Goal: Task Accomplishment & Management: Manage account settings

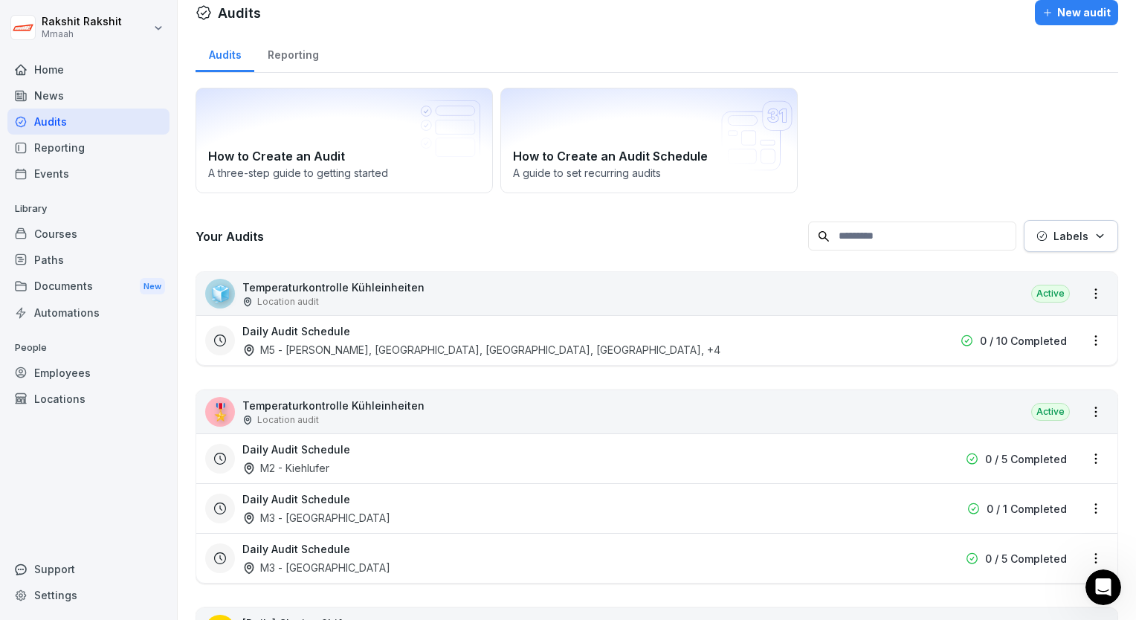
scroll to position [665, 0]
click at [73, 126] on div "Audits" at bounding box center [88, 122] width 162 height 26
click at [105, 373] on div "Employees" at bounding box center [88, 373] width 162 height 26
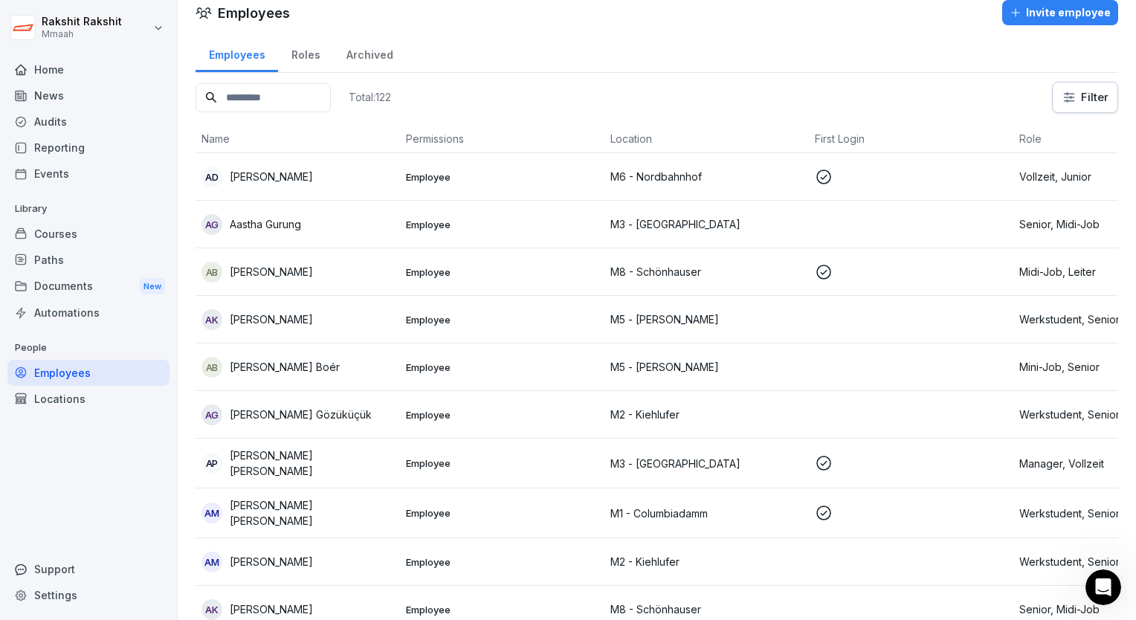
click at [277, 97] on input at bounding box center [263, 97] width 135 height 29
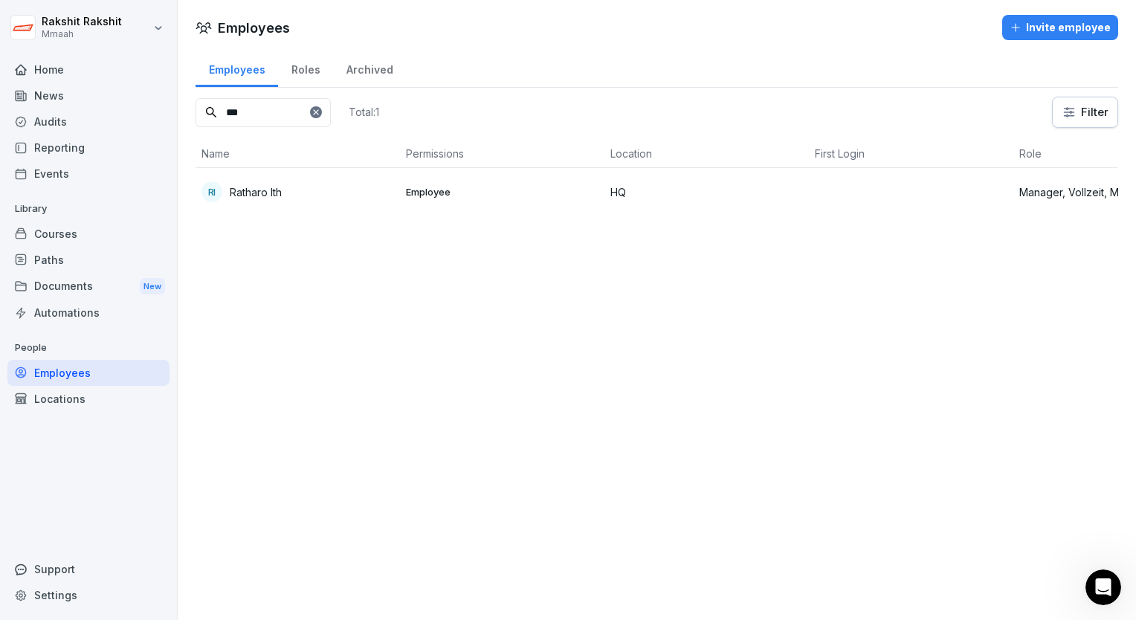
type input "***"
click at [292, 195] on div "RI Ratharo Ith" at bounding box center [297, 191] width 193 height 21
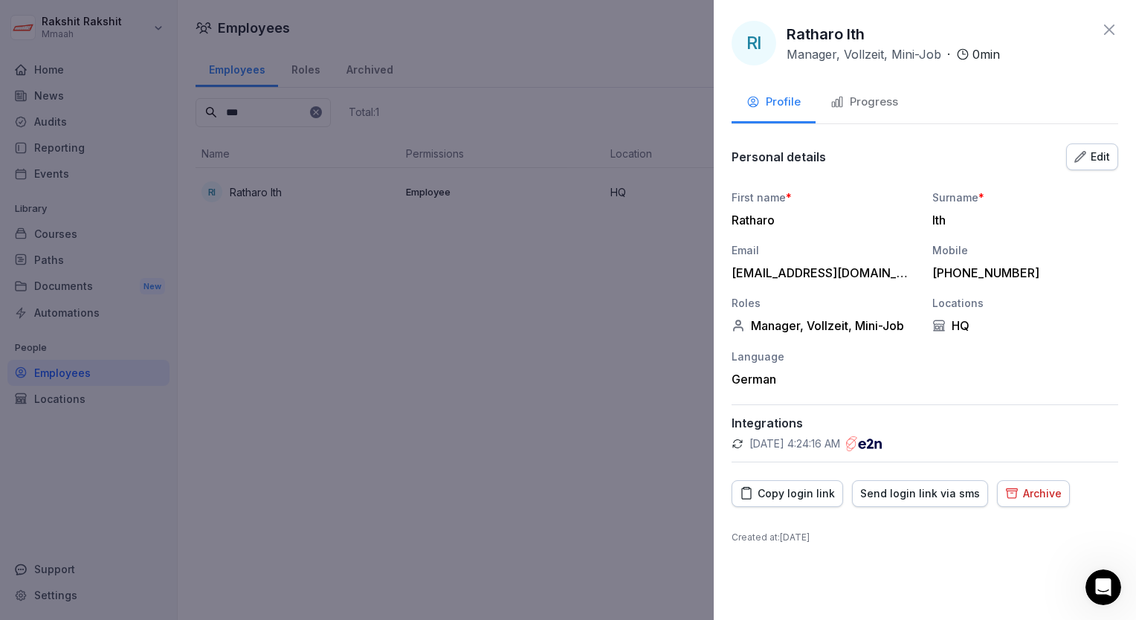
click at [883, 497] on div "Send login link via sms" at bounding box center [920, 493] width 120 height 16
click at [83, 119] on div at bounding box center [568, 310] width 1136 height 620
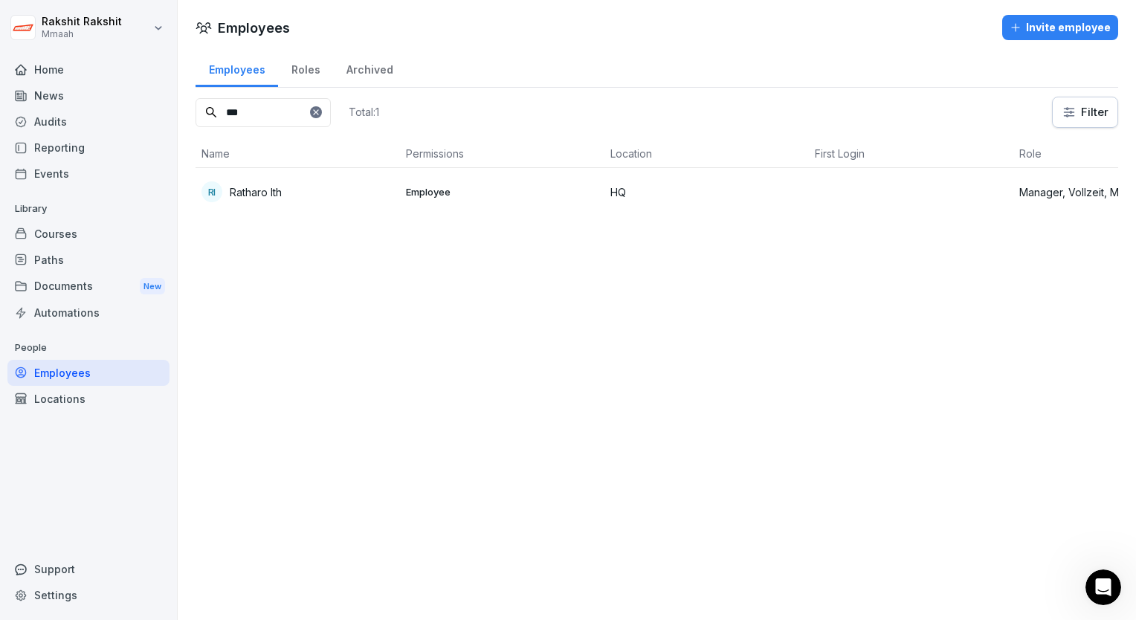
click at [83, 119] on div "Audits" at bounding box center [88, 122] width 162 height 26
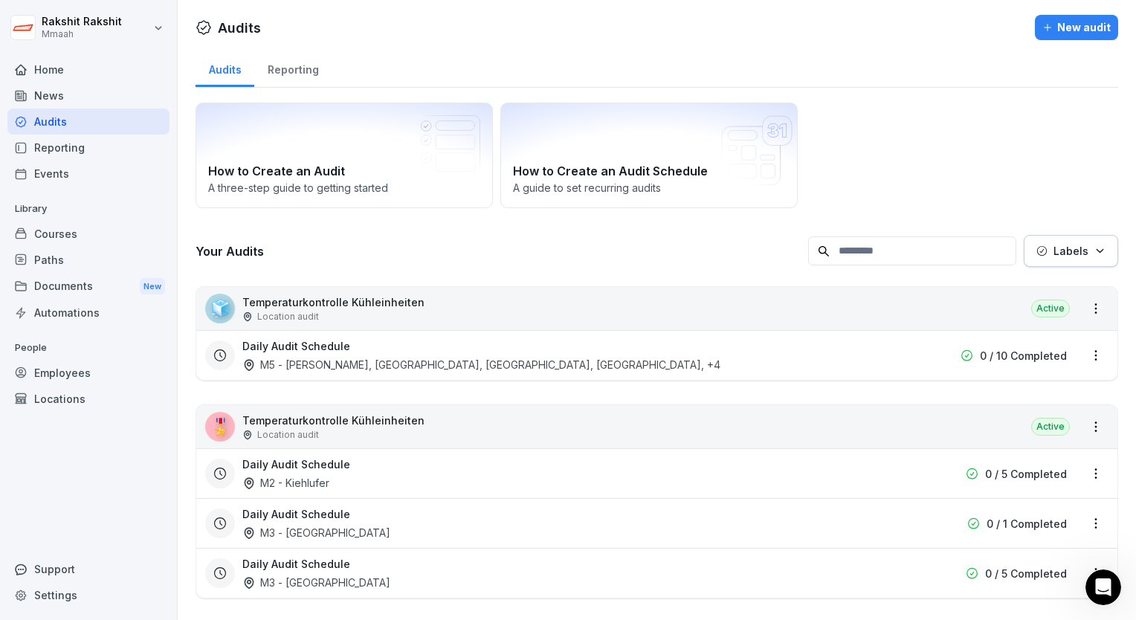
click at [593, 302] on div "🧊 Temperaturkontrolle Kühleinheiten Location audit Active" at bounding box center [656, 308] width 921 height 43
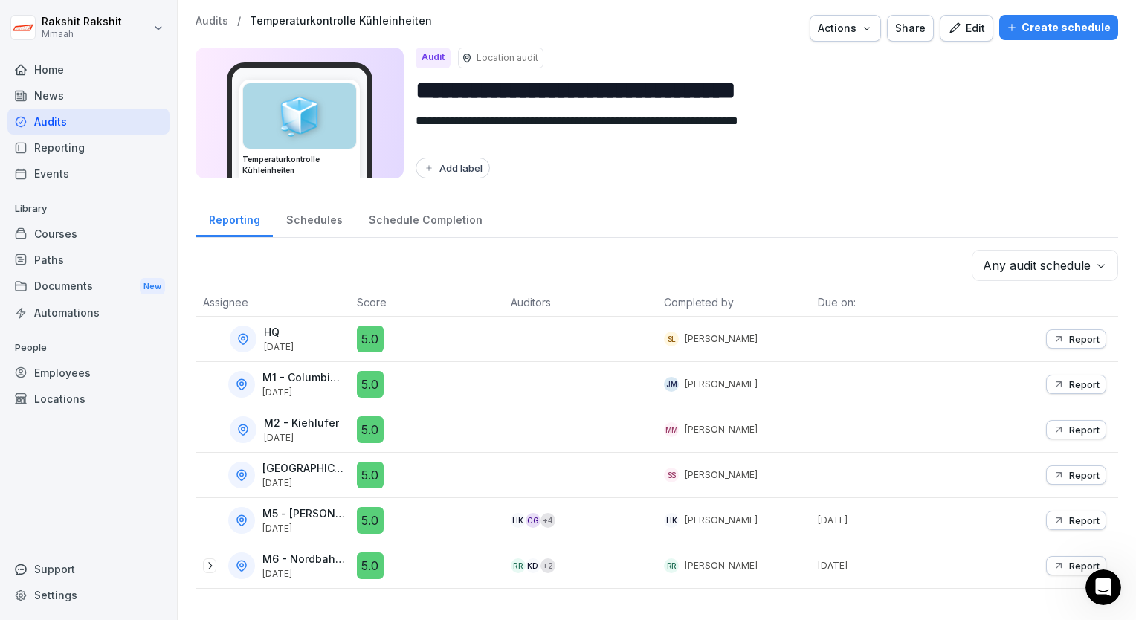
click at [1013, 36] on button "Create schedule" at bounding box center [1058, 27] width 119 height 25
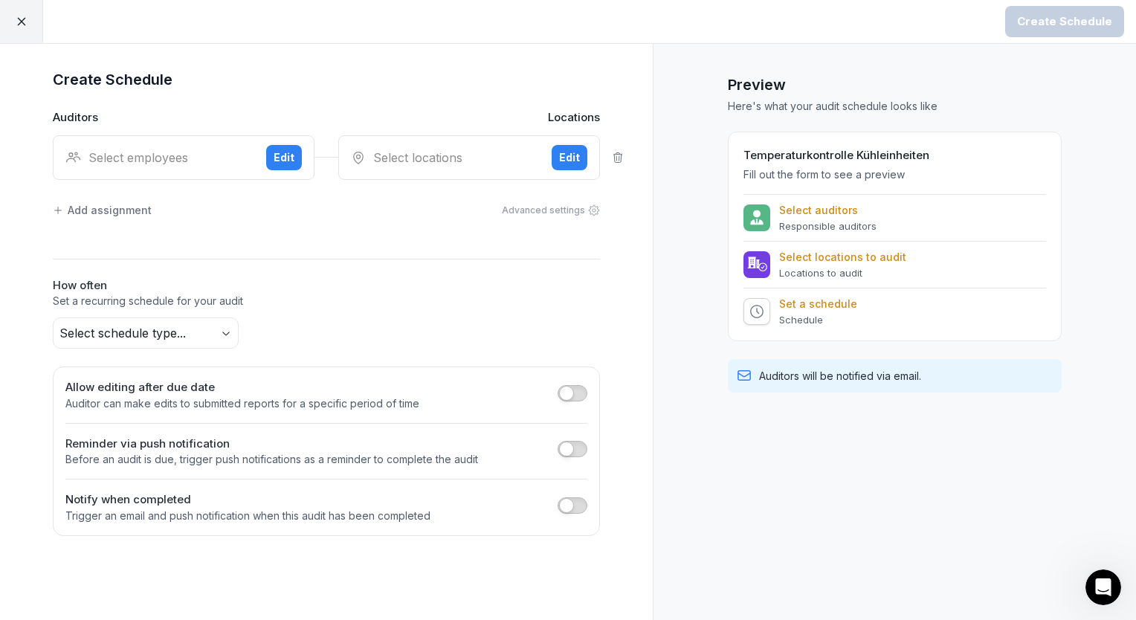
click at [200, 146] on div "Select employees Edit" at bounding box center [184, 157] width 262 height 45
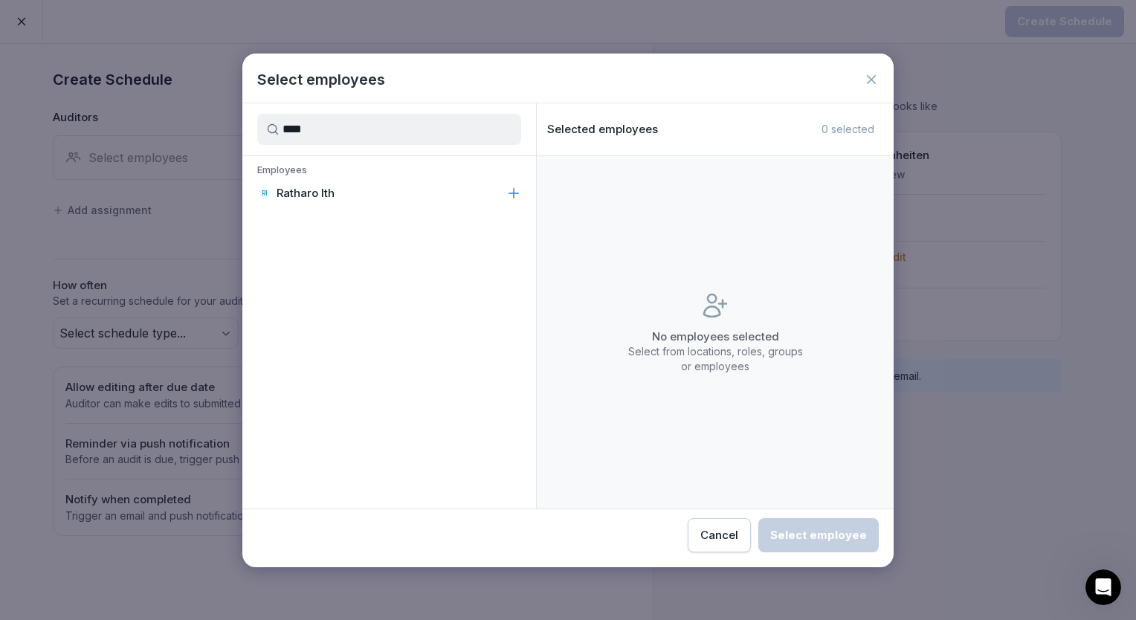
type input "****"
click at [346, 192] on div "RI Ratharo Ith" at bounding box center [389, 193] width 294 height 27
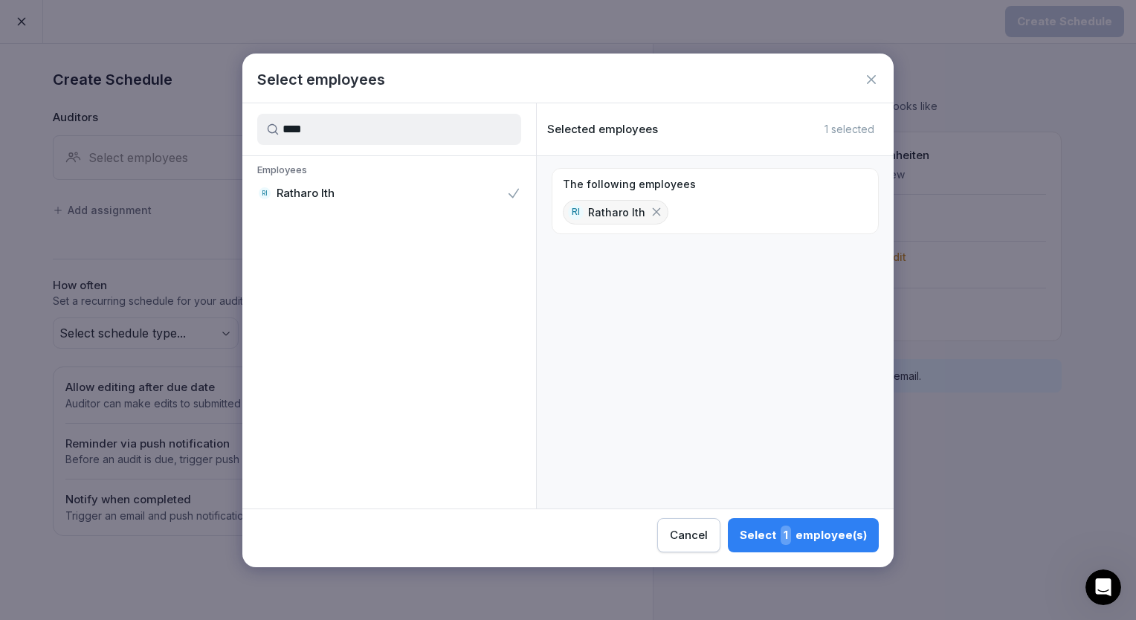
click at [760, 517] on div "Cancel Select 1 employee(s)" at bounding box center [567, 530] width 651 height 43
click at [753, 543] on button "Select 1 employee(s)" at bounding box center [803, 535] width 151 height 34
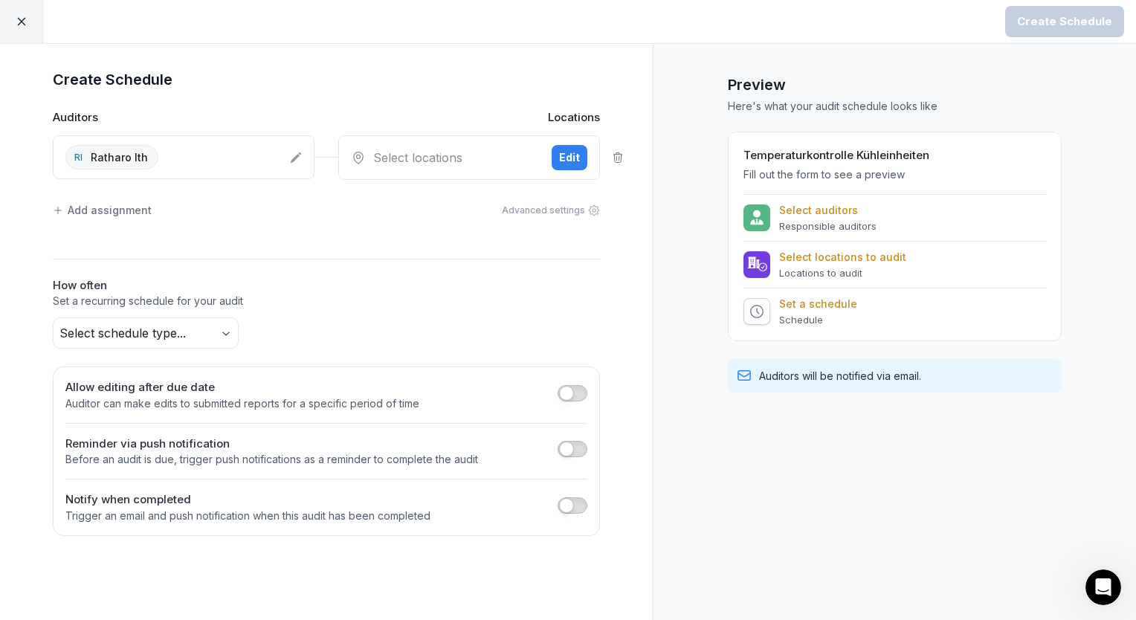
click at [439, 158] on div "Select locations" at bounding box center [445, 158] width 189 height 18
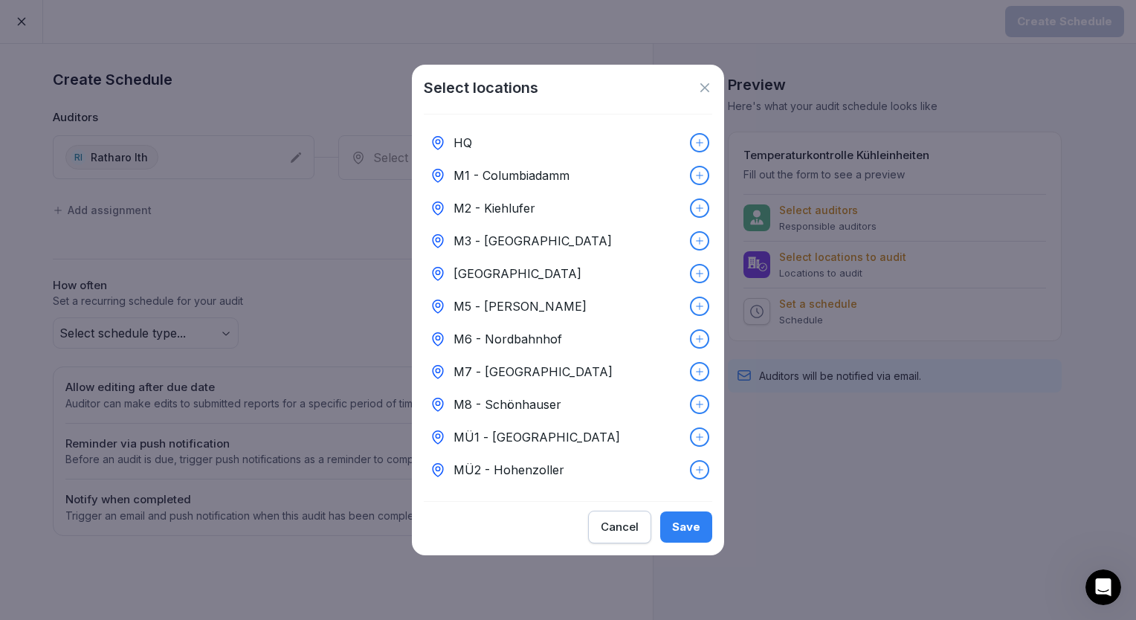
click at [482, 142] on div "HQ" at bounding box center [568, 142] width 288 height 33
click at [689, 535] on div "Save" at bounding box center [686, 527] width 28 height 16
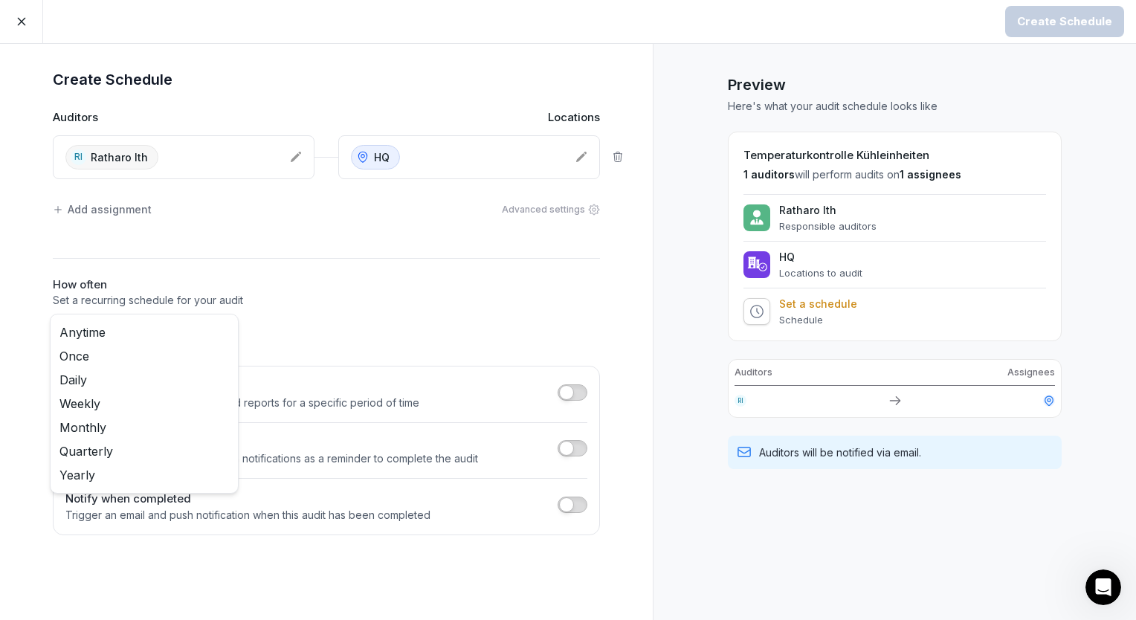
click at [184, 326] on body "Create Schedule Create Schedule Auditors Locations [GEOGRAPHIC_DATA] Ratharo It…" at bounding box center [568, 310] width 1136 height 620
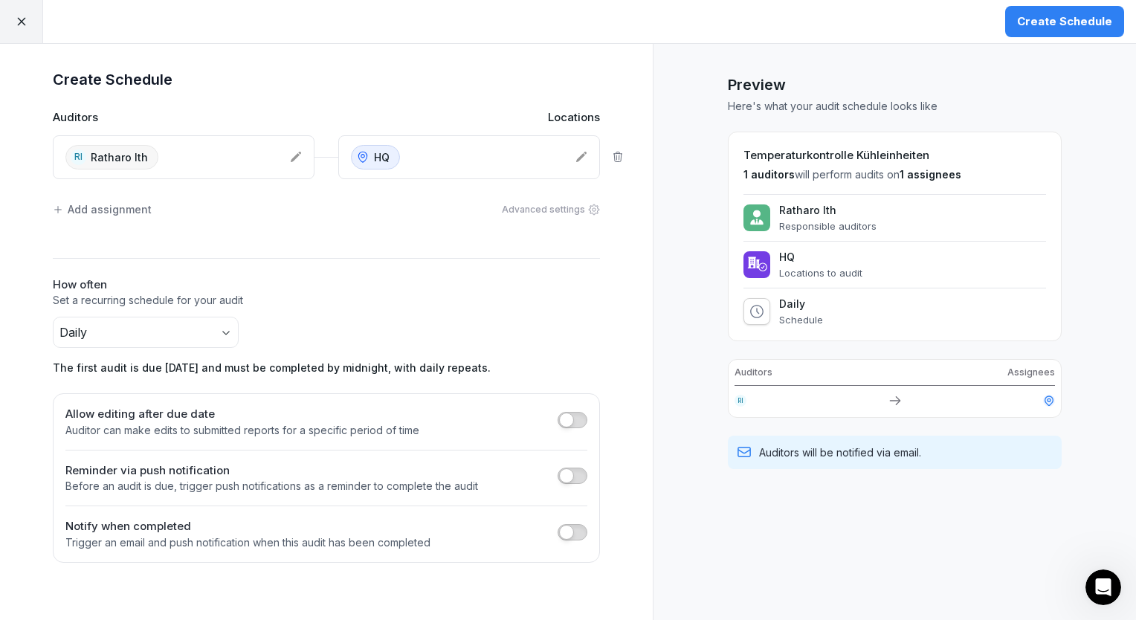
click at [1033, 26] on div "Create Schedule" at bounding box center [1064, 21] width 95 height 16
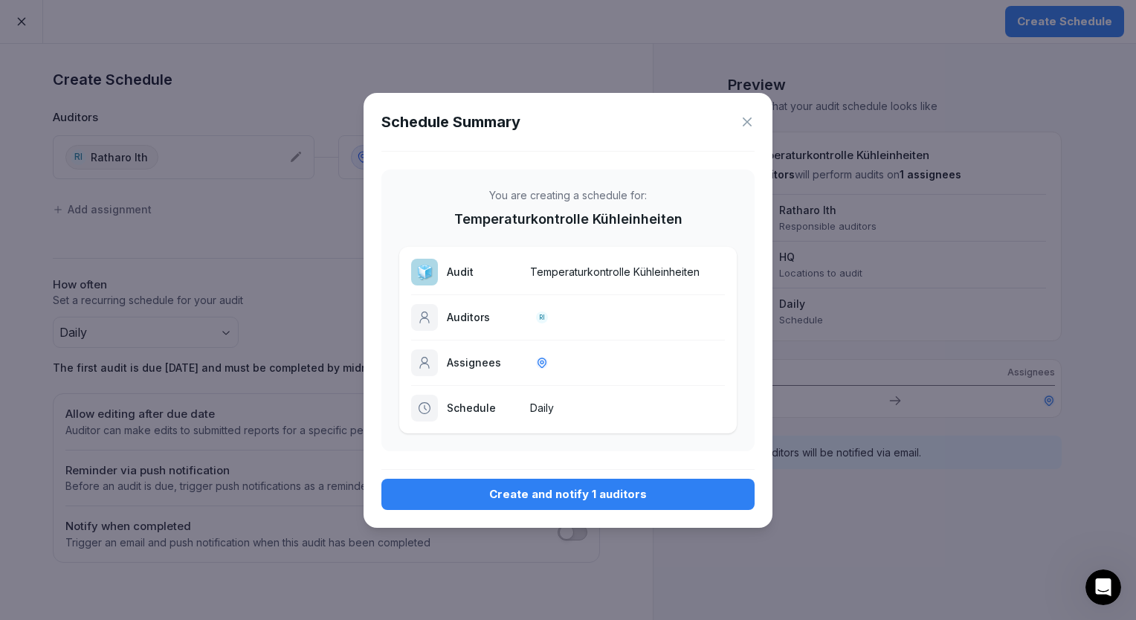
click at [559, 494] on div "Create and notify 1 auditors" at bounding box center [567, 494] width 349 height 16
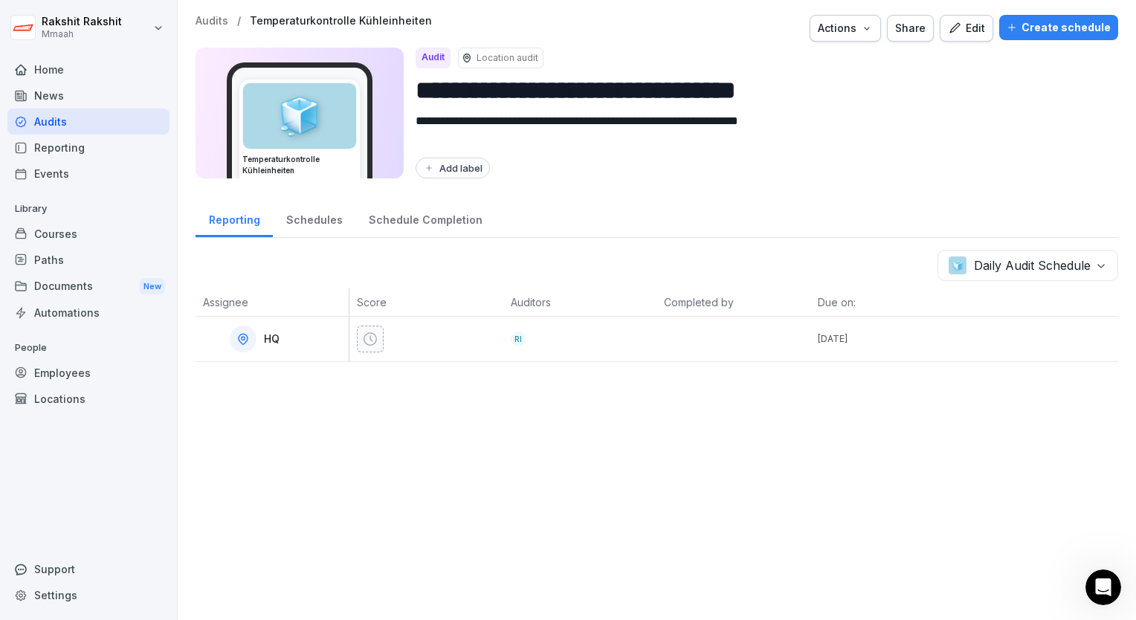
click at [48, 125] on div "Audits" at bounding box center [88, 122] width 162 height 26
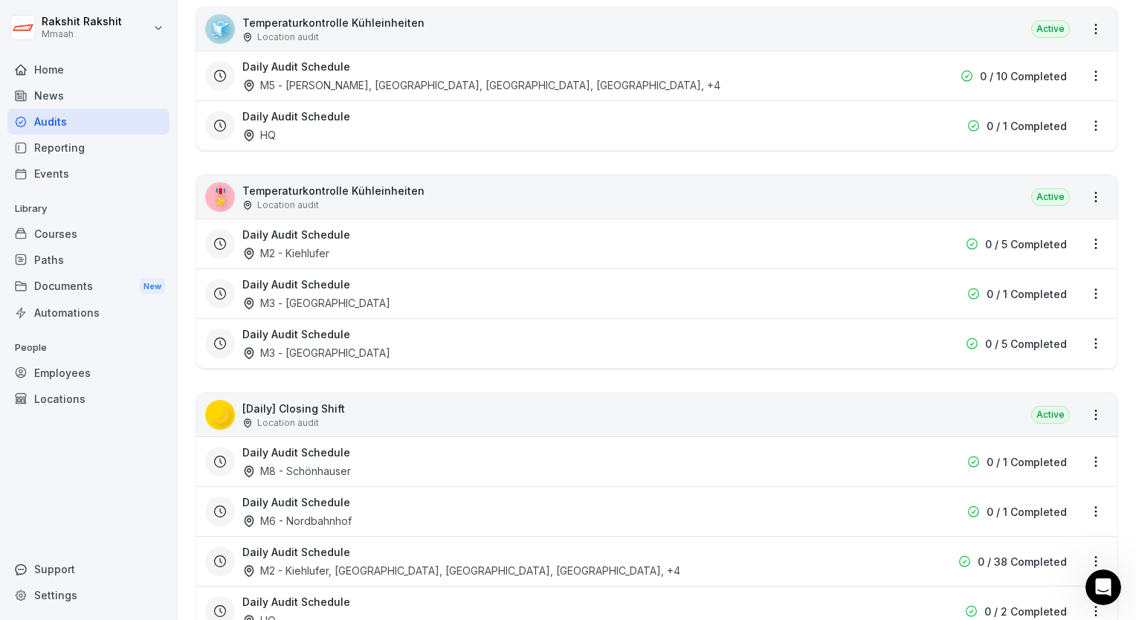
scroll to position [446, 0]
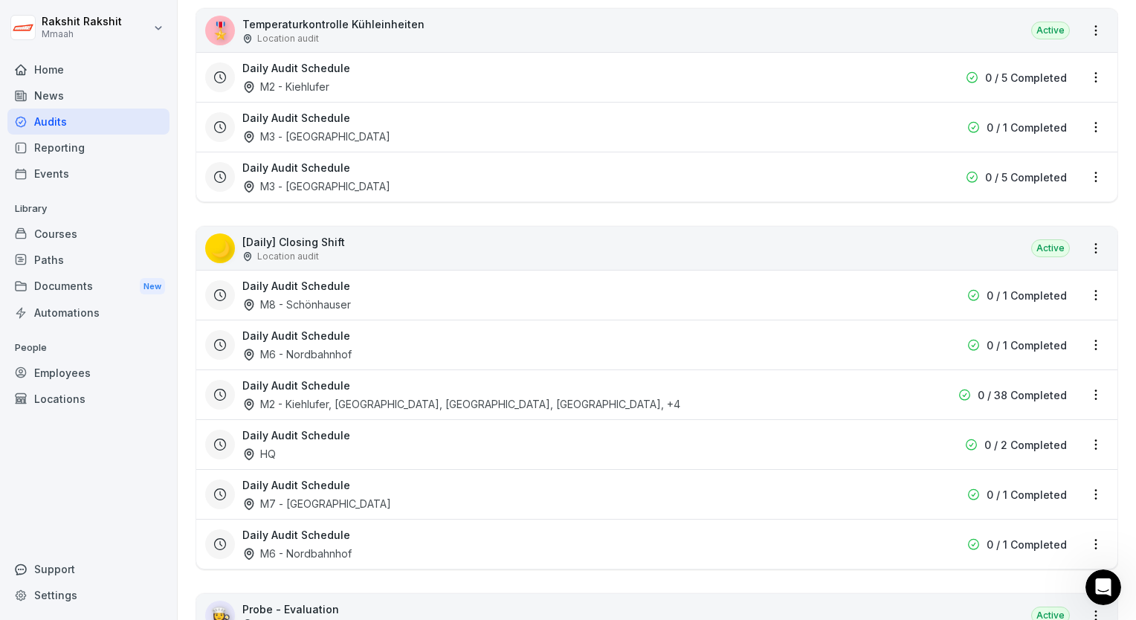
click at [427, 248] on div "🌙 [Daily] Closing Shift Location audit Active" at bounding box center [656, 248] width 921 height 43
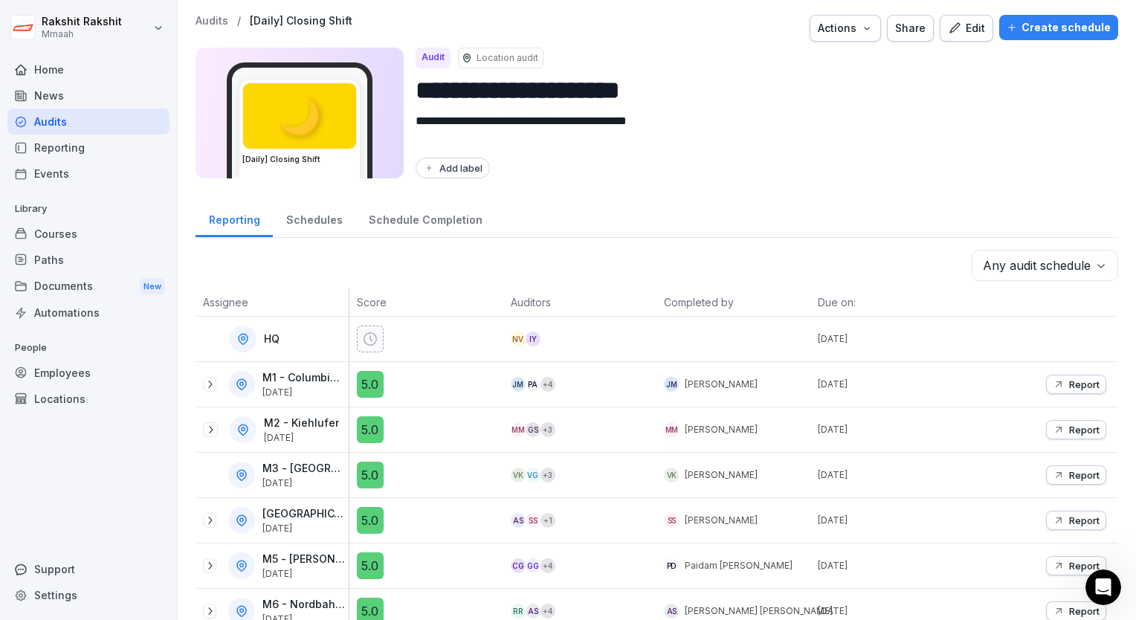
click at [1034, 25] on div "Create schedule" at bounding box center [1059, 27] width 104 height 16
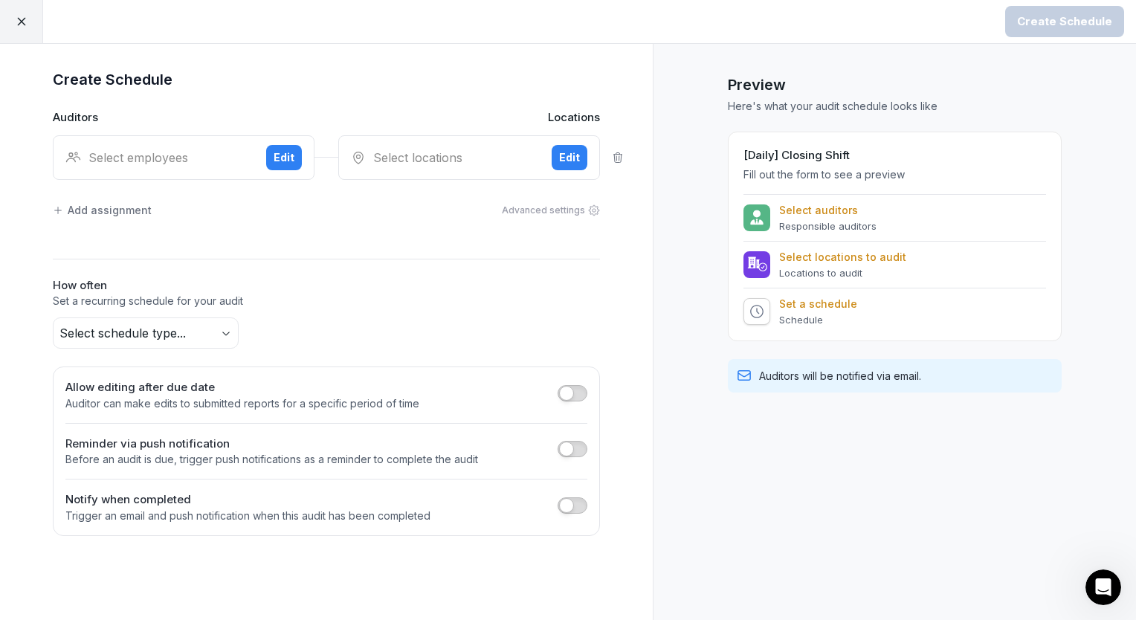
click at [136, 146] on div "Select employees Edit" at bounding box center [184, 157] width 262 height 45
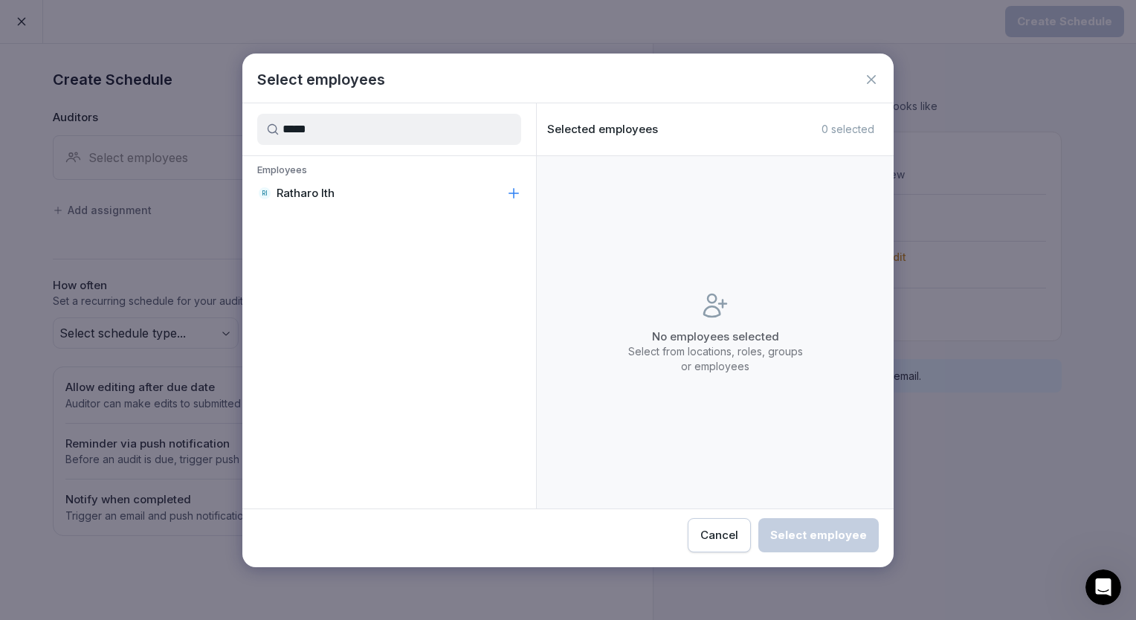
type input "*****"
click at [288, 196] on p "Ratharo Ith" at bounding box center [306, 193] width 58 height 15
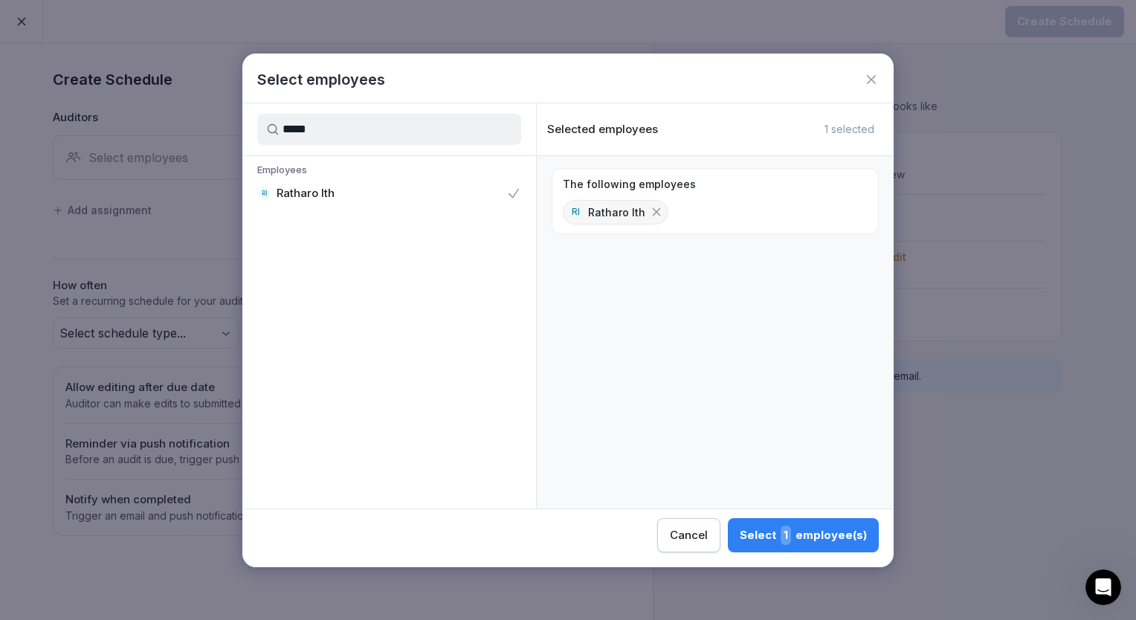
click at [784, 543] on div "Select 1 employee(s)" at bounding box center [803, 535] width 127 height 19
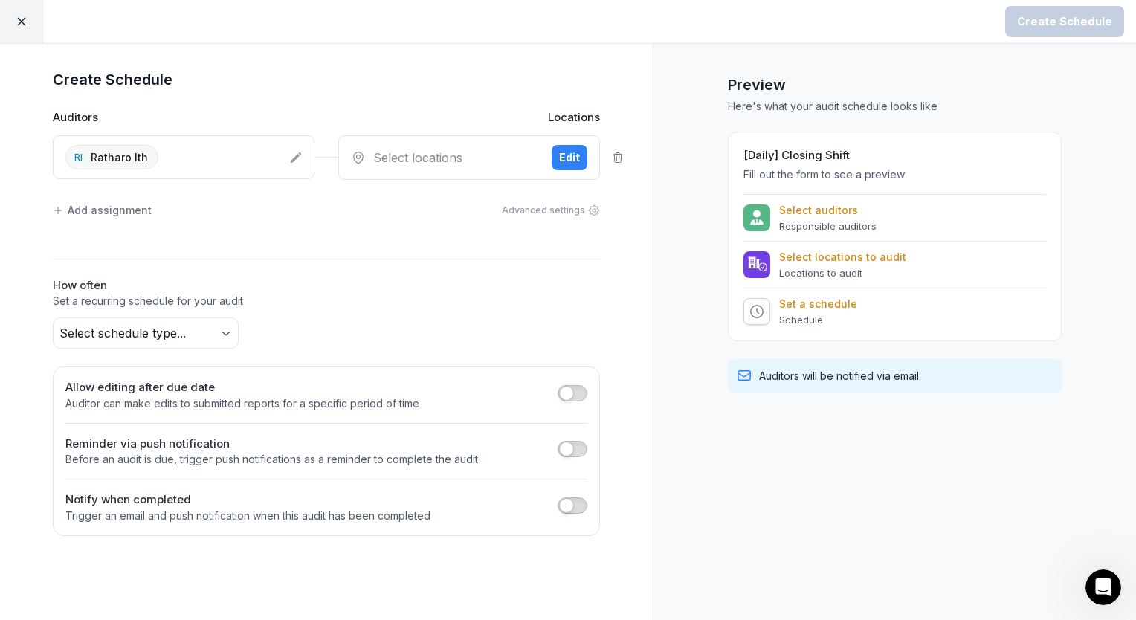
click at [455, 155] on div "Select locations" at bounding box center [445, 158] width 189 height 18
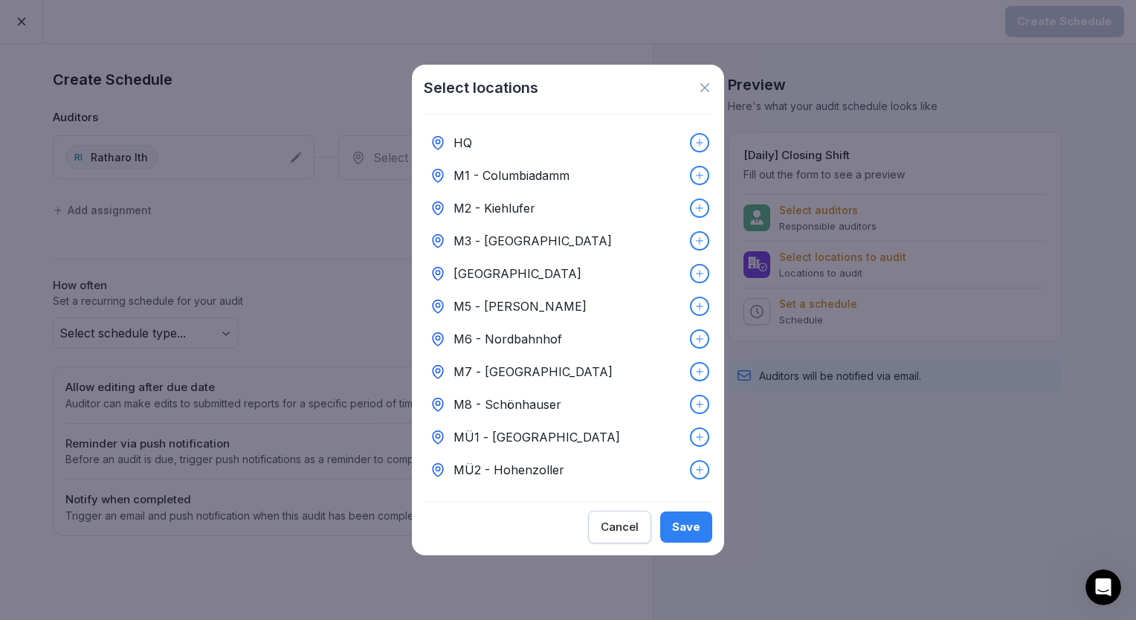
click at [553, 145] on div "HQ" at bounding box center [568, 142] width 288 height 33
click at [687, 543] on button "Save" at bounding box center [686, 527] width 52 height 31
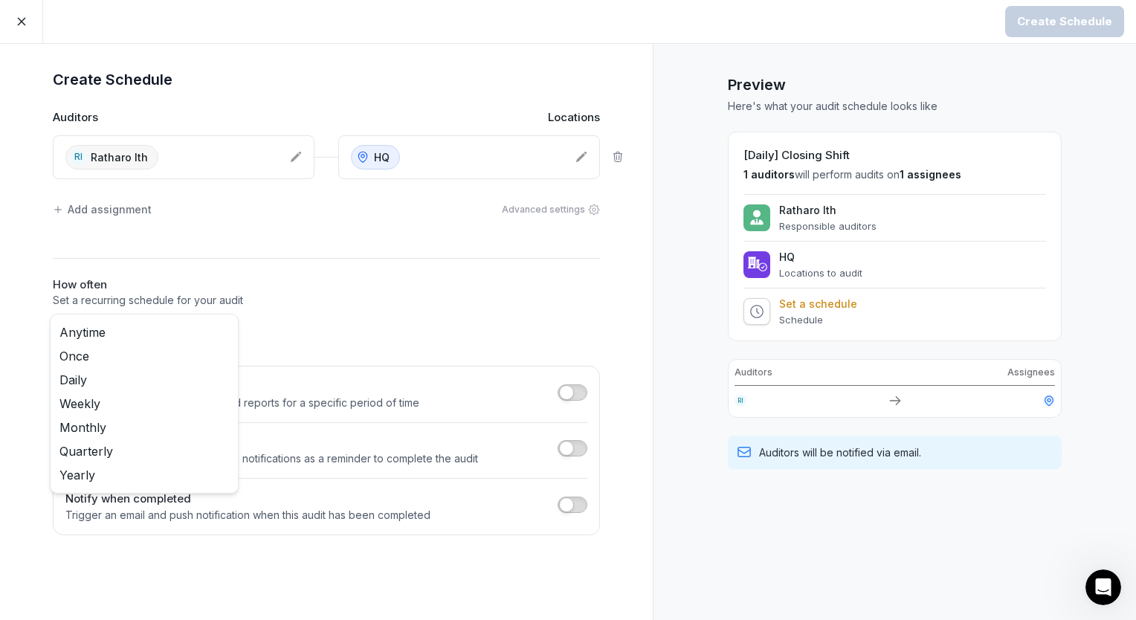
click at [162, 331] on body "Create Schedule Create Schedule Auditors Locations [GEOGRAPHIC_DATA] Ratharo It…" at bounding box center [568, 310] width 1136 height 620
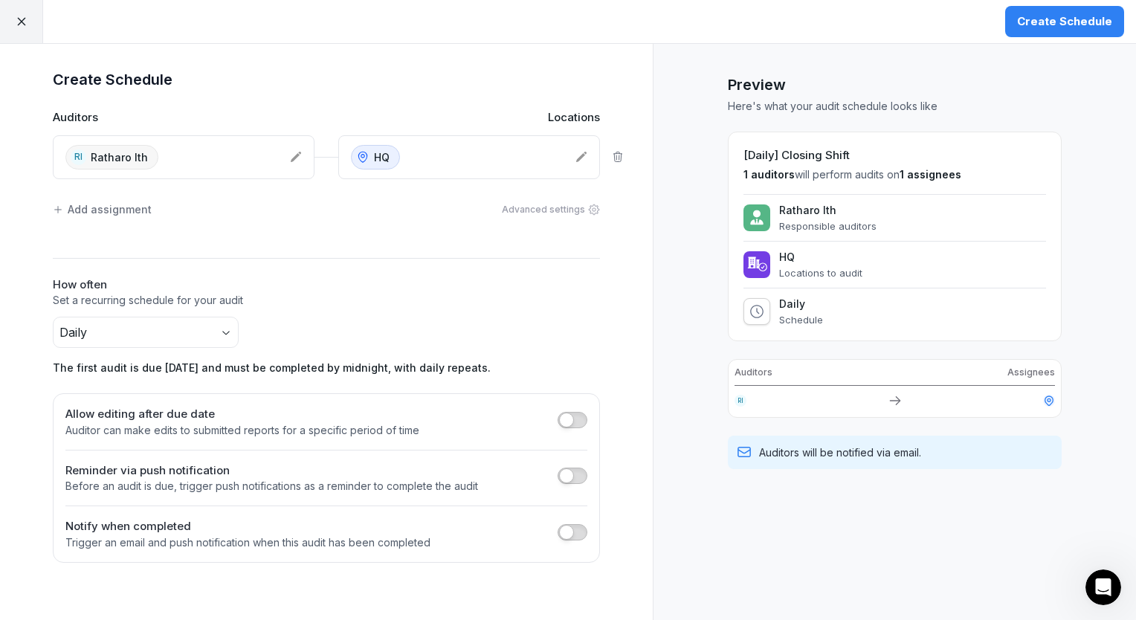
click at [1036, 28] on div "Create Schedule" at bounding box center [1064, 21] width 95 height 16
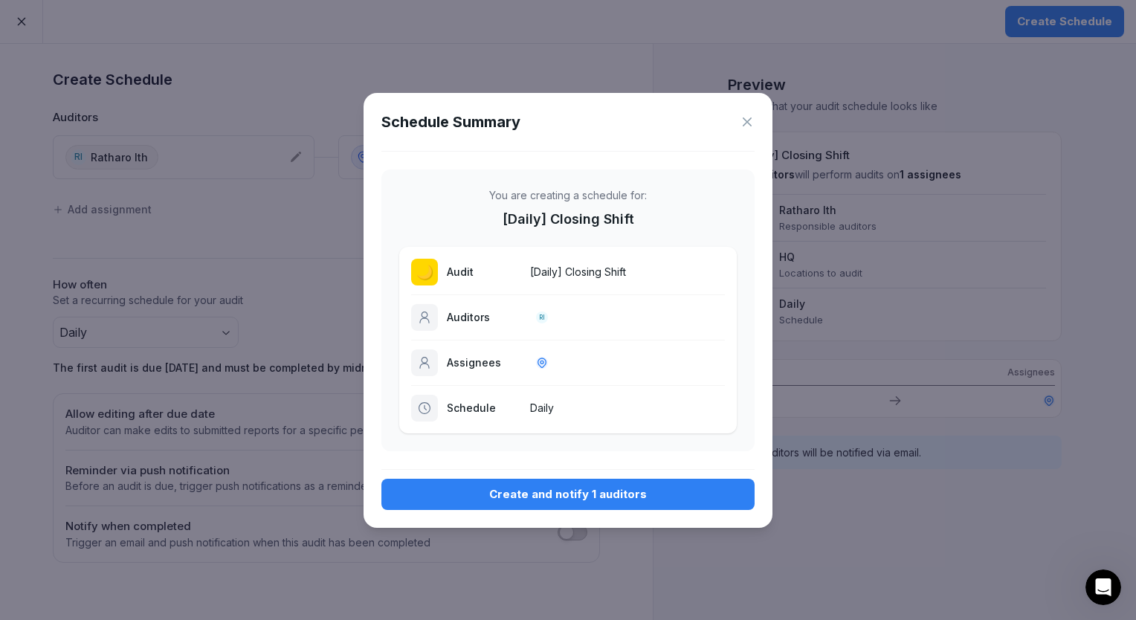
click at [451, 494] on div "Create and notify 1 auditors" at bounding box center [567, 494] width 349 height 16
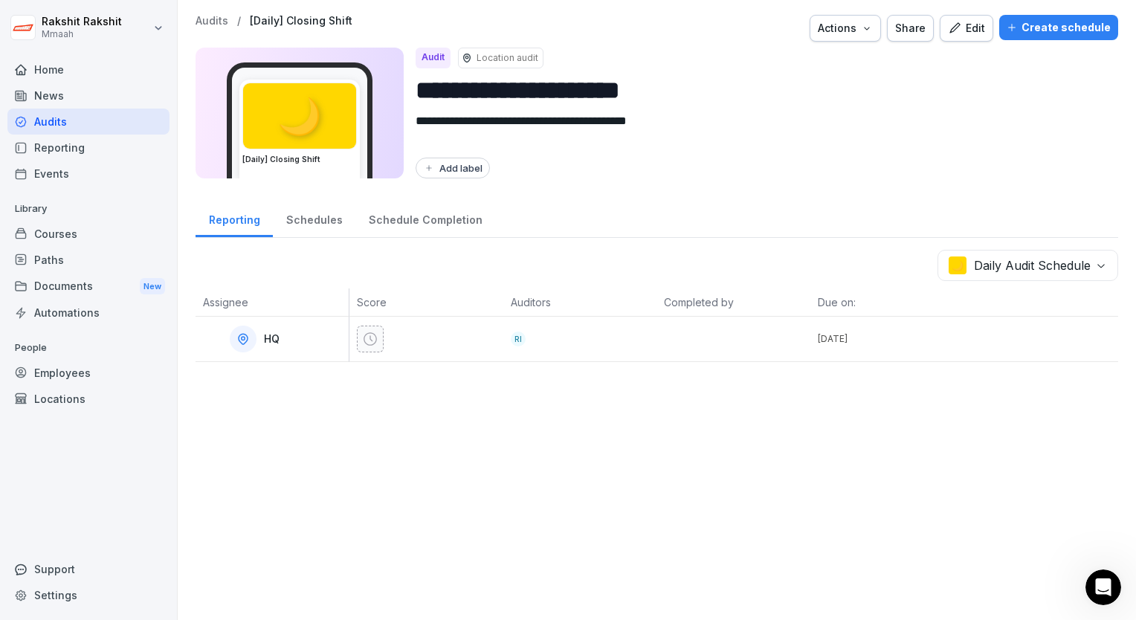
click at [70, 127] on div "Audits" at bounding box center [88, 122] width 162 height 26
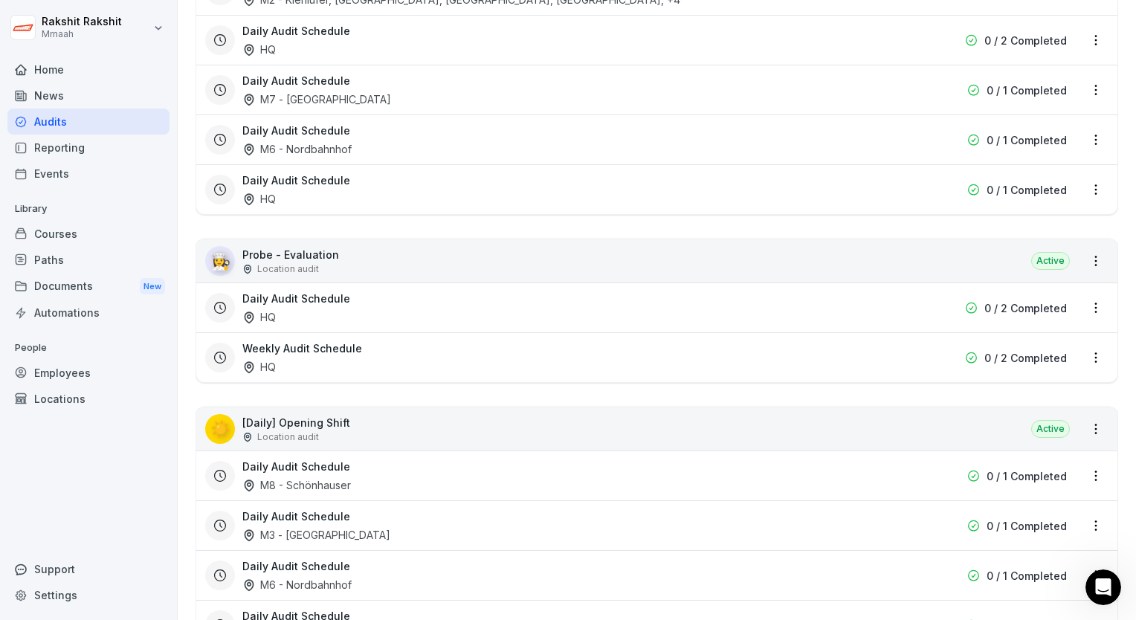
scroll to position [1041, 0]
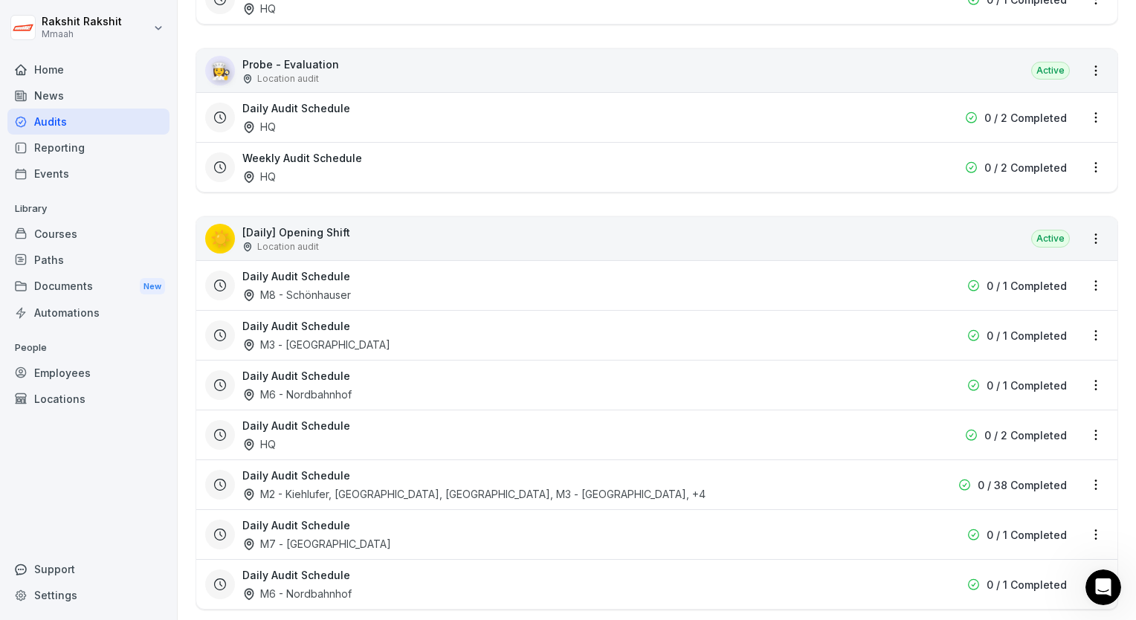
click at [364, 237] on div "☀️ [Daily] Opening Shift Location audit Active" at bounding box center [656, 238] width 921 height 43
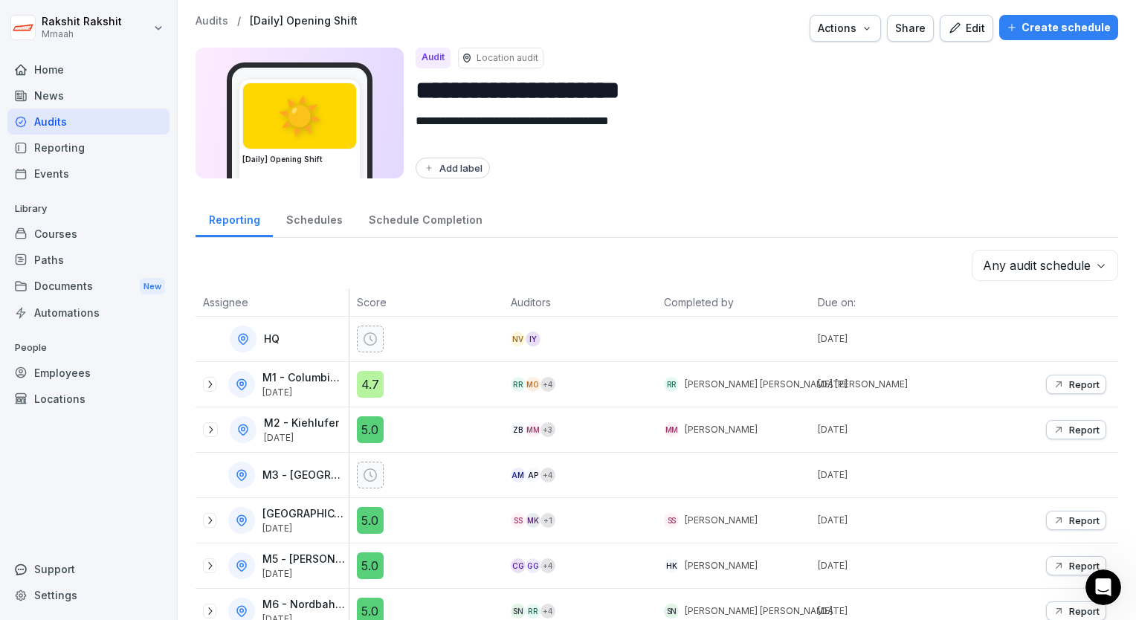
click at [1016, 28] on div "Create schedule" at bounding box center [1059, 27] width 104 height 16
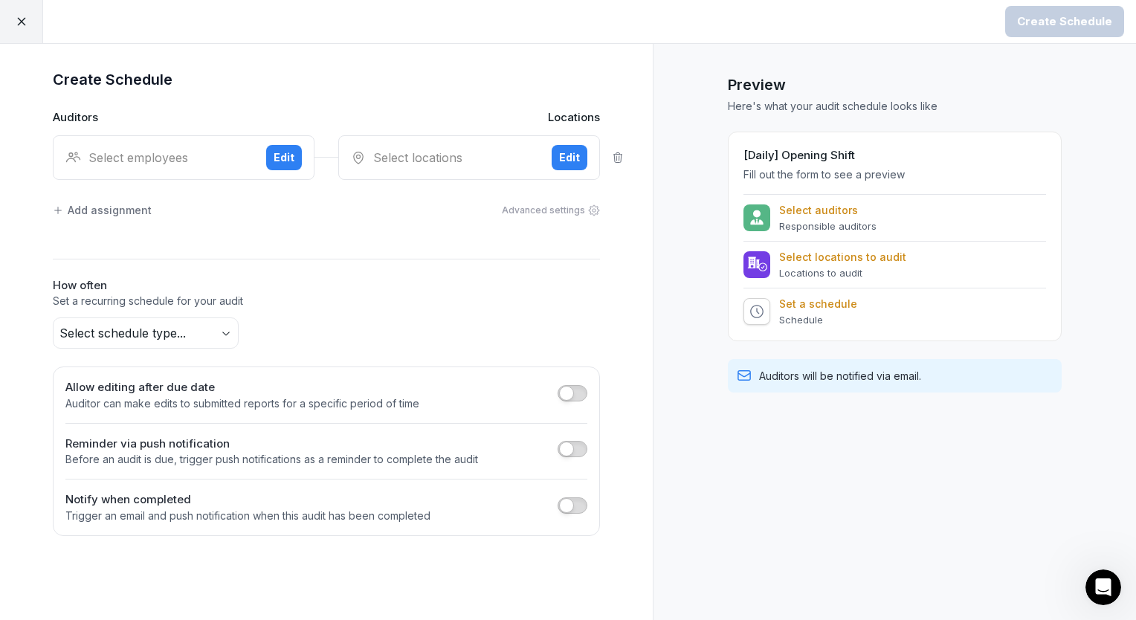
click at [216, 155] on div "Select employees" at bounding box center [159, 158] width 189 height 18
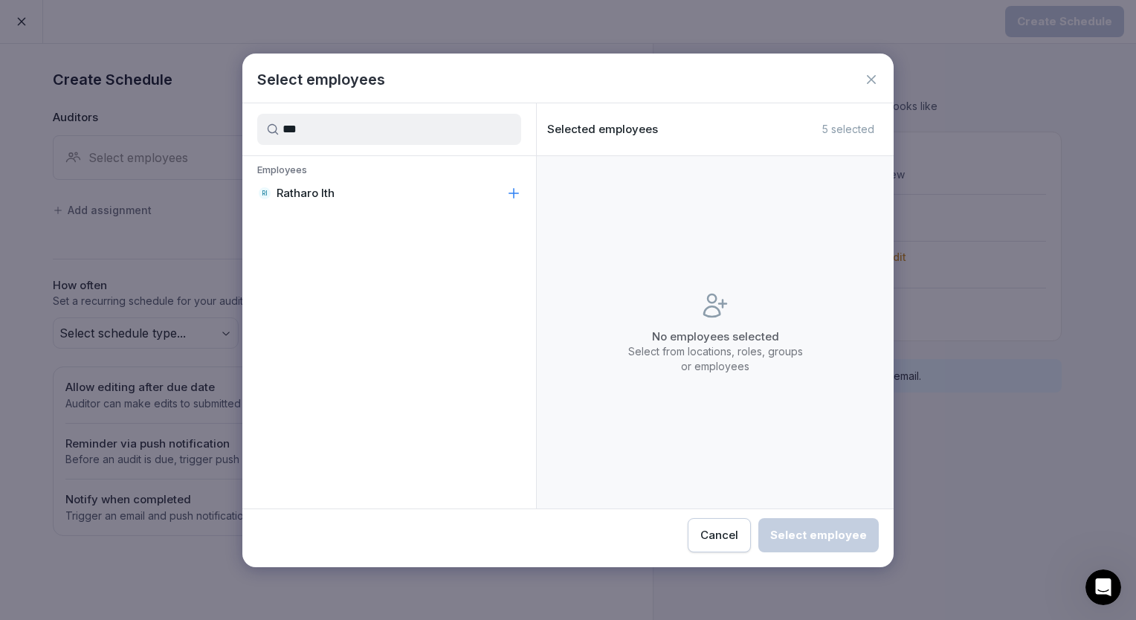
type input "***"
click at [333, 199] on p "Ratharo Ith" at bounding box center [306, 193] width 58 height 15
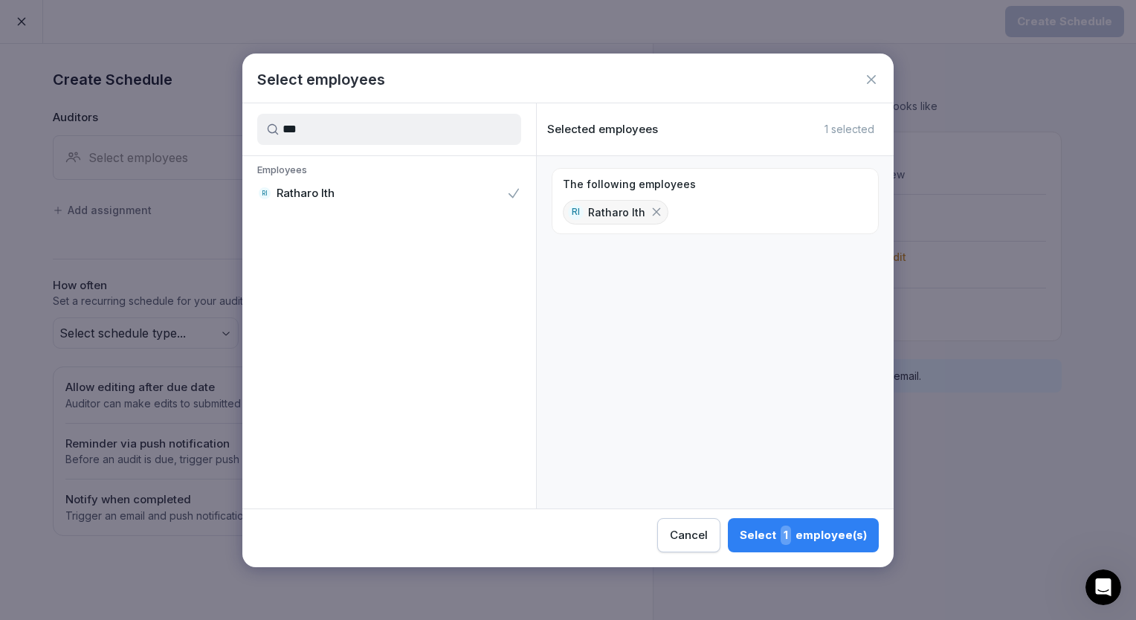
click at [771, 527] on div "Select 1 employee(s)" at bounding box center [803, 535] width 127 height 19
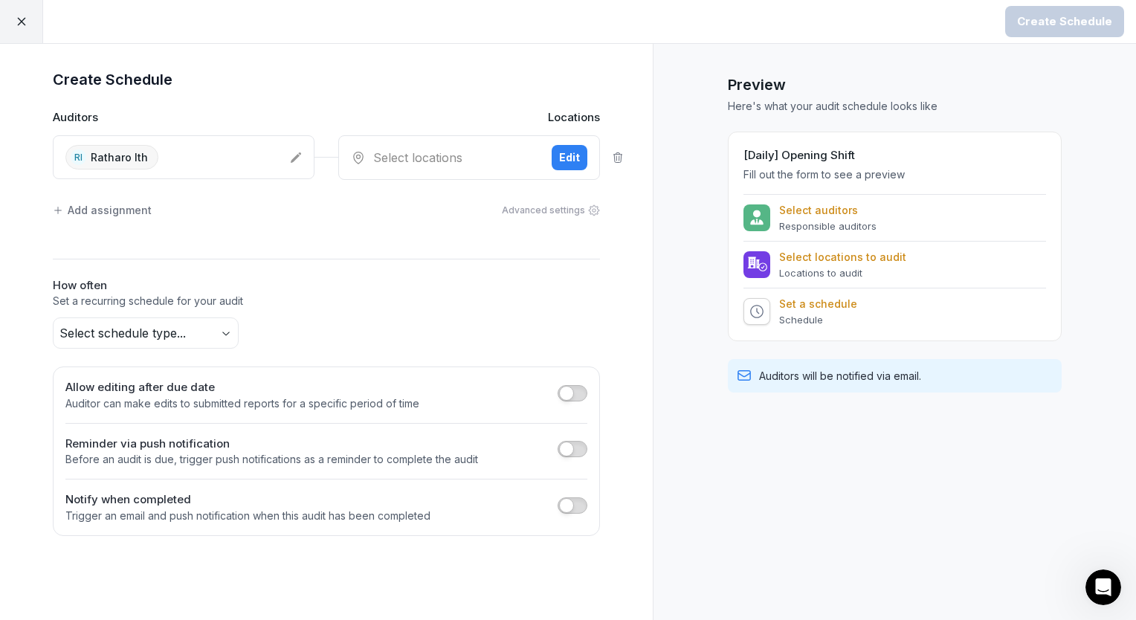
click at [425, 171] on div "Select locations Edit" at bounding box center [469, 157] width 262 height 45
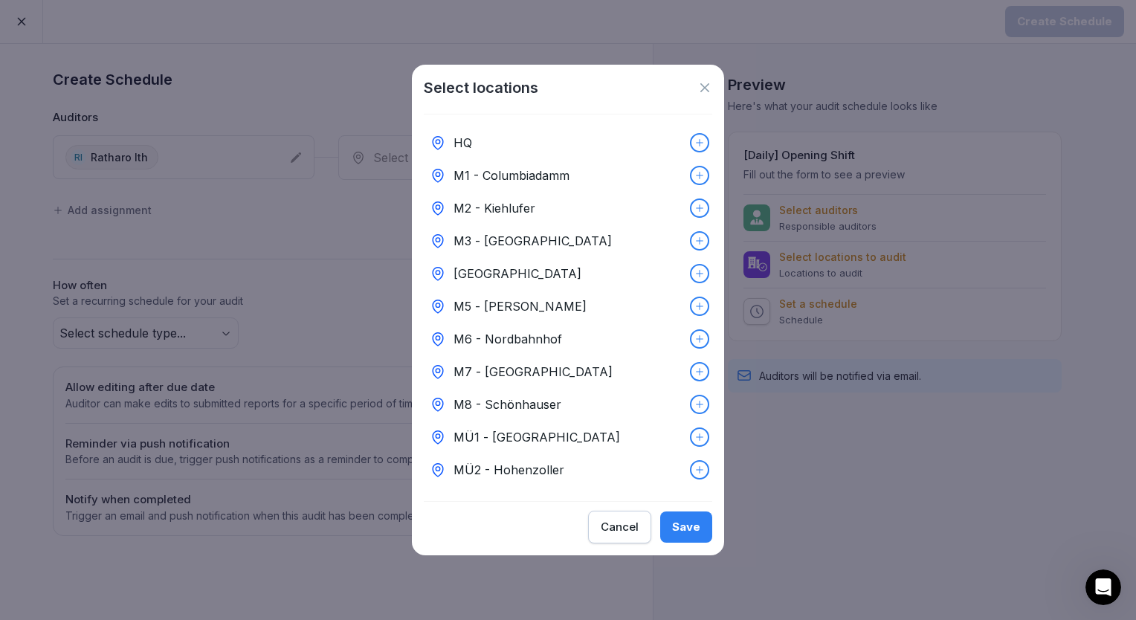
click at [490, 149] on div "HQ" at bounding box center [568, 142] width 288 height 33
click at [694, 535] on div "Save" at bounding box center [686, 527] width 28 height 16
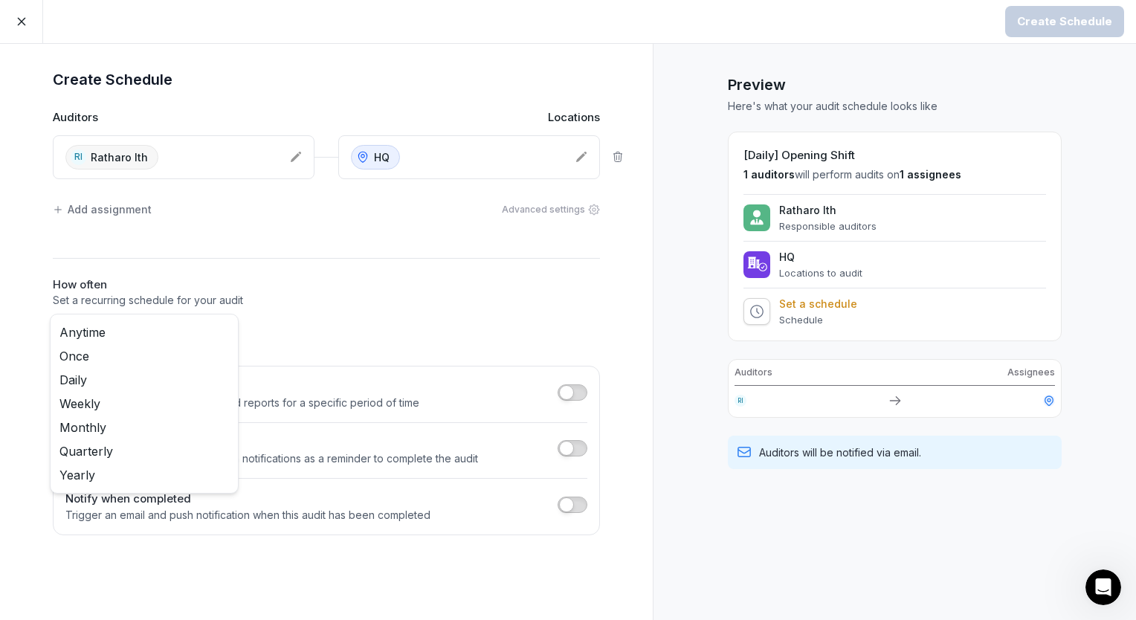
click at [228, 324] on body "Create Schedule Create Schedule Auditors Locations [GEOGRAPHIC_DATA] Ratharo It…" at bounding box center [568, 310] width 1136 height 620
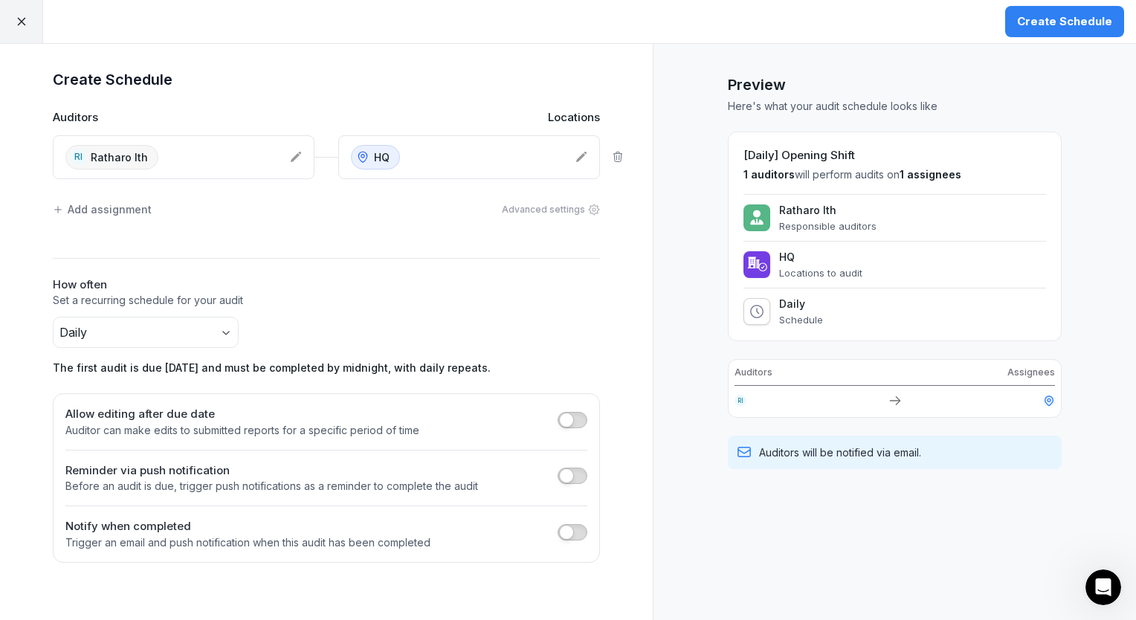
click at [1017, 25] on button "Create Schedule" at bounding box center [1064, 21] width 119 height 31
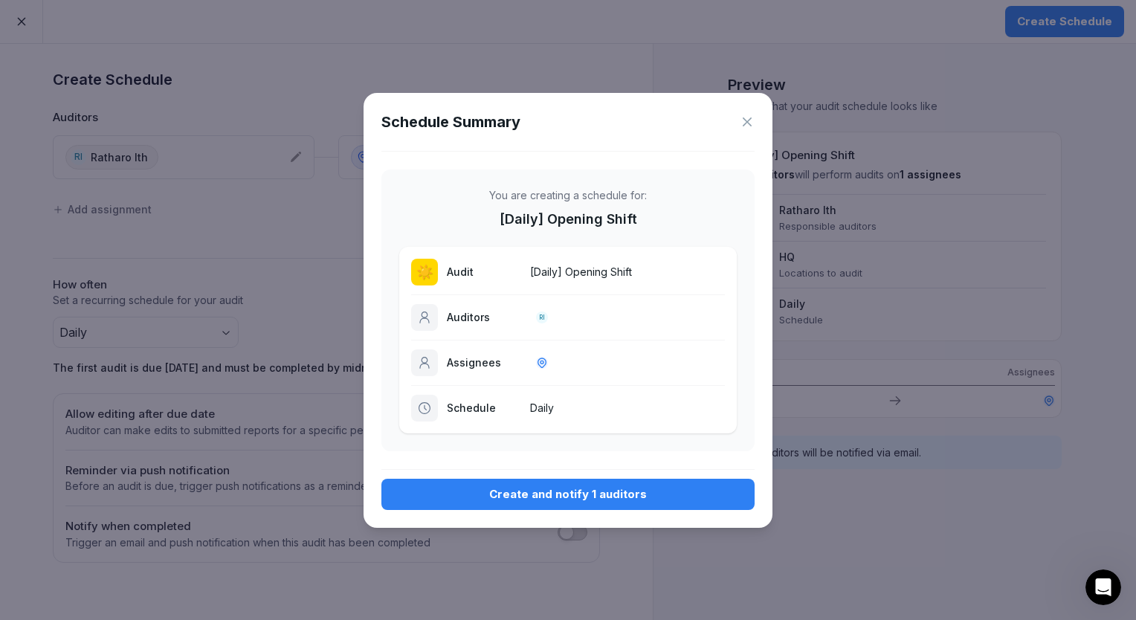
click at [562, 479] on button "Create and notify 1 auditors" at bounding box center [567, 494] width 373 height 31
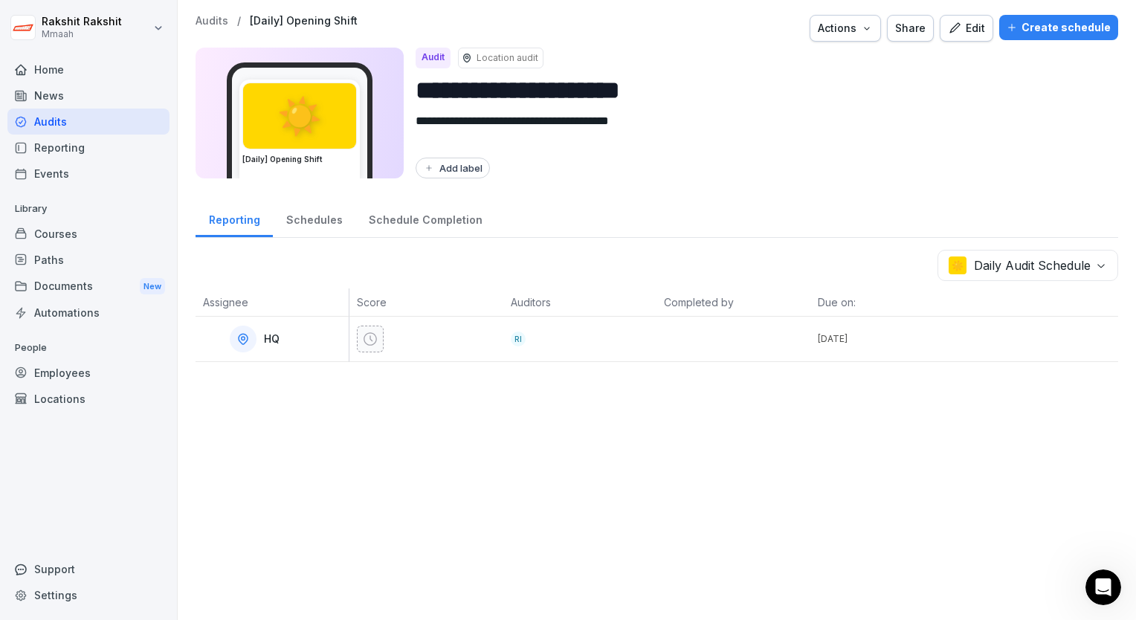
click at [89, 124] on div "Audits" at bounding box center [88, 122] width 162 height 26
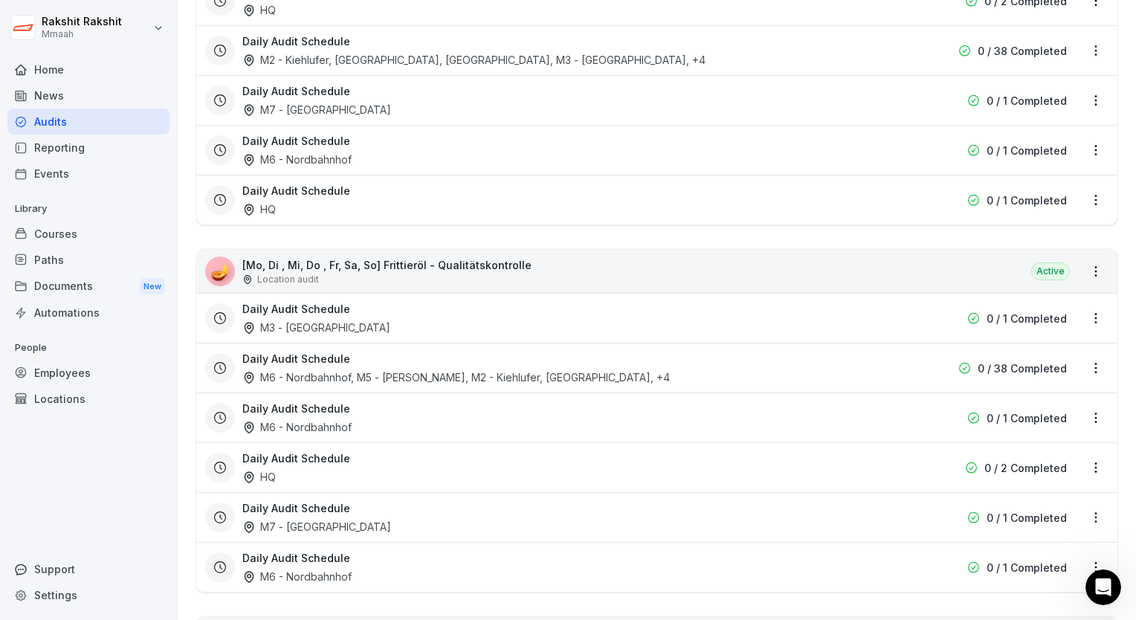
scroll to position [1636, 0]
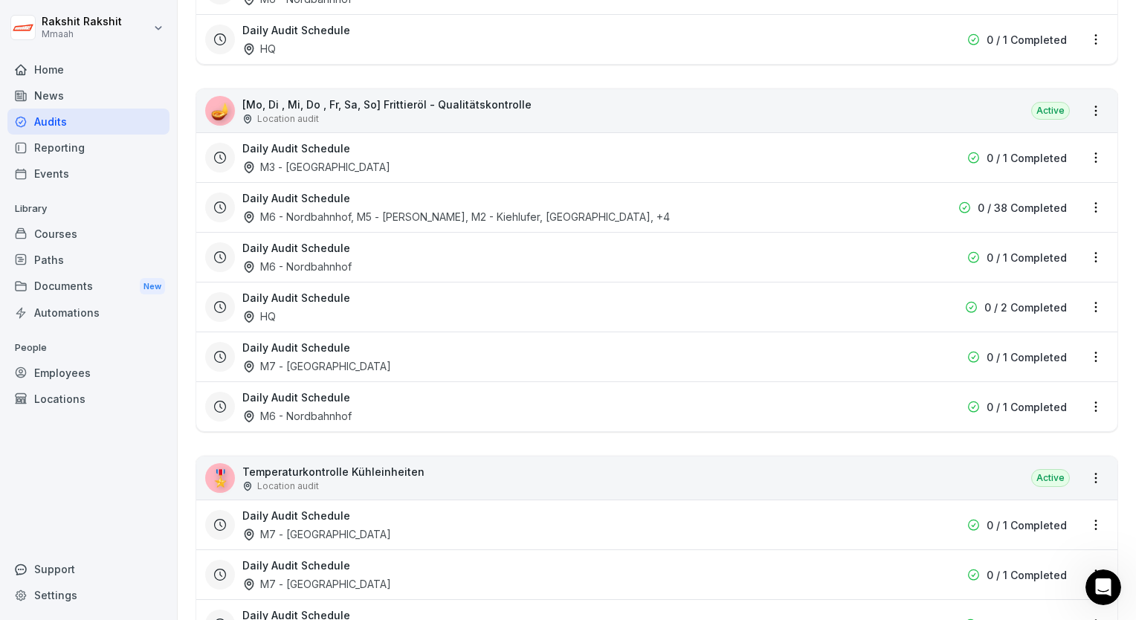
click at [475, 117] on div "Location audit" at bounding box center [386, 118] width 289 height 13
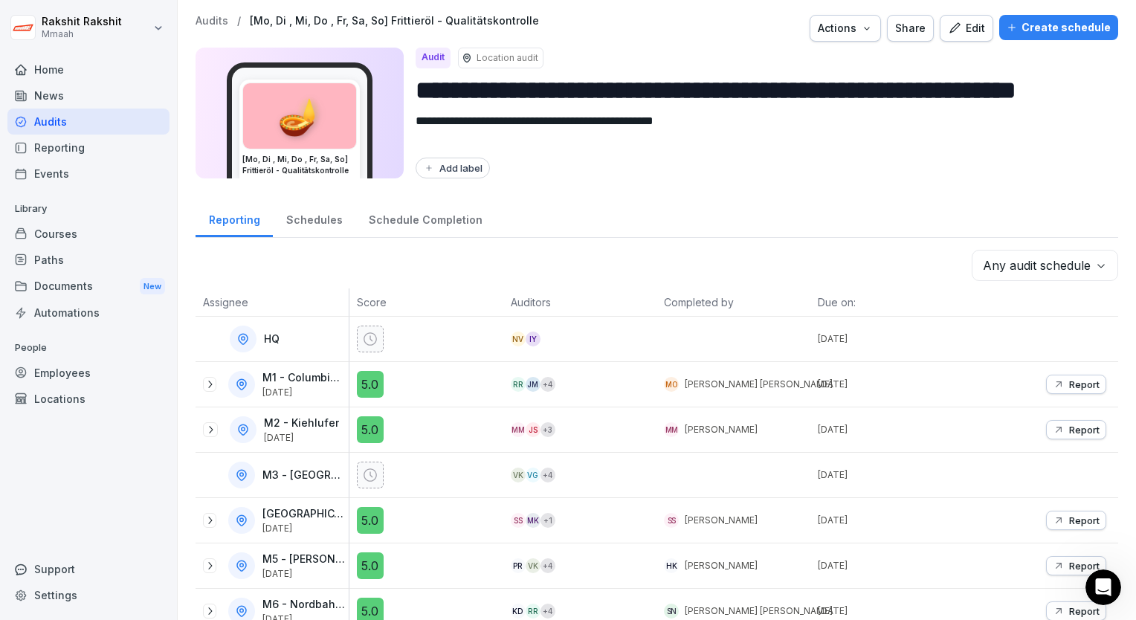
click at [1059, 20] on div "Create schedule" at bounding box center [1059, 27] width 104 height 16
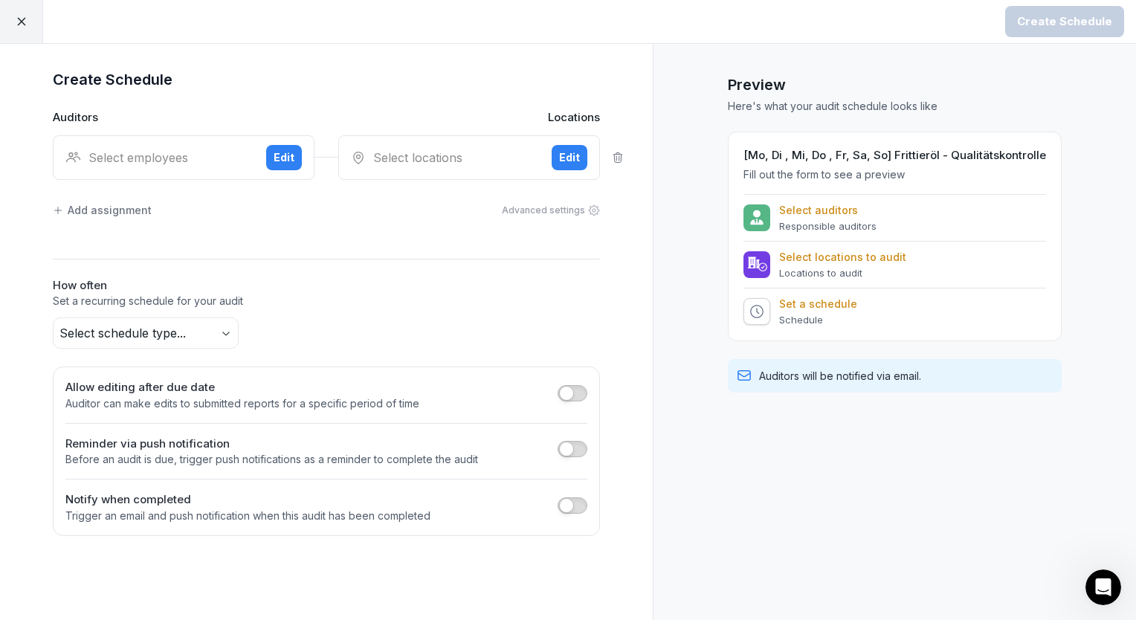
click at [208, 159] on div "Select employees" at bounding box center [159, 158] width 189 height 18
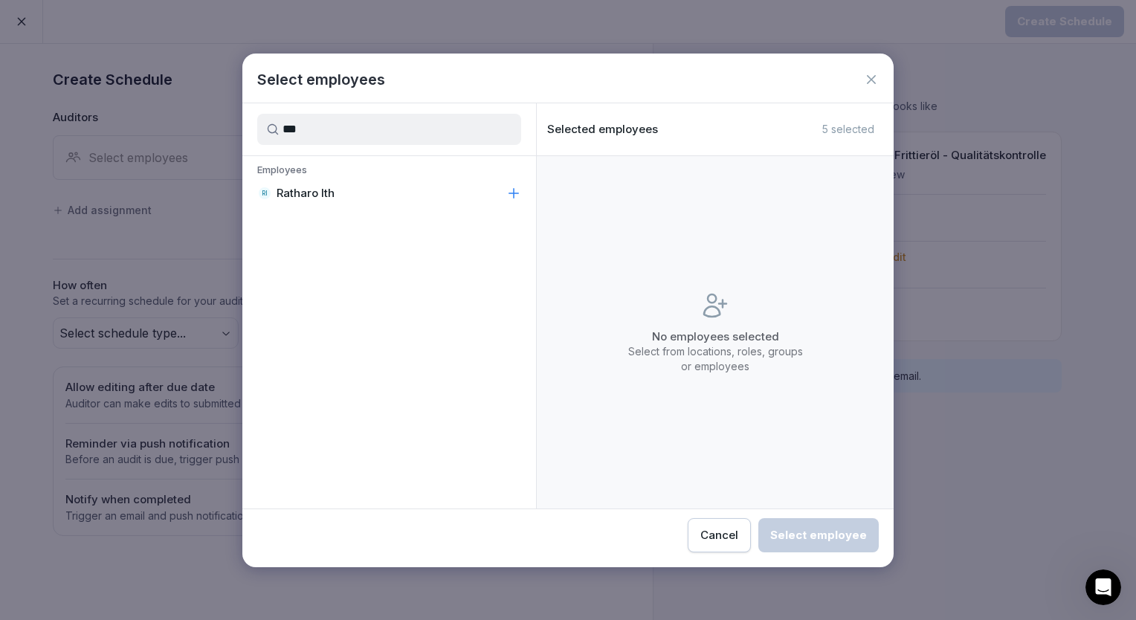
type input "***"
click at [310, 187] on p "Ratharo Ith" at bounding box center [306, 193] width 58 height 15
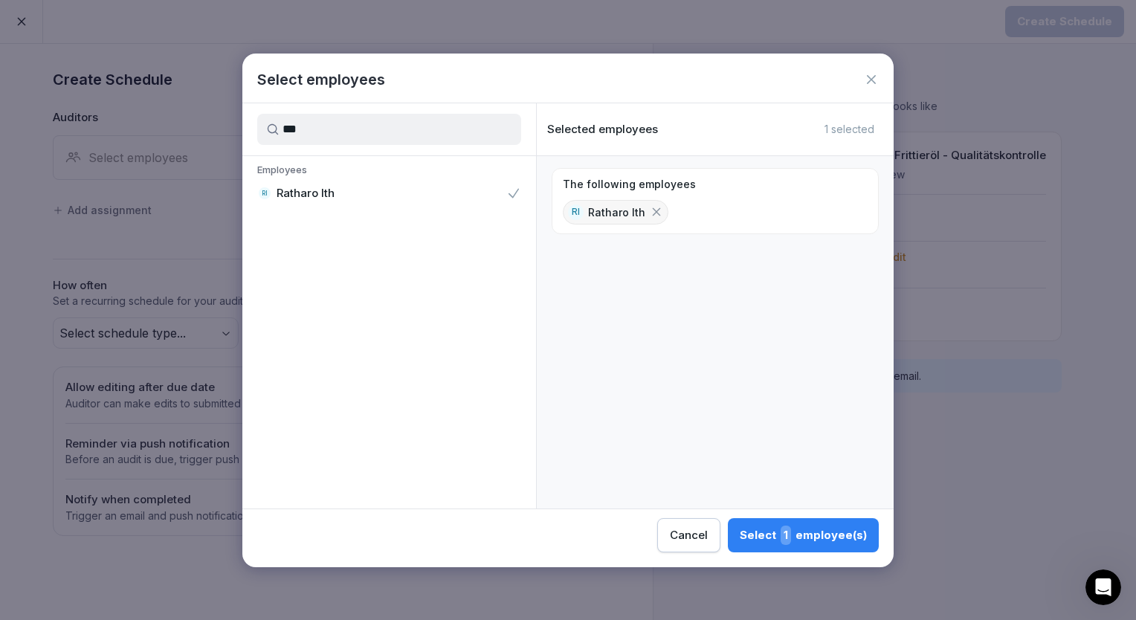
drag, startPoint x: 764, startPoint y: 509, endPoint x: 763, endPoint y: 518, distance: 9.8
click at [764, 517] on div "Cancel Select 1 employee(s)" at bounding box center [567, 530] width 651 height 43
click at [764, 523] on button "Select 1 employee(s)" at bounding box center [803, 535] width 151 height 34
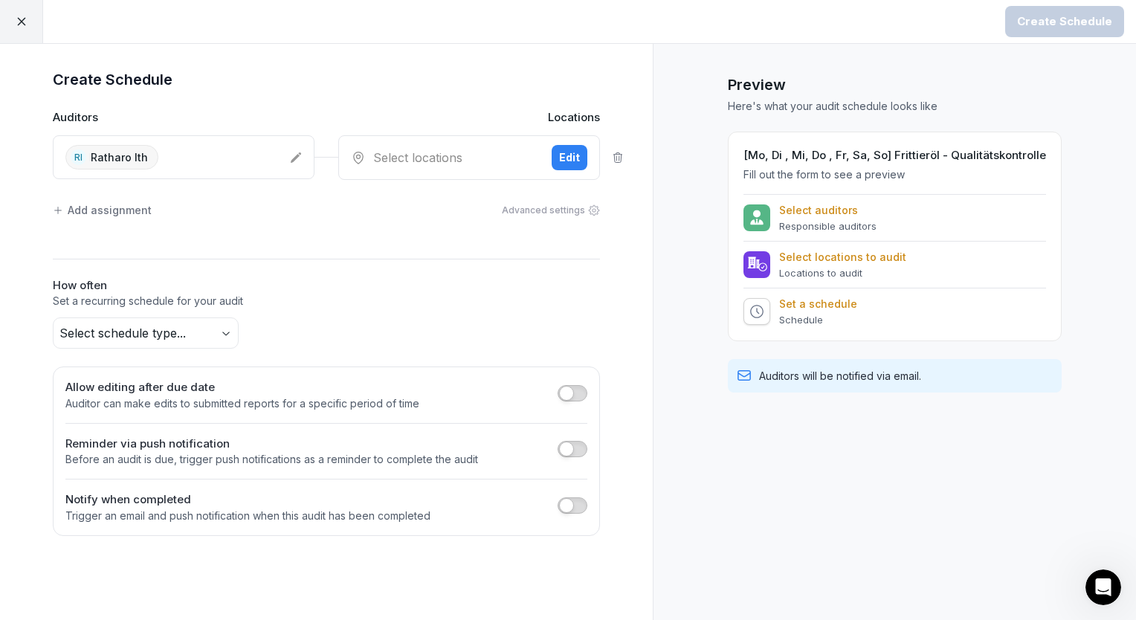
click at [442, 151] on div "Select locations" at bounding box center [445, 158] width 189 height 18
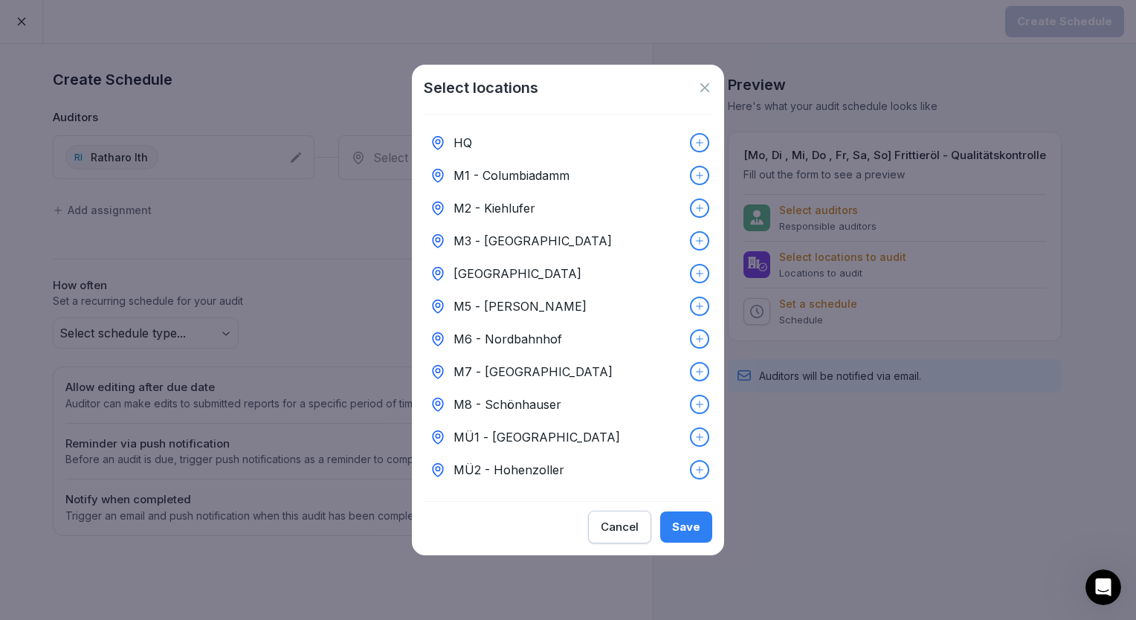
click at [485, 135] on div "HQ" at bounding box center [568, 142] width 288 height 33
click at [675, 535] on div "Save" at bounding box center [686, 527] width 28 height 16
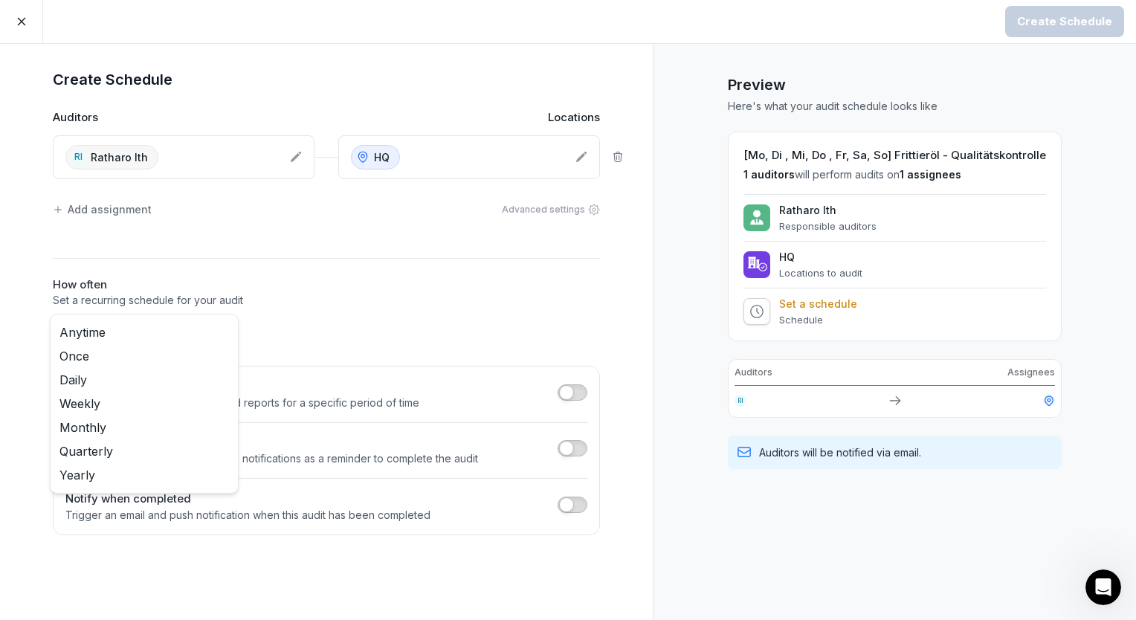
click at [159, 338] on body "Create Schedule Create Schedule Auditors Locations [GEOGRAPHIC_DATA] Ratharo It…" at bounding box center [568, 310] width 1136 height 620
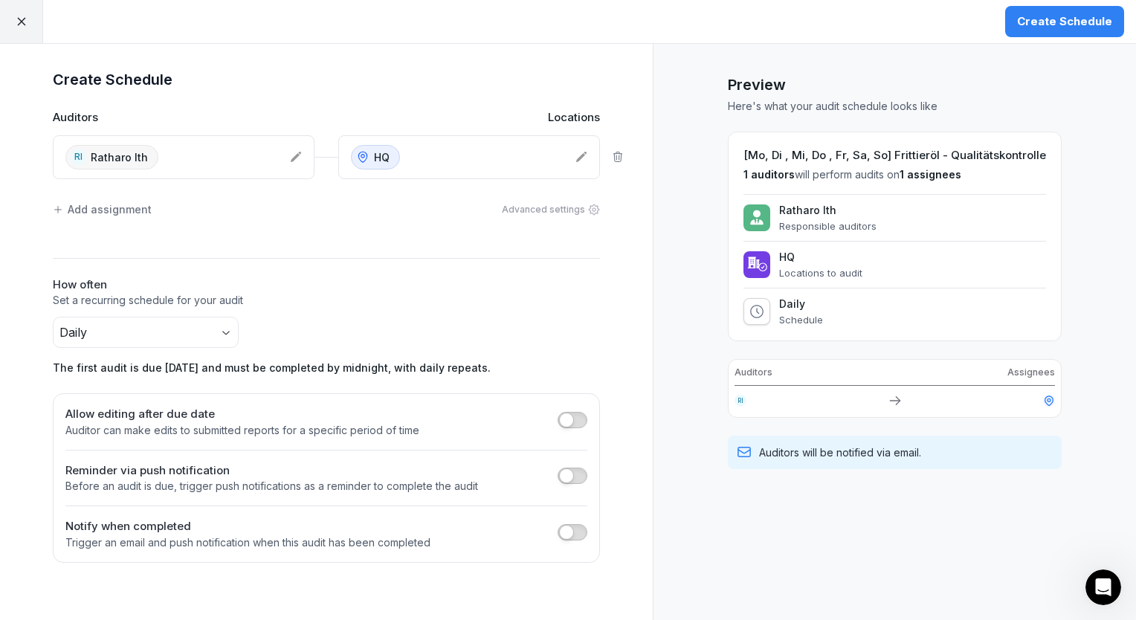
click at [1059, 22] on div "Create Schedule" at bounding box center [1064, 21] width 95 height 16
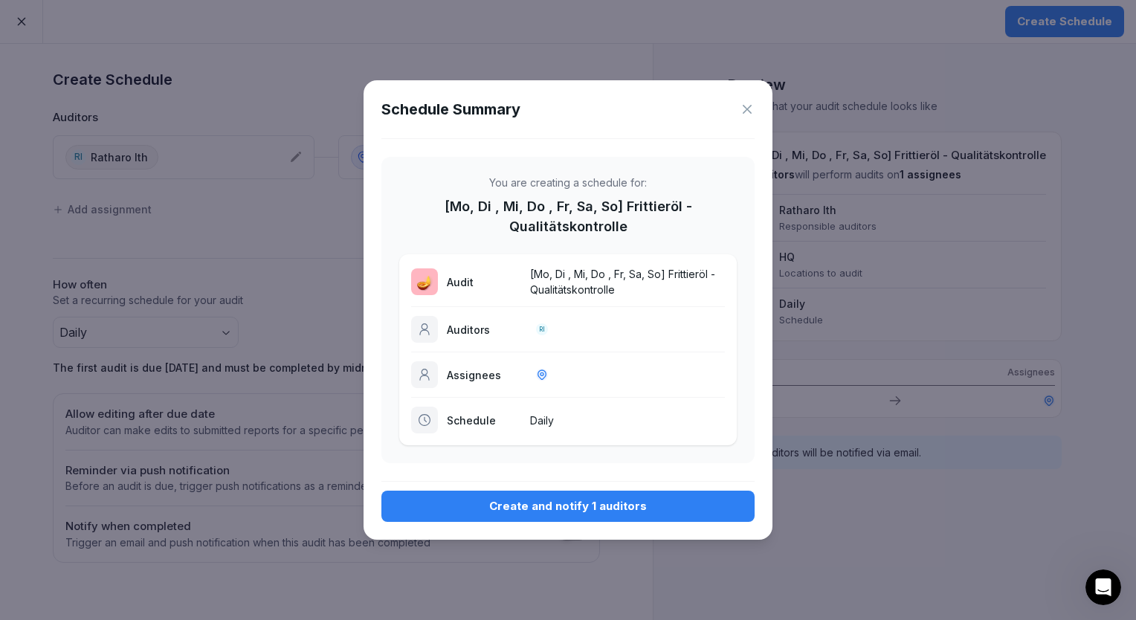
click at [541, 506] on div "Create and notify 1 auditors" at bounding box center [567, 506] width 349 height 16
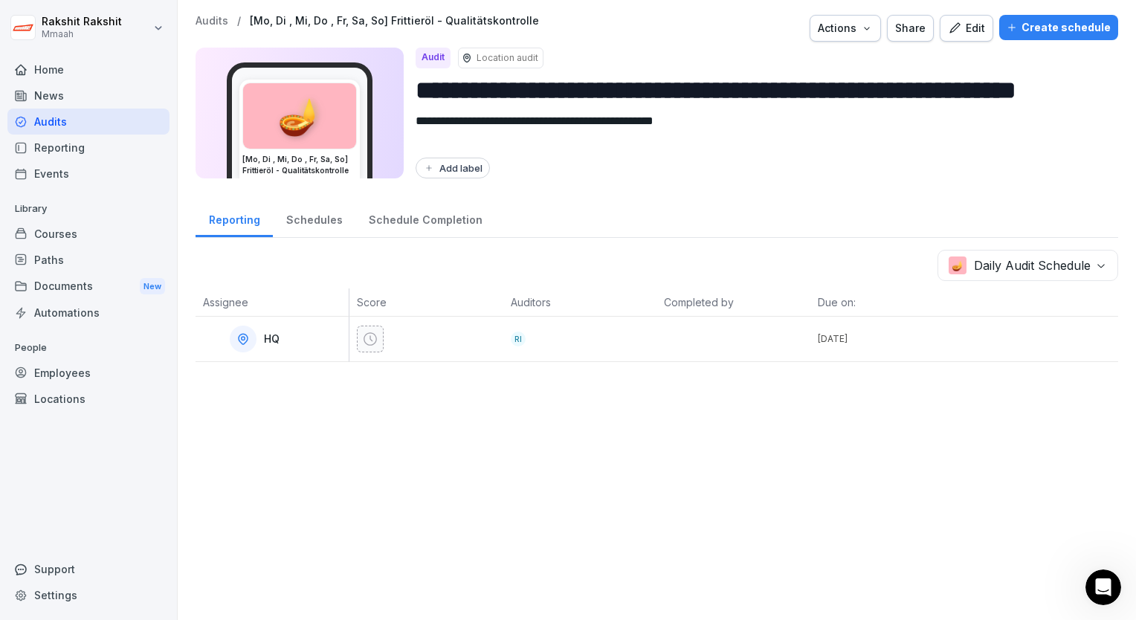
click at [96, 114] on div "Audits" at bounding box center [88, 122] width 162 height 26
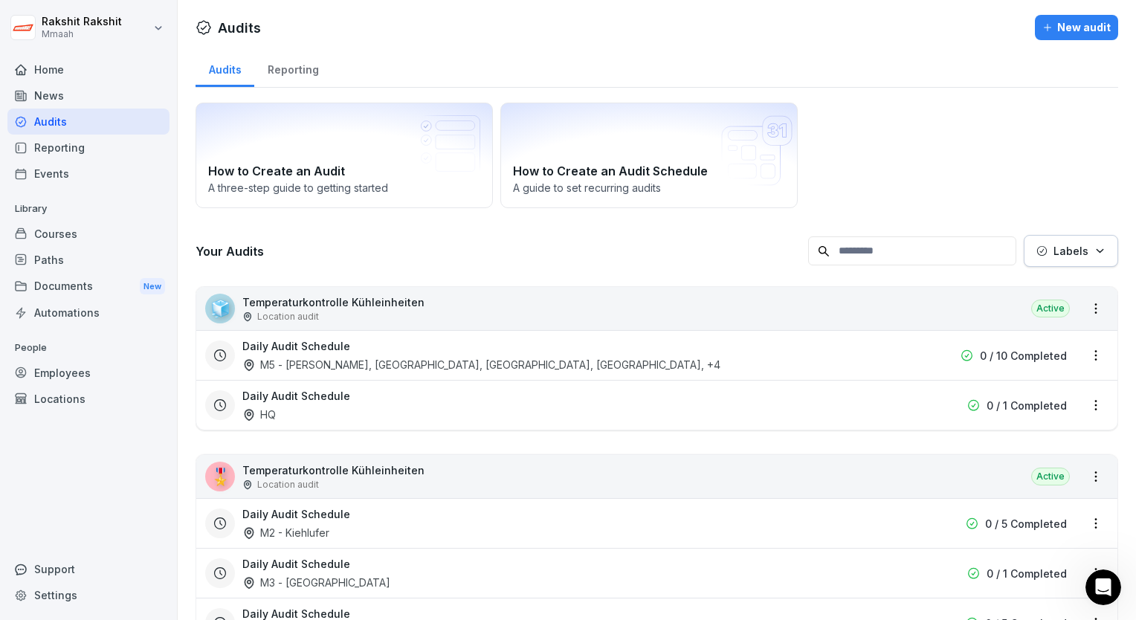
click at [63, 233] on div "Courses" at bounding box center [88, 234] width 162 height 26
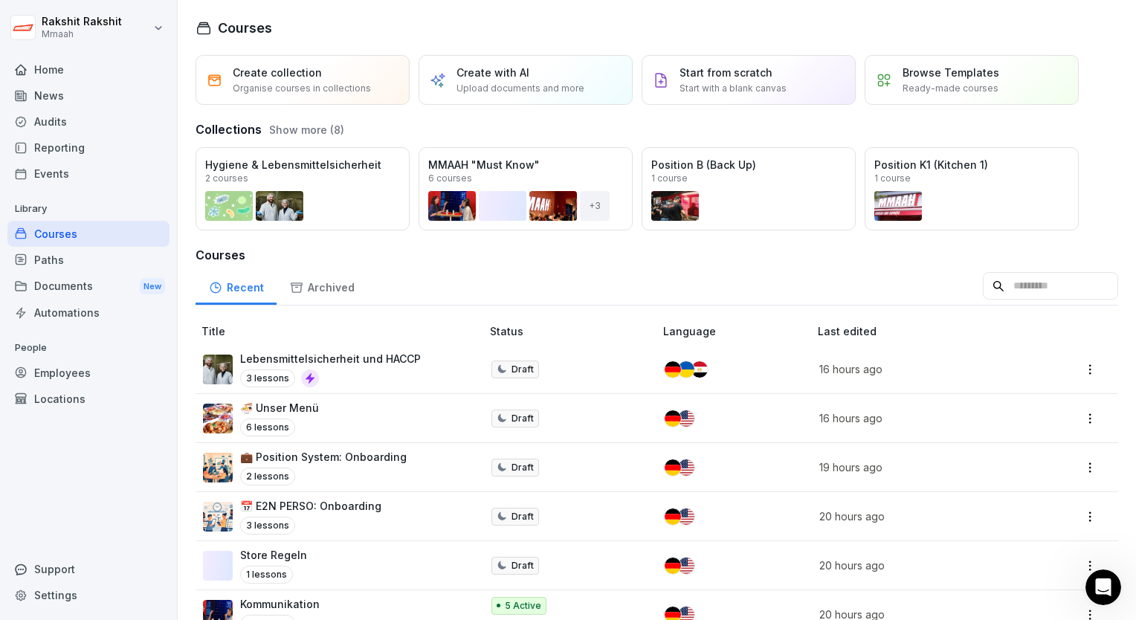
click at [81, 120] on div "Audits" at bounding box center [88, 122] width 162 height 26
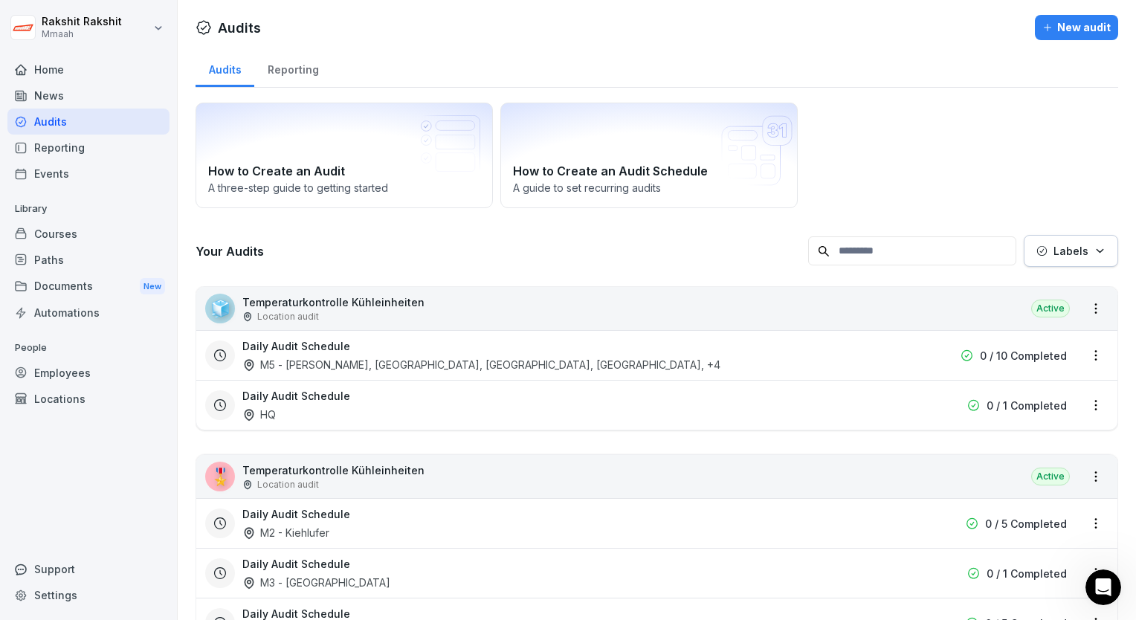
click at [1055, 29] on div "New audit" at bounding box center [1076, 27] width 68 height 16
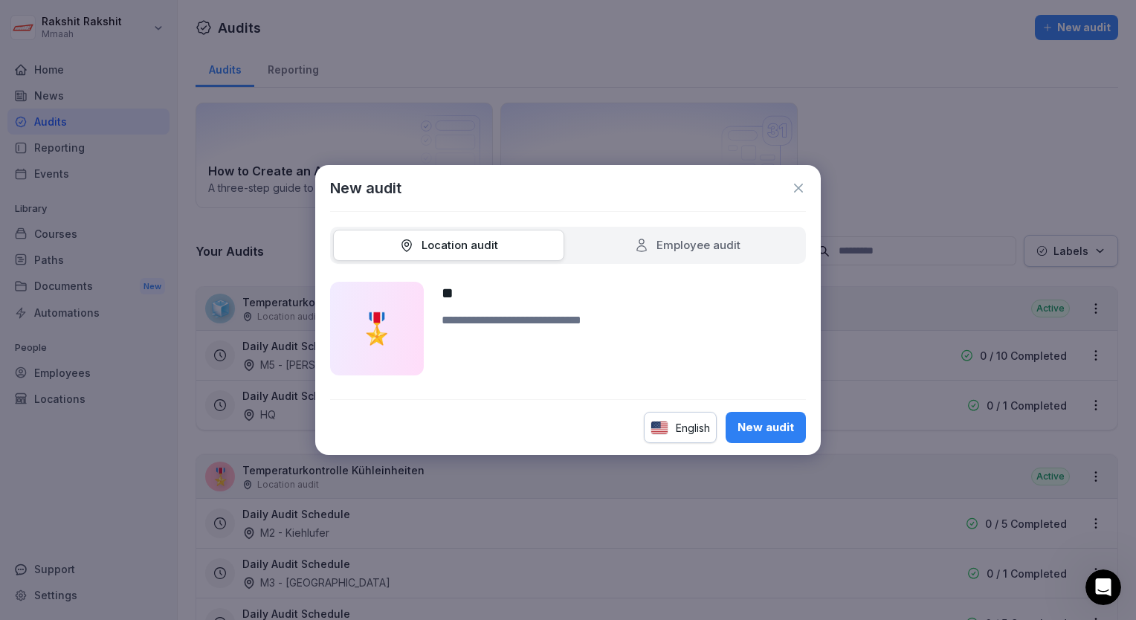
type input "**"
click at [488, 320] on textarea at bounding box center [624, 344] width 364 height 64
type textarea "**********"
click at [692, 435] on div "English" at bounding box center [680, 427] width 73 height 31
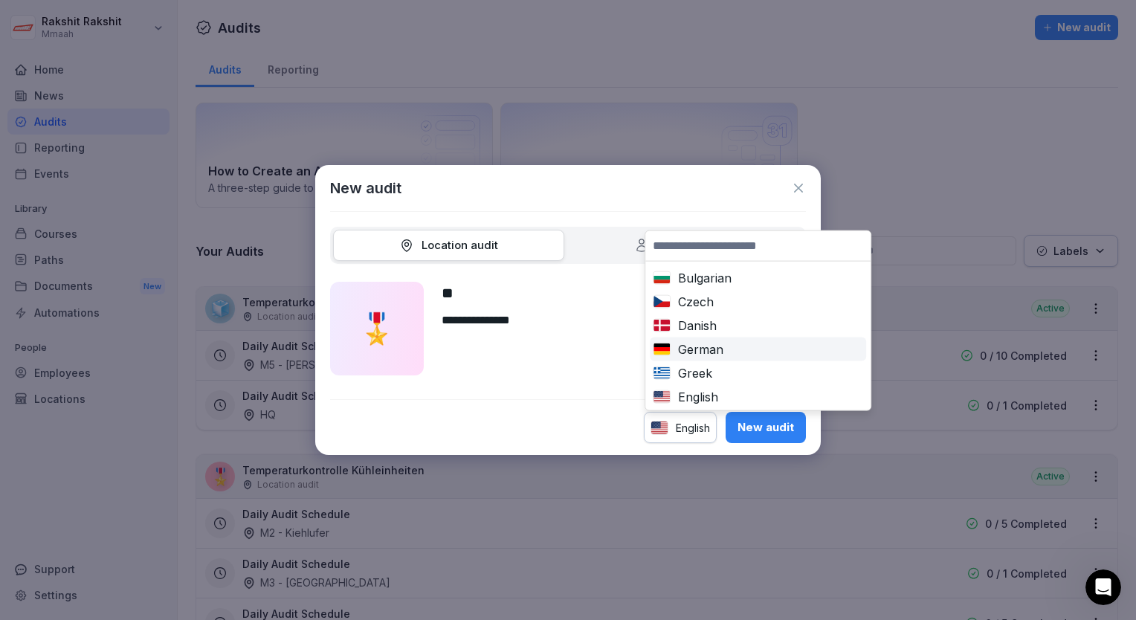
click at [693, 352] on div "German" at bounding box center [758, 350] width 210 height 18
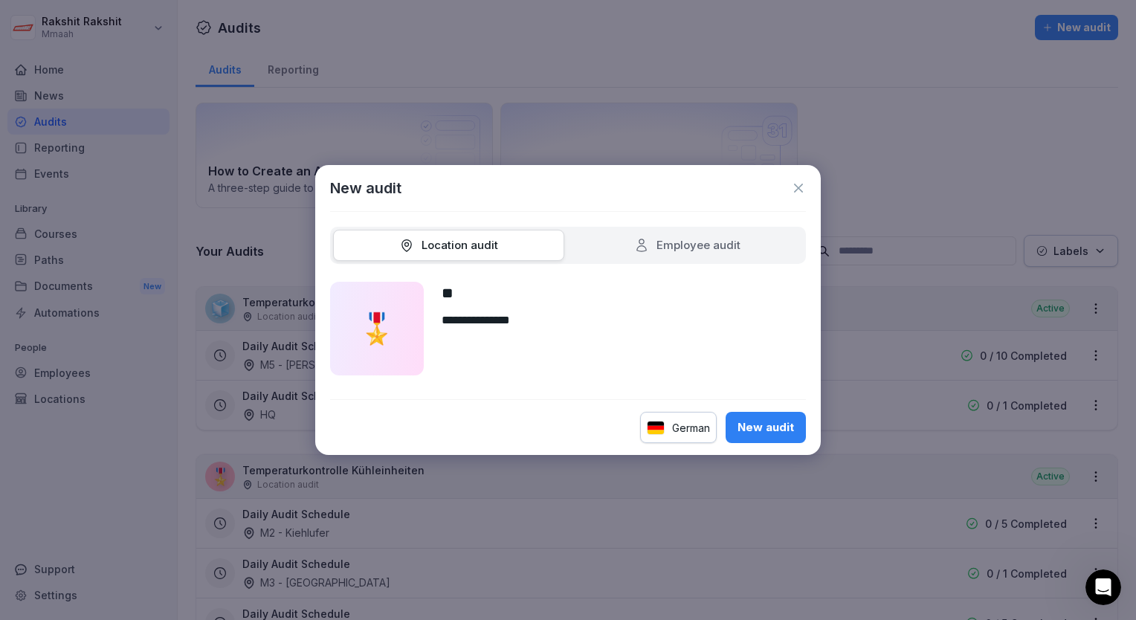
click at [664, 416] on div "German" at bounding box center [678, 427] width 77 height 31
type input "***"
click at [712, 492] on div "English" at bounding box center [708, 492] width 119 height 18
click at [755, 430] on div "New audit" at bounding box center [766, 427] width 57 height 16
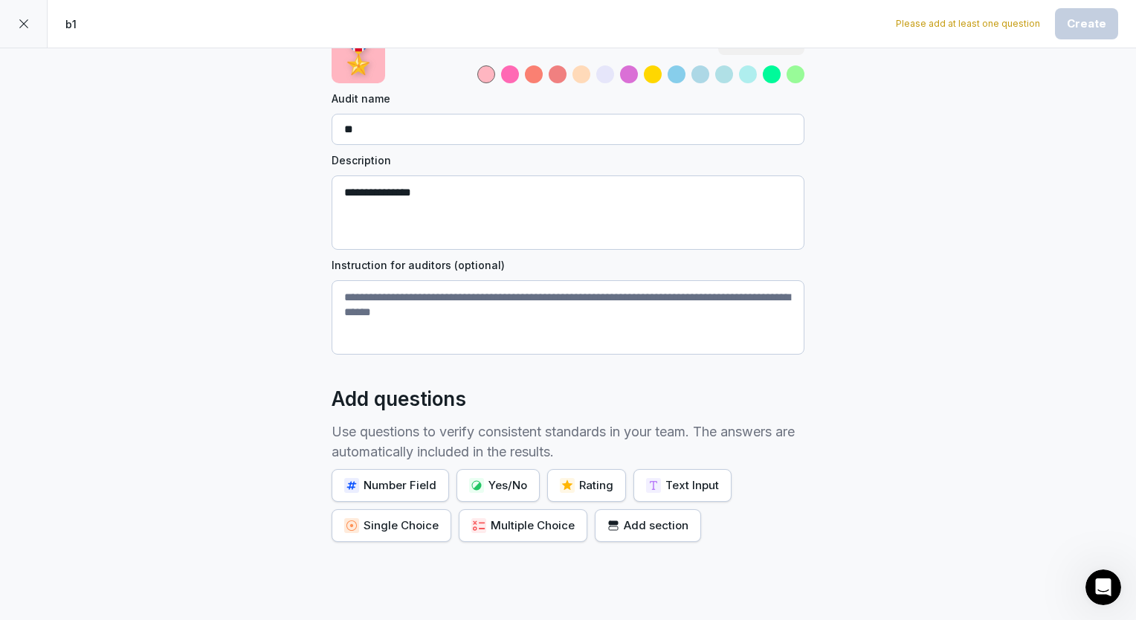
scroll to position [160, 0]
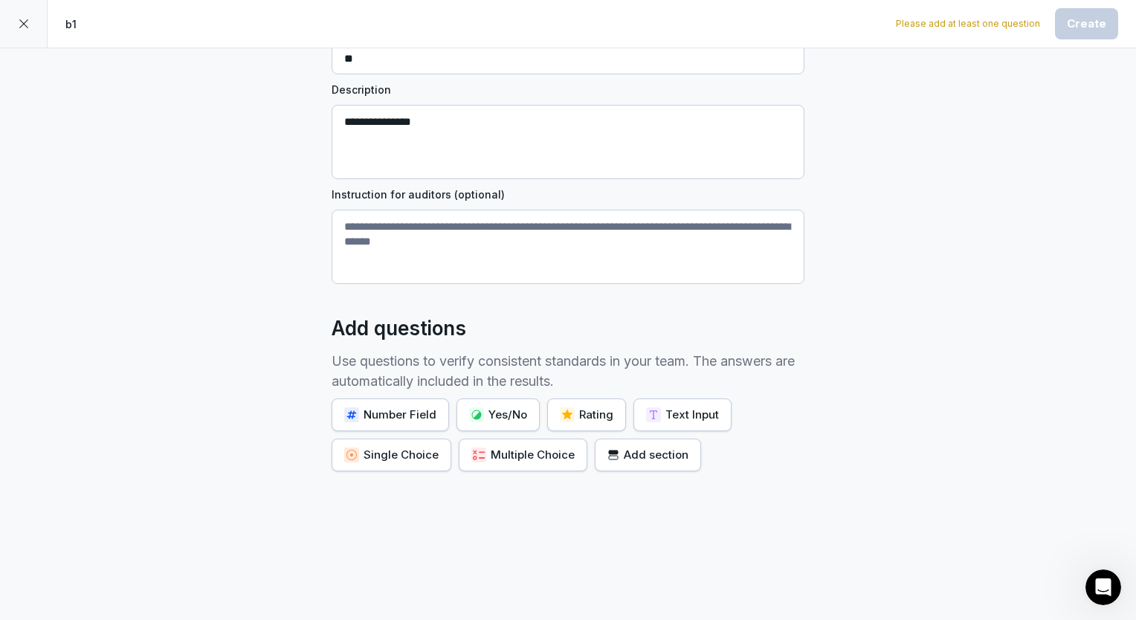
click at [492, 412] on div "Yes/No" at bounding box center [498, 415] width 58 height 16
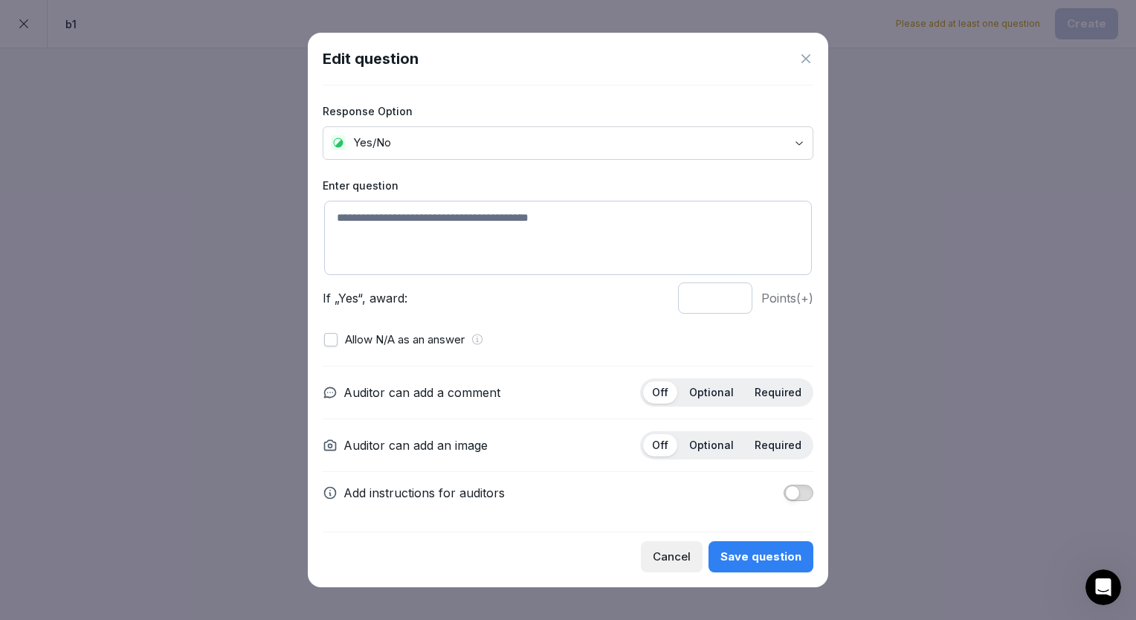
click at [416, 242] on textarea at bounding box center [568, 238] width 488 height 74
type textarea "**********"
click at [473, 136] on body "**********" at bounding box center [568, 310] width 1136 height 620
click at [714, 396] on p "Optional" at bounding box center [711, 392] width 45 height 13
click at [773, 560] on div "Save question" at bounding box center [760, 557] width 81 height 16
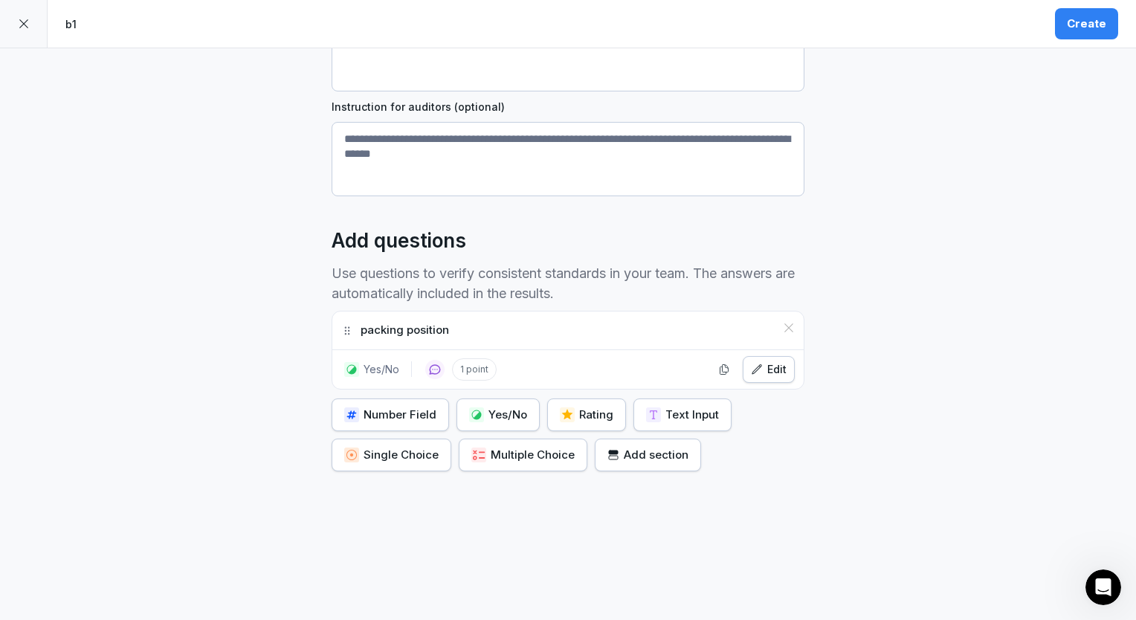
scroll to position [247, 0]
click at [720, 364] on icon "button" at bounding box center [724, 370] width 12 height 12
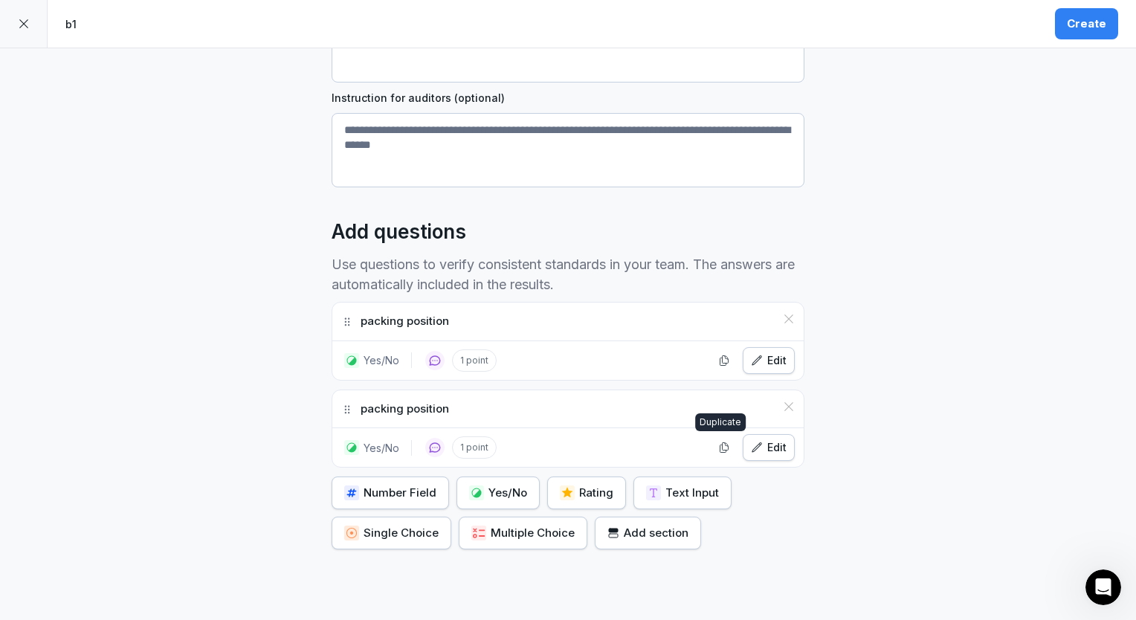
click at [720, 445] on icon "button" at bounding box center [724, 448] width 8 height 10
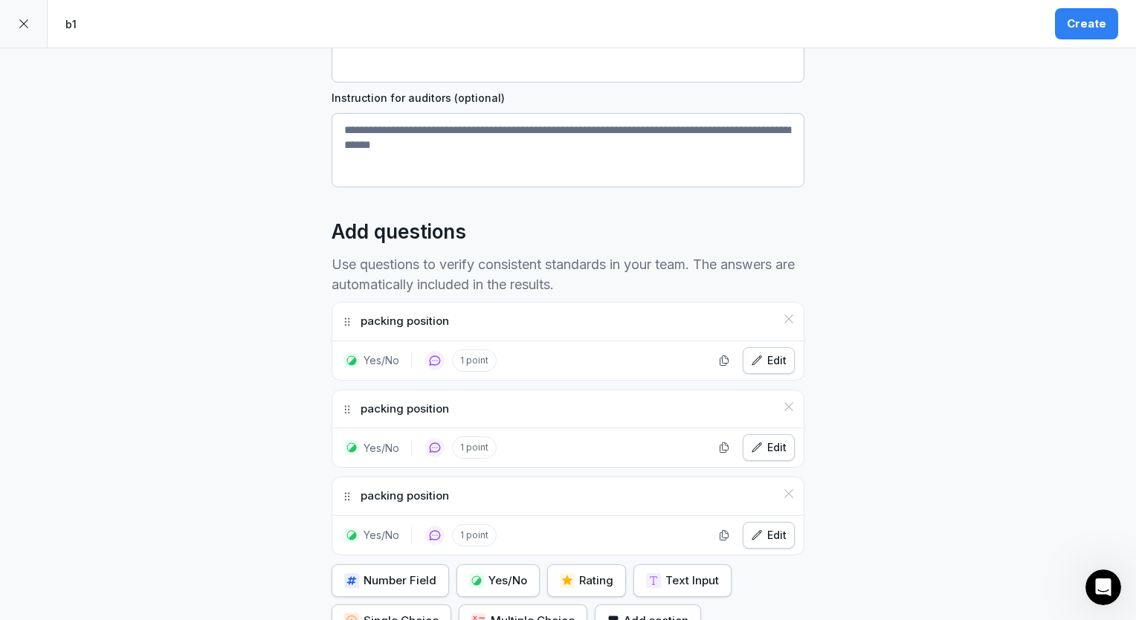
click at [763, 446] on div "Edit" at bounding box center [769, 447] width 36 height 16
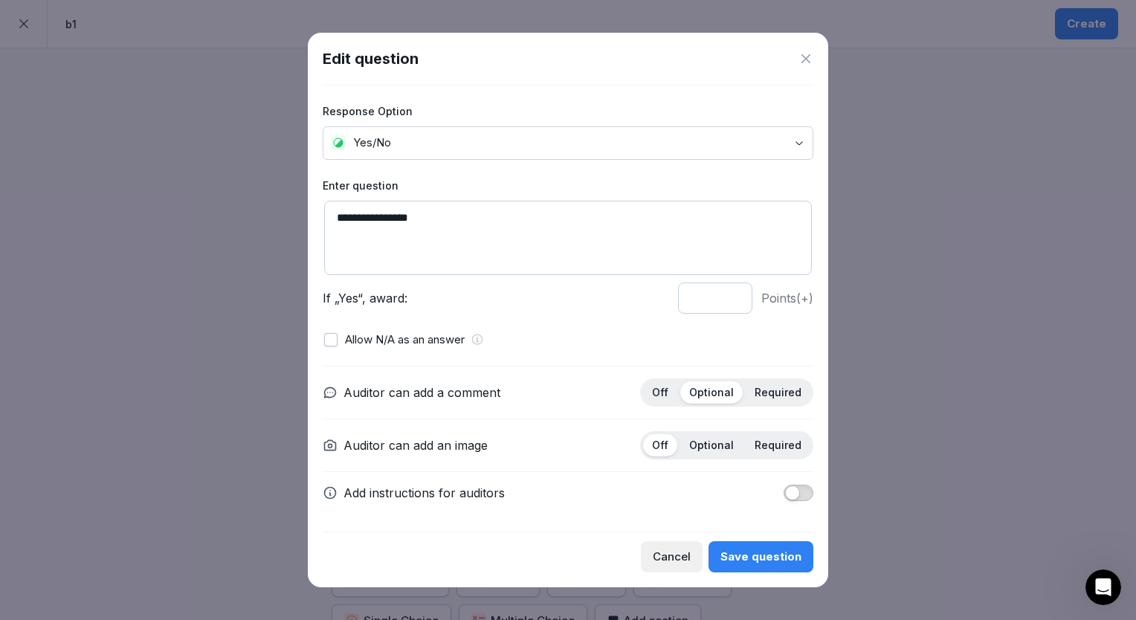
drag, startPoint x: 429, startPoint y: 222, endPoint x: 266, endPoint y: 226, distance: 162.9
click at [266, 226] on body "**********" at bounding box center [568, 310] width 1136 height 620
type textarea "**********"
click at [741, 552] on div "Save question" at bounding box center [760, 557] width 81 height 16
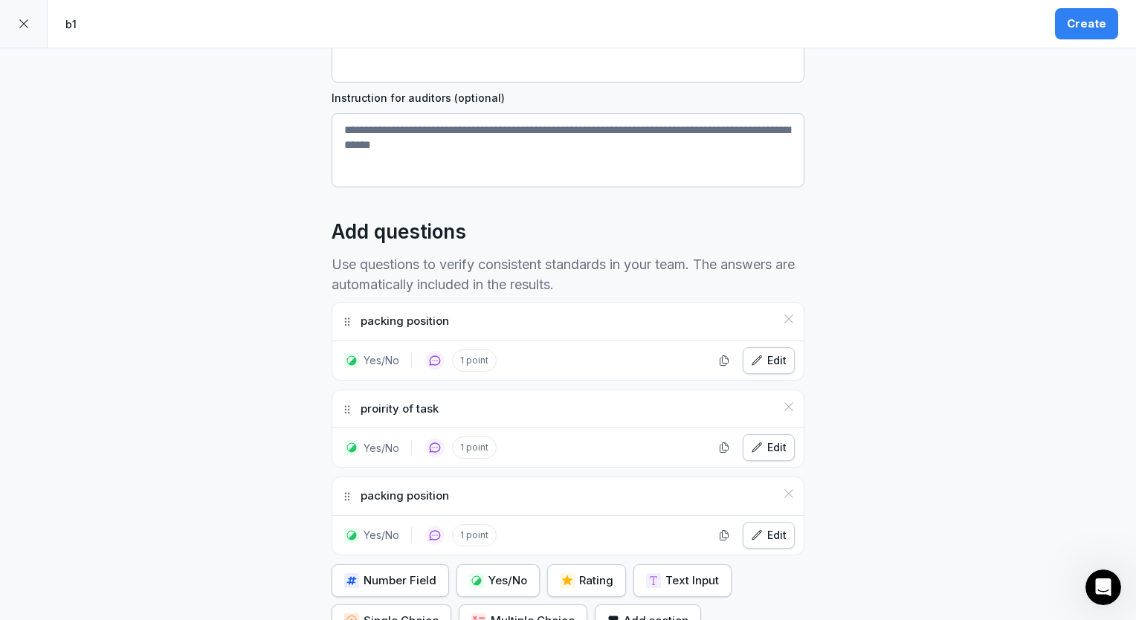
click at [1074, 22] on div "Create" at bounding box center [1086, 24] width 39 height 16
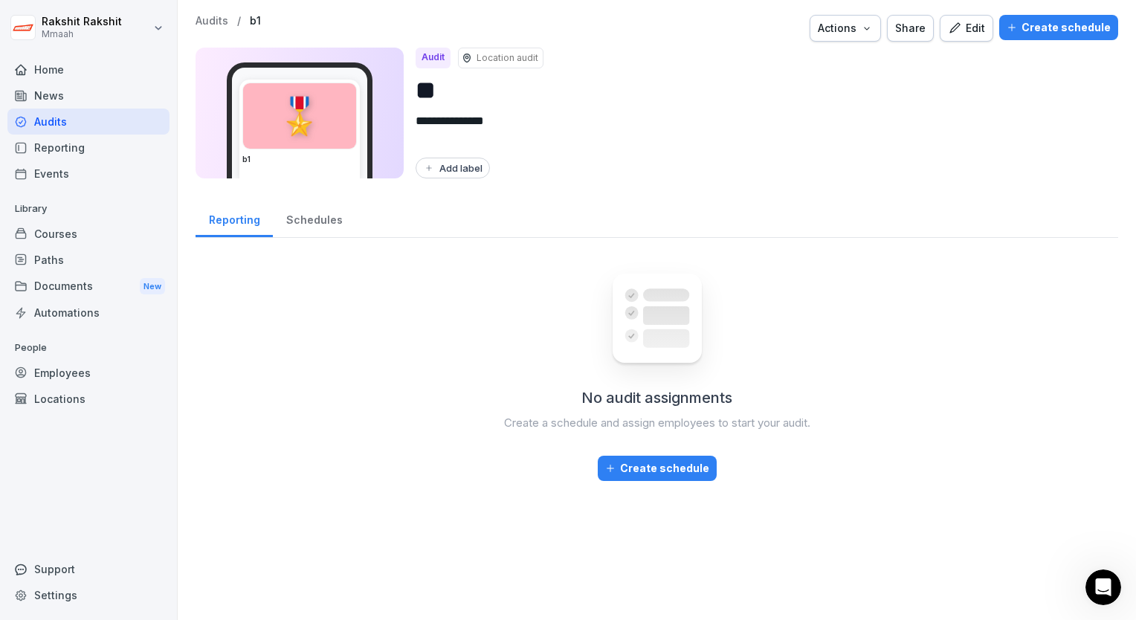
click at [964, 31] on div "Edit" at bounding box center [966, 28] width 37 height 16
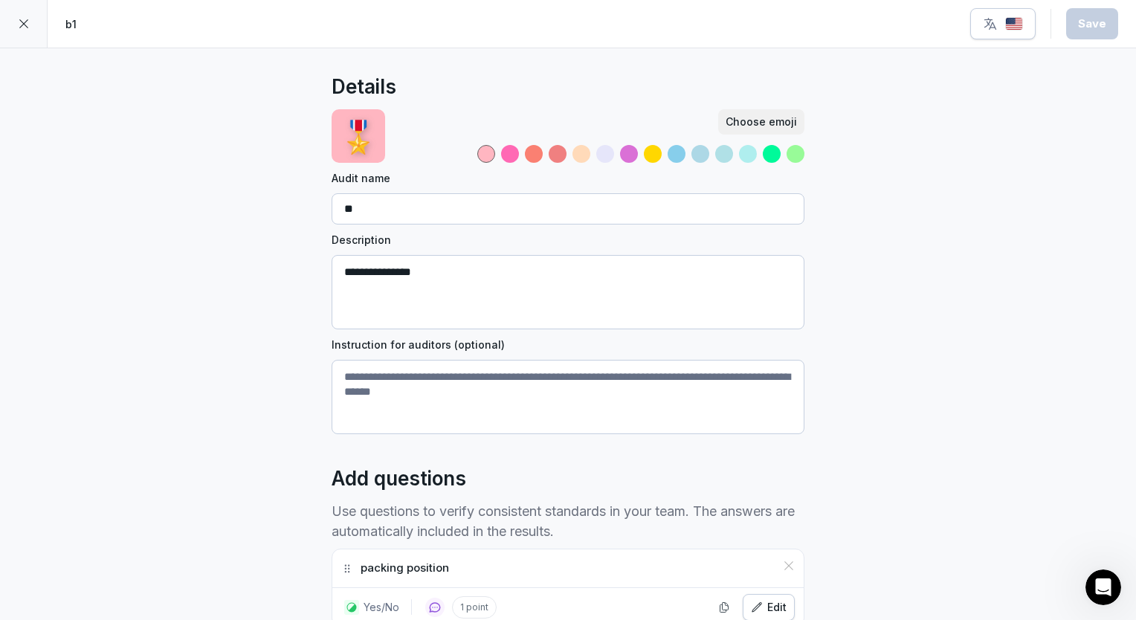
click at [19, 18] on icon at bounding box center [24, 24] width 12 height 12
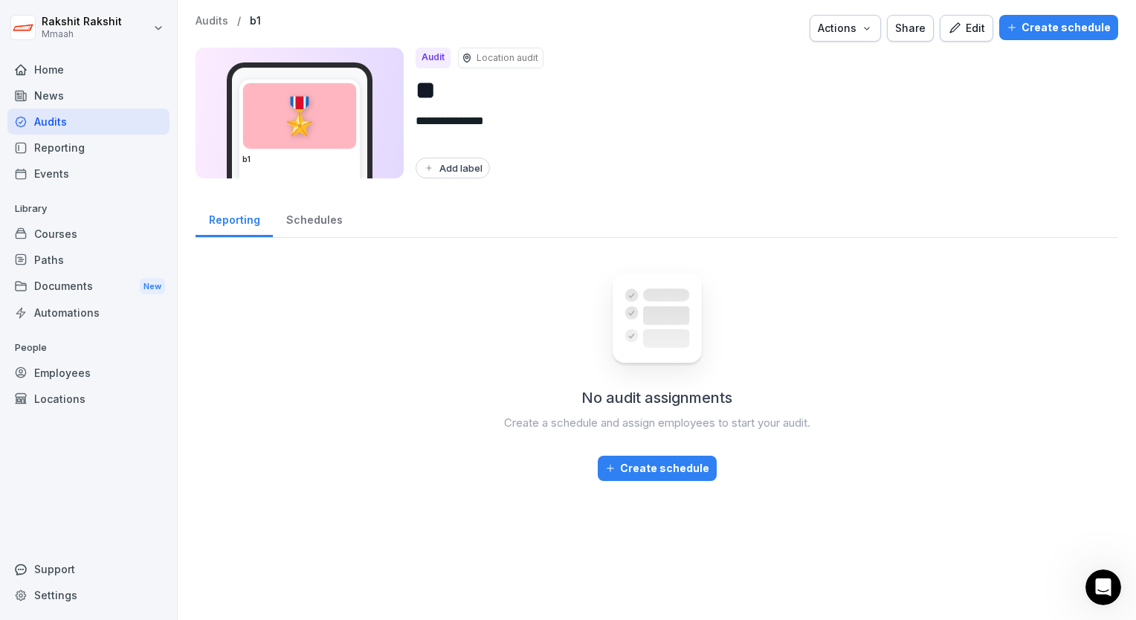
click at [957, 28] on div "Edit" at bounding box center [966, 28] width 37 height 16
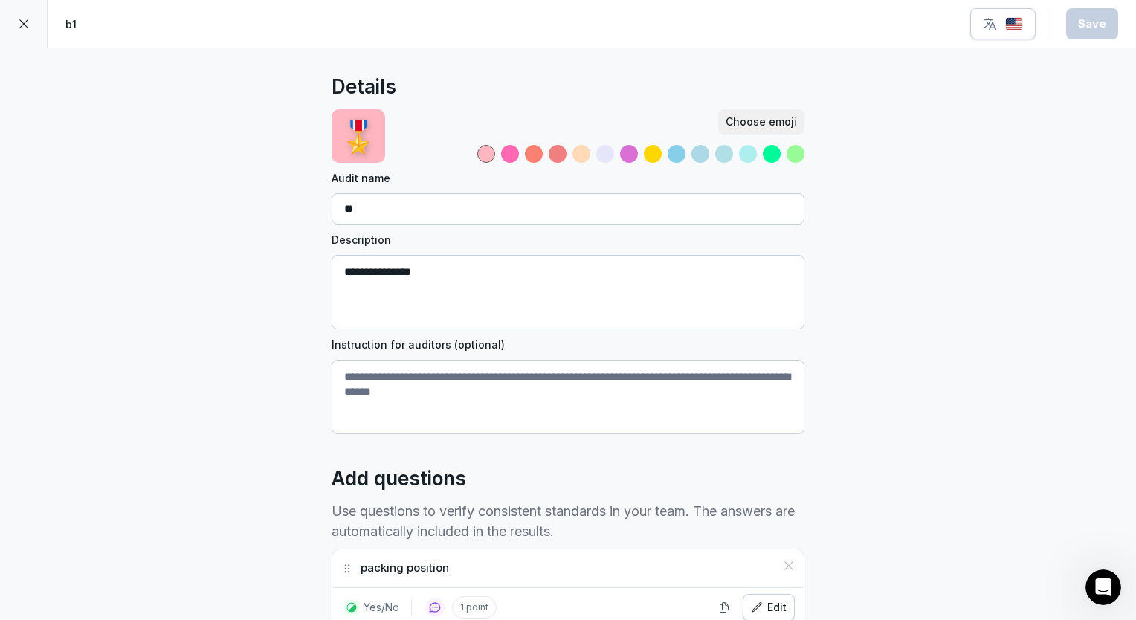
click at [1007, 29] on img "button" at bounding box center [1014, 24] width 18 height 14
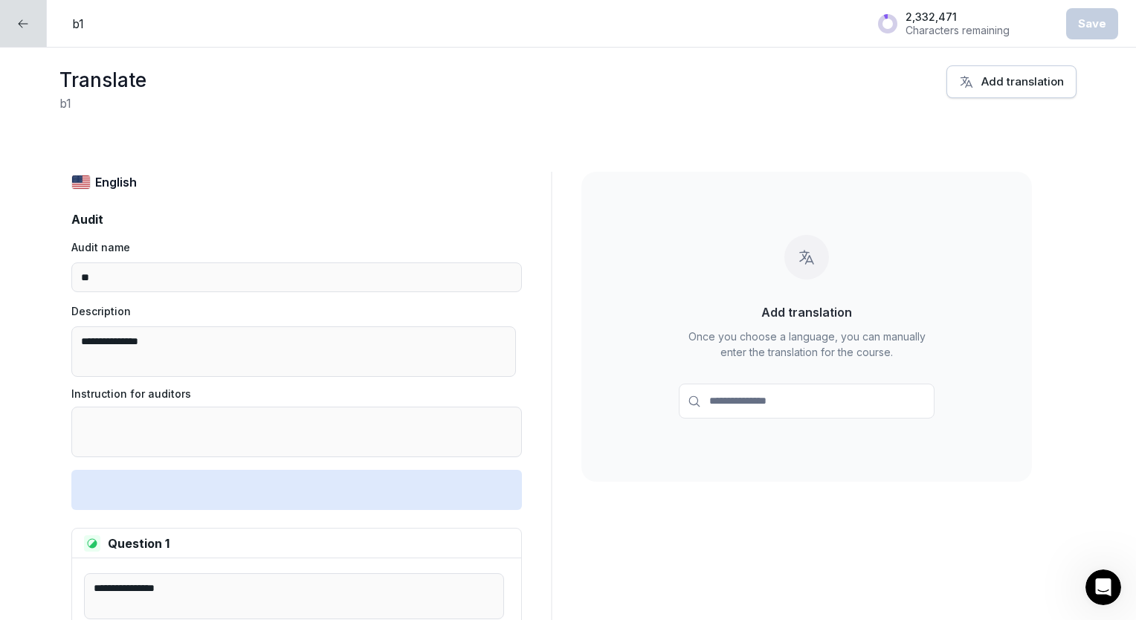
click at [1006, 77] on div "Add translation" at bounding box center [1011, 82] width 105 height 16
type input "******"
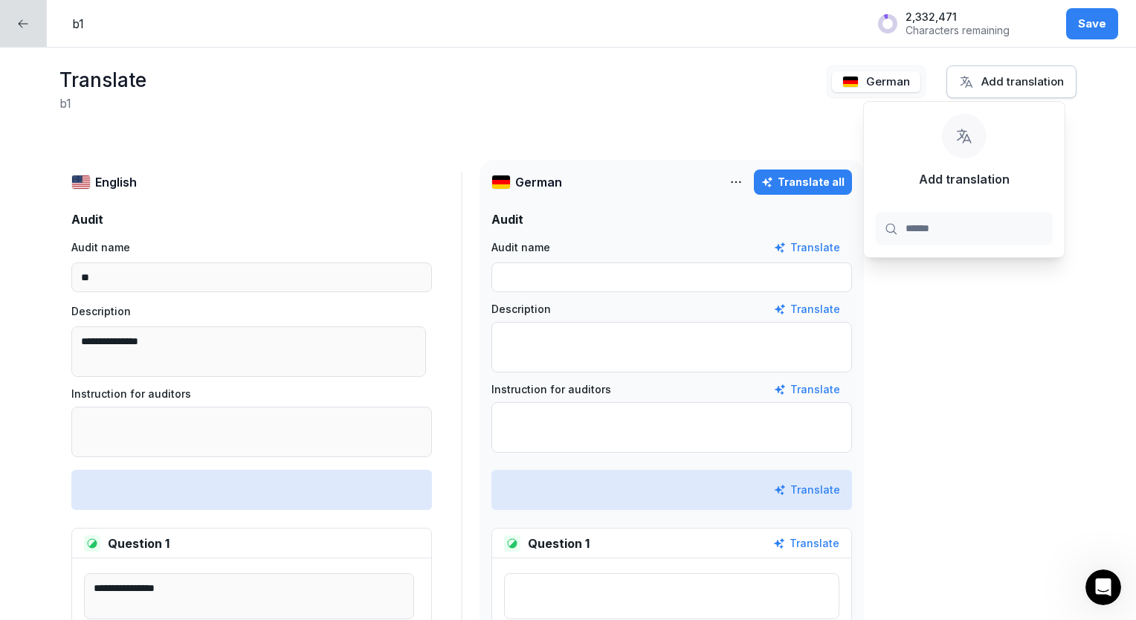
click at [815, 183] on div "Translate all" at bounding box center [802, 182] width 83 height 16
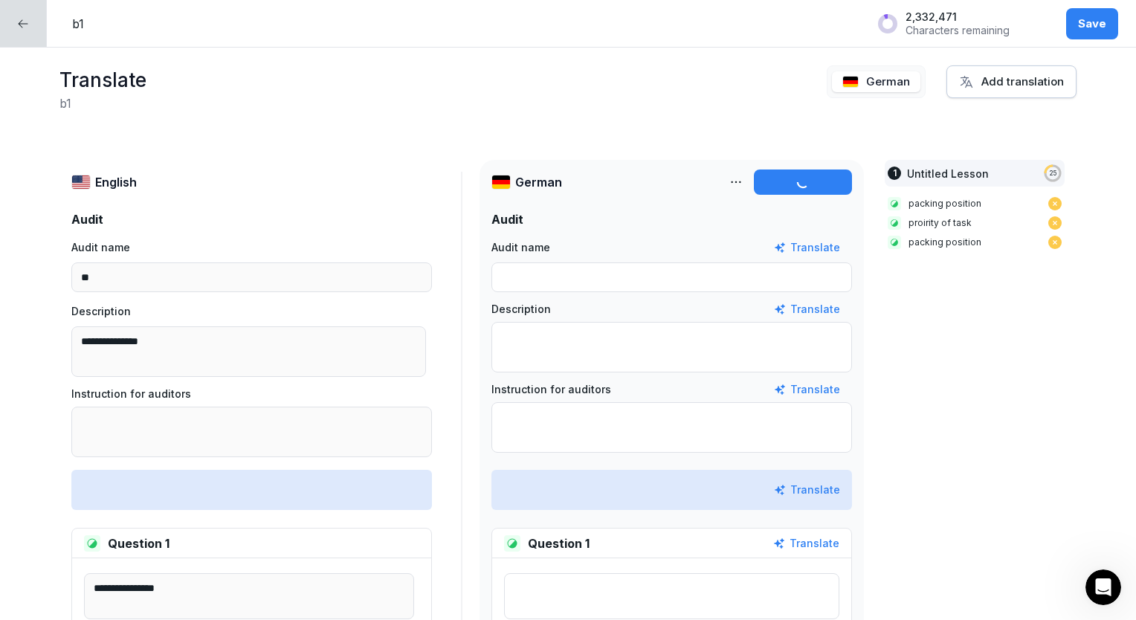
type input "**"
type textarea "**********"
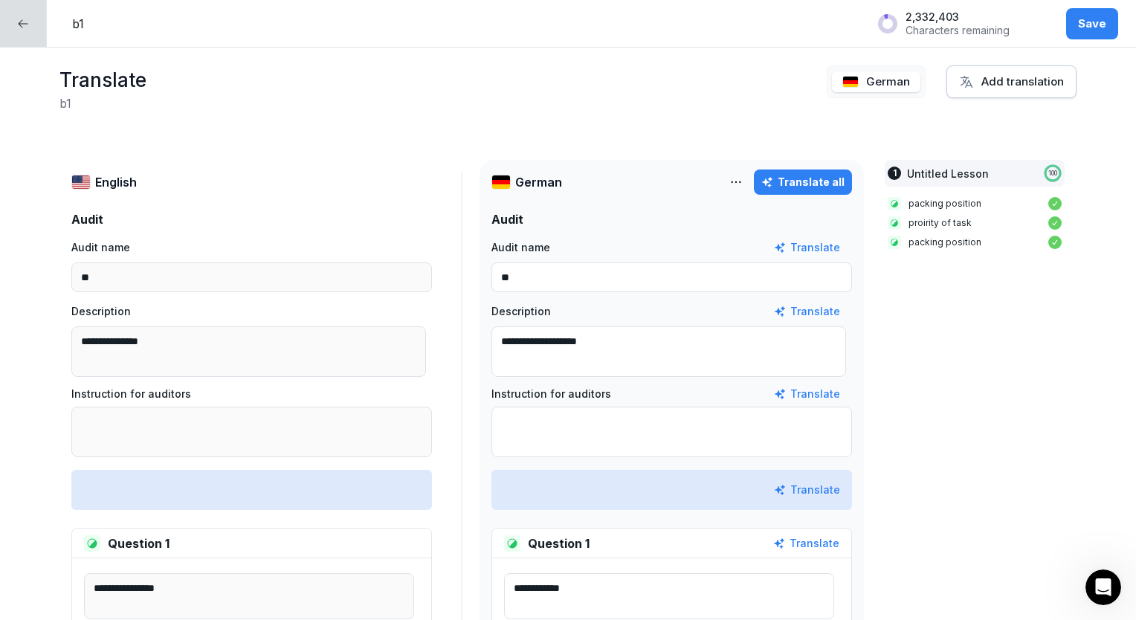
click at [1087, 17] on div "Save" at bounding box center [1092, 24] width 28 height 16
click at [22, 38] on div at bounding box center [23, 23] width 47 height 47
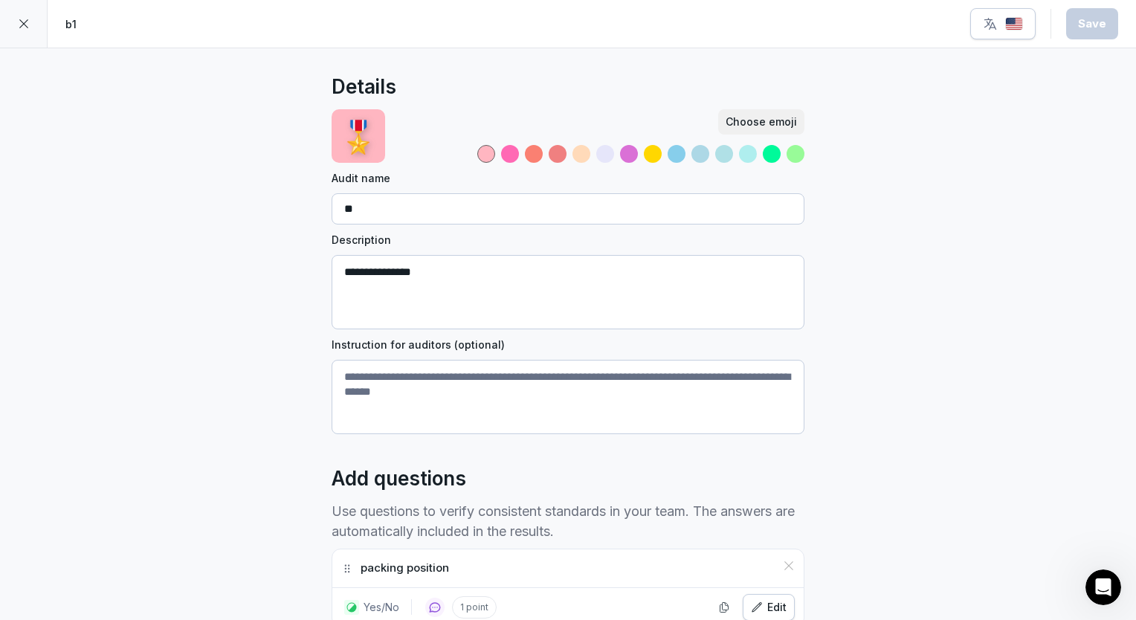
click at [27, 33] on div at bounding box center [24, 24] width 48 height 48
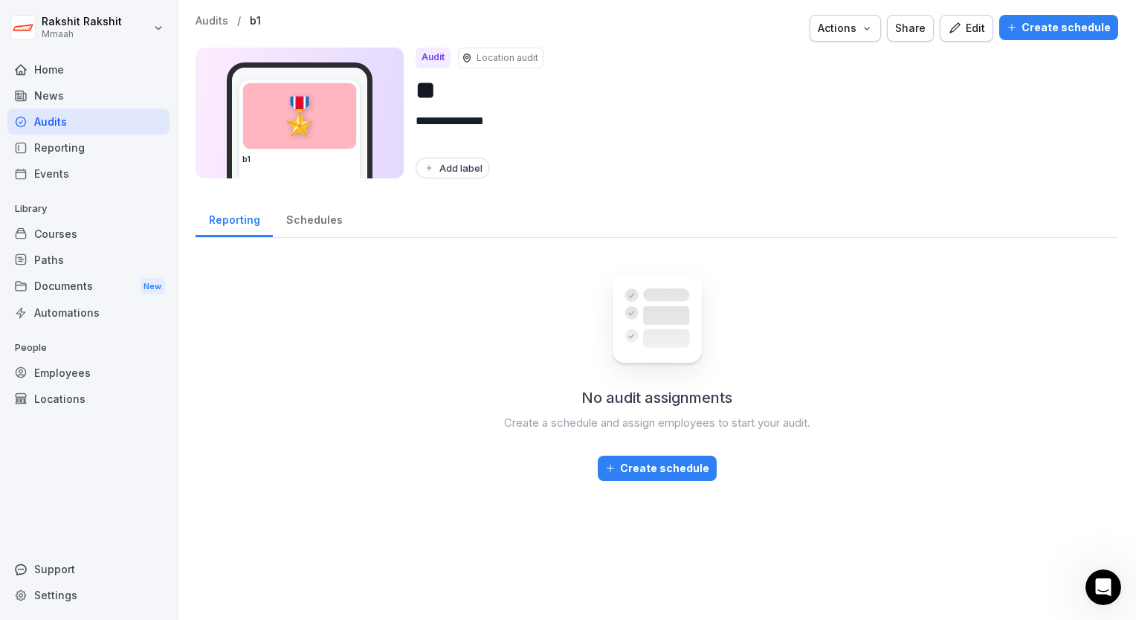
click at [1040, 32] on div "Create schedule" at bounding box center [1059, 27] width 104 height 16
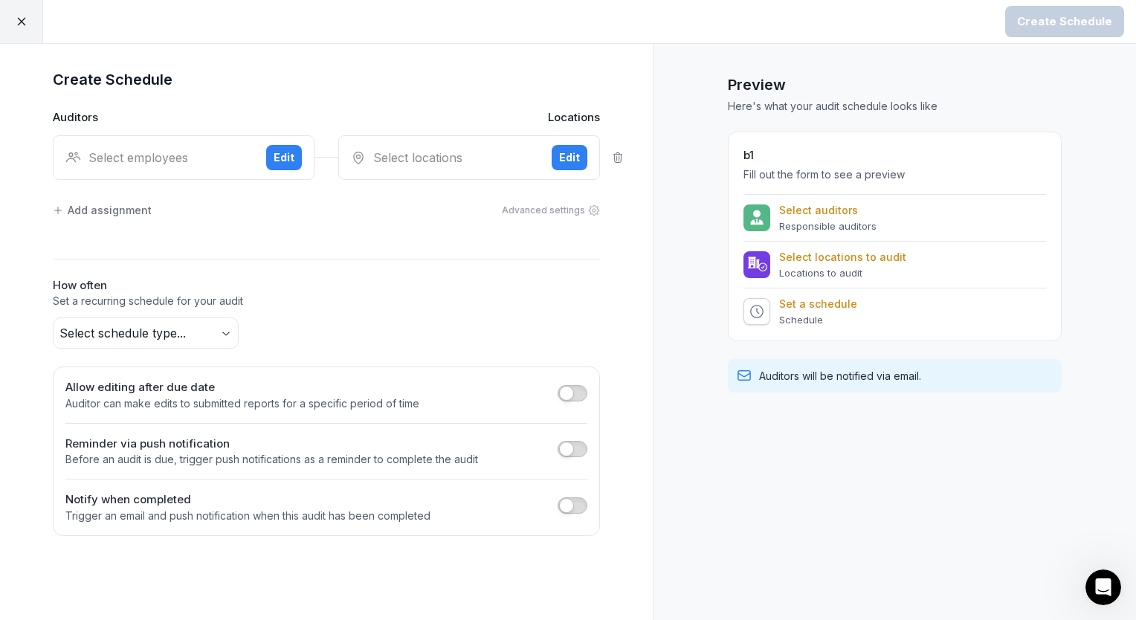
click at [139, 156] on div "Select employees" at bounding box center [159, 158] width 189 height 18
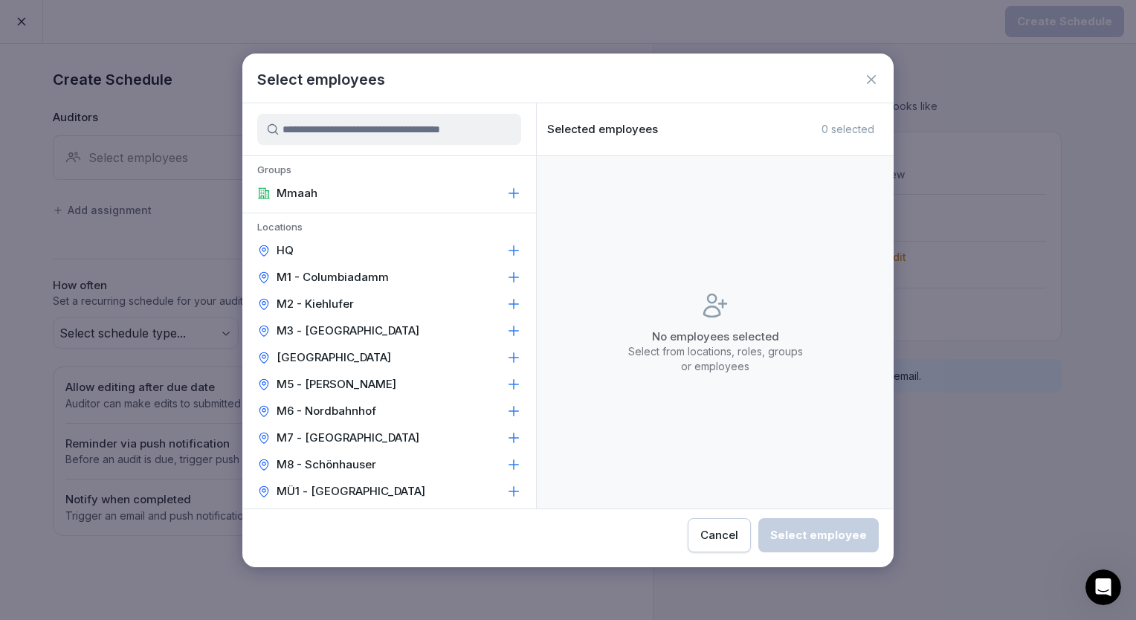
click at [372, 270] on p "M1 - Columbiadamm" at bounding box center [333, 277] width 112 height 15
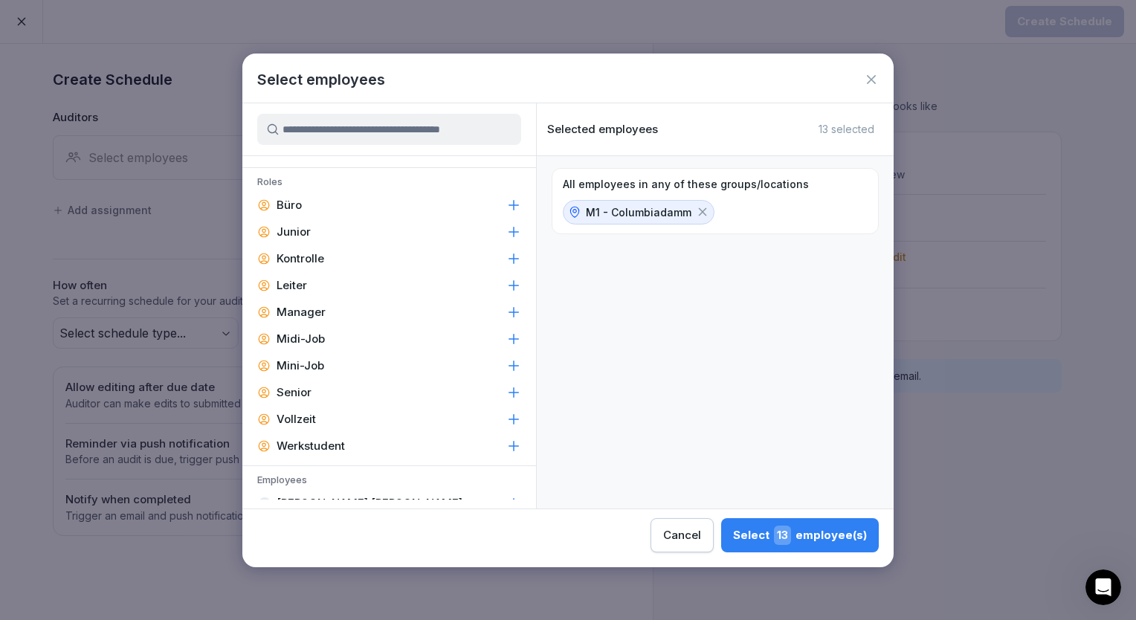
scroll to position [372, 0]
click at [277, 283] on p "Leiter" at bounding box center [292, 284] width 30 height 15
click at [302, 304] on p "Manager" at bounding box center [301, 310] width 49 height 15
click at [847, 537] on div "Select 6 employee(s)" at bounding box center [802, 535] width 130 height 19
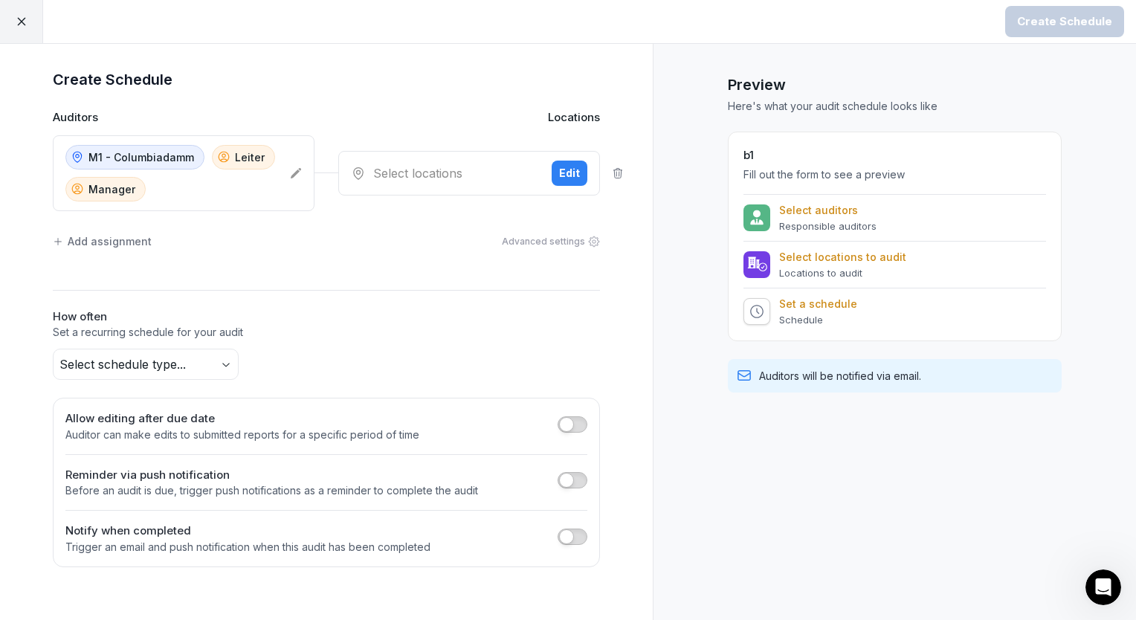
click at [428, 168] on div "Select locations" at bounding box center [445, 173] width 189 height 18
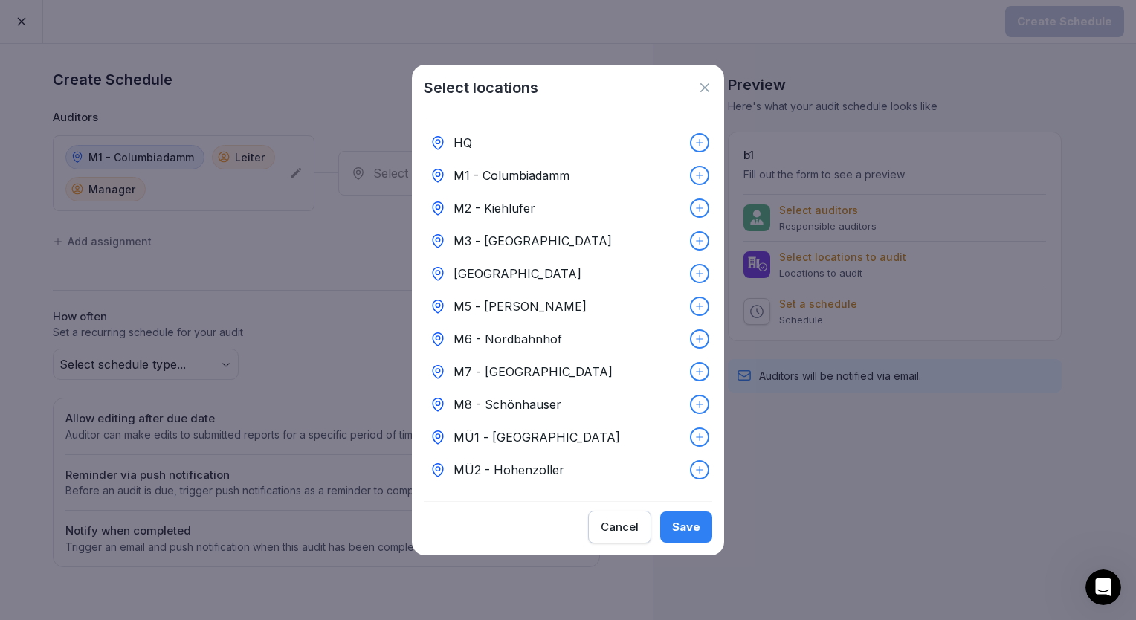
click at [479, 174] on p "M1 - Columbiadamm" at bounding box center [512, 176] width 116 height 18
click at [683, 529] on div "Save" at bounding box center [686, 527] width 28 height 16
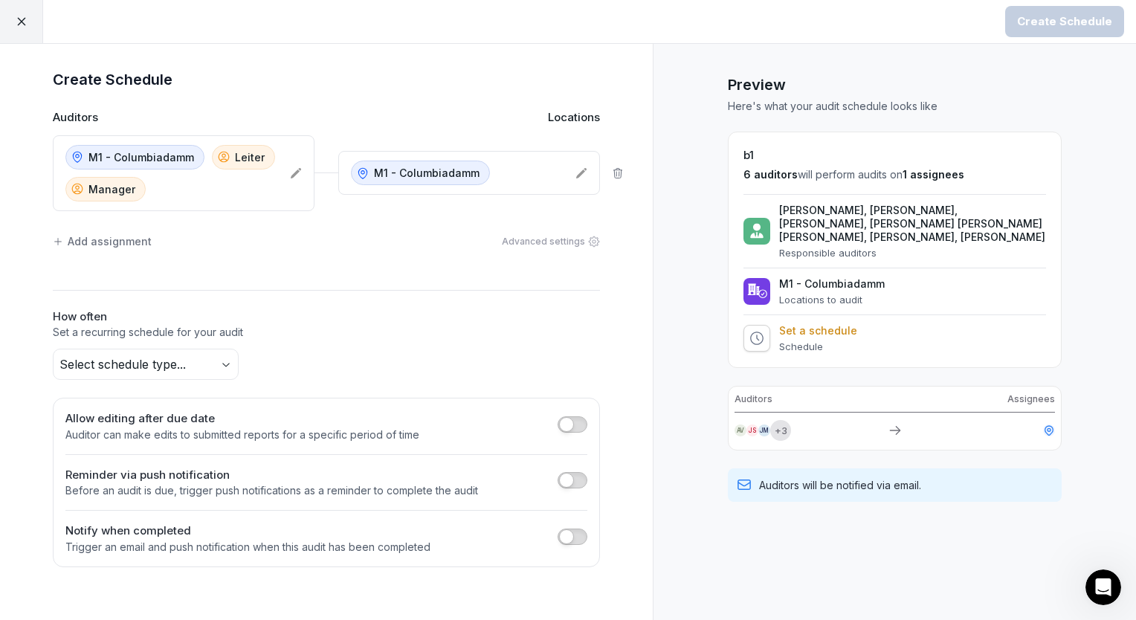
click at [97, 240] on div "Add assignment" at bounding box center [102, 241] width 99 height 16
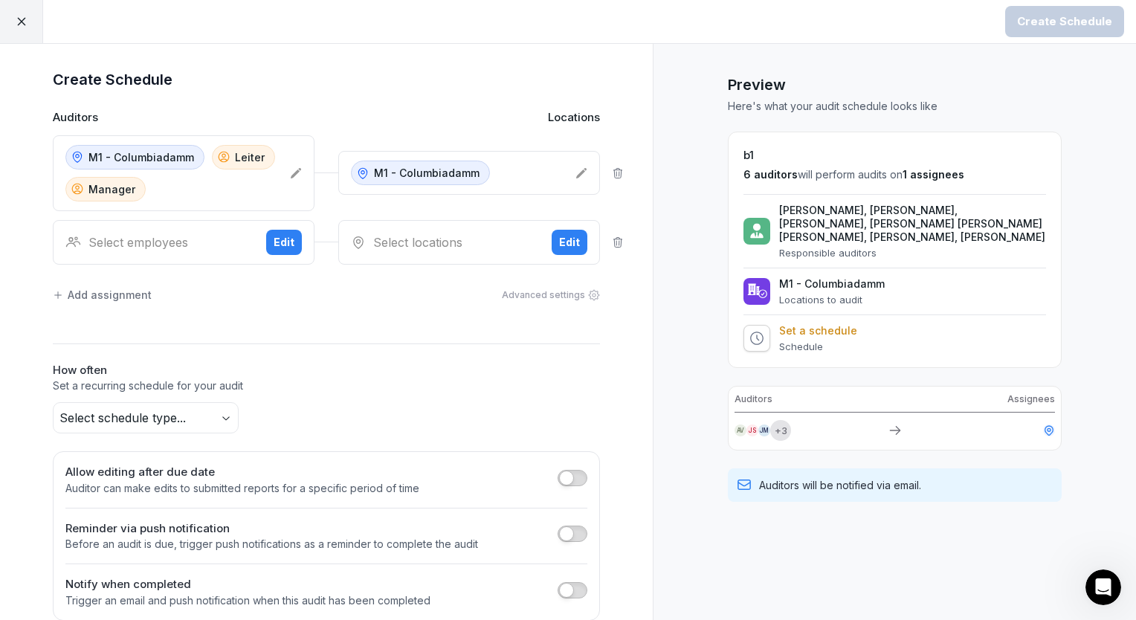
click at [268, 248] on button "Edit" at bounding box center [284, 242] width 36 height 25
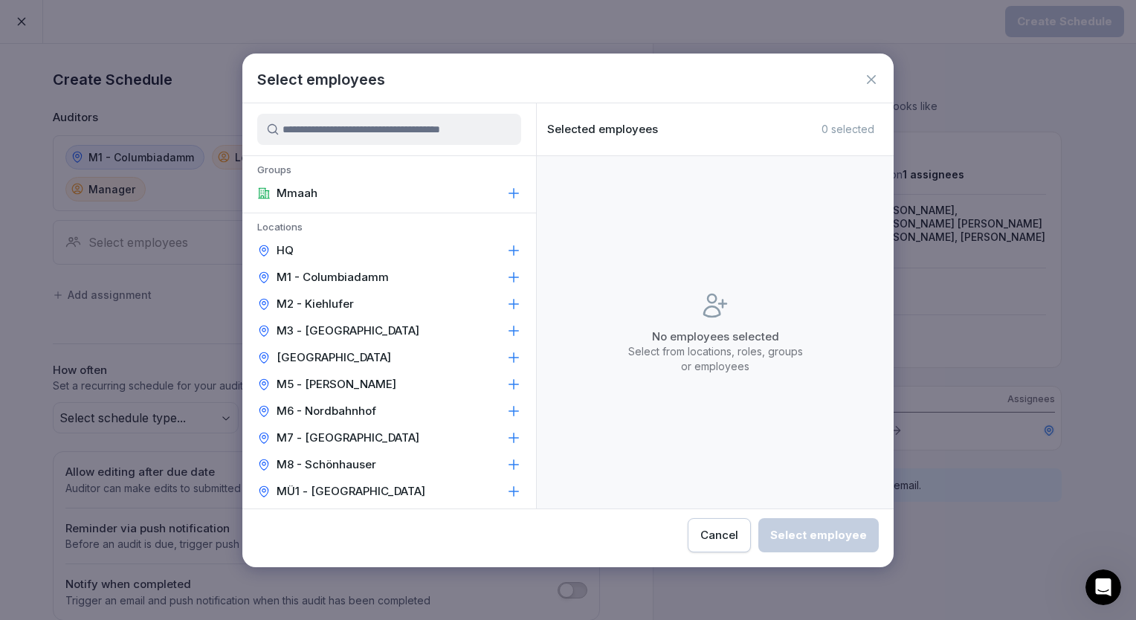
click at [320, 306] on p "M2 - Kiehlufer" at bounding box center [315, 304] width 77 height 15
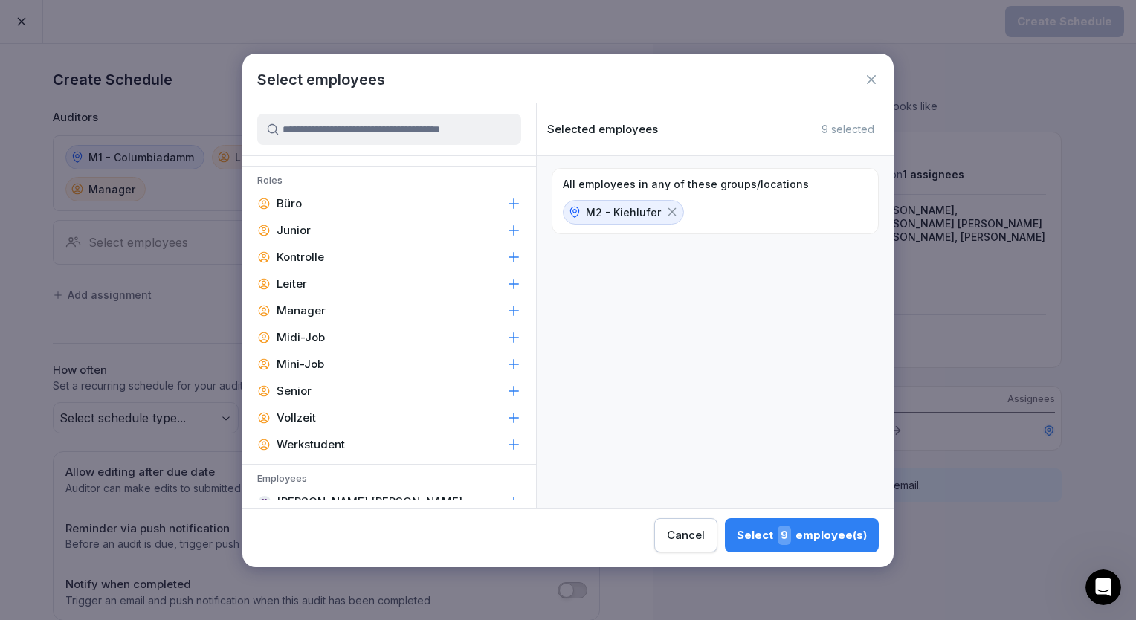
click at [313, 307] on p "Manager" at bounding box center [301, 310] width 49 height 15
click at [306, 281] on p "Leiter" at bounding box center [292, 284] width 30 height 15
click at [763, 540] on div "Select 5 employee(s)" at bounding box center [802, 535] width 129 height 19
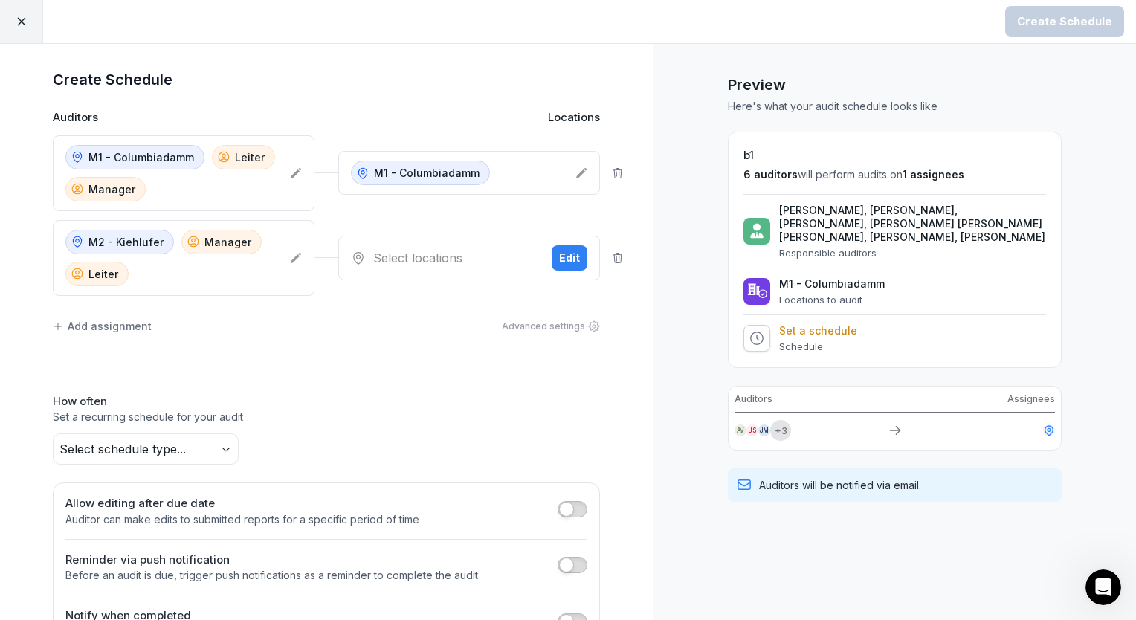
click at [399, 249] on div "Select locations" at bounding box center [445, 258] width 189 height 18
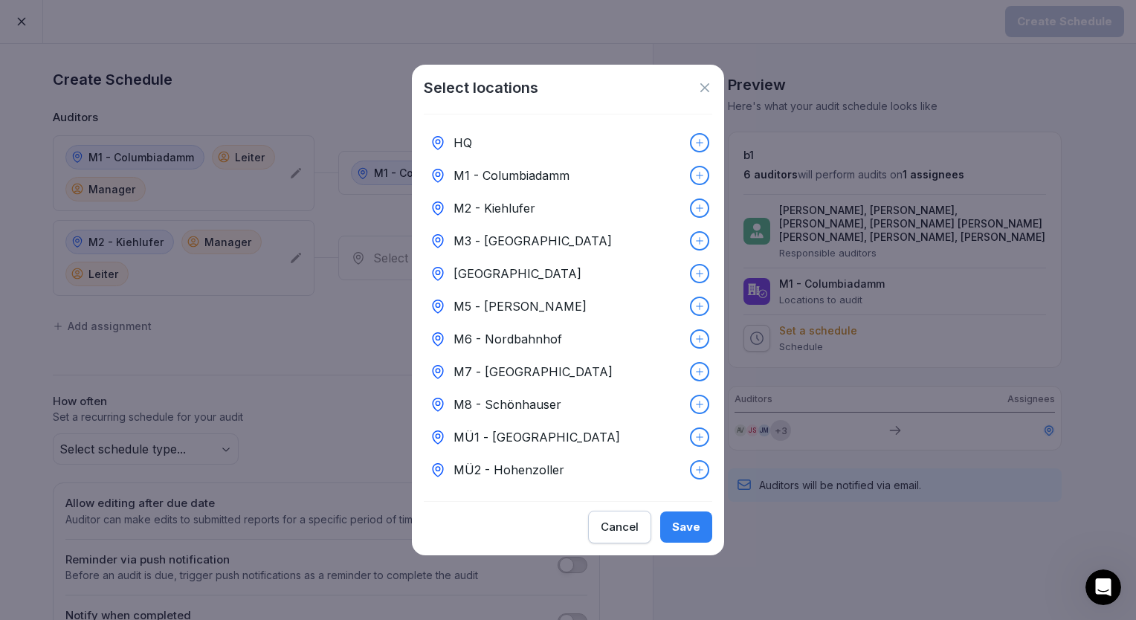
click at [481, 207] on p "M2 - Kiehlufer" at bounding box center [495, 208] width 82 height 18
click at [691, 543] on button "Save" at bounding box center [686, 527] width 52 height 31
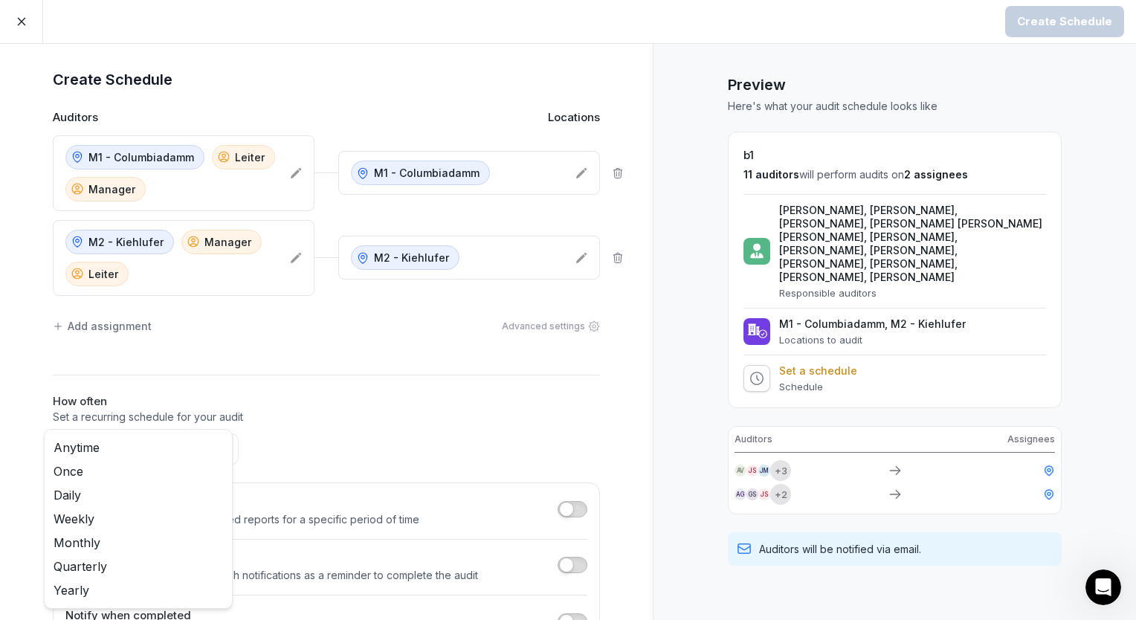
click at [83, 454] on body "Create Schedule Create Schedule Auditors Locations [GEOGRAPHIC_DATA] [PERSON_NA…" at bounding box center [568, 310] width 1136 height 620
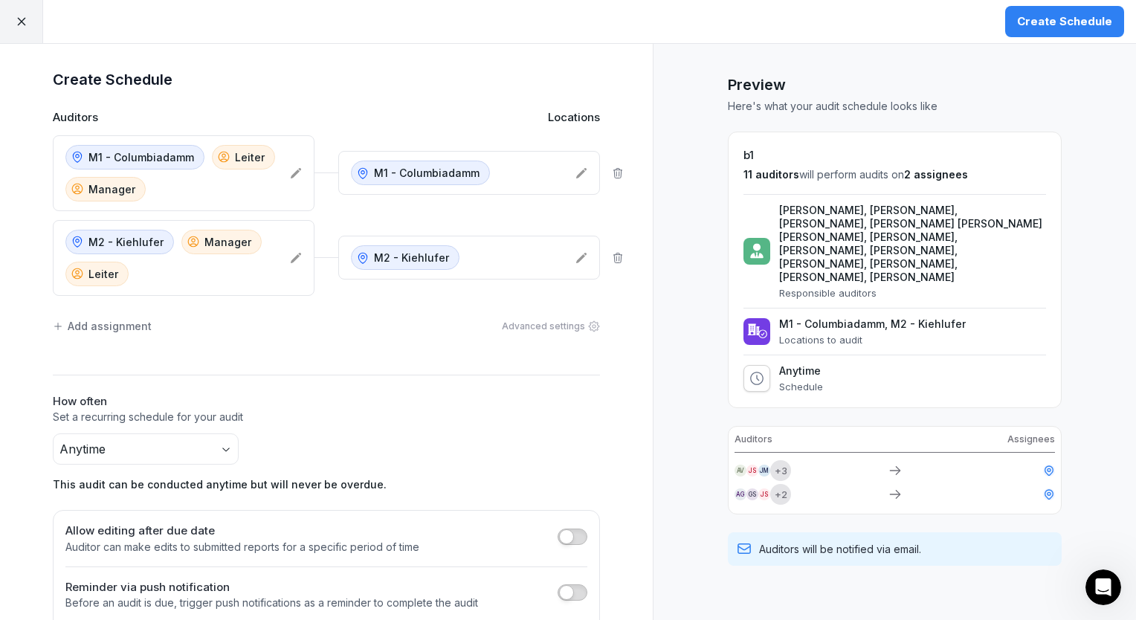
click at [1047, 25] on div "Create Schedule" at bounding box center [1064, 21] width 95 height 16
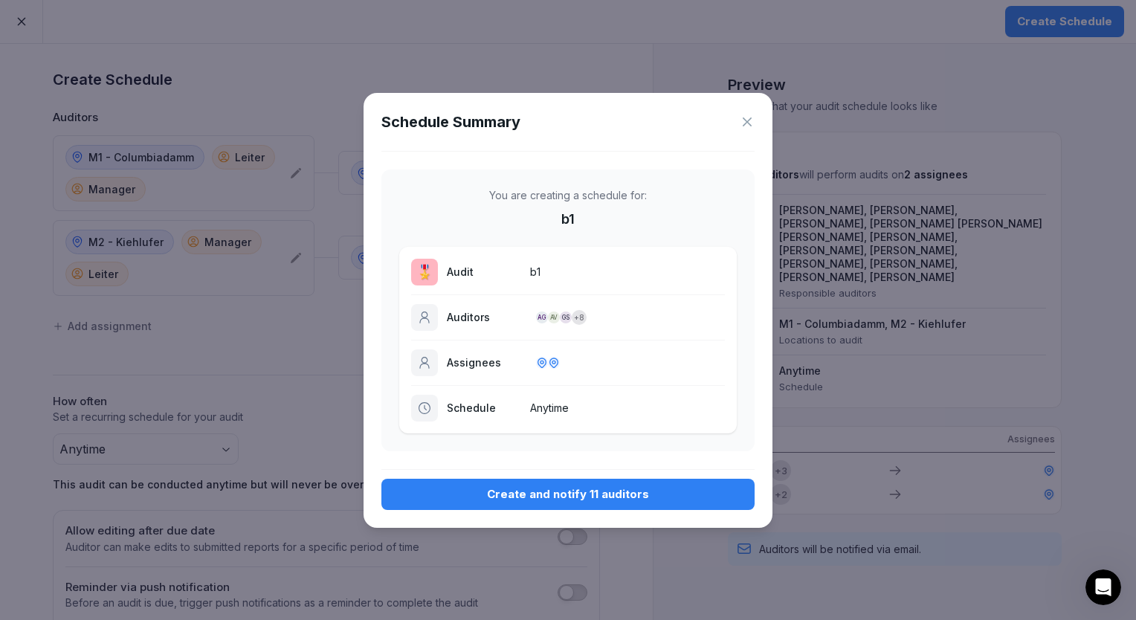
click at [745, 123] on icon at bounding box center [747, 121] width 9 height 9
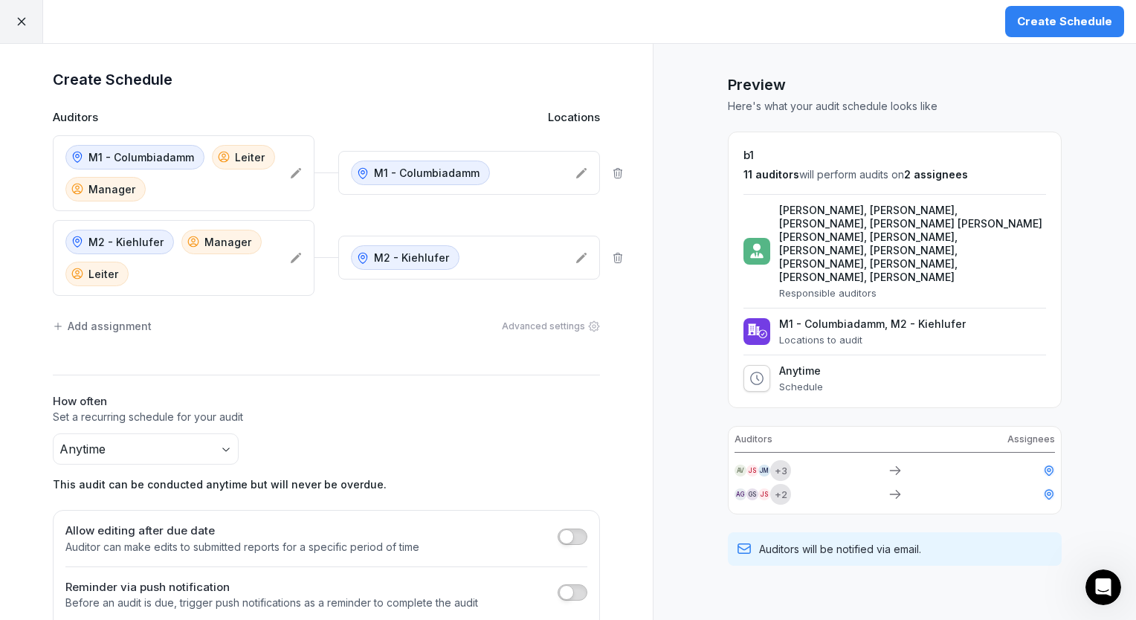
click at [619, 175] on div "Create Schedule Auditors Locations [GEOGRAPHIC_DATA] [PERSON_NAME] Manager [GEO…" at bounding box center [326, 373] width 653 height 659
click at [612, 172] on icon at bounding box center [618, 173] width 12 height 12
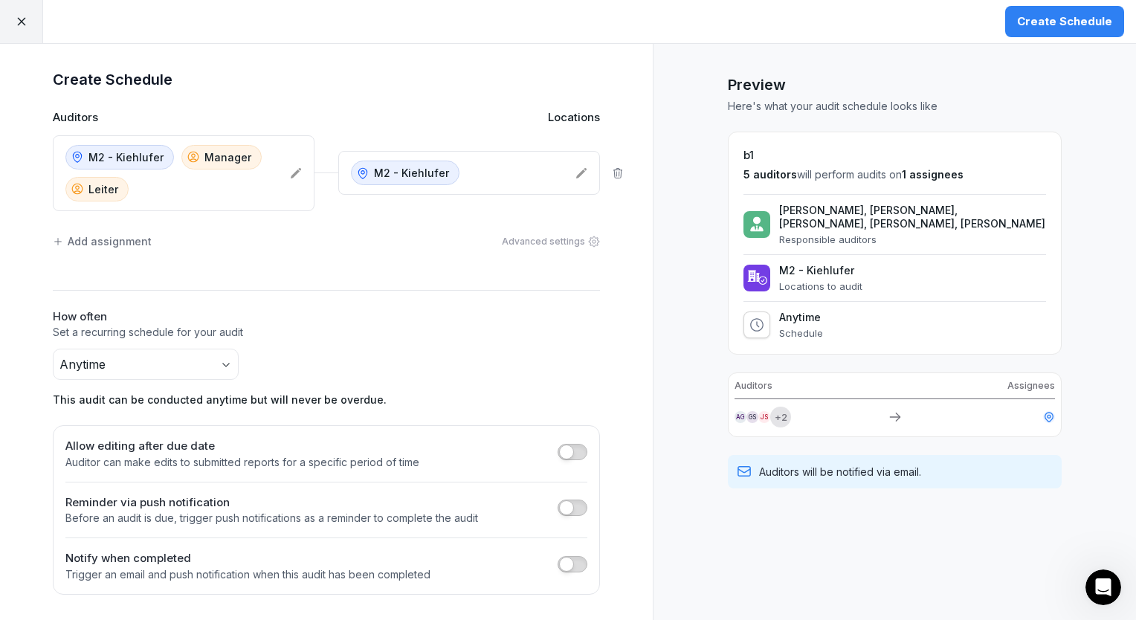
click at [614, 177] on icon at bounding box center [618, 173] width 12 height 12
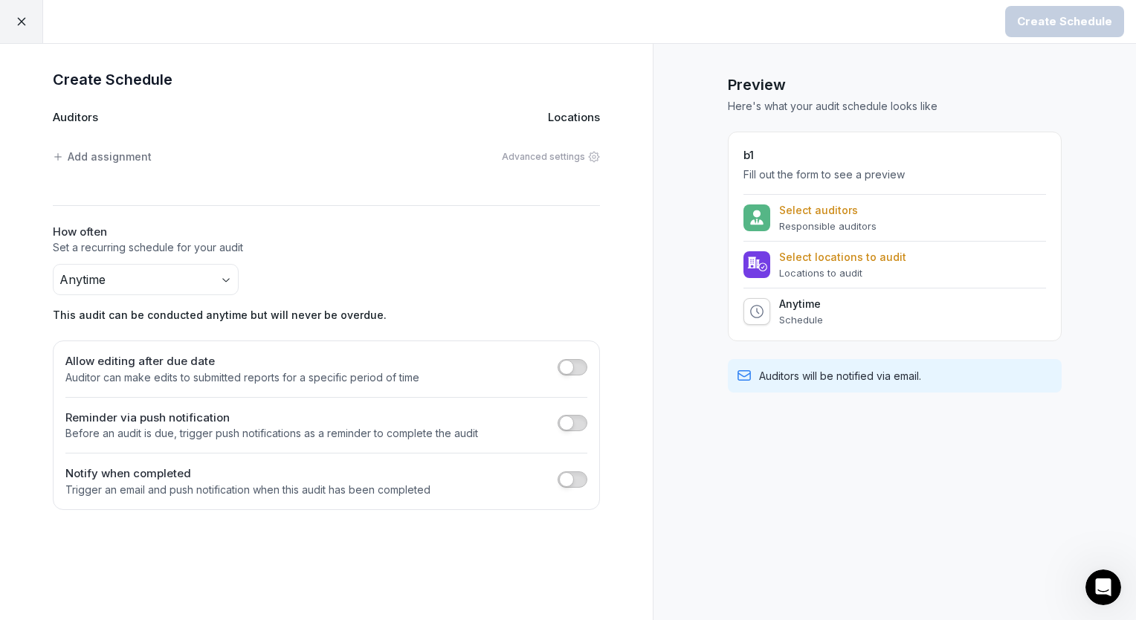
click at [29, 25] on div at bounding box center [21, 21] width 43 height 43
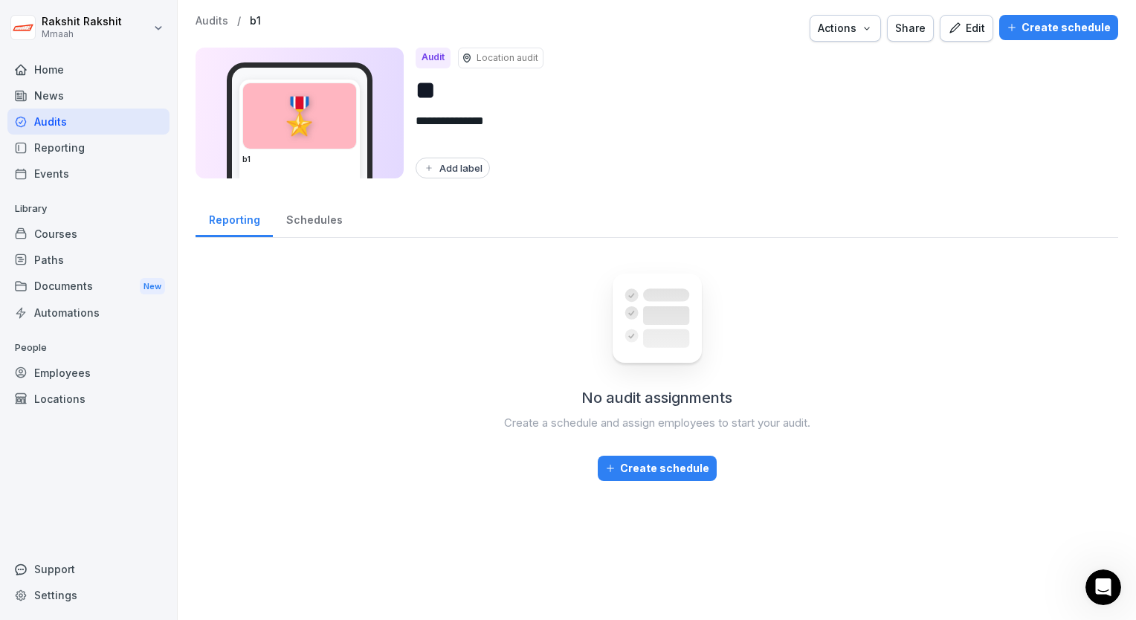
click at [65, 125] on div "Audits" at bounding box center [88, 122] width 162 height 26
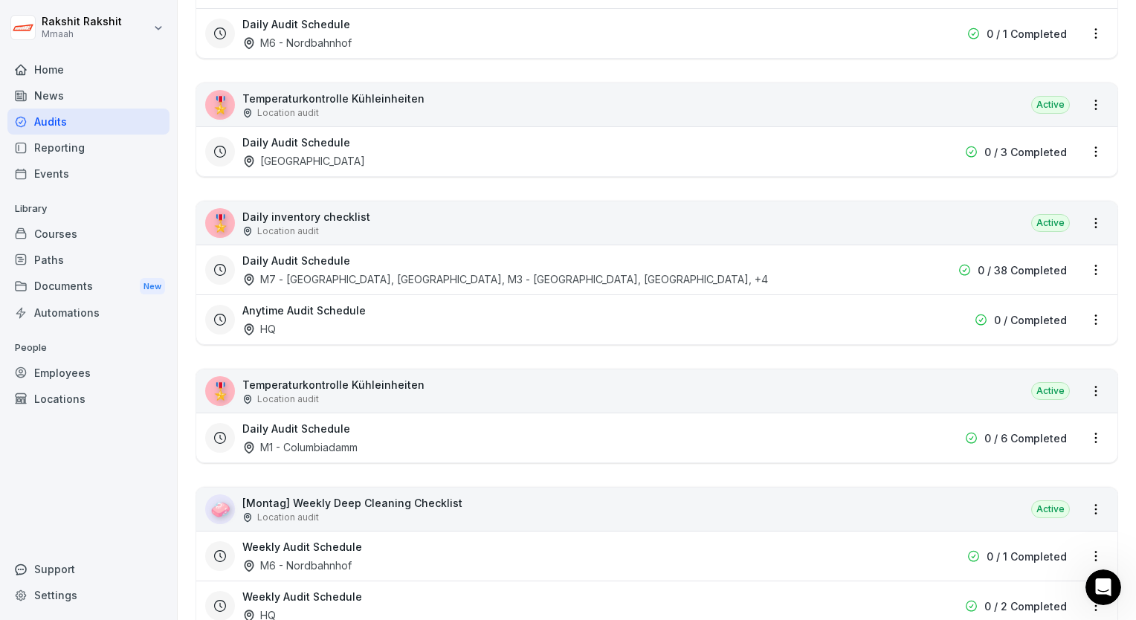
scroll to position [2900, 0]
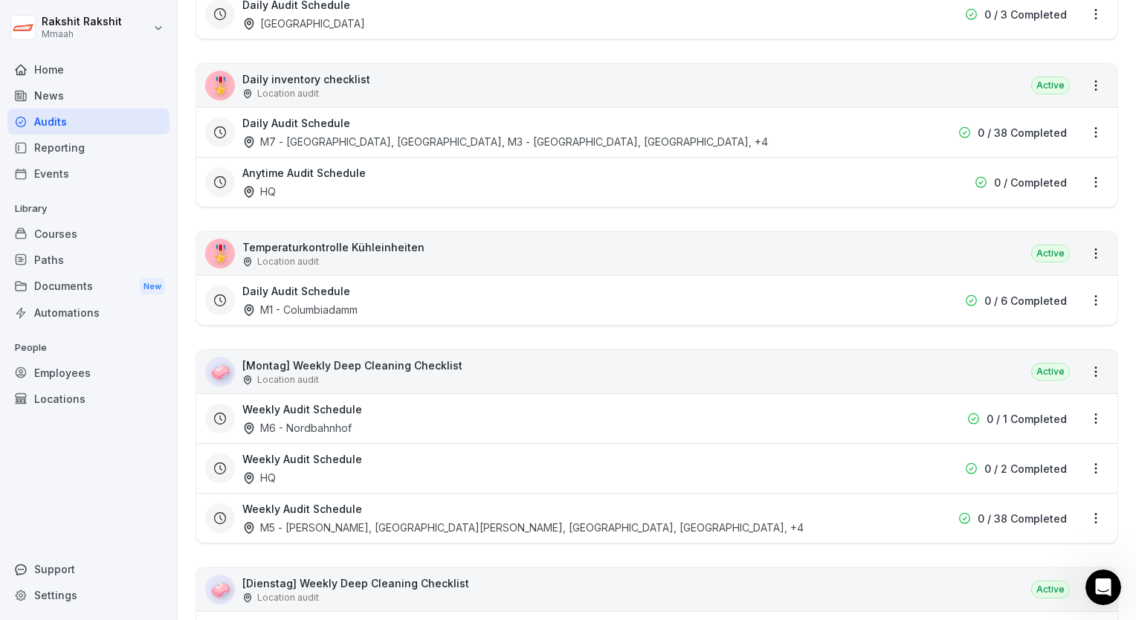
click at [485, 134] on div "M7 - [GEOGRAPHIC_DATA], [GEOGRAPHIC_DATA], M3 - [GEOGRAPHIC_DATA], [GEOGRAPHIC_…" at bounding box center [505, 142] width 526 height 16
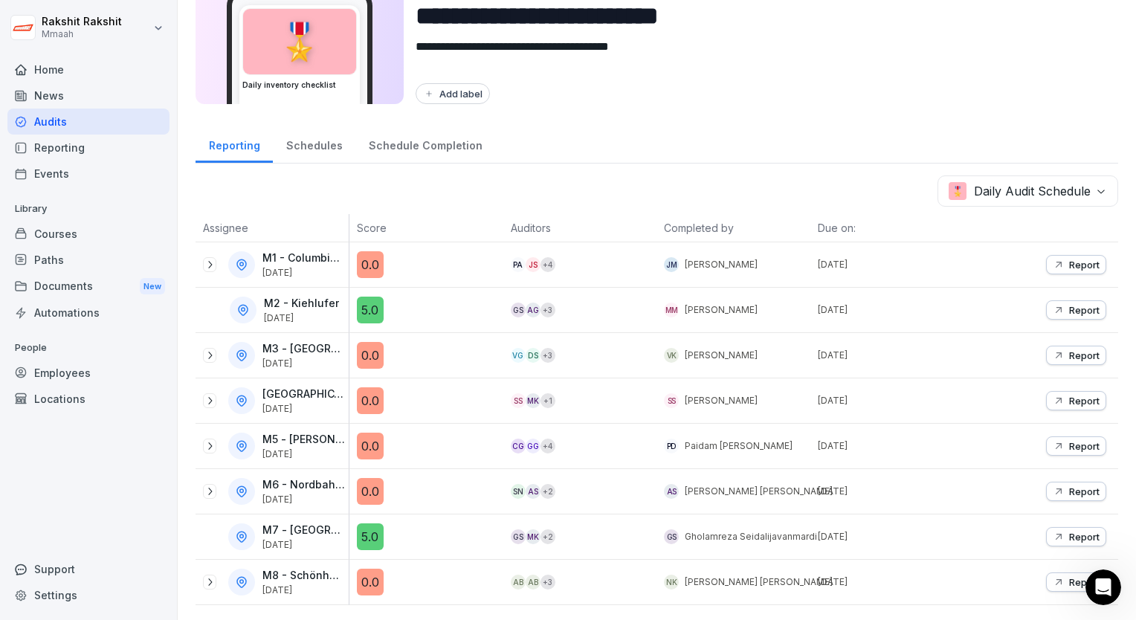
click at [1069, 440] on p "Report" at bounding box center [1084, 446] width 30 height 12
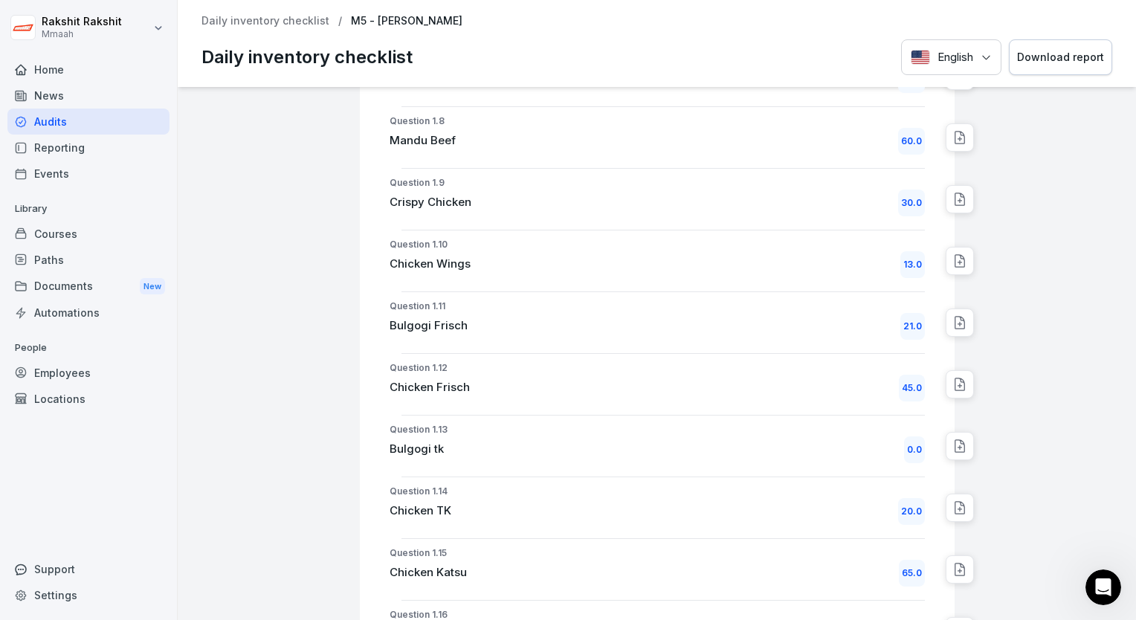
scroll to position [743, 0]
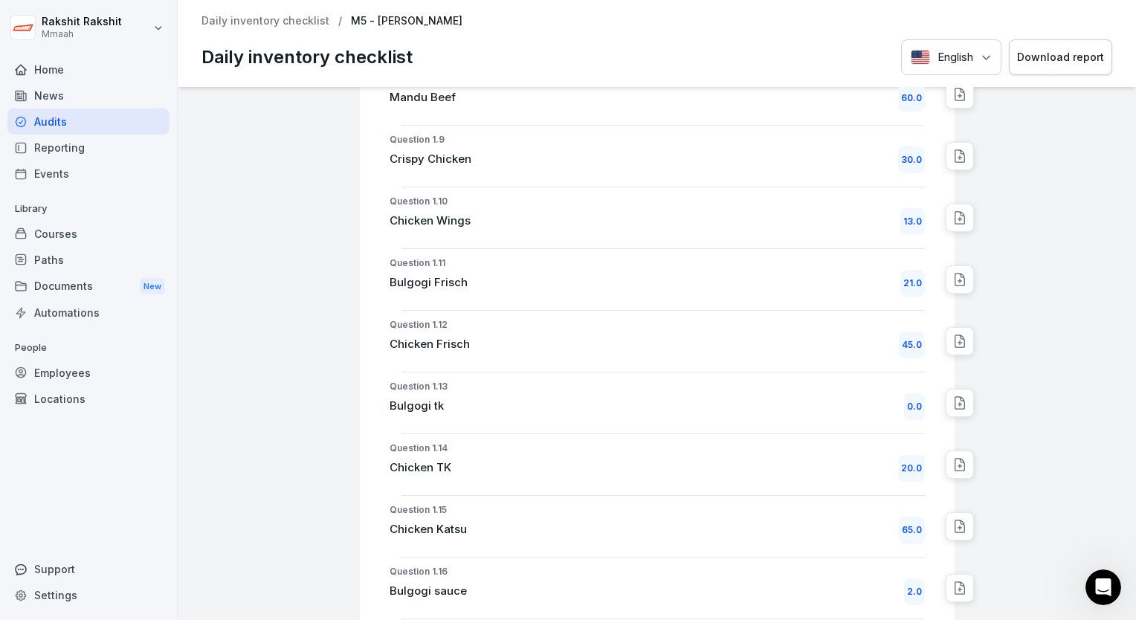
click at [115, 114] on div "Audits" at bounding box center [88, 122] width 162 height 26
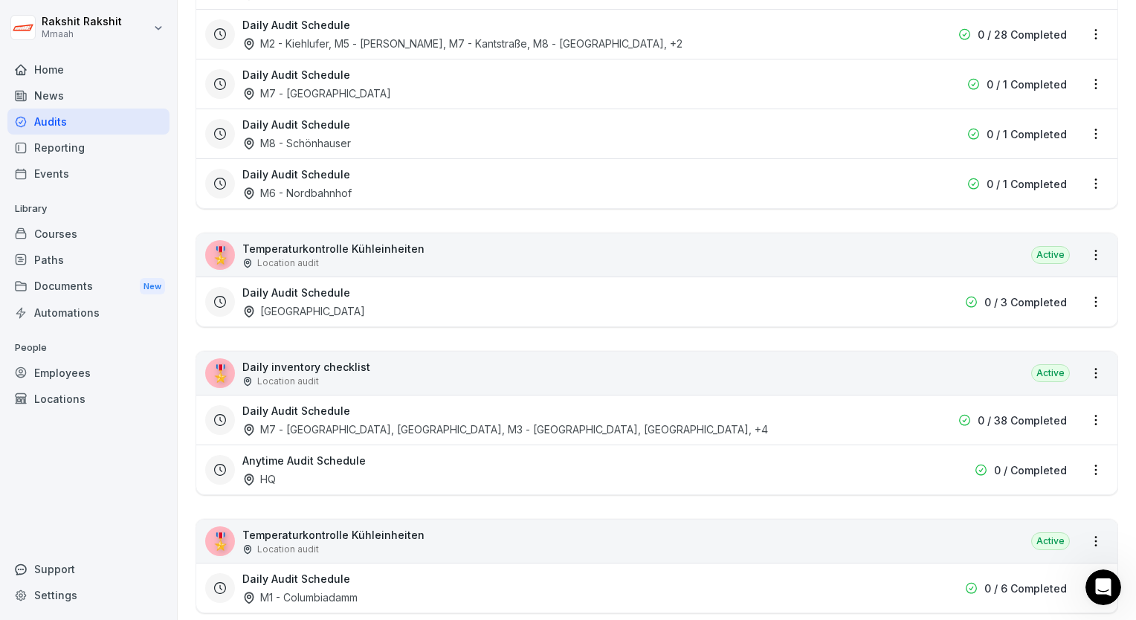
scroll to position [2677, 0]
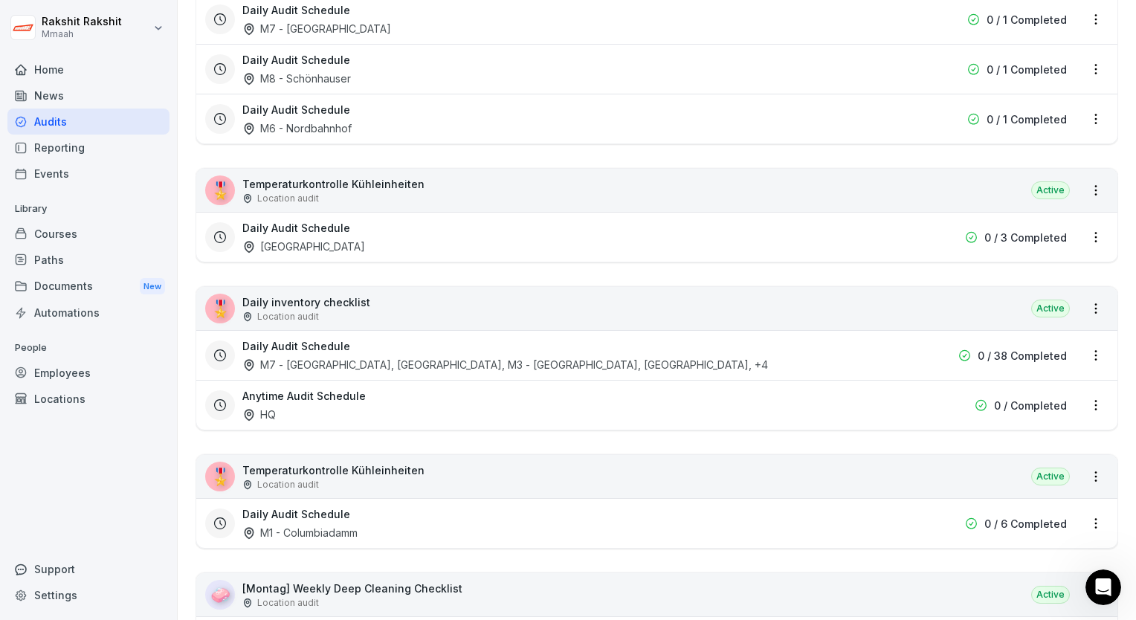
click at [438, 338] on div "Daily Audit Schedule M7 - [GEOGRAPHIC_DATA], [GEOGRAPHIC_DATA], [GEOGRAPHIC_DAT…" at bounding box center [561, 355] width 639 height 34
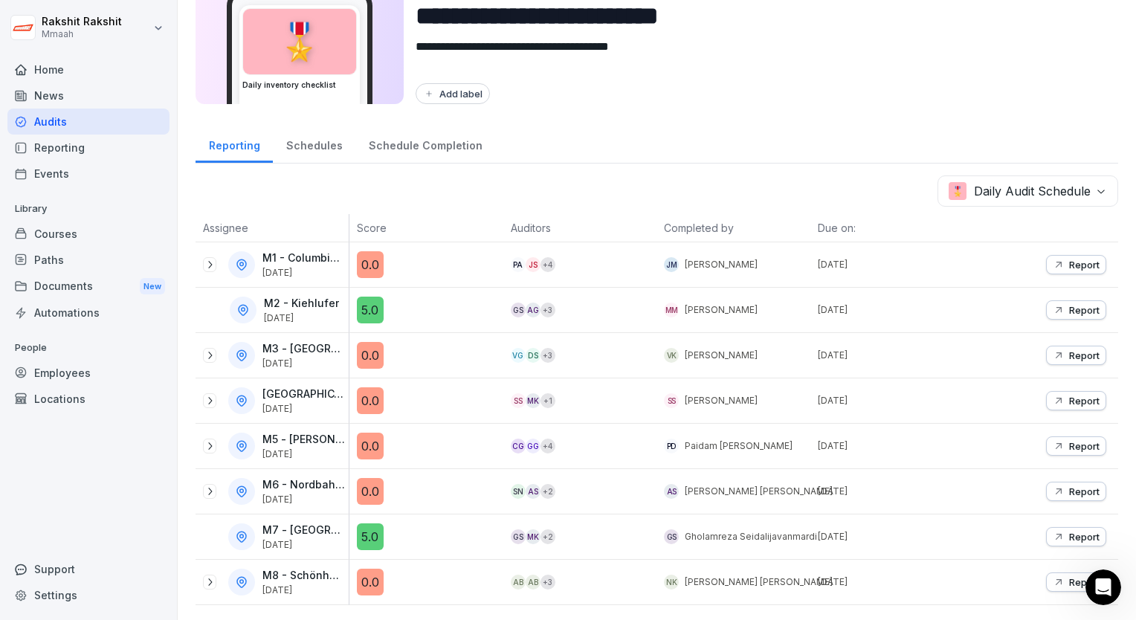
scroll to position [83, 0]
click at [496, 433] on div "0.0" at bounding box center [430, 446] width 146 height 27
click at [1069, 447] on div "Report" at bounding box center [1041, 446] width 154 height 45
click at [1069, 440] on p "Report" at bounding box center [1084, 446] width 30 height 12
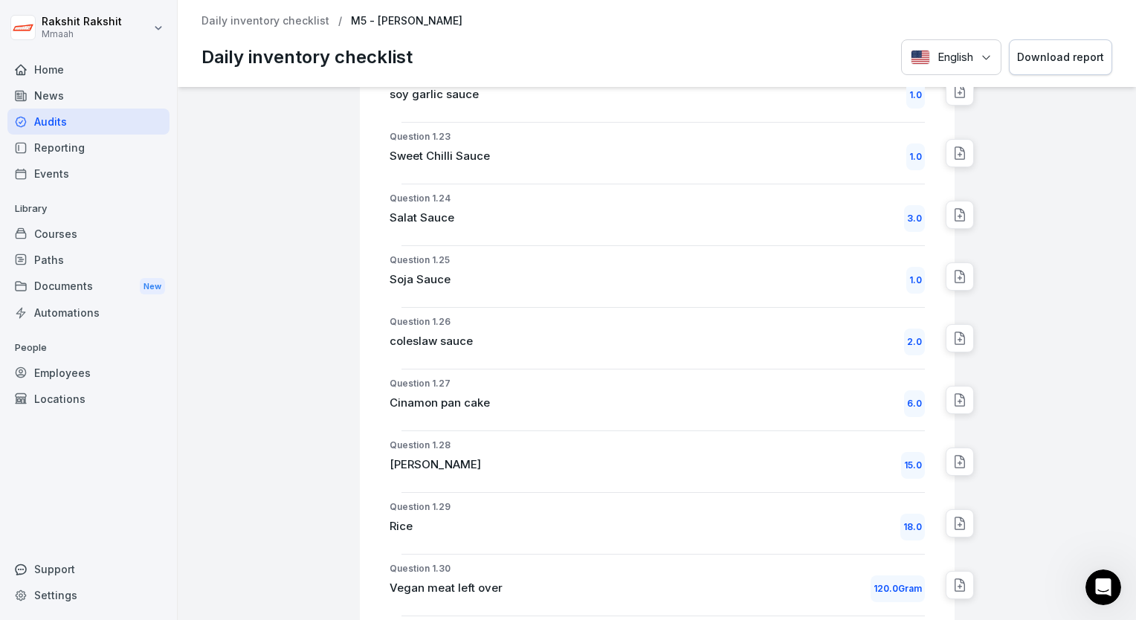
scroll to position [1595, 0]
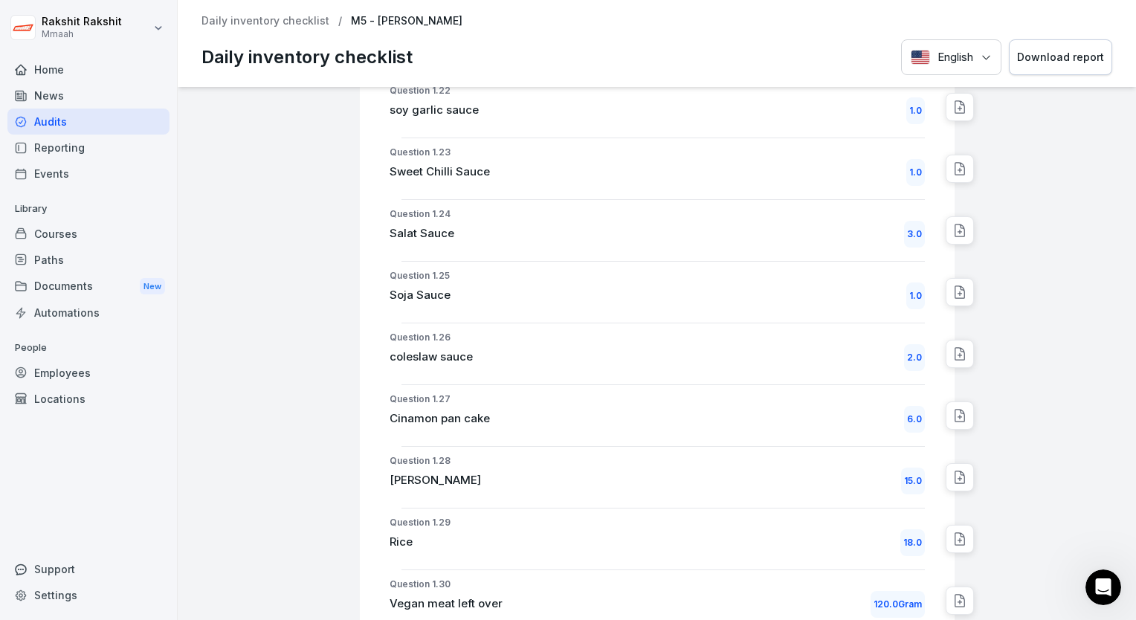
click at [88, 119] on div "Audits" at bounding box center [88, 122] width 162 height 26
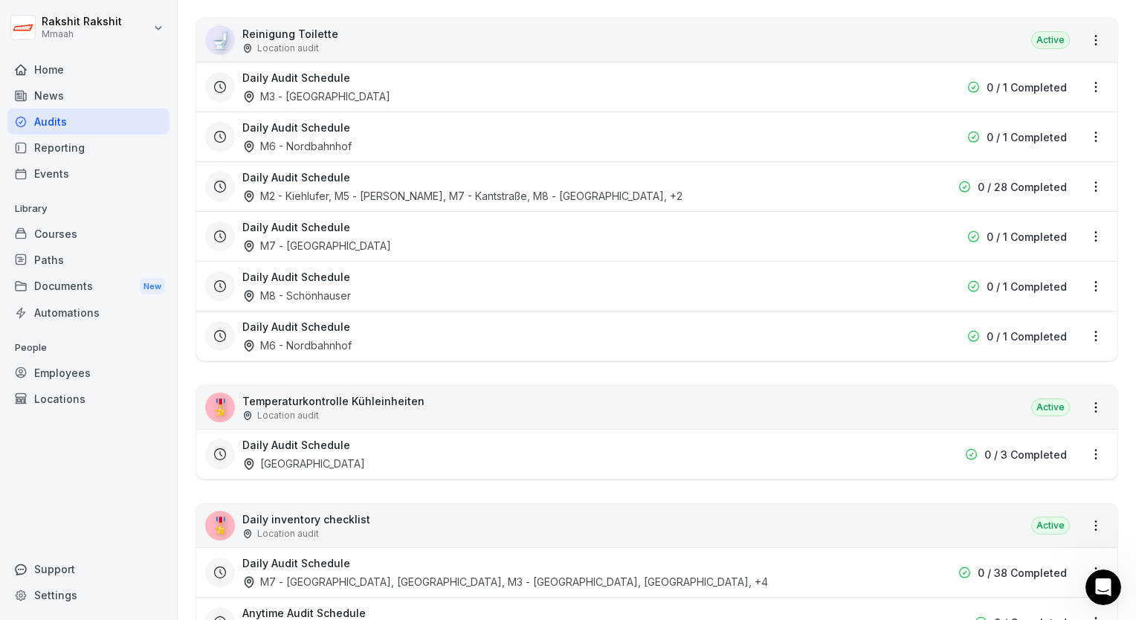
scroll to position [2602, 0]
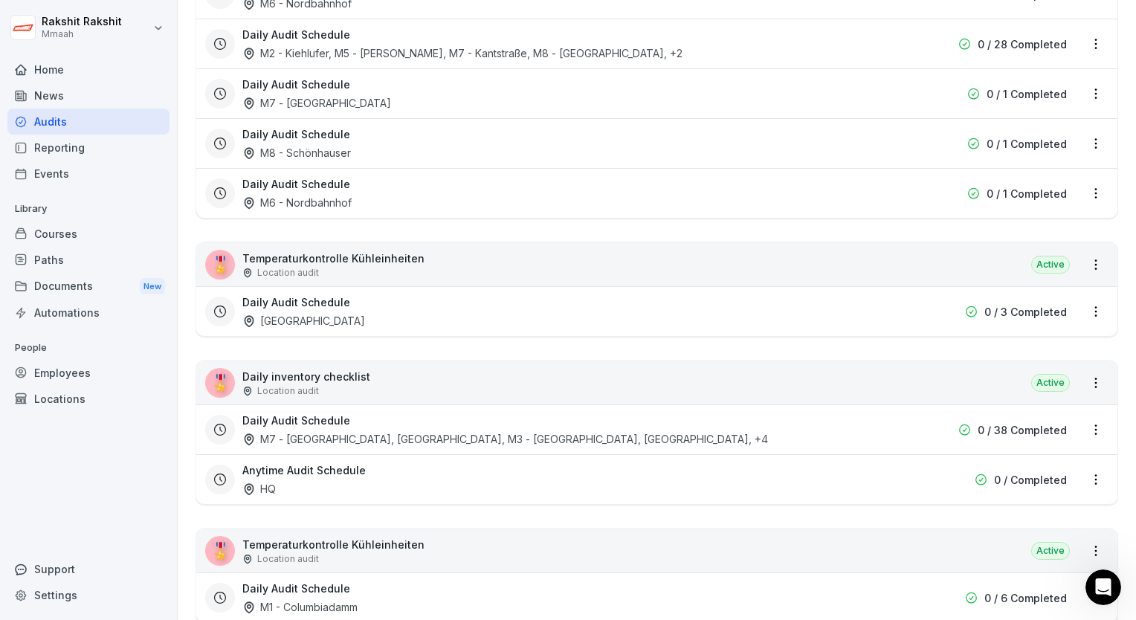
click at [331, 384] on div "Location audit" at bounding box center [306, 390] width 128 height 13
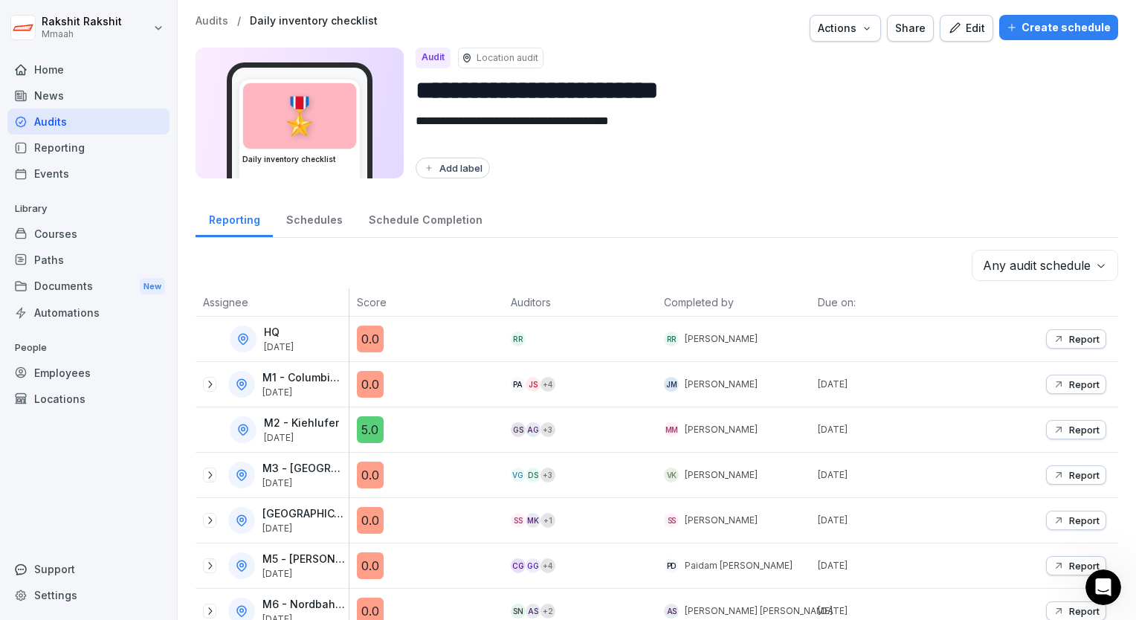
click at [961, 31] on div "Edit" at bounding box center [966, 28] width 37 height 16
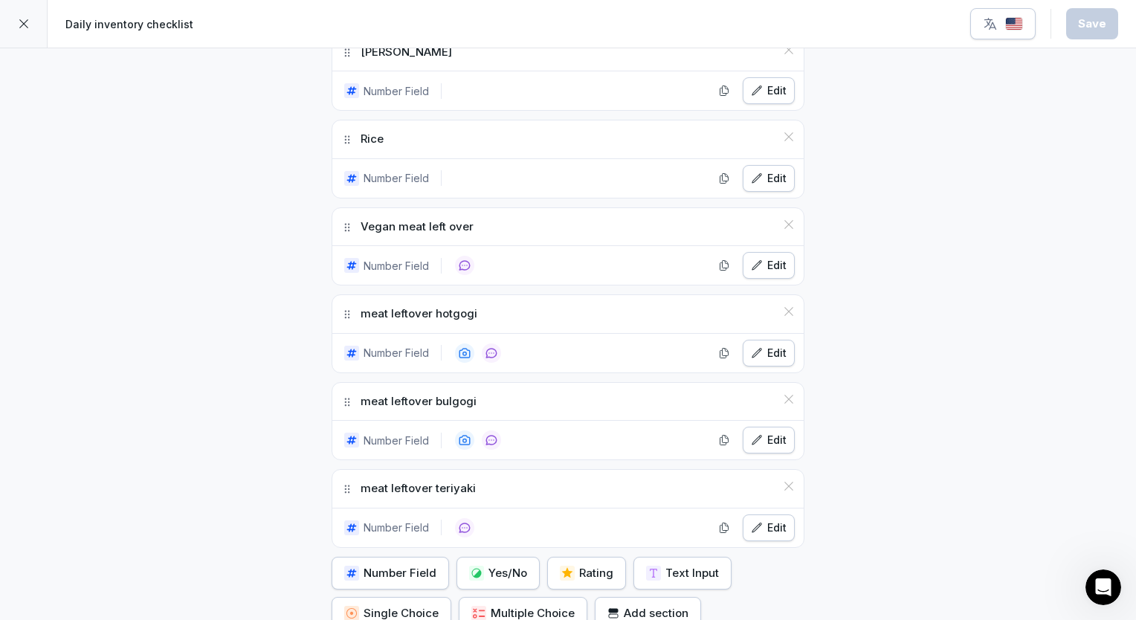
scroll to position [3019, 0]
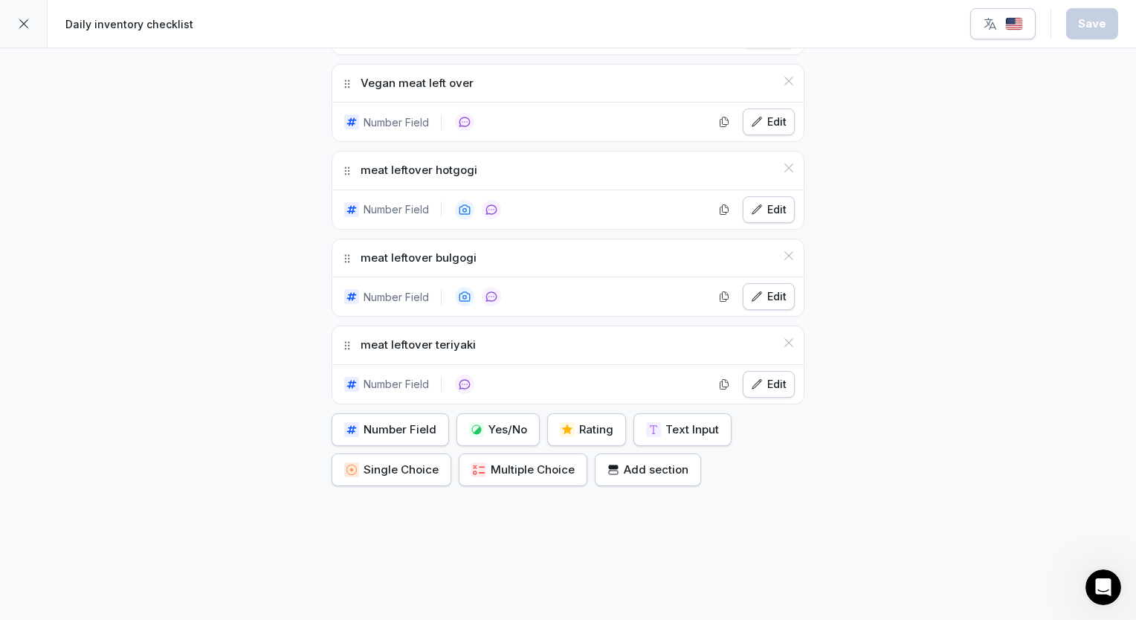
click at [493, 422] on div "Yes/No" at bounding box center [498, 430] width 58 height 16
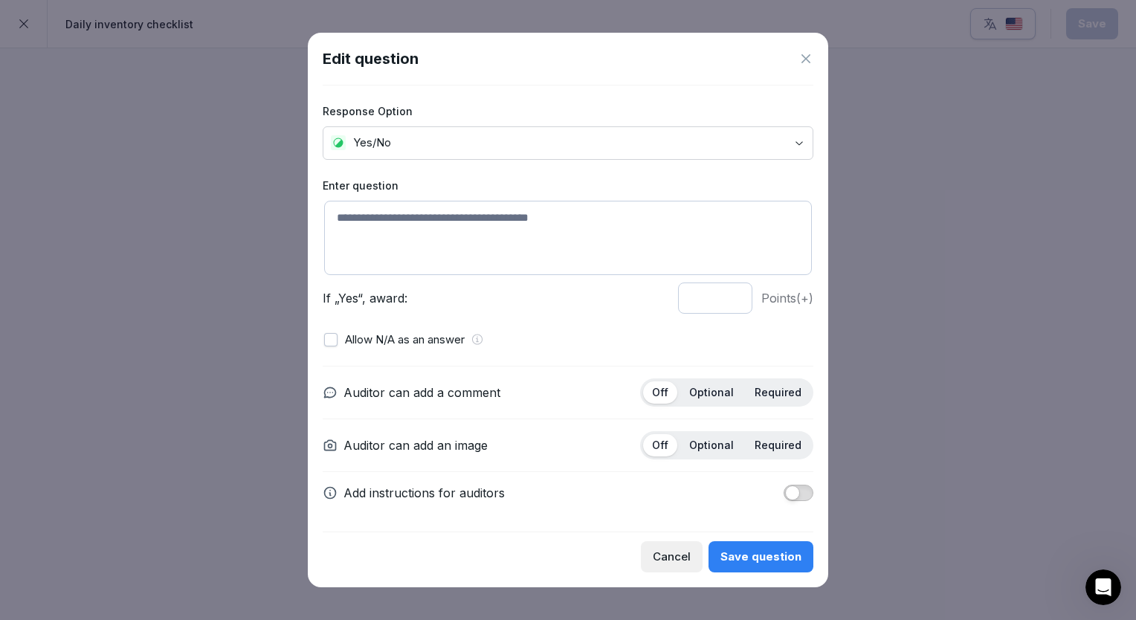
click at [430, 216] on textarea at bounding box center [568, 238] width 488 height 74
type textarea "**********"
click at [711, 393] on p "Optional" at bounding box center [711, 392] width 45 height 13
click at [740, 555] on div "Save question" at bounding box center [760, 557] width 81 height 16
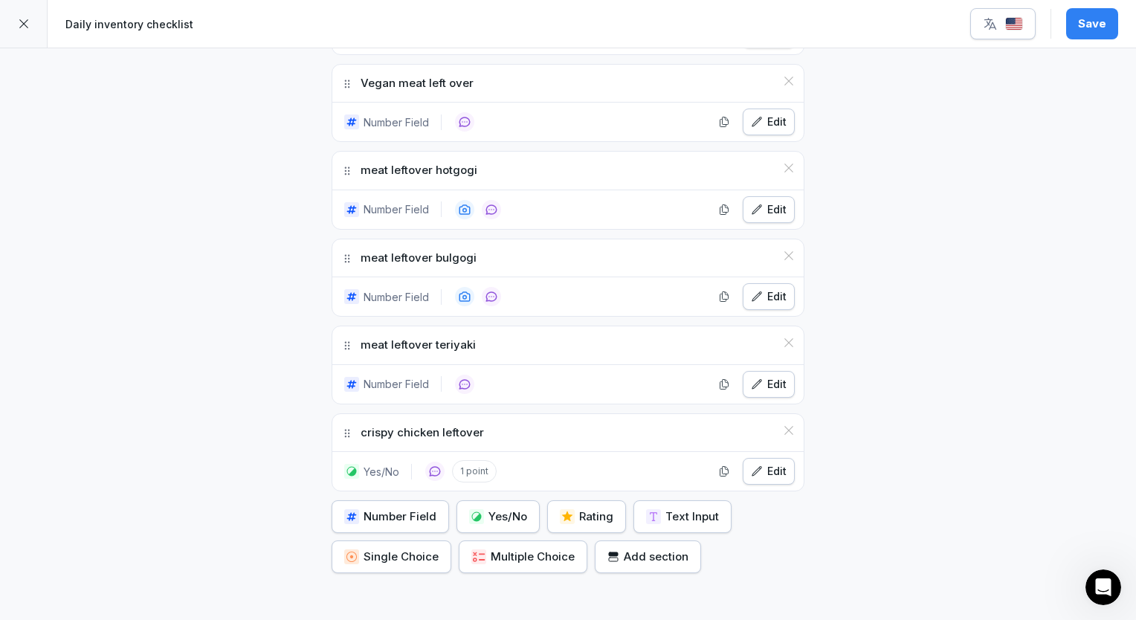
click at [500, 509] on div "Yes/No" at bounding box center [498, 517] width 58 height 16
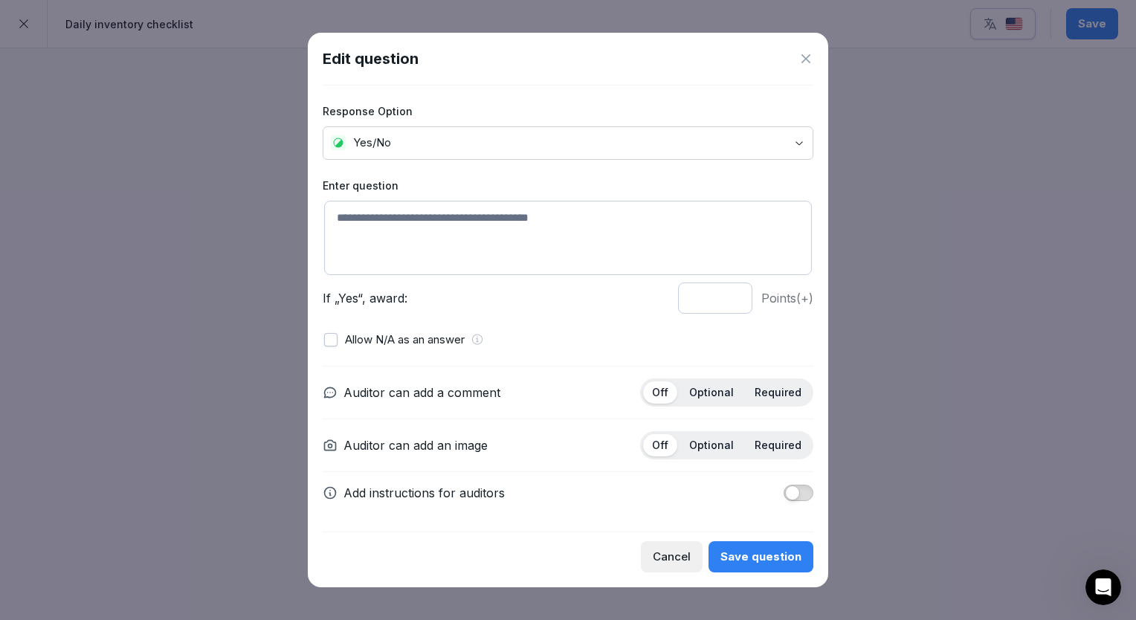
click at [446, 230] on textarea at bounding box center [568, 238] width 488 height 74
type textarea "**********"
click at [723, 393] on p "Optional" at bounding box center [711, 392] width 45 height 13
click at [747, 549] on div "Save question" at bounding box center [760, 557] width 81 height 16
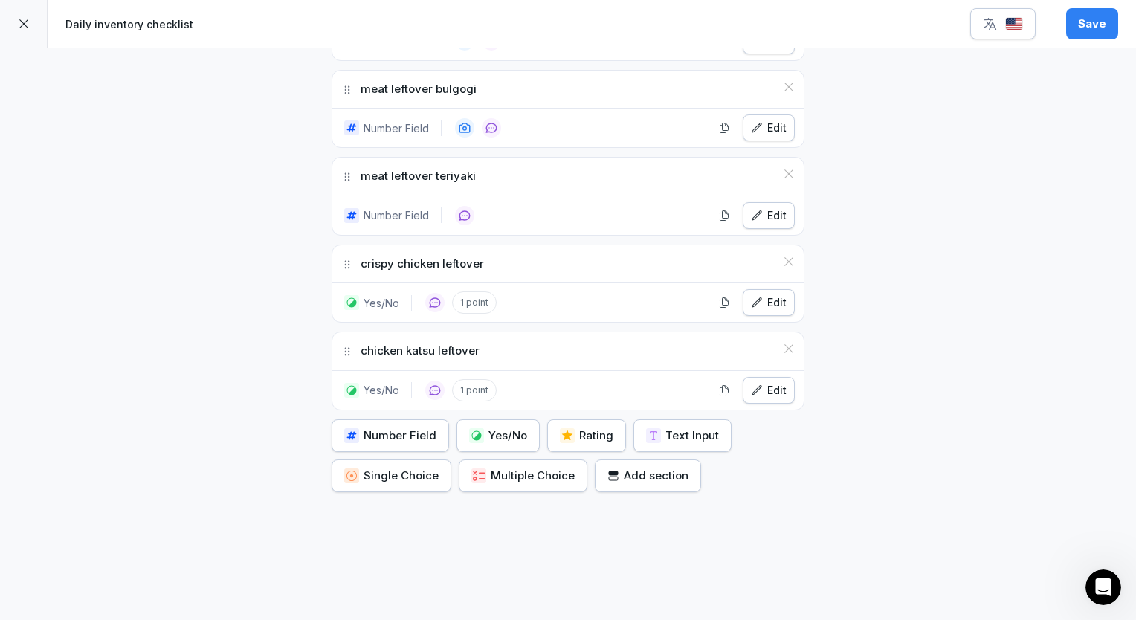
scroll to position [3191, 0]
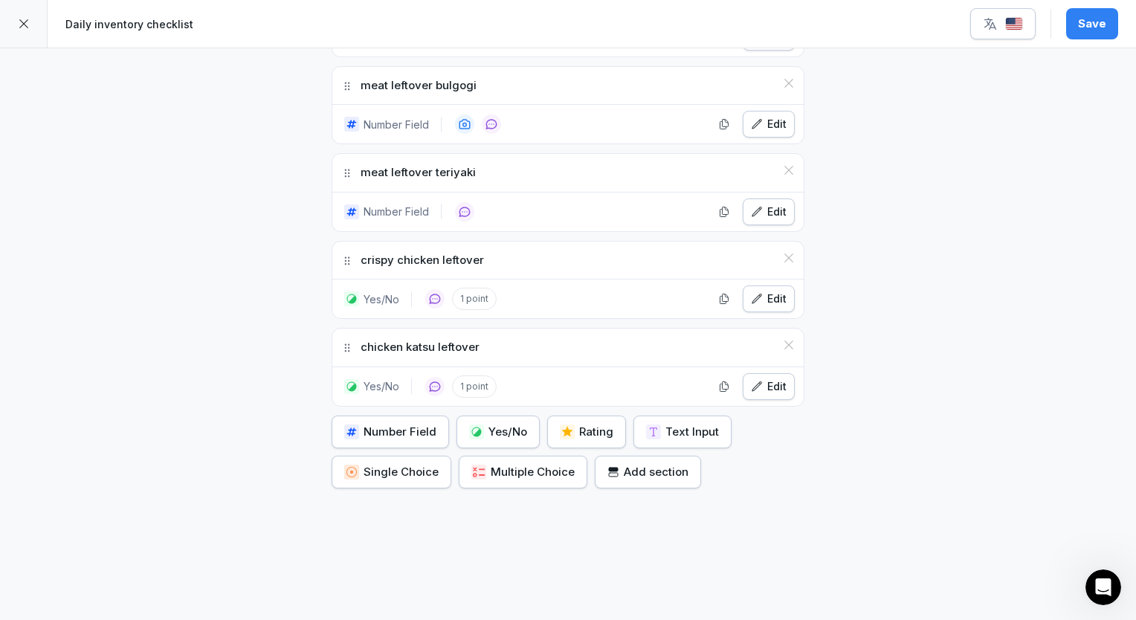
click at [482, 424] on div "Yes/No" at bounding box center [498, 432] width 58 height 16
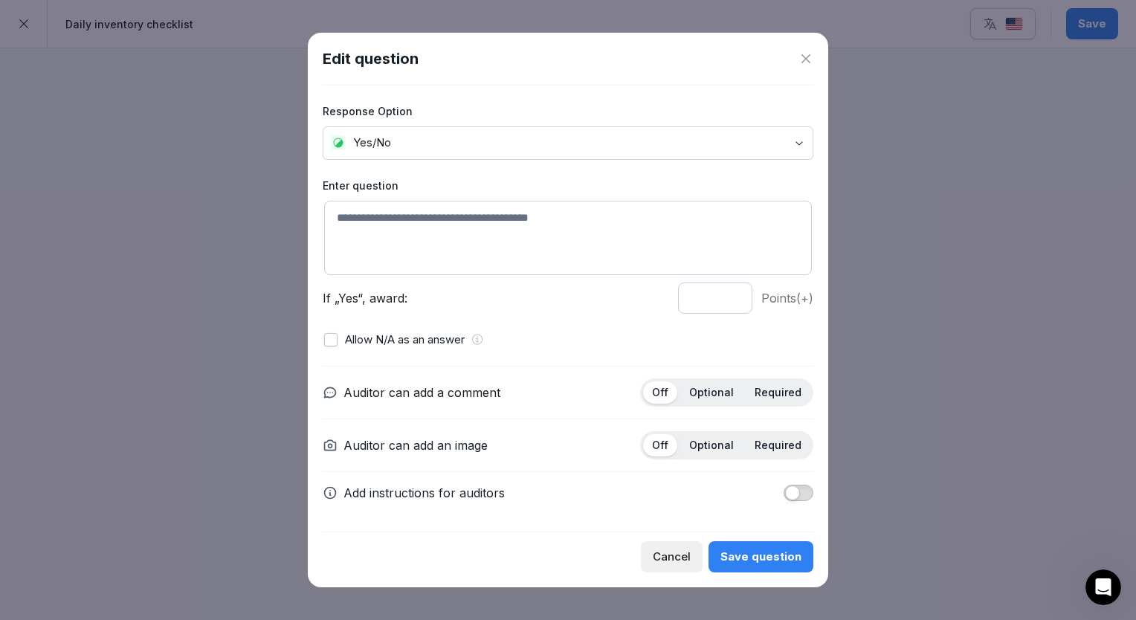
click at [809, 50] on div "Edit question" at bounding box center [568, 59] width 491 height 22
click at [809, 61] on icon at bounding box center [805, 58] width 15 height 15
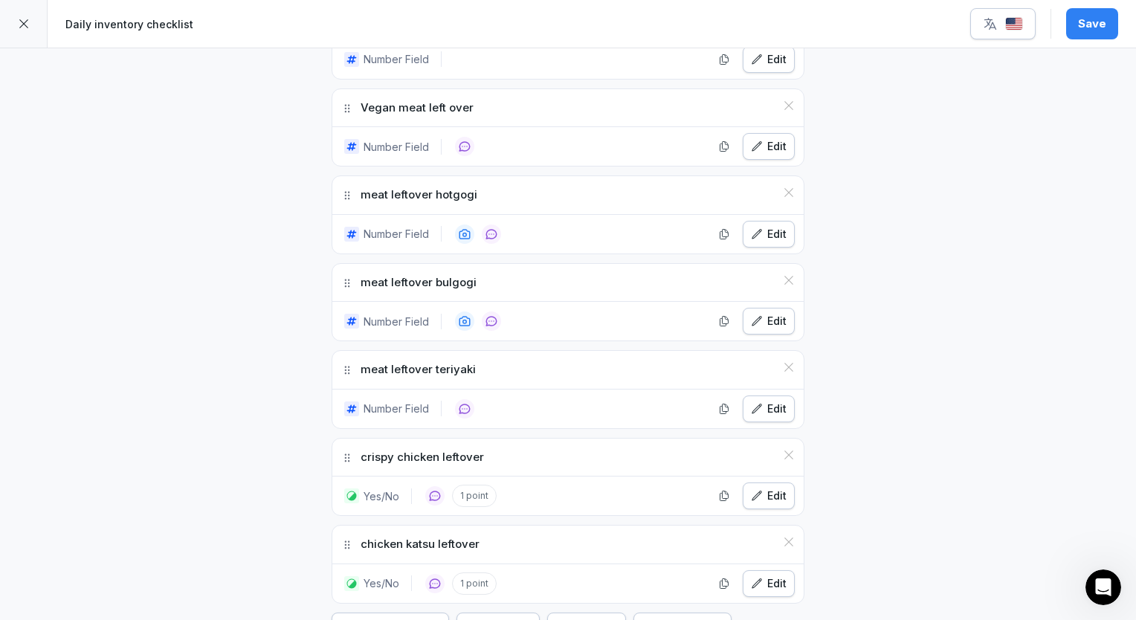
scroll to position [2968, 0]
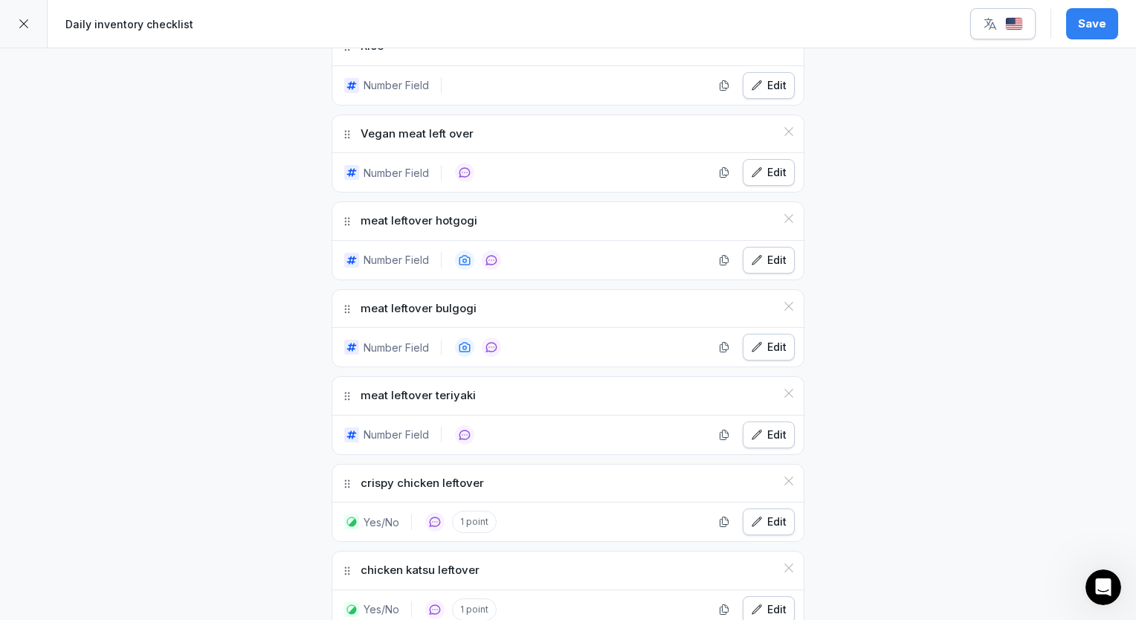
click at [757, 516] on icon "button" at bounding box center [757, 522] width 12 height 12
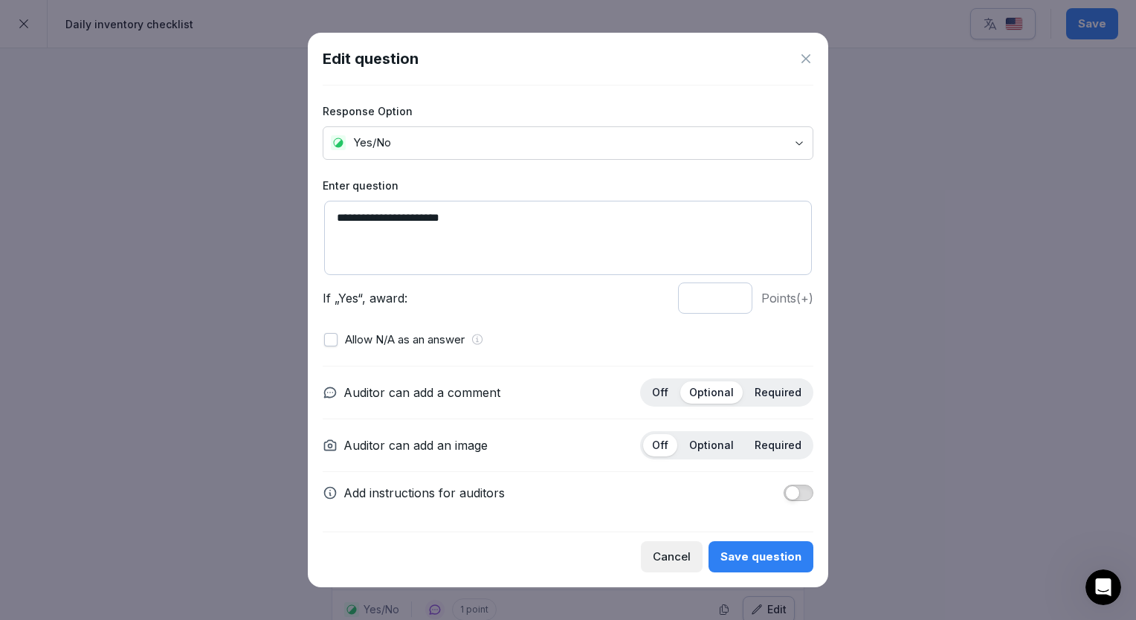
click at [546, 143] on body "**********" at bounding box center [568, 310] width 1136 height 620
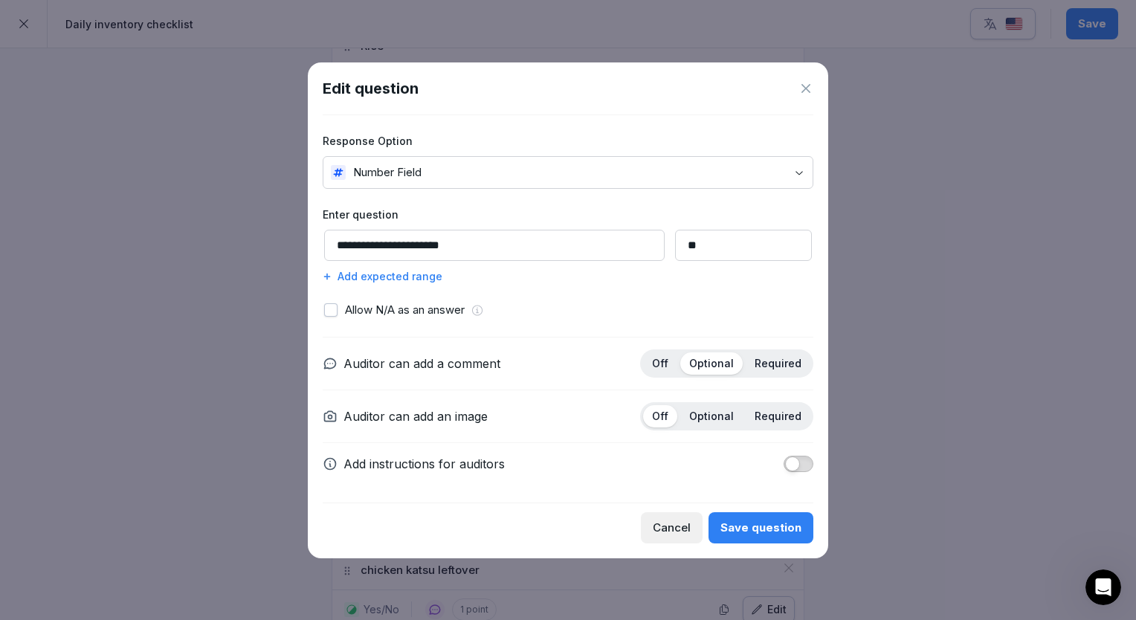
drag, startPoint x: 676, startPoint y: 246, endPoint x: 642, endPoint y: 245, distance: 33.5
click at [675, 245] on input "**" at bounding box center [743, 245] width 137 height 31
type input "*"
click at [741, 520] on div "Save question" at bounding box center [760, 528] width 81 height 16
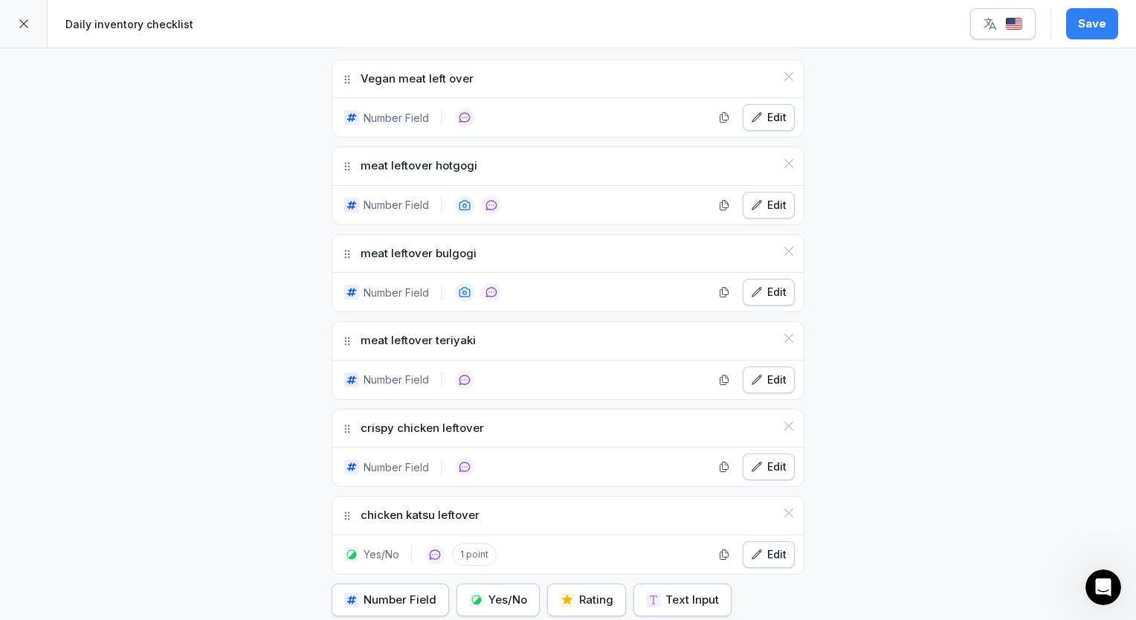
scroll to position [3117, 0]
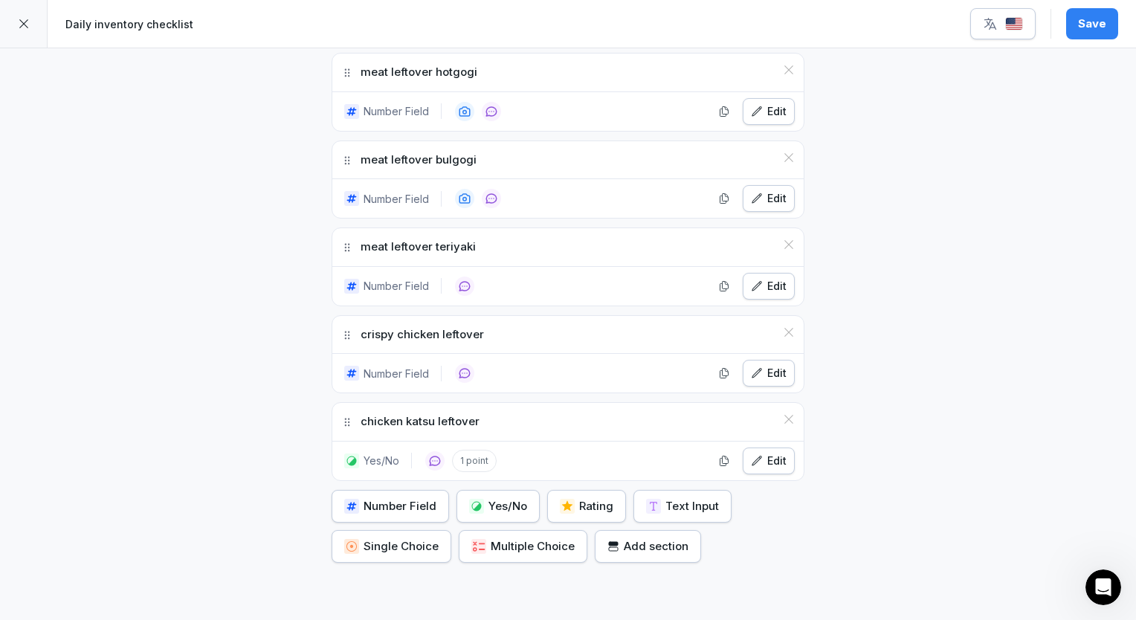
click at [755, 455] on icon "button" at bounding box center [757, 461] width 12 height 12
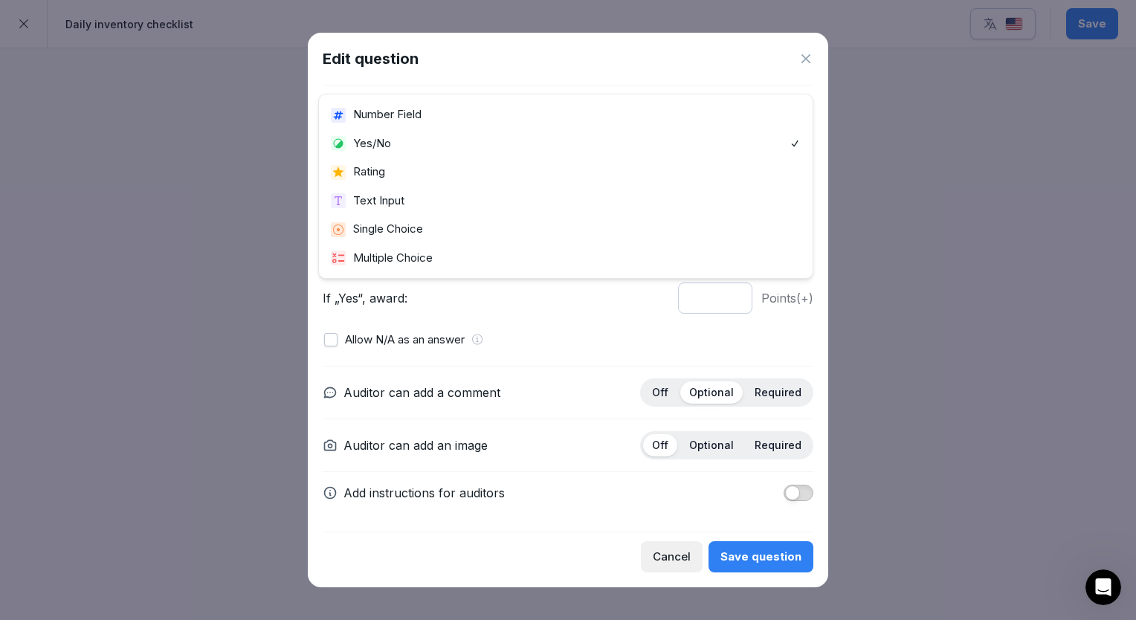
click at [504, 148] on body "**********" at bounding box center [568, 310] width 1136 height 620
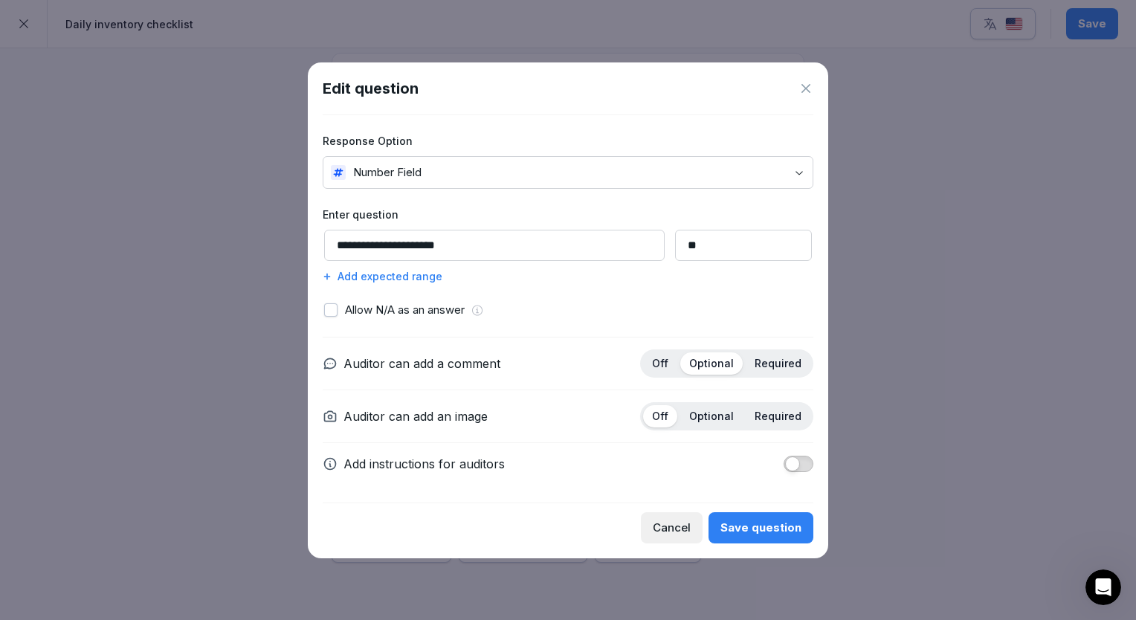
drag, startPoint x: 696, startPoint y: 253, endPoint x: 604, endPoint y: 259, distance: 92.4
click at [604, 259] on div "**********" at bounding box center [568, 245] width 491 height 31
click at [758, 520] on div "Save question" at bounding box center [760, 528] width 81 height 16
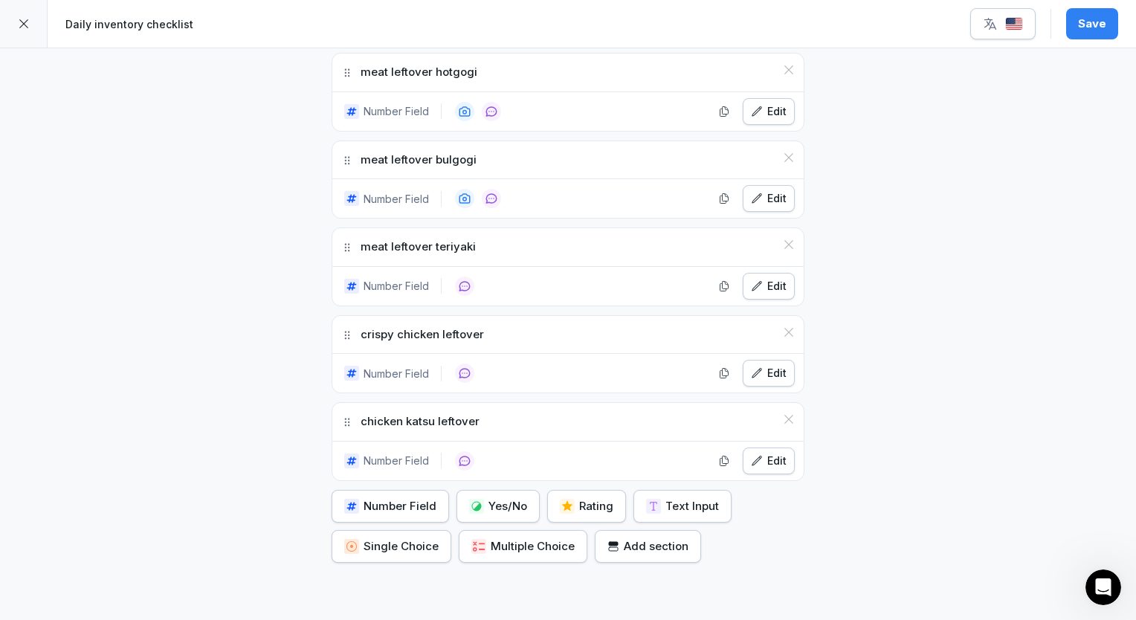
click at [381, 498] on div "Number Field" at bounding box center [390, 506] width 92 height 16
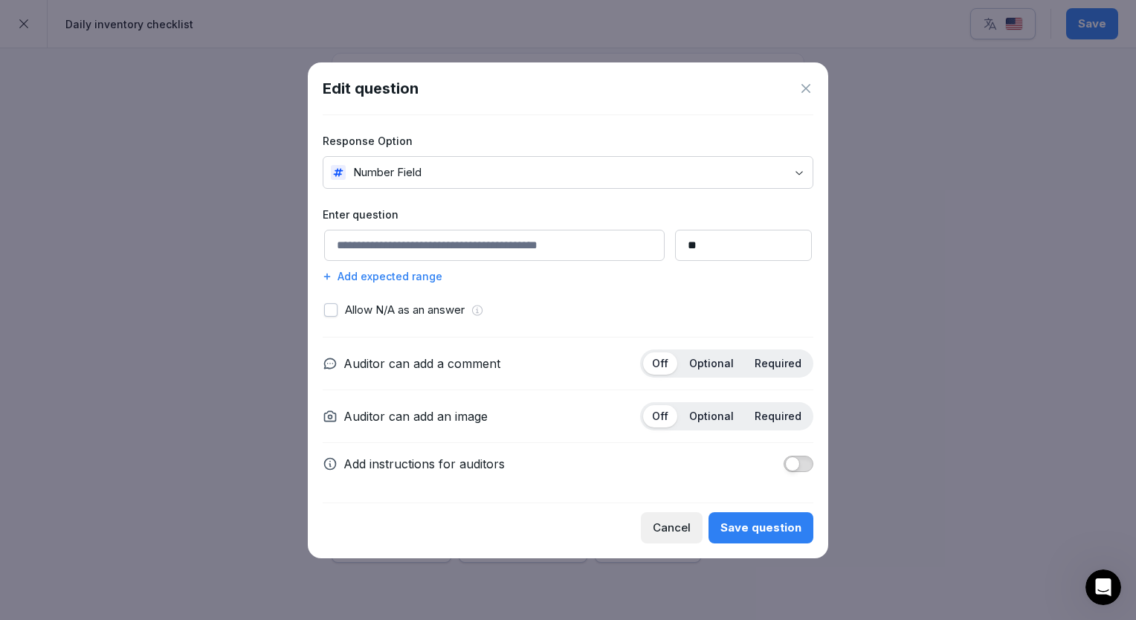
click at [440, 241] on input at bounding box center [494, 245] width 341 height 31
type input "**********"
drag, startPoint x: 672, startPoint y: 248, endPoint x: 635, endPoint y: 247, distance: 37.2
click at [635, 247] on div "**********" at bounding box center [568, 245] width 491 height 31
type input "*"
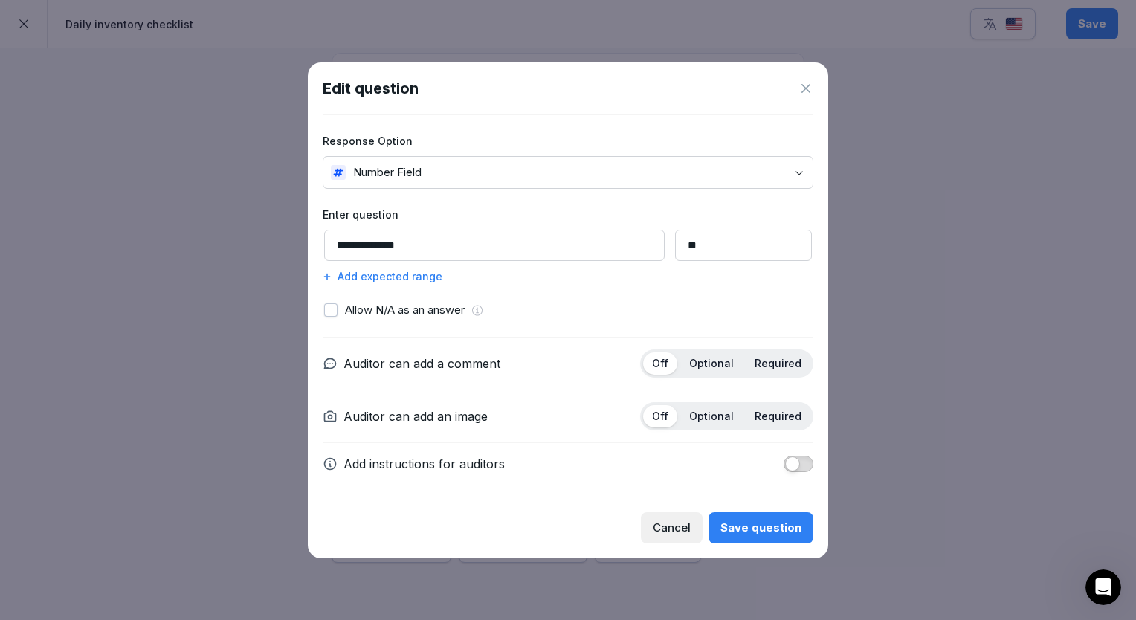
type input "**"
click at [714, 367] on p "Optional" at bounding box center [711, 363] width 45 height 13
click at [781, 532] on div "Save question" at bounding box center [760, 528] width 81 height 16
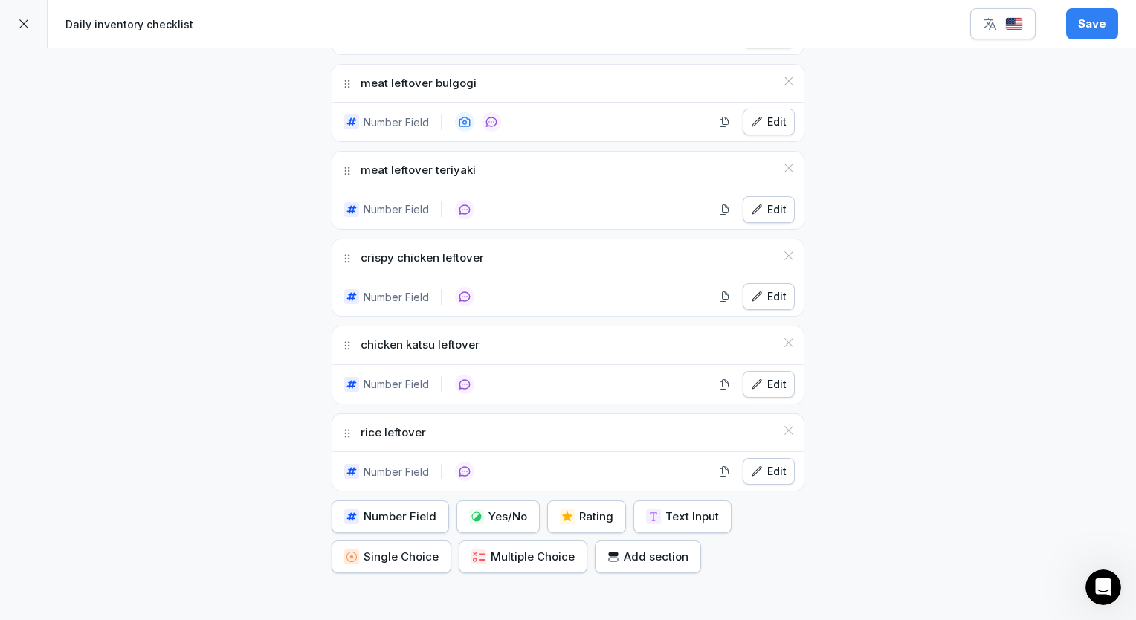
scroll to position [3278, 0]
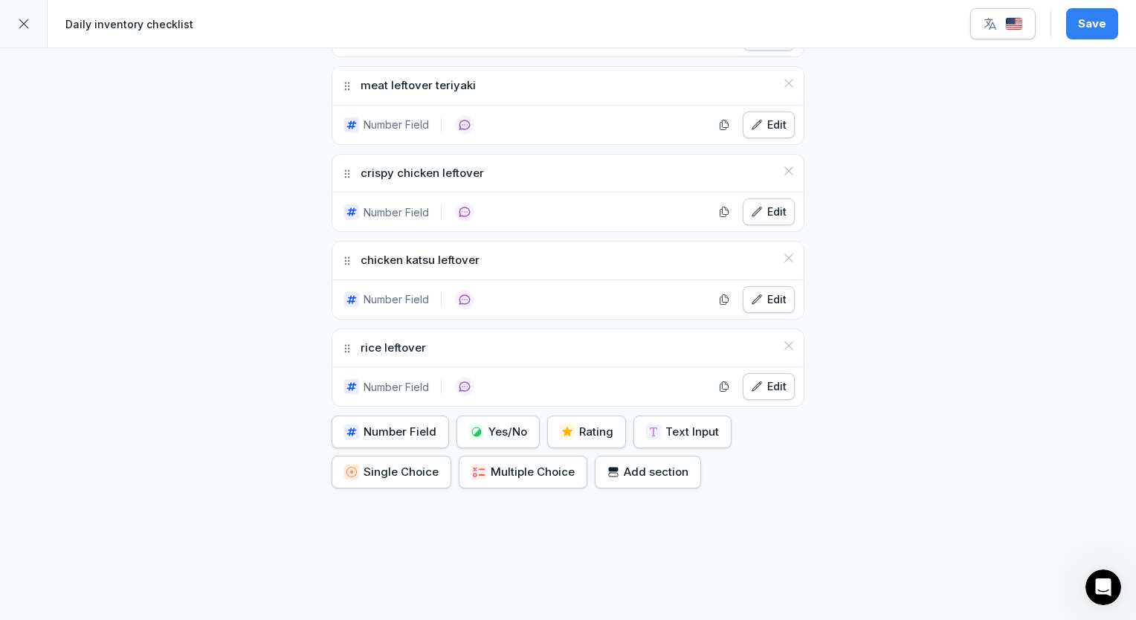
click at [396, 424] on div "Number Field" at bounding box center [390, 432] width 92 height 16
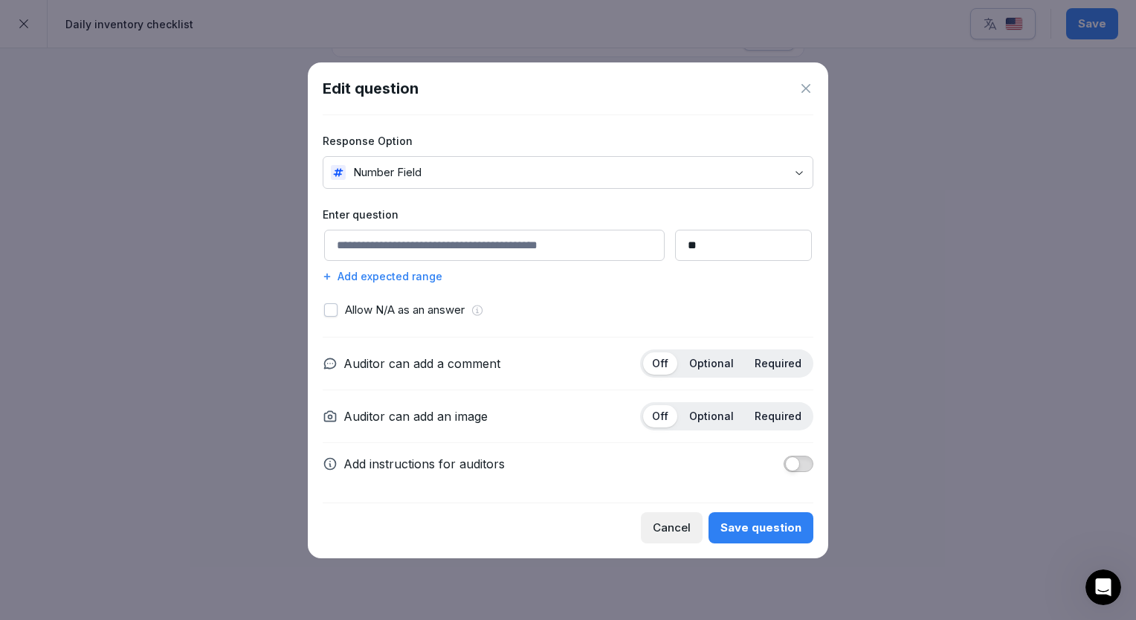
click at [532, 233] on input at bounding box center [494, 245] width 341 height 31
type input "**********"
drag, startPoint x: 671, startPoint y: 247, endPoint x: 624, endPoint y: 248, distance: 47.6
click at [625, 248] on div "**********" at bounding box center [568, 245] width 491 height 31
click at [690, 358] on div "Optional" at bounding box center [711, 363] width 62 height 22
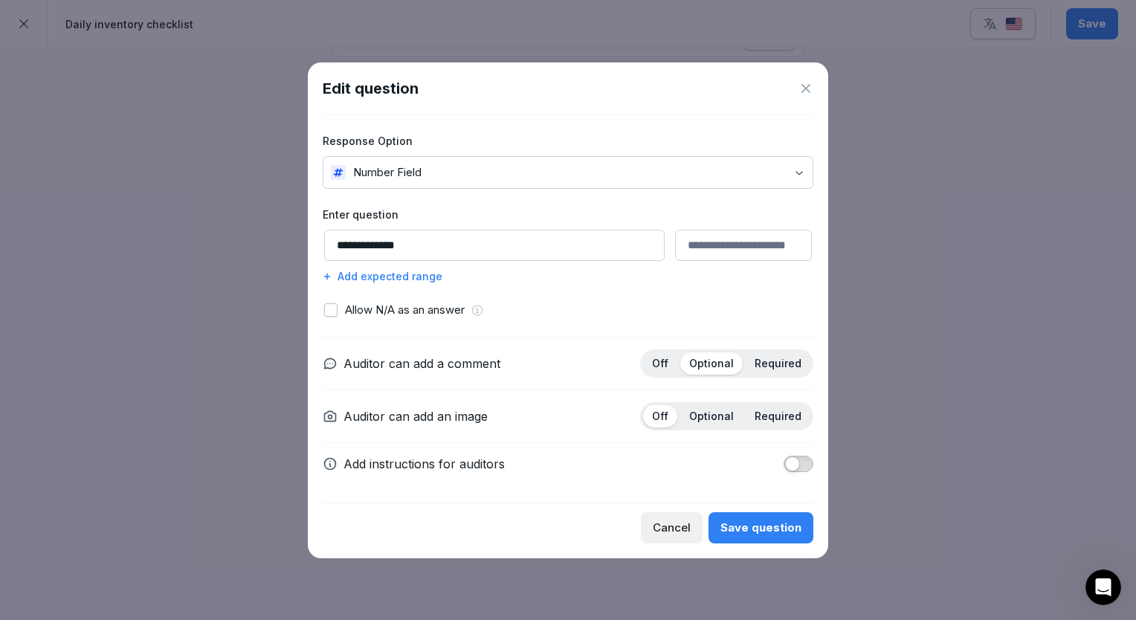
click at [755, 517] on button "Save question" at bounding box center [761, 527] width 105 height 31
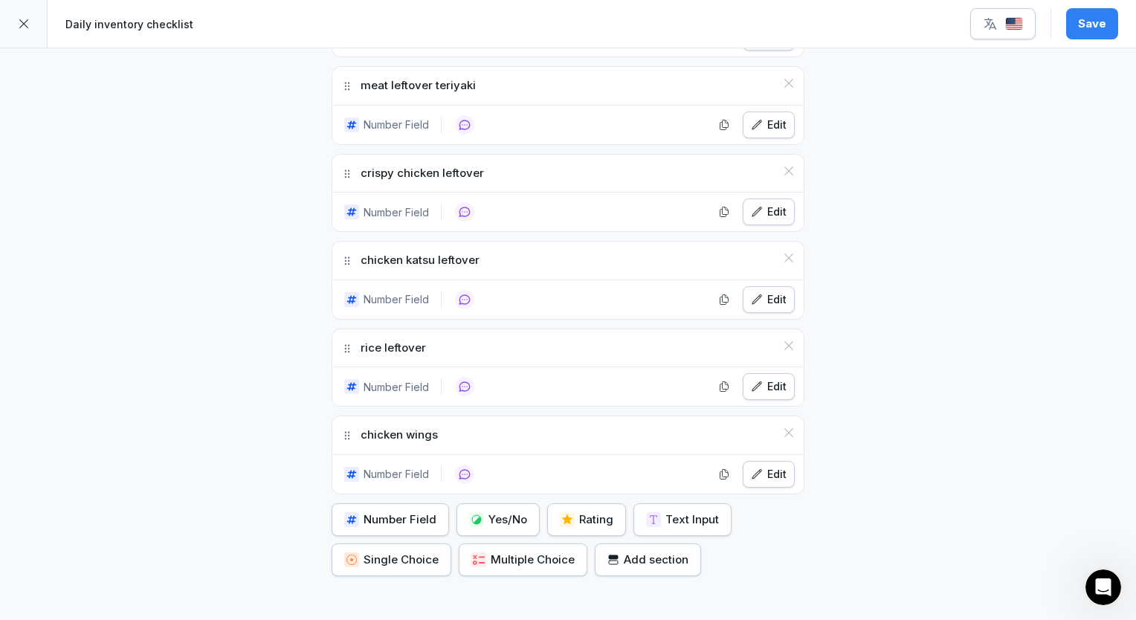
click at [764, 466] on div "Edit" at bounding box center [769, 474] width 36 height 16
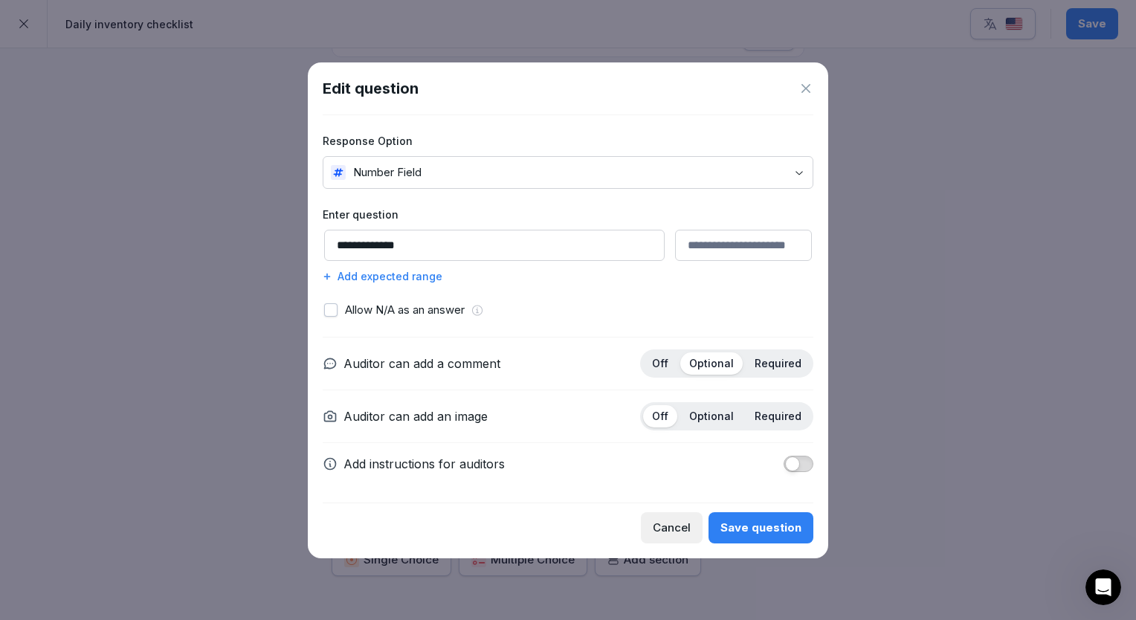
click at [448, 239] on input "**********" at bounding box center [494, 245] width 341 height 31
type input "**********"
click at [732, 520] on div "Save question" at bounding box center [760, 528] width 81 height 16
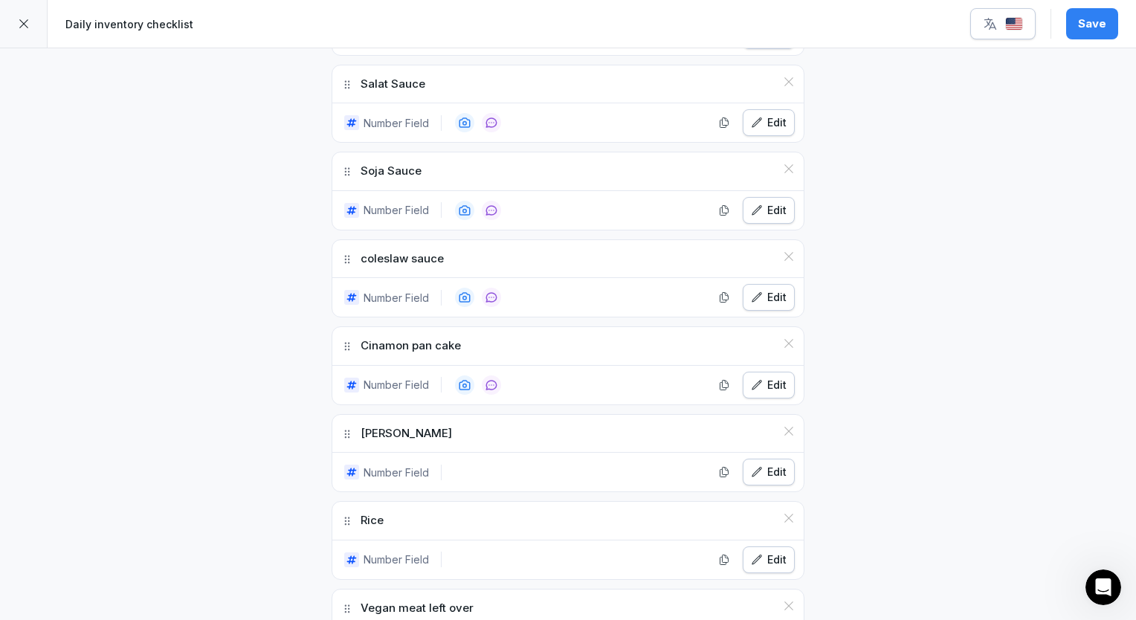
scroll to position [2386, 0]
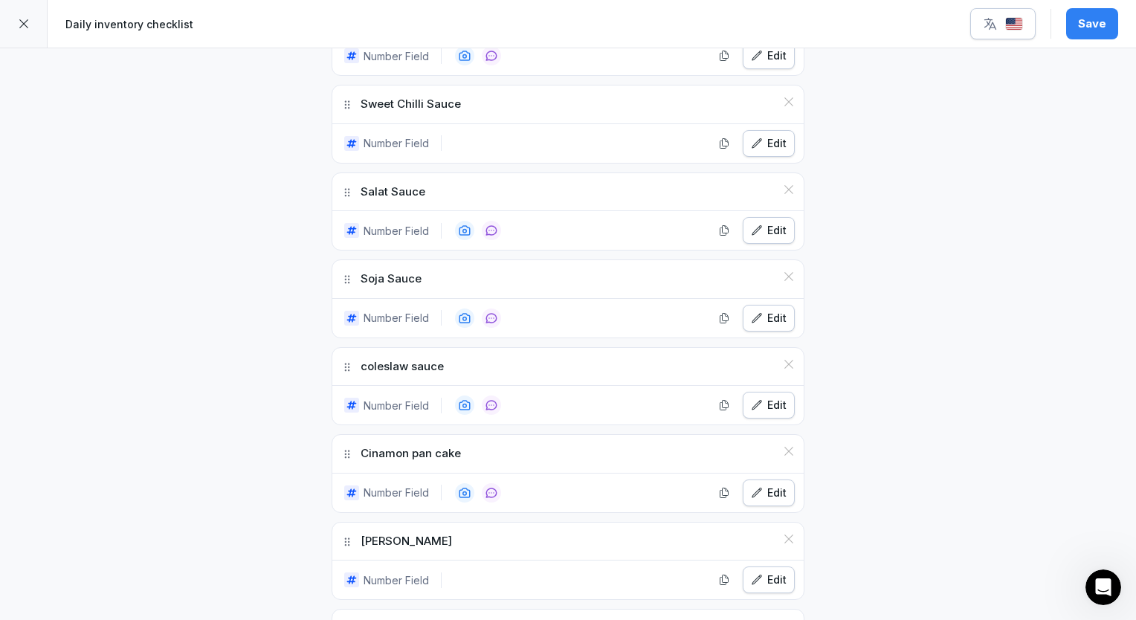
click at [1088, 19] on div "Save" at bounding box center [1092, 24] width 28 height 16
click at [1002, 19] on div "button" at bounding box center [1003, 23] width 40 height 15
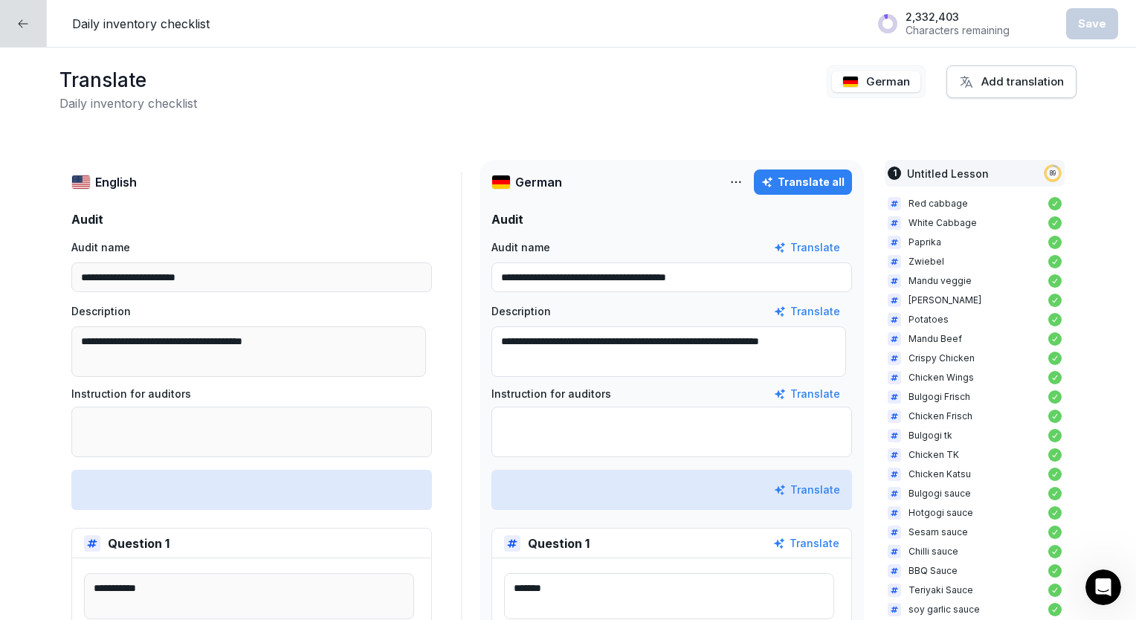
click at [875, 80] on p "German" at bounding box center [888, 82] width 44 height 17
click at [790, 184] on div "Translate all" at bounding box center [802, 182] width 83 height 16
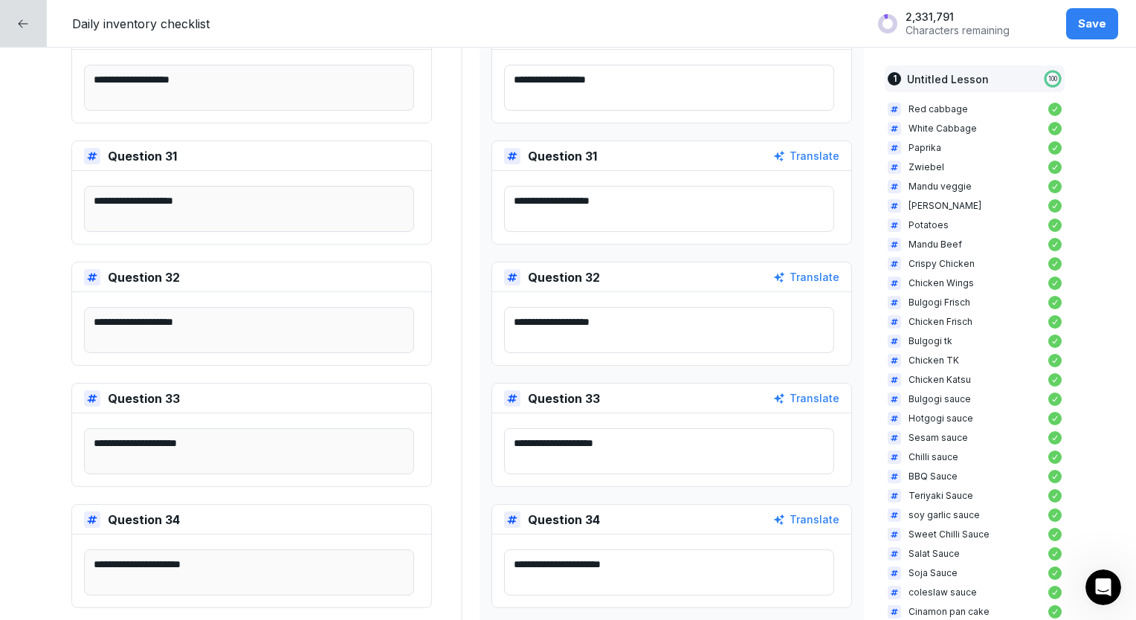
scroll to position [3831, 0]
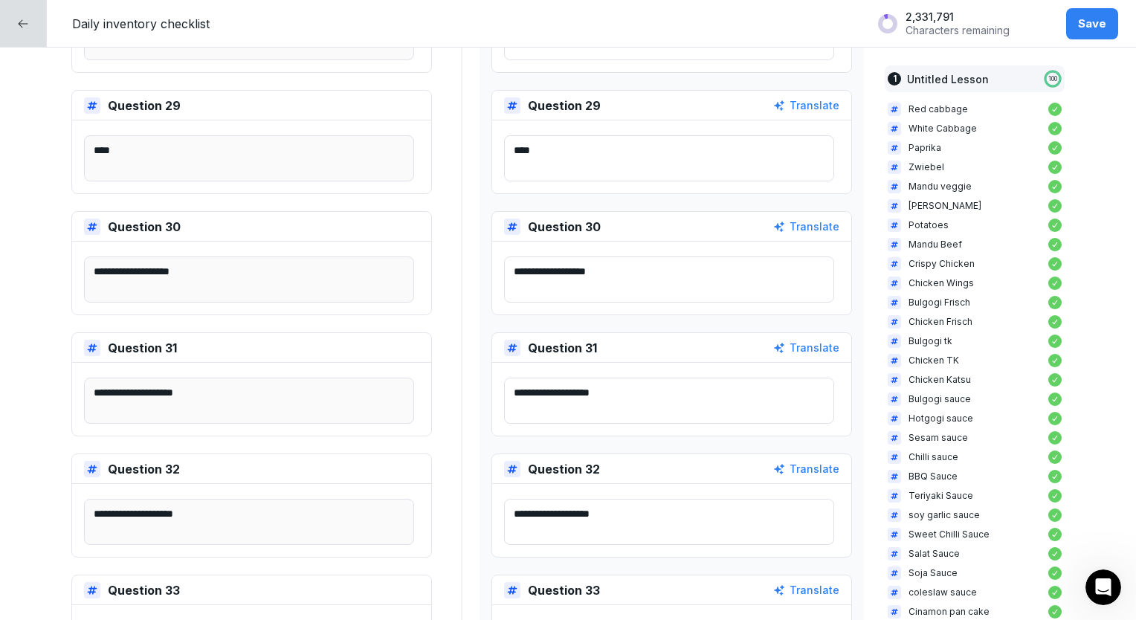
click at [1097, 25] on div "Save" at bounding box center [1092, 24] width 28 height 16
click at [6, 26] on div at bounding box center [23, 23] width 47 height 47
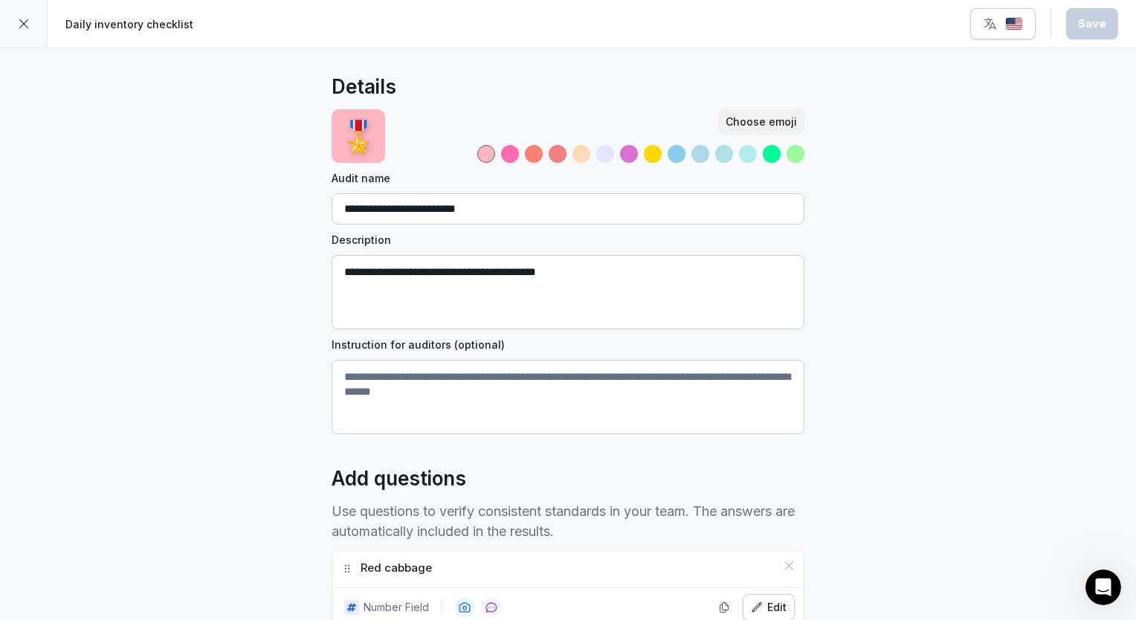
click at [20, 25] on icon at bounding box center [24, 24] width 12 height 12
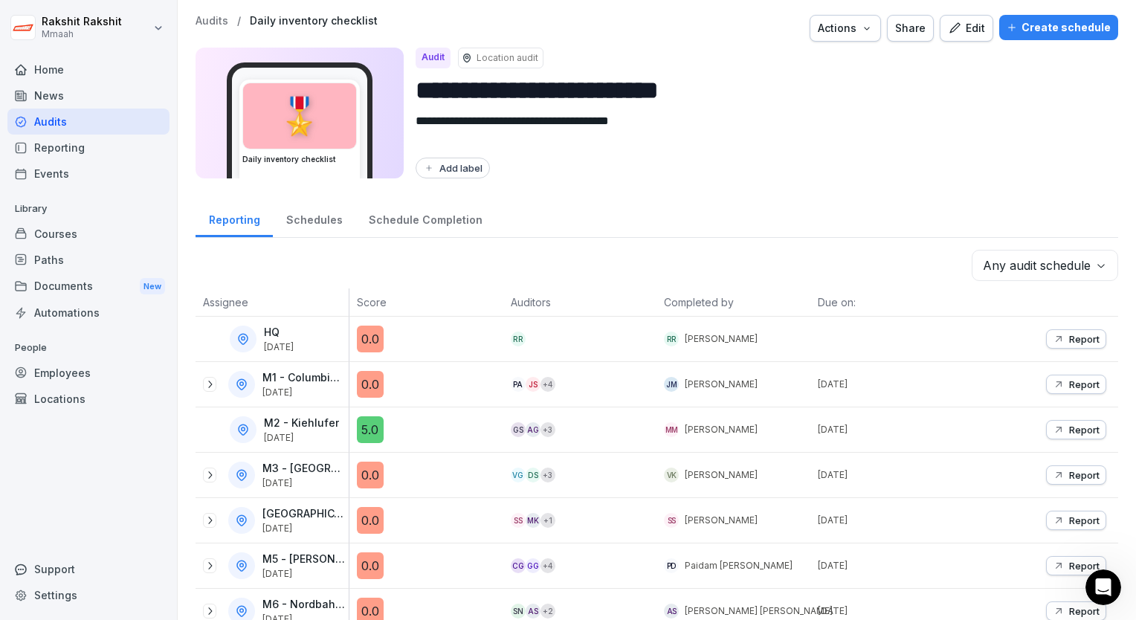
click at [80, 120] on div "Audits" at bounding box center [88, 122] width 162 height 26
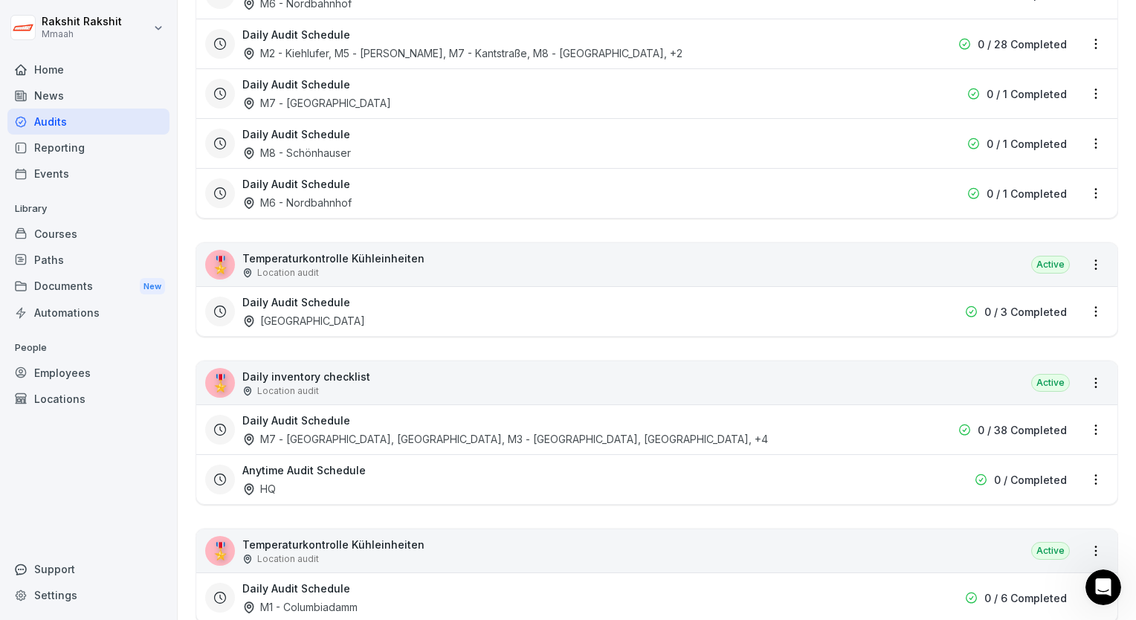
scroll to position [2751, 0]
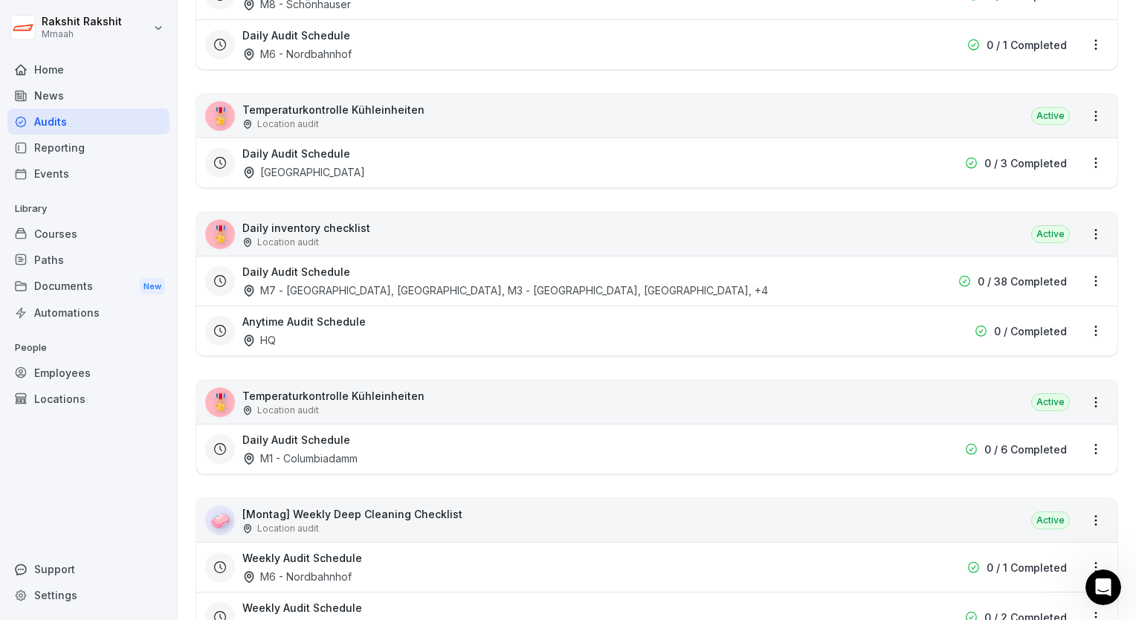
click at [393, 230] on div "🎖️ Daily inventory checklist Location audit Active" at bounding box center [656, 234] width 921 height 43
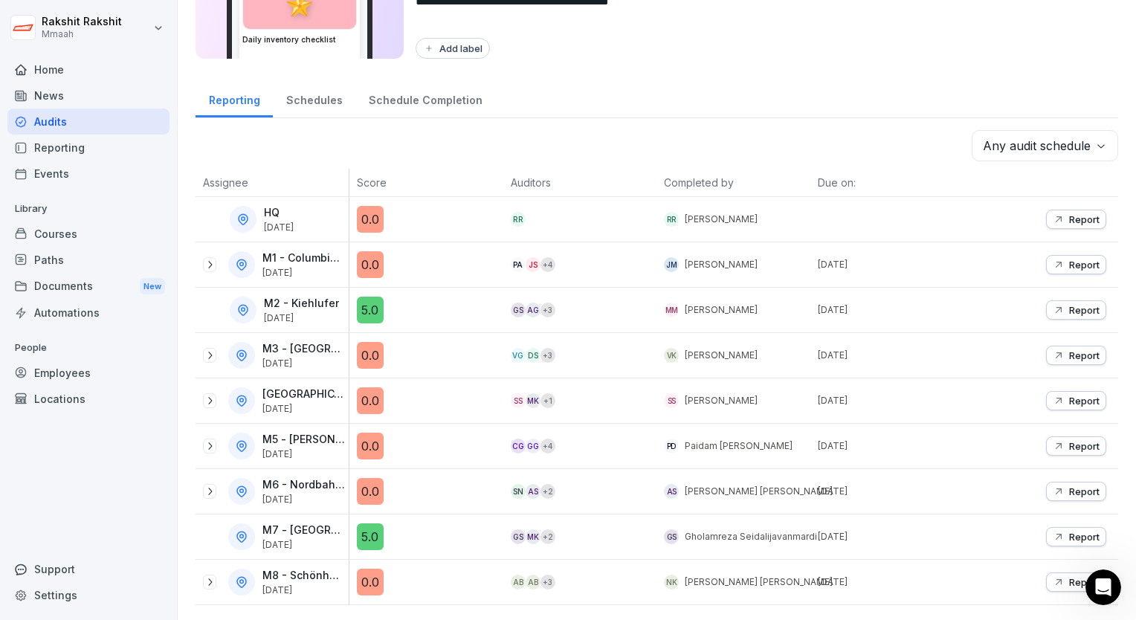
scroll to position [128, 0]
click at [91, 117] on div "Audits" at bounding box center [88, 122] width 162 height 26
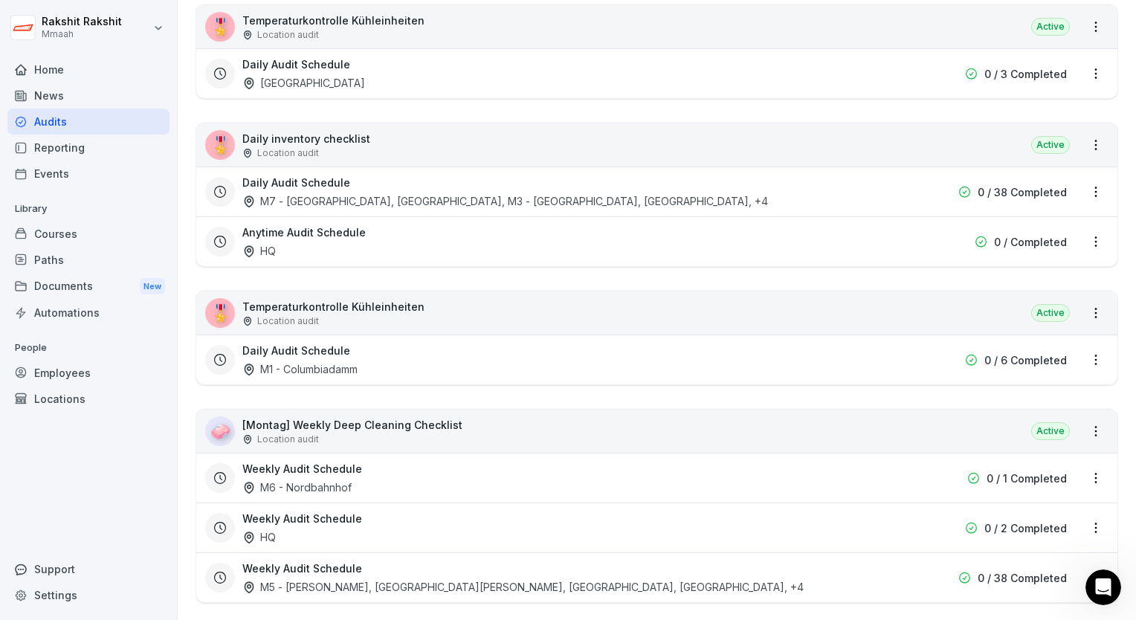
scroll to position [2914, 0]
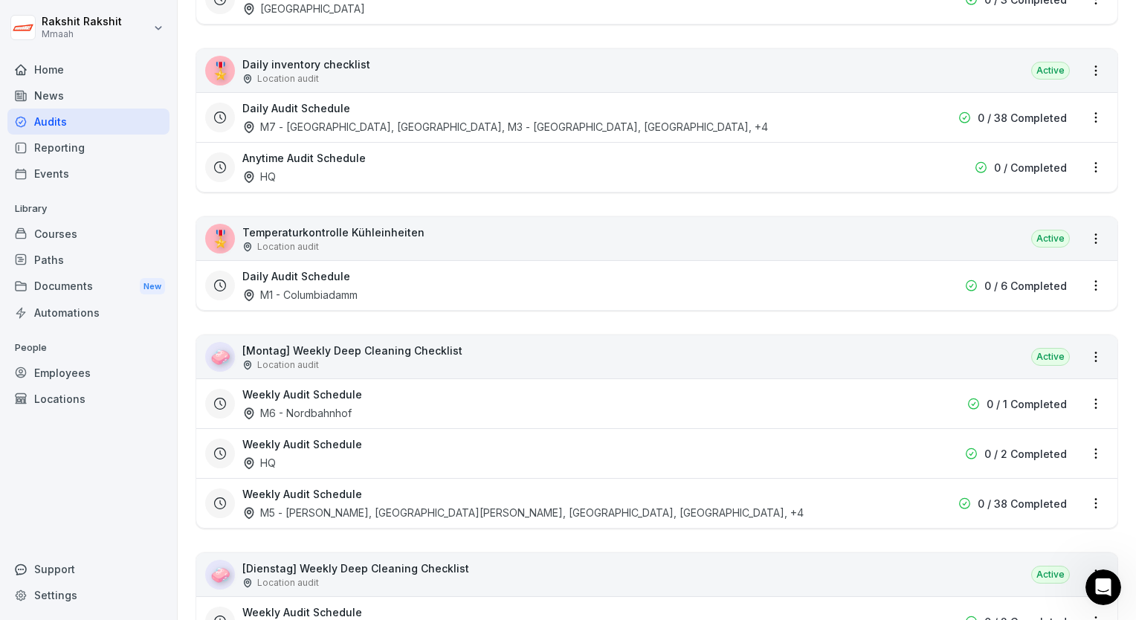
click at [409, 343] on p "[Montag] Weekly Deep Cleaning Checklist" at bounding box center [352, 351] width 220 height 16
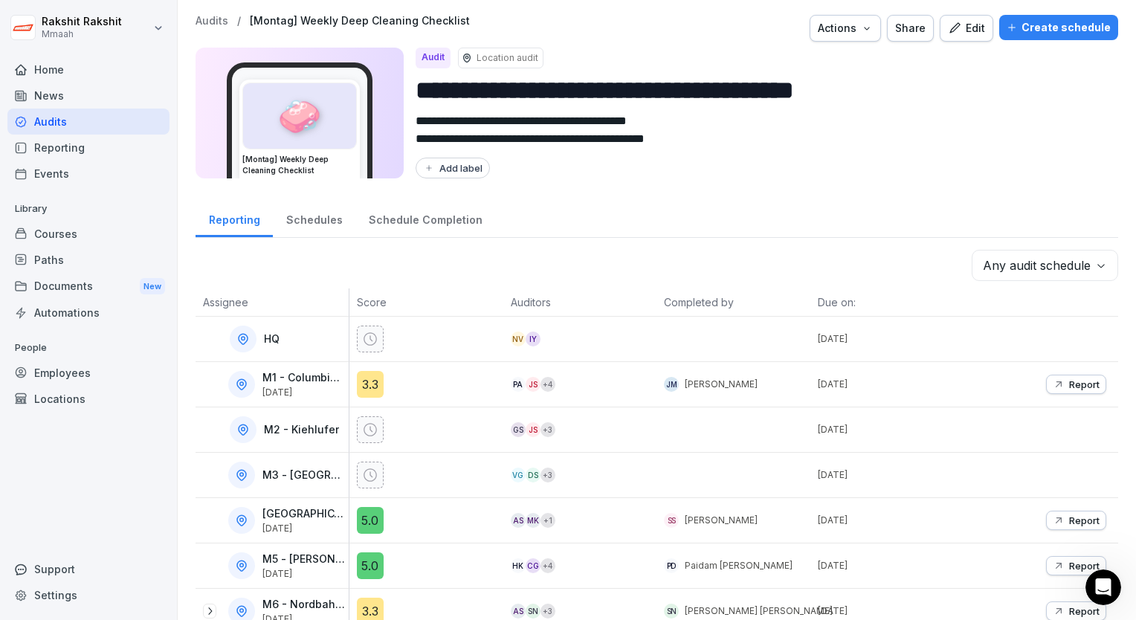
click at [1013, 17] on button "Create schedule" at bounding box center [1058, 27] width 119 height 25
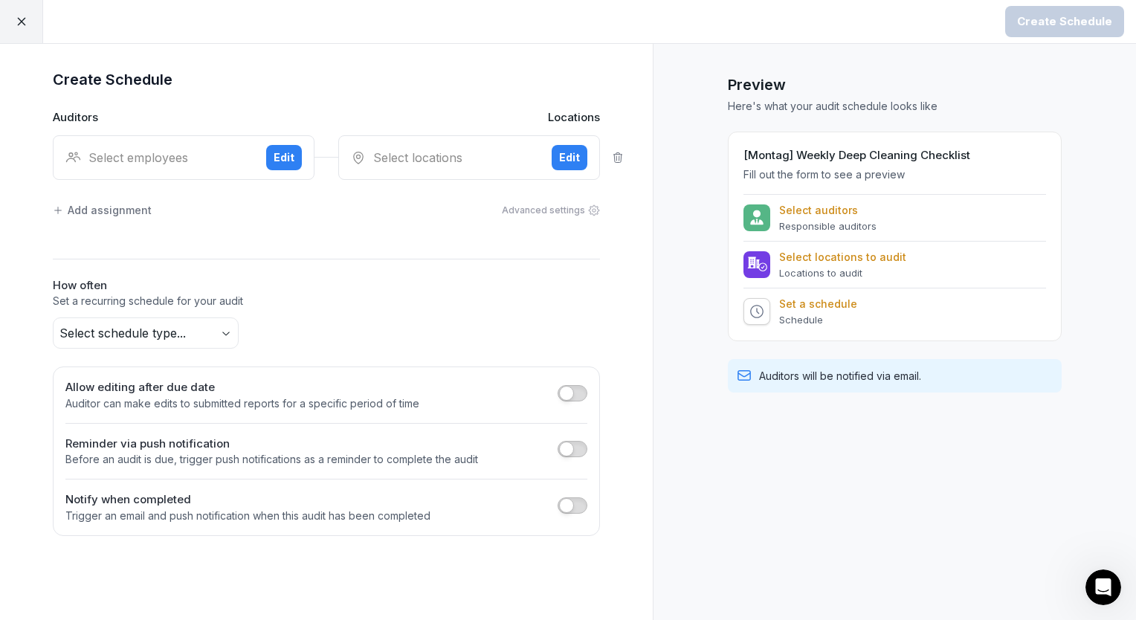
click at [133, 161] on div "Select employees" at bounding box center [159, 158] width 189 height 18
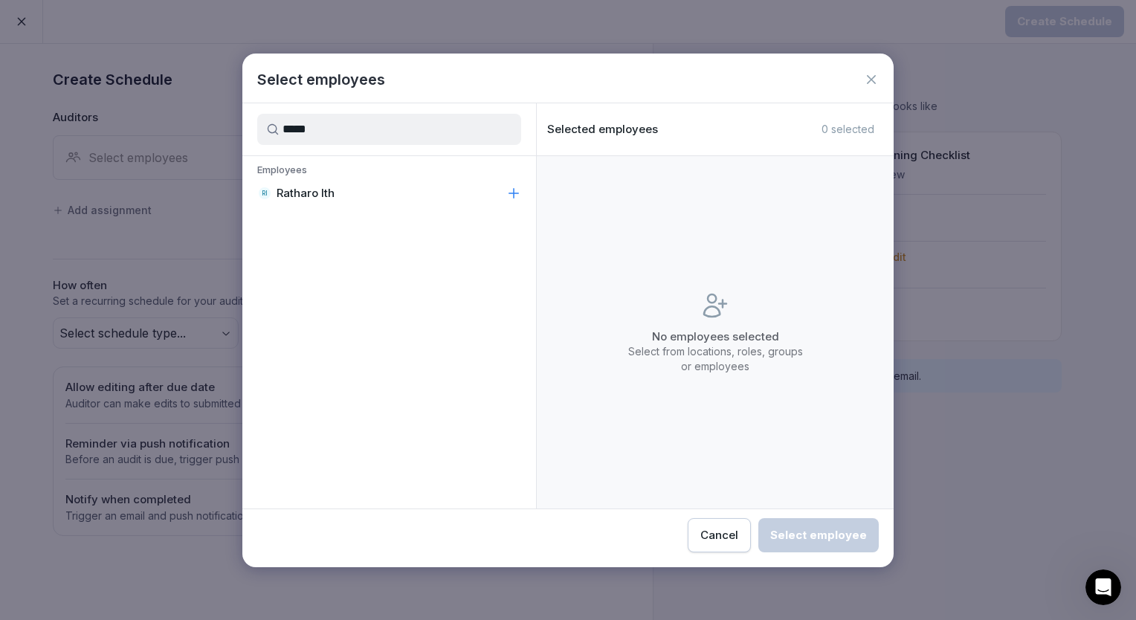
type input "*****"
click at [333, 187] on p "Ratharo Ith" at bounding box center [306, 193] width 58 height 15
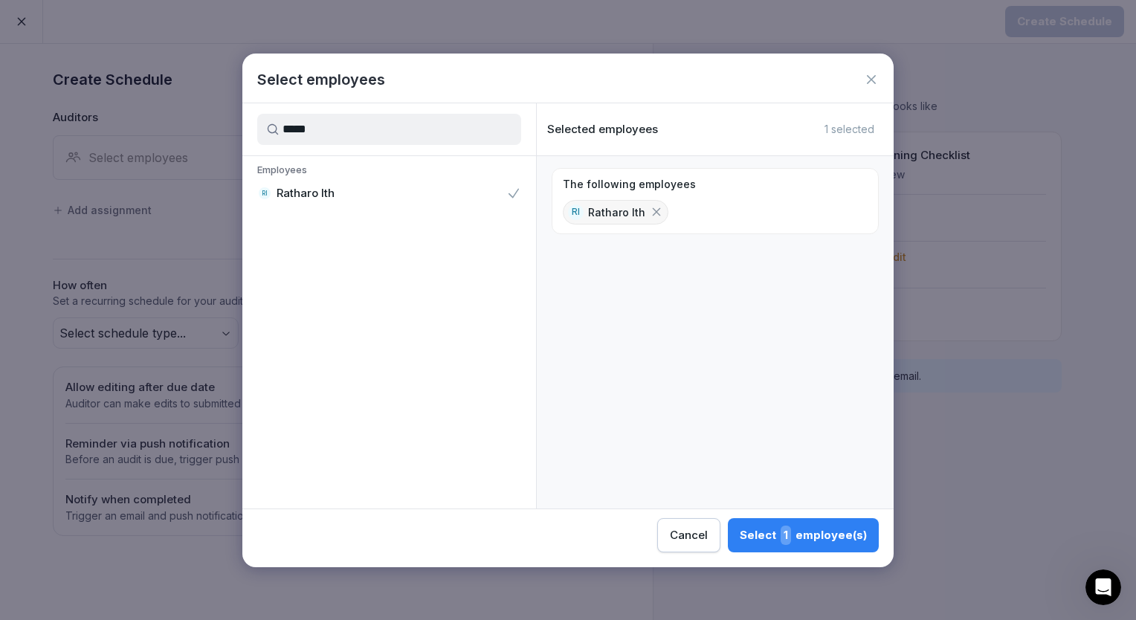
click at [784, 552] on button "Select 1 employee(s)" at bounding box center [803, 535] width 151 height 34
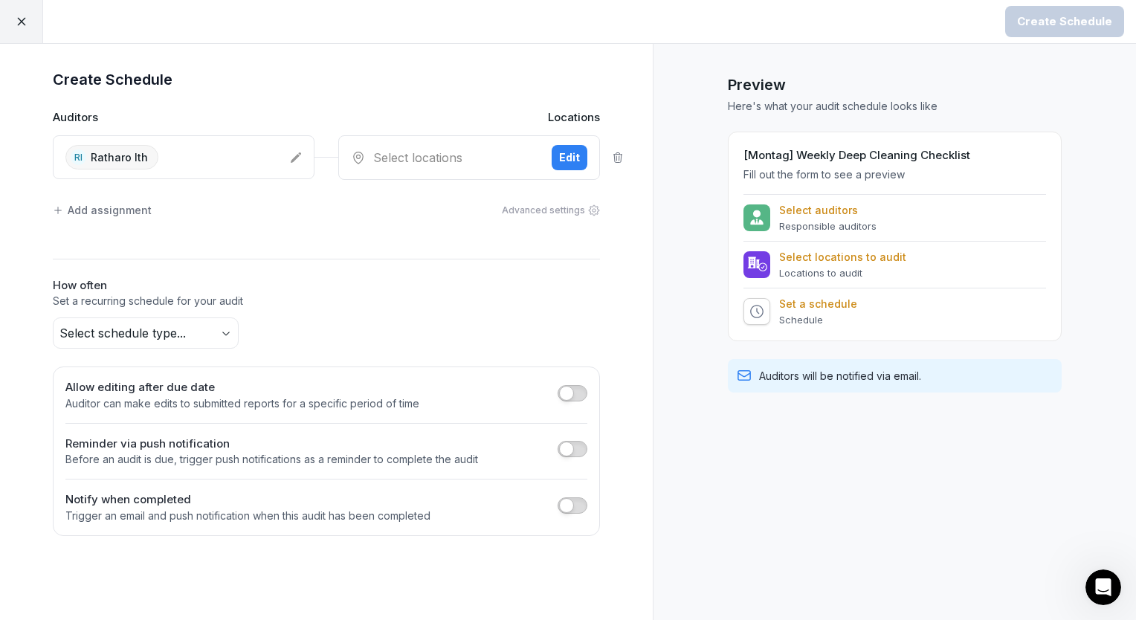
click at [466, 165] on div "Select locations" at bounding box center [445, 158] width 189 height 18
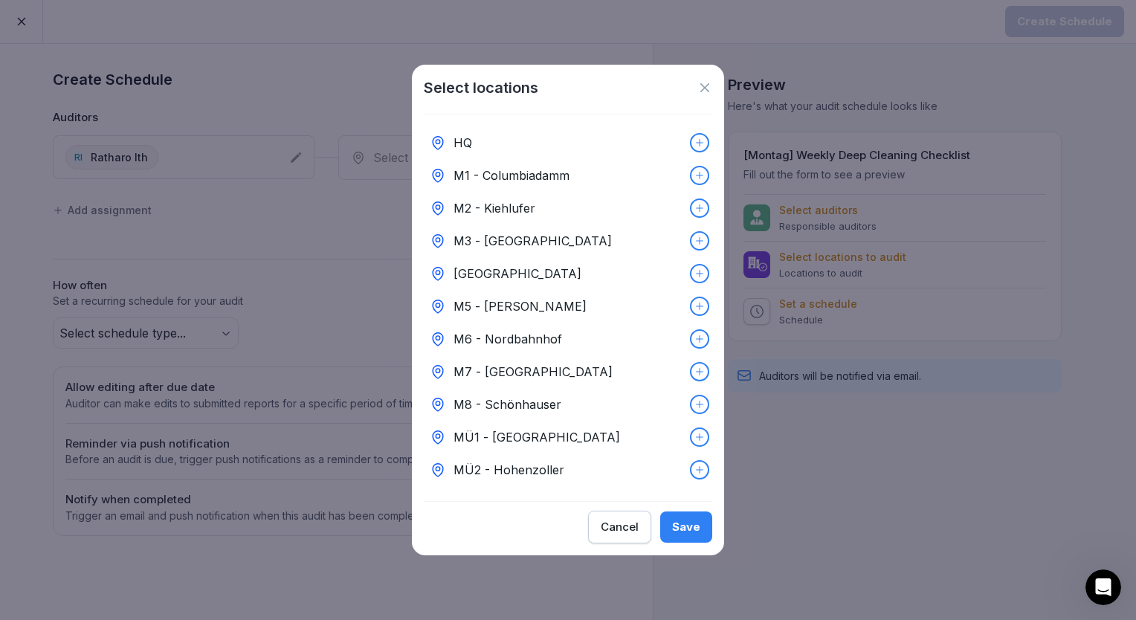
click at [491, 143] on div "HQ" at bounding box center [568, 142] width 288 height 33
click at [680, 532] on div "Save" at bounding box center [686, 527] width 28 height 16
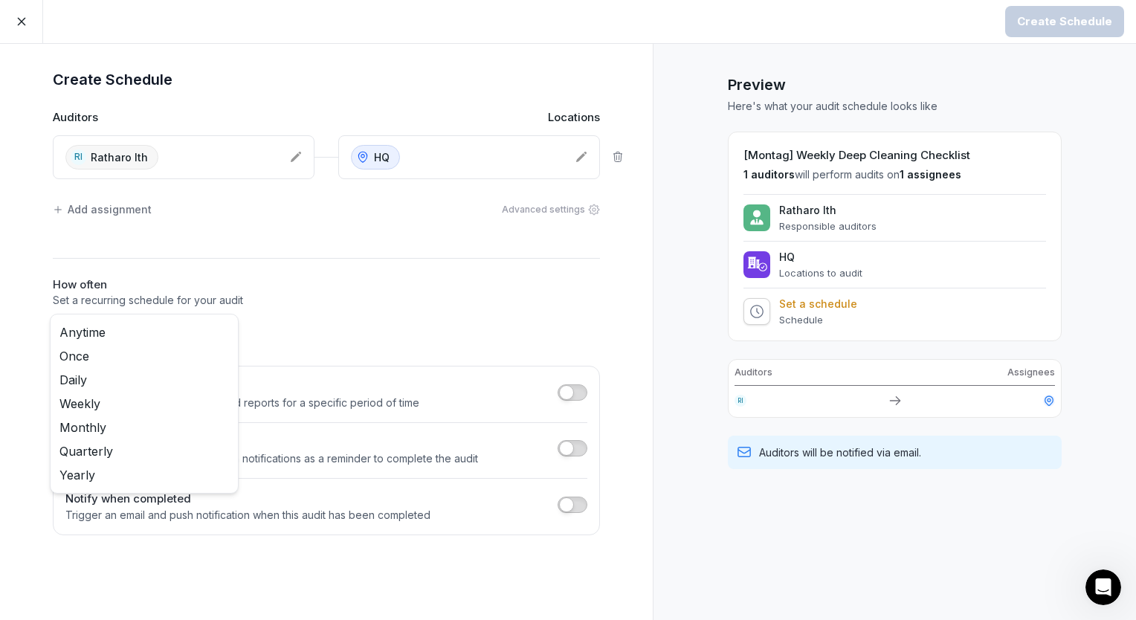
click at [149, 332] on body "Create Schedule Create Schedule Auditors Locations [GEOGRAPHIC_DATA] Ratharo It…" at bounding box center [568, 310] width 1136 height 620
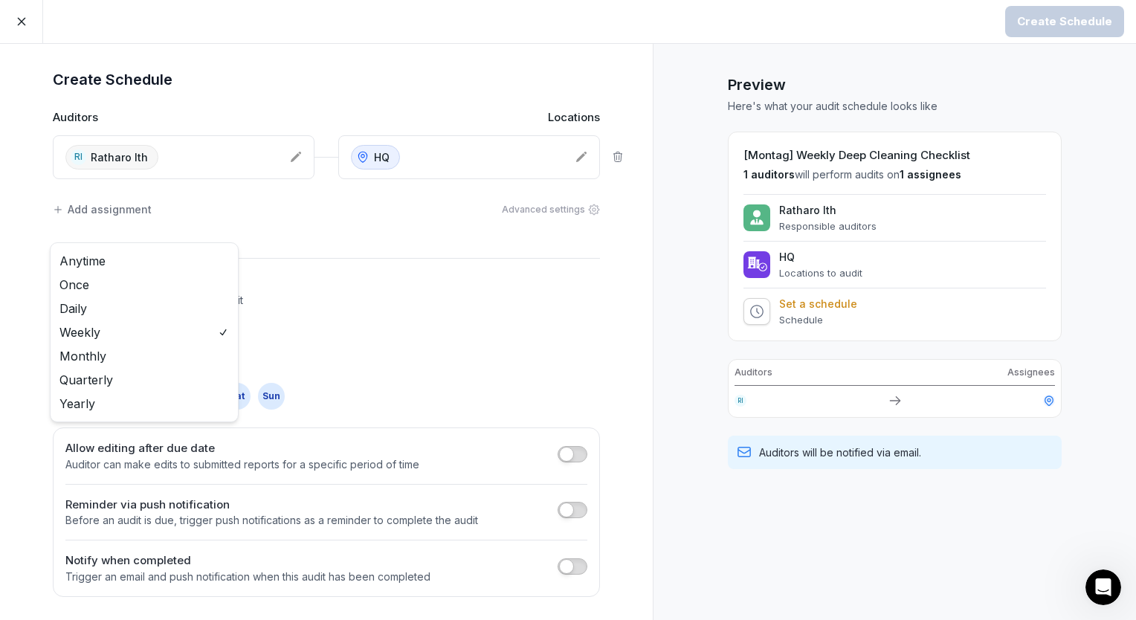
click at [228, 330] on body "Create Schedule Create Schedule Auditors Locations [GEOGRAPHIC_DATA] Ratharo It…" at bounding box center [568, 310] width 1136 height 620
click at [343, 278] on html "Create Schedule Create Schedule Auditors Locations [GEOGRAPHIC_DATA] Ratharo It…" at bounding box center [568, 310] width 1136 height 620
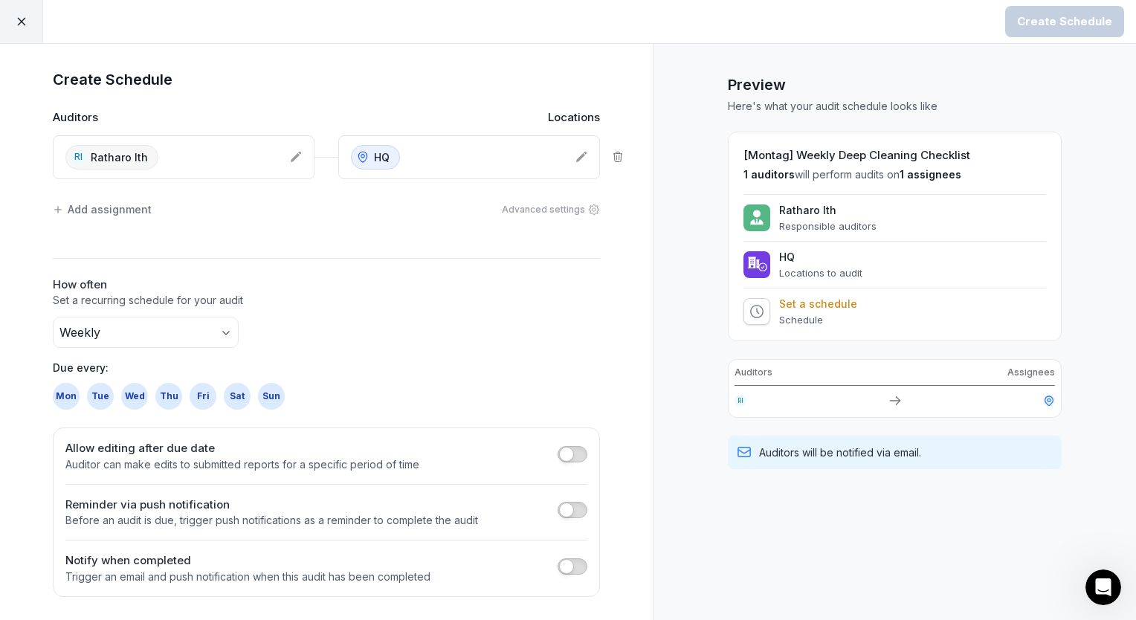
click at [225, 333] on body "Create Schedule Create Schedule Auditors Locations [GEOGRAPHIC_DATA] Ratharo It…" at bounding box center [568, 310] width 1136 height 620
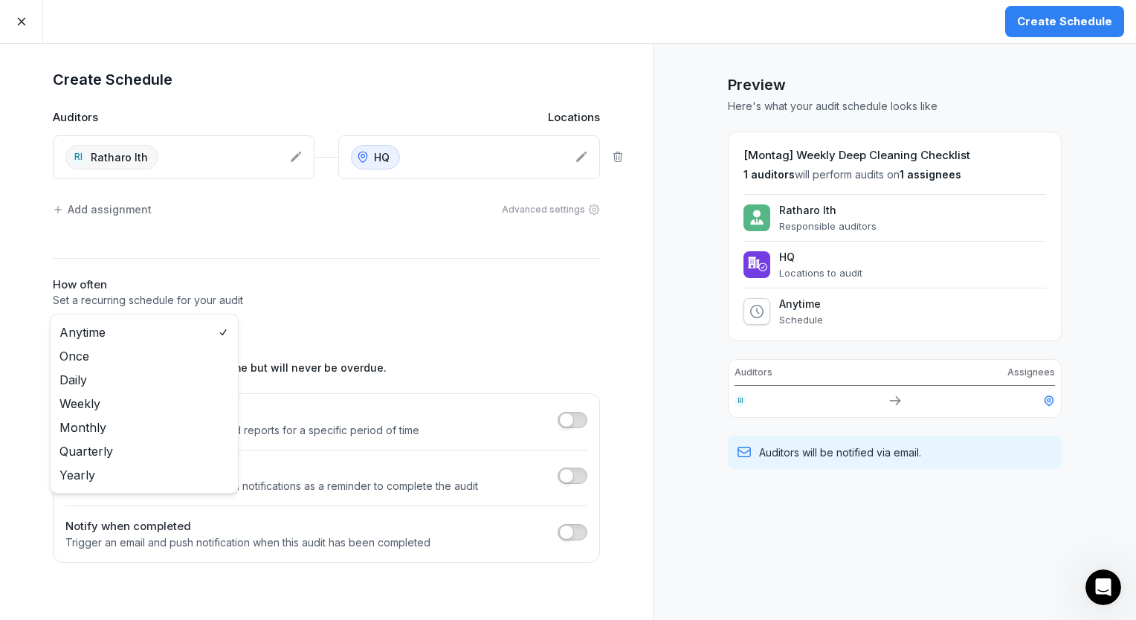
click at [228, 327] on body "Create Schedule Create Schedule Auditors Locations [GEOGRAPHIC_DATA] Ratharo It…" at bounding box center [568, 310] width 1136 height 620
click at [350, 291] on html "Create Schedule Create Schedule Auditors Locations [GEOGRAPHIC_DATA] Ratharo It…" at bounding box center [568, 310] width 1136 height 620
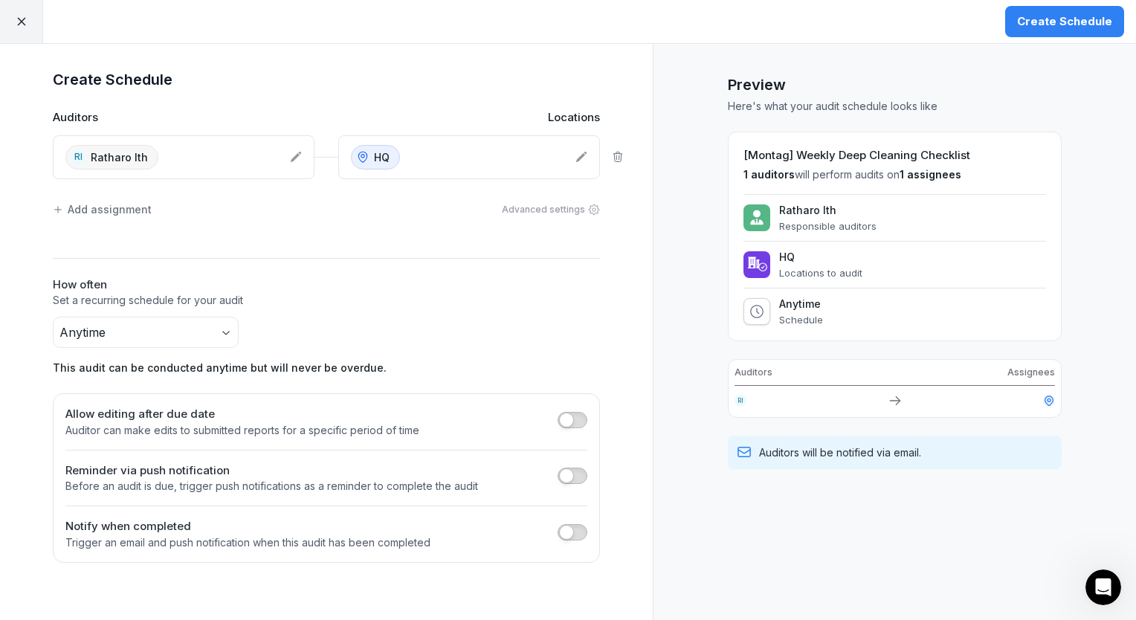
click at [224, 332] on body "Create Schedule Create Schedule Auditors Locations [GEOGRAPHIC_DATA] Ratharo It…" at bounding box center [568, 310] width 1136 height 620
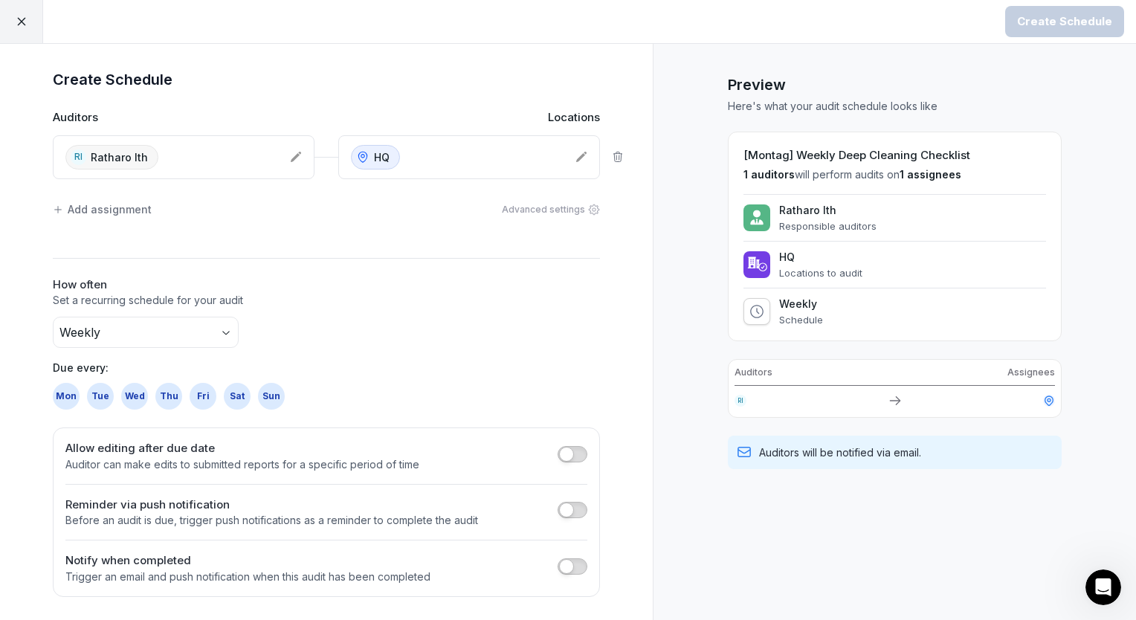
click at [71, 395] on div "Mon" at bounding box center [66, 396] width 27 height 27
click at [1053, 22] on div "Create Schedule" at bounding box center [1064, 21] width 95 height 16
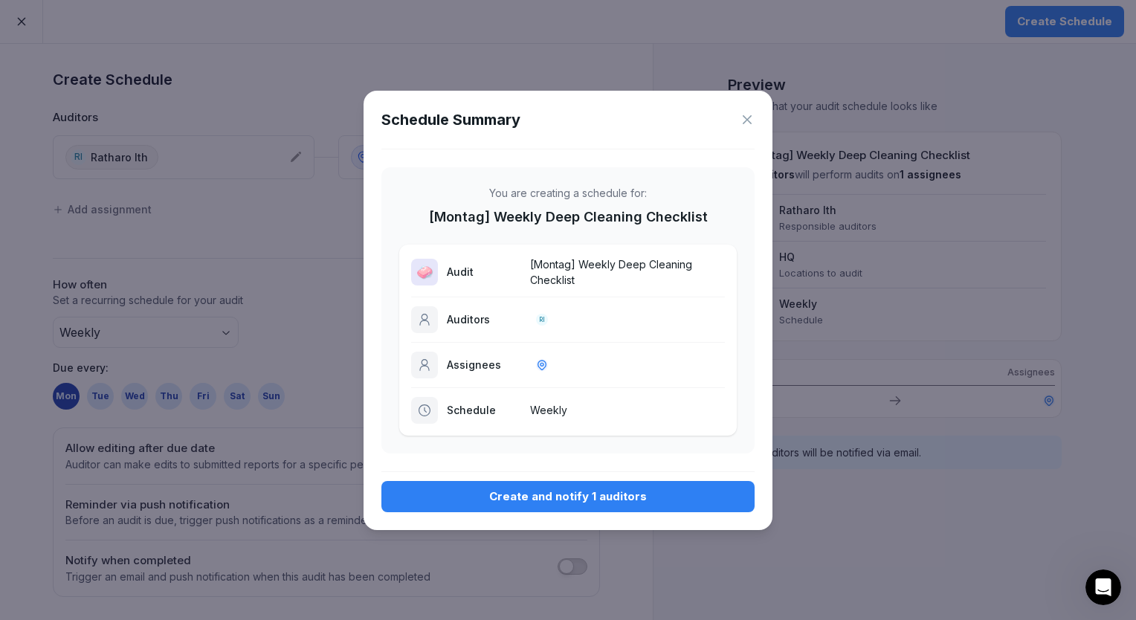
click at [565, 498] on div "Create and notify 1 auditors" at bounding box center [567, 496] width 349 height 16
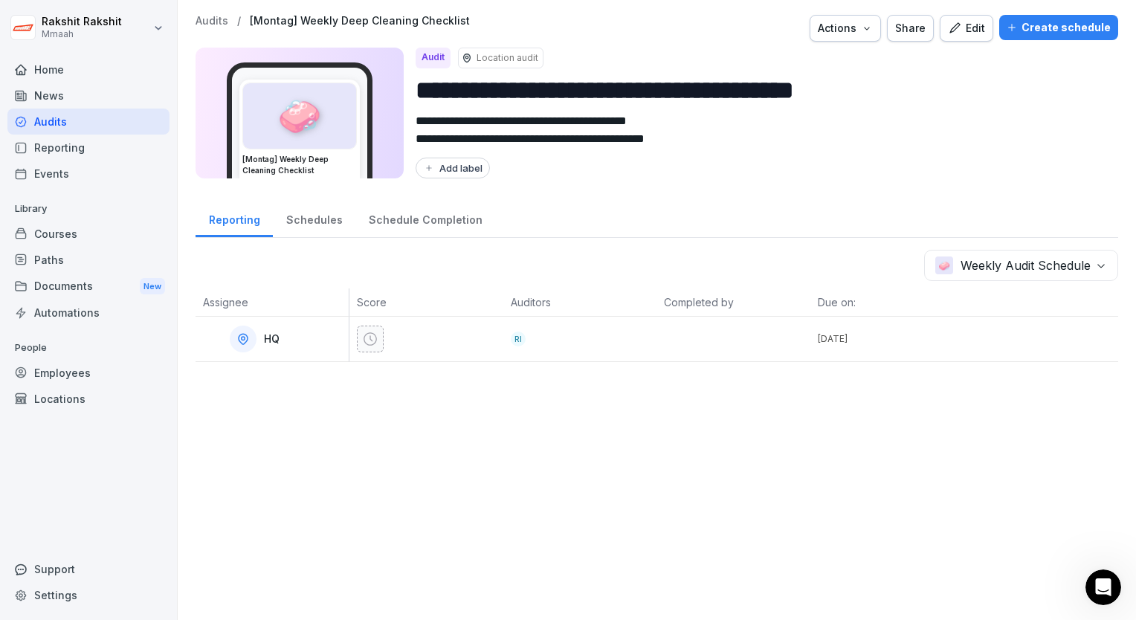
click at [100, 126] on div "Audits" at bounding box center [88, 122] width 162 height 26
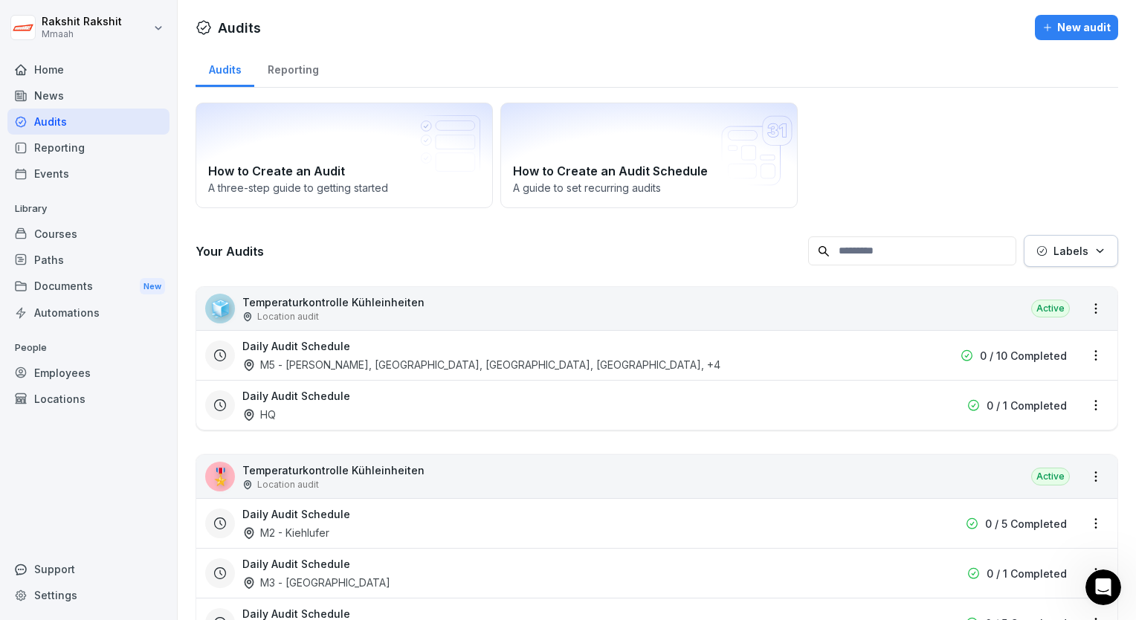
click at [57, 123] on div "Audits" at bounding box center [88, 122] width 162 height 26
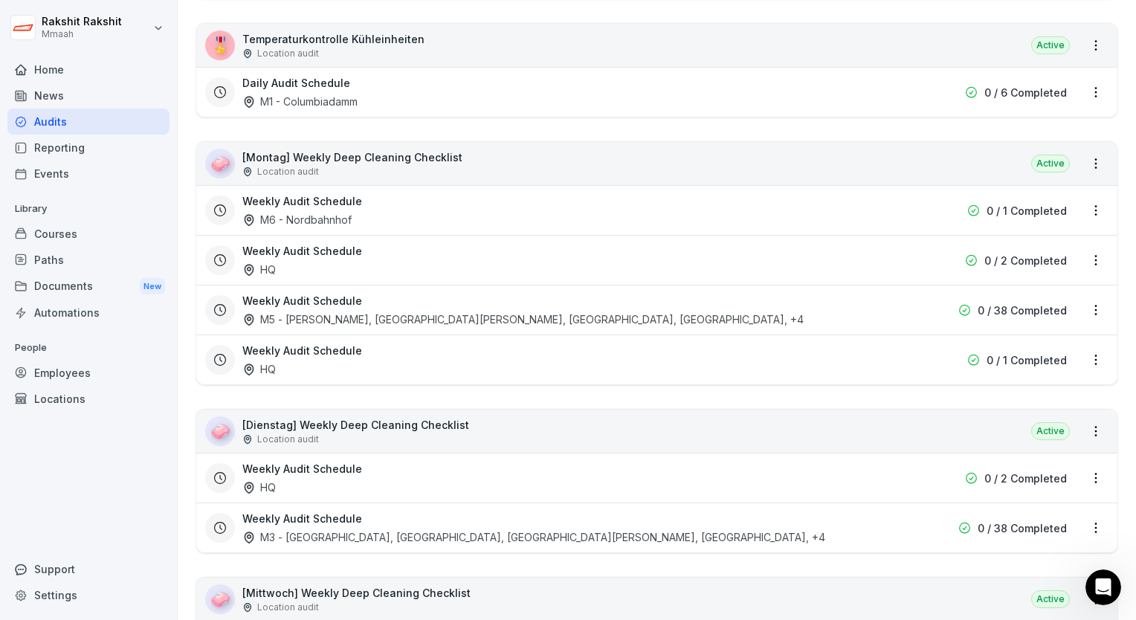
scroll to position [3197, 0]
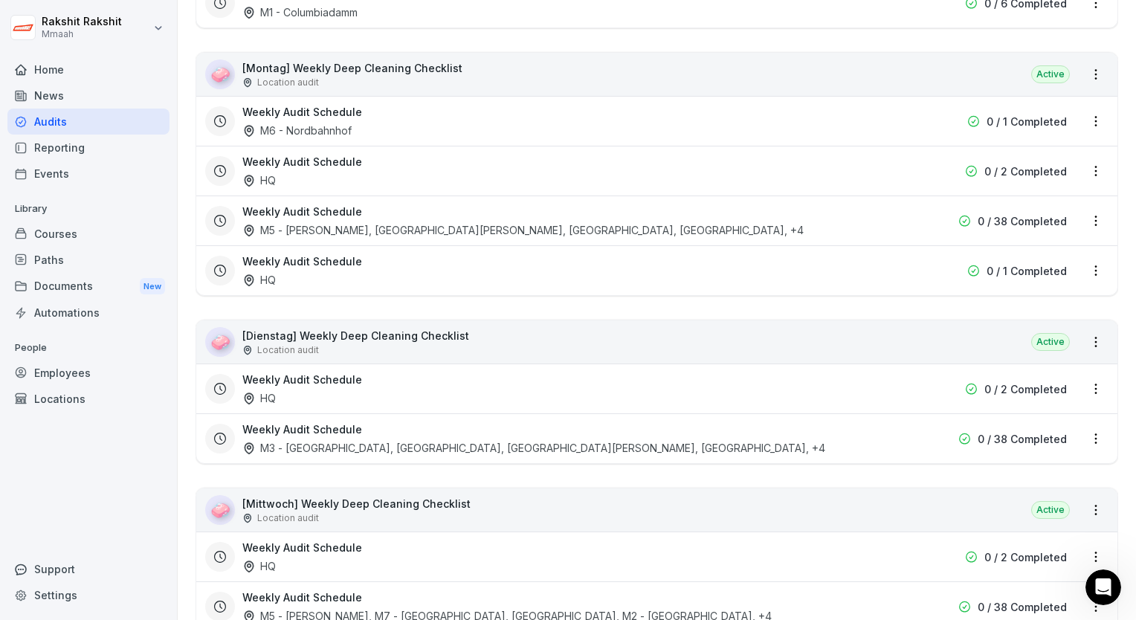
click at [399, 343] on div "Location audit" at bounding box center [355, 349] width 227 height 13
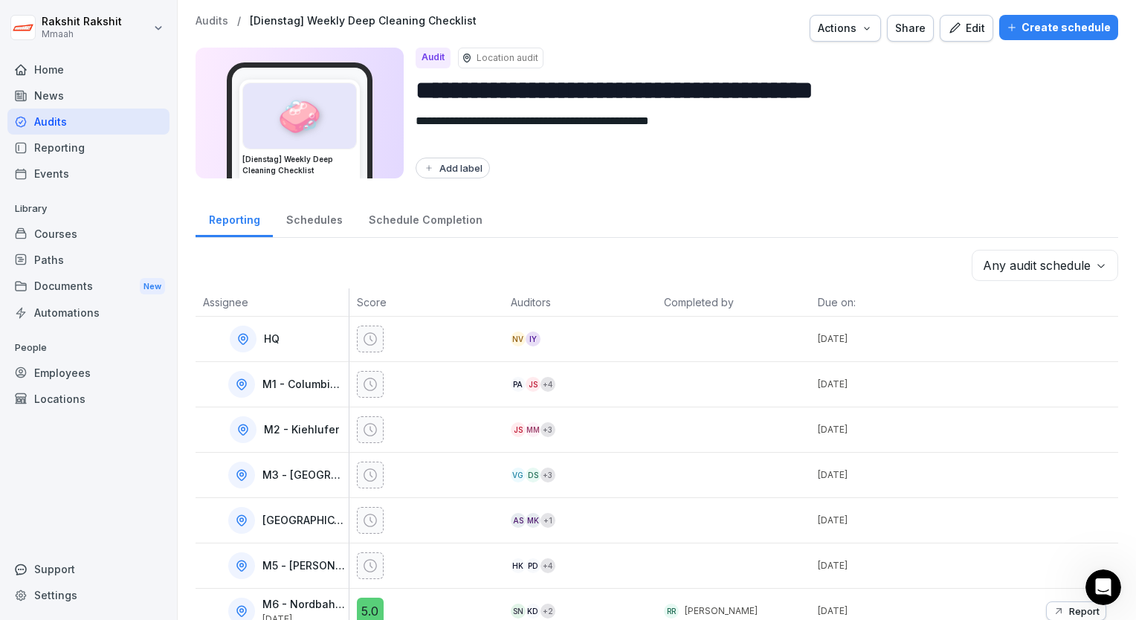
click at [1037, 28] on div "Create schedule" at bounding box center [1059, 27] width 104 height 16
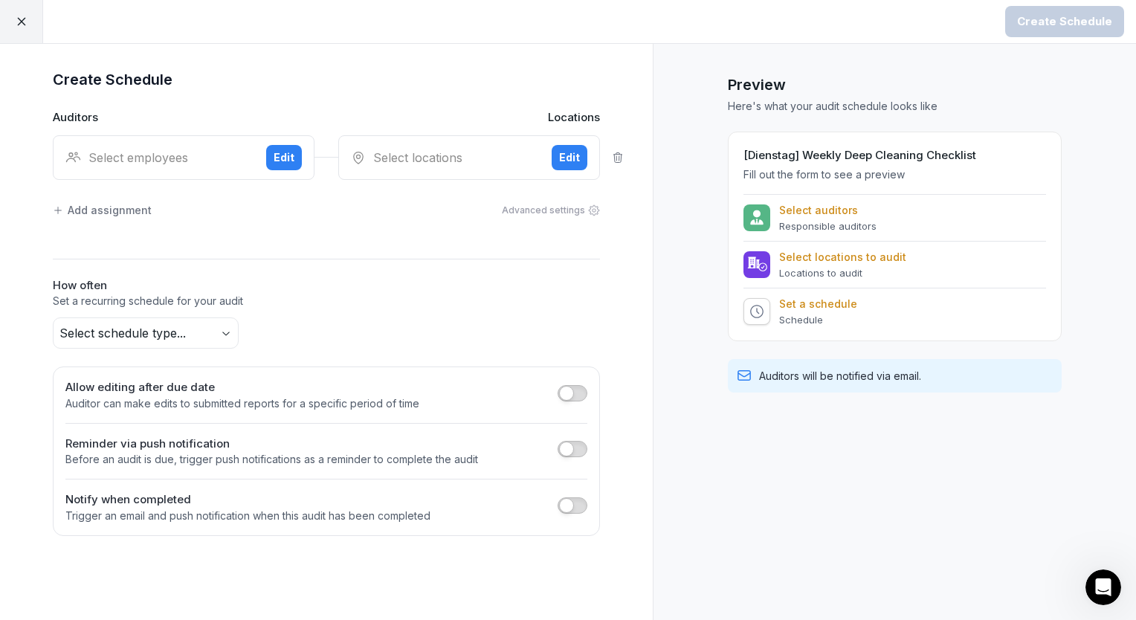
click at [165, 155] on div "Select employees" at bounding box center [159, 158] width 189 height 18
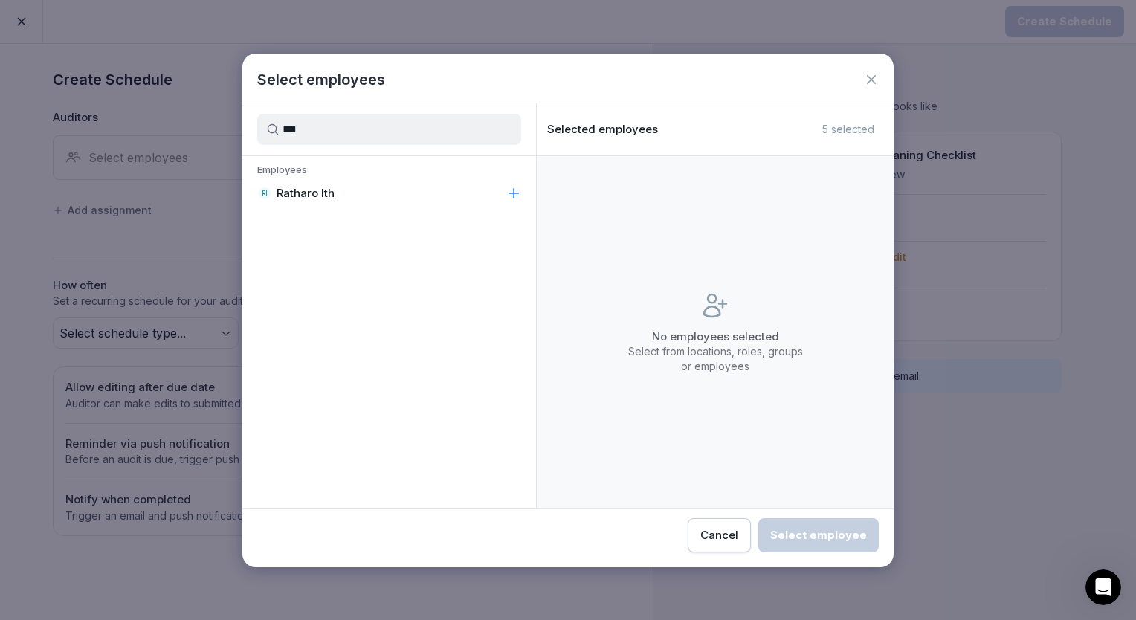
type input "***"
click at [283, 187] on p "Ratharo Ith" at bounding box center [306, 193] width 58 height 15
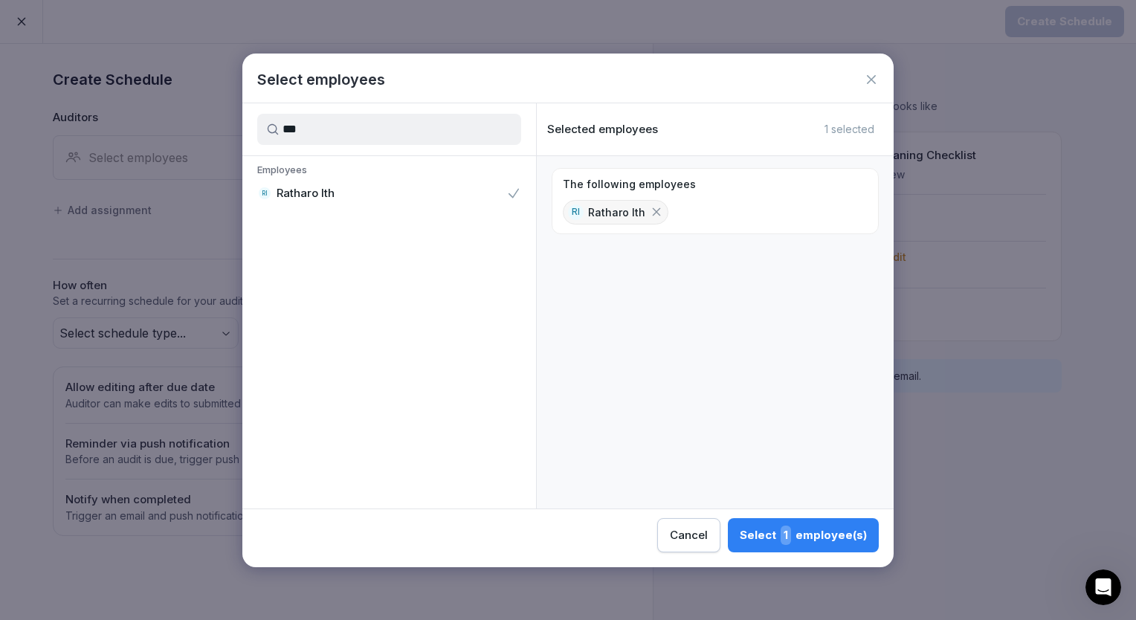
click at [801, 535] on div "Select 1 employee(s)" at bounding box center [803, 535] width 127 height 19
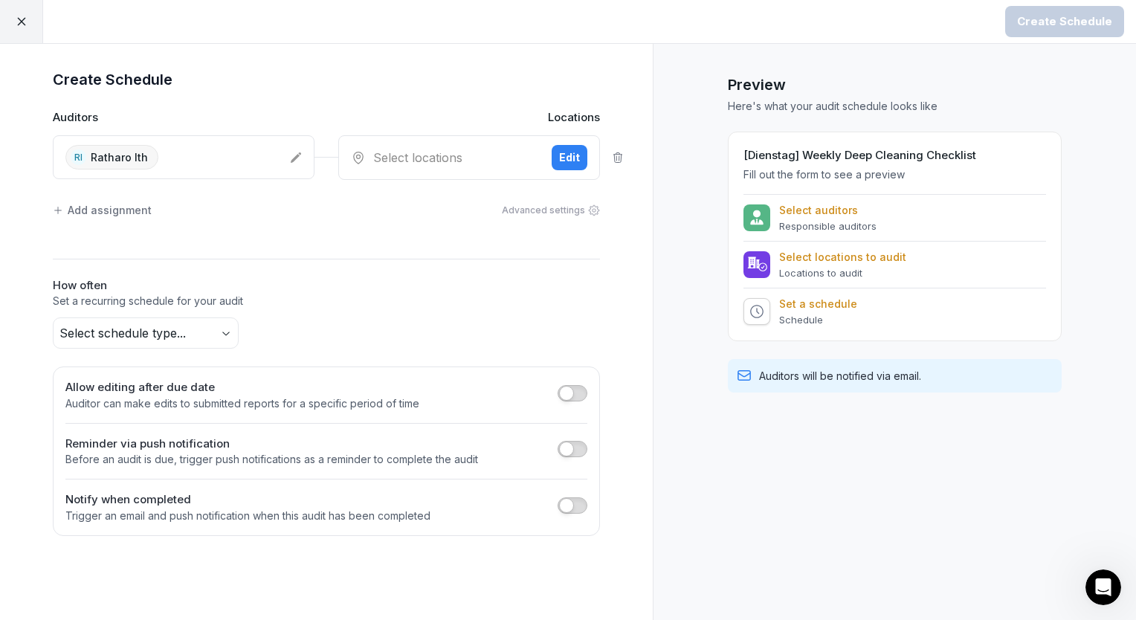
click at [401, 167] on div "Select locations Edit" at bounding box center [469, 157] width 262 height 45
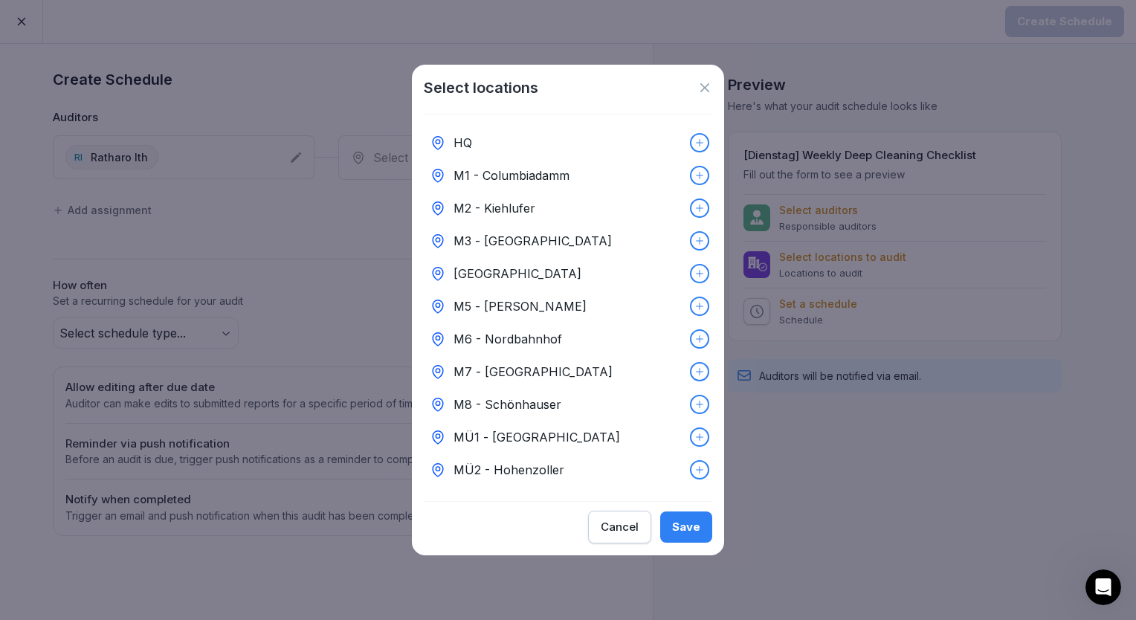
click at [480, 142] on div "HQ" at bounding box center [568, 142] width 288 height 33
click at [690, 532] on div "Save" at bounding box center [686, 527] width 28 height 16
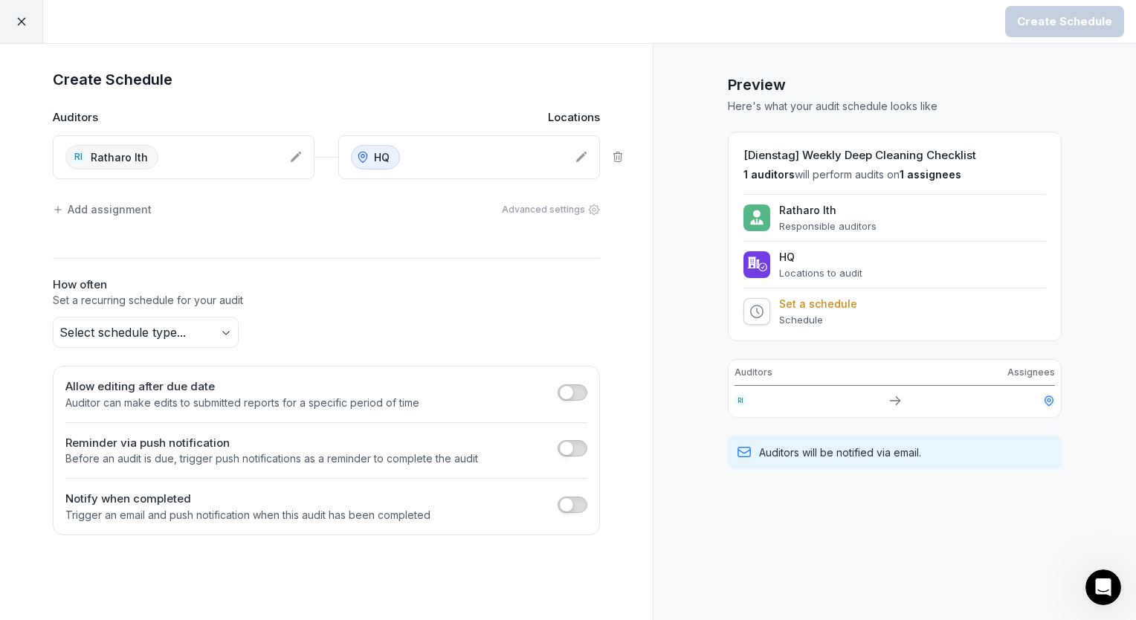
click at [205, 332] on body "Create Schedule Create Schedule Auditors Locations [GEOGRAPHIC_DATA] Ratharo It…" at bounding box center [568, 310] width 1136 height 620
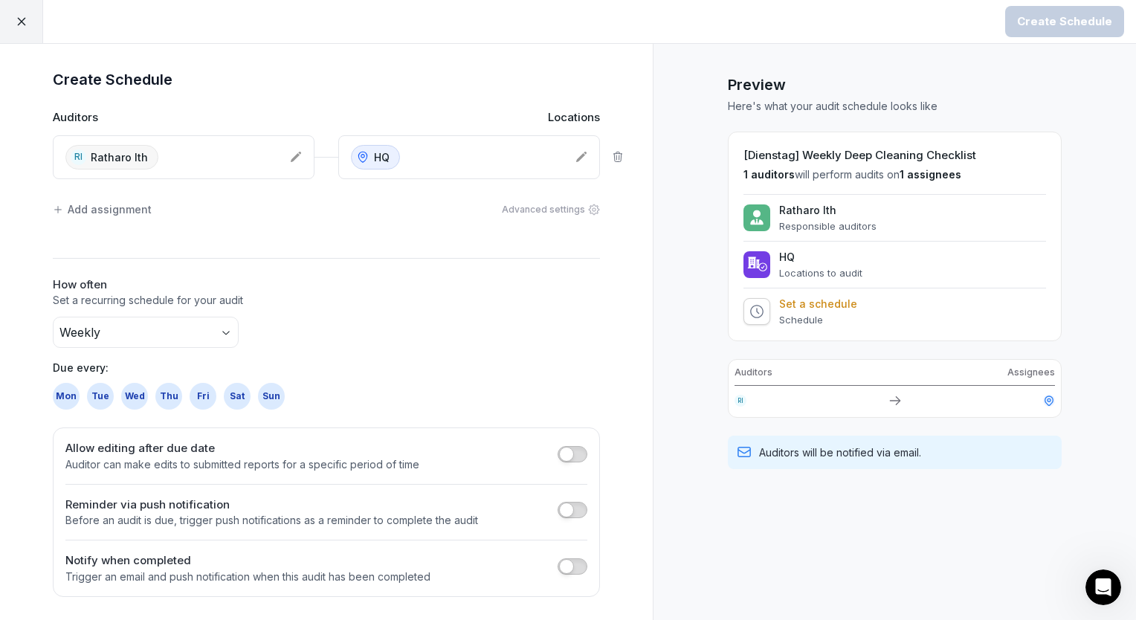
click at [101, 394] on div "Tue" at bounding box center [100, 396] width 27 height 27
click at [1034, 30] on button "Create Schedule" at bounding box center [1064, 21] width 119 height 31
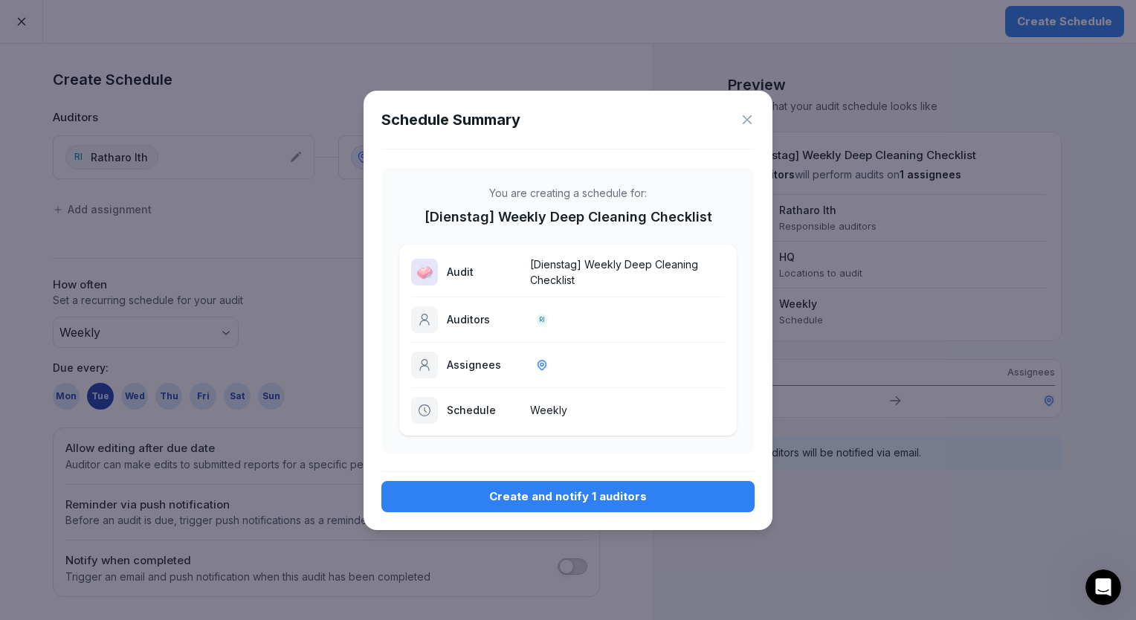
click at [622, 500] on div "Create and notify 1 auditors" at bounding box center [567, 496] width 349 height 16
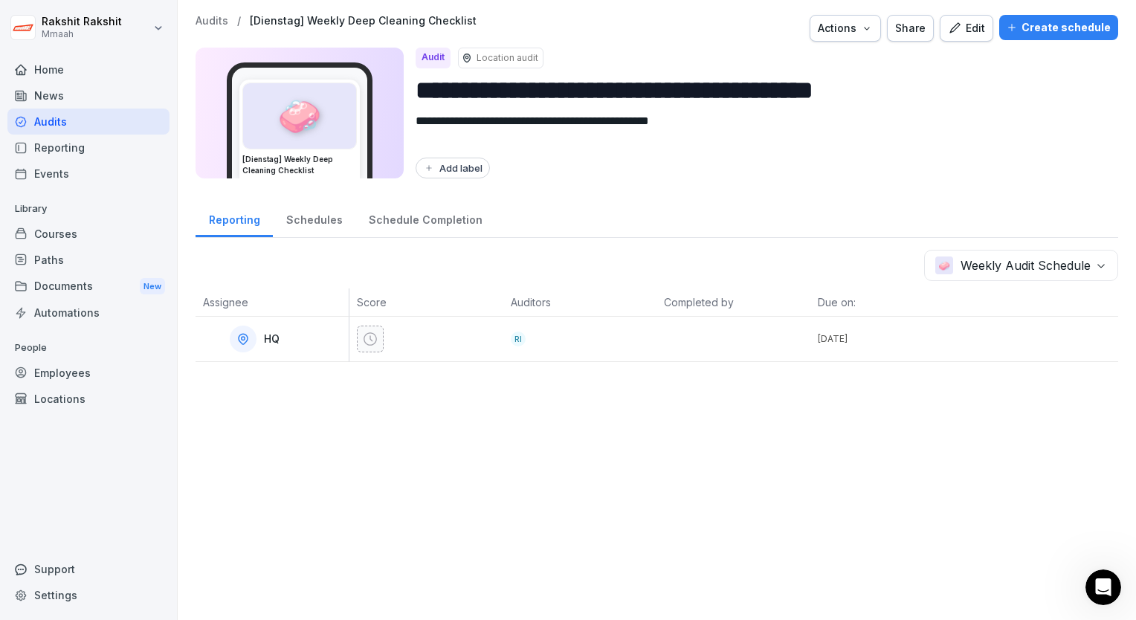
click at [85, 135] on div "Reporting" at bounding box center [88, 148] width 162 height 26
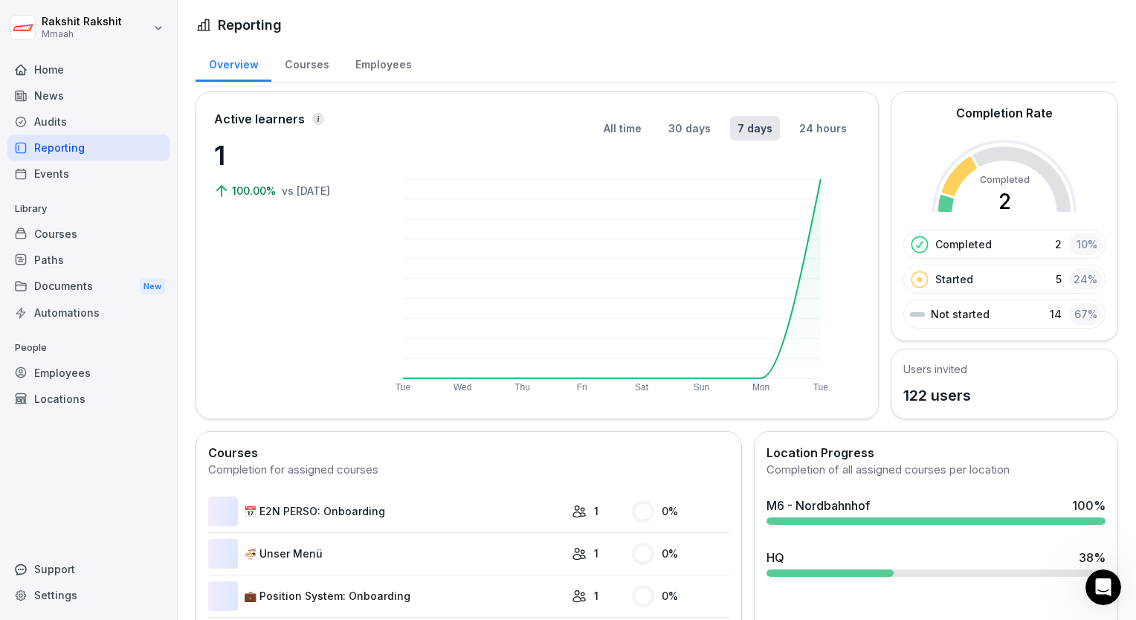
click at [83, 123] on div "Audits" at bounding box center [88, 122] width 162 height 26
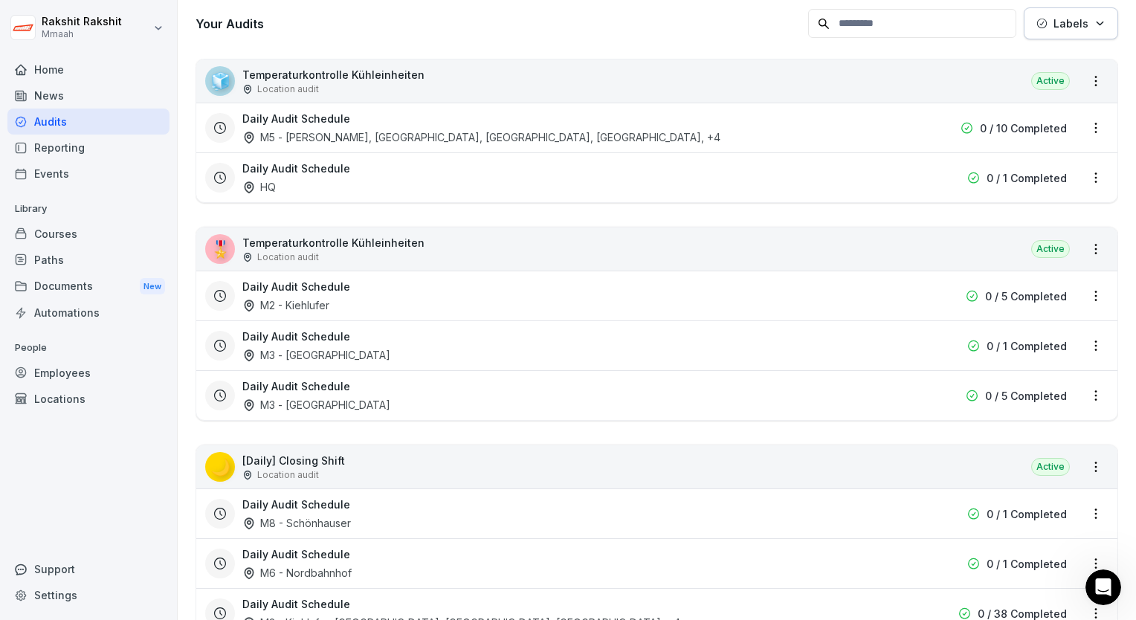
scroll to position [446, 0]
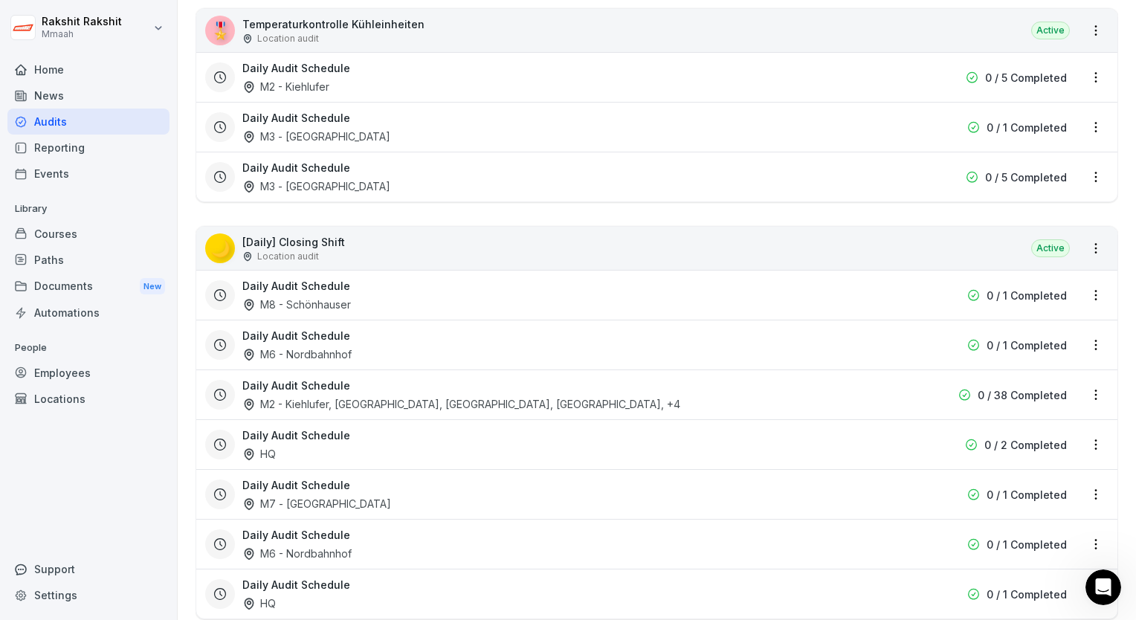
click at [406, 253] on div "🌙 [Daily] Closing Shift Location audit Active" at bounding box center [656, 248] width 921 height 43
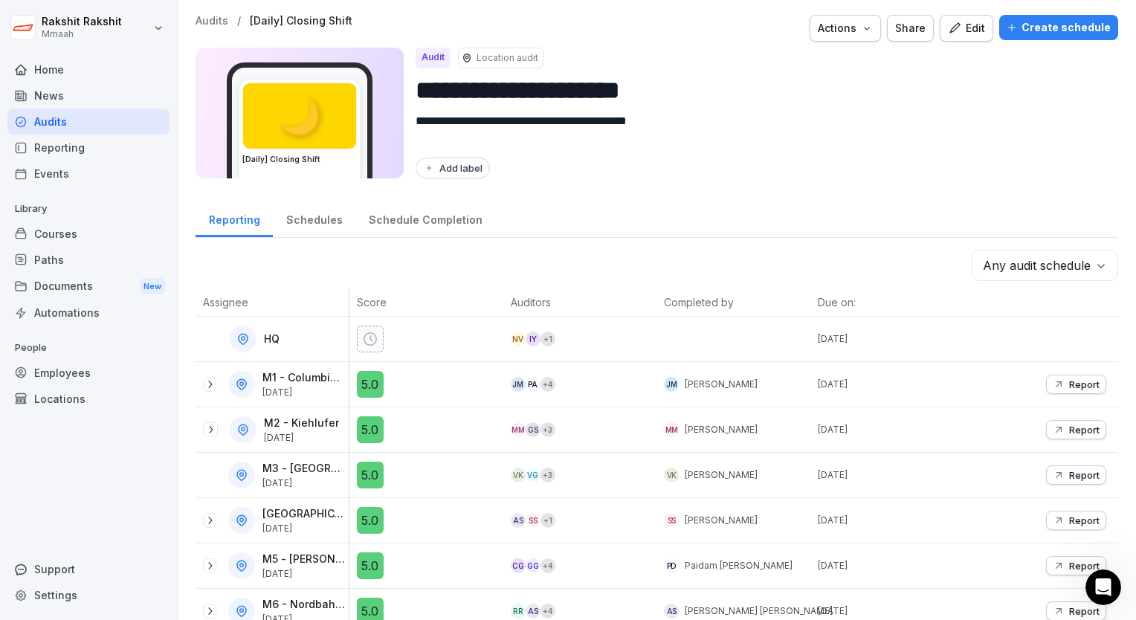
click at [48, 126] on div "Audits" at bounding box center [88, 122] width 162 height 26
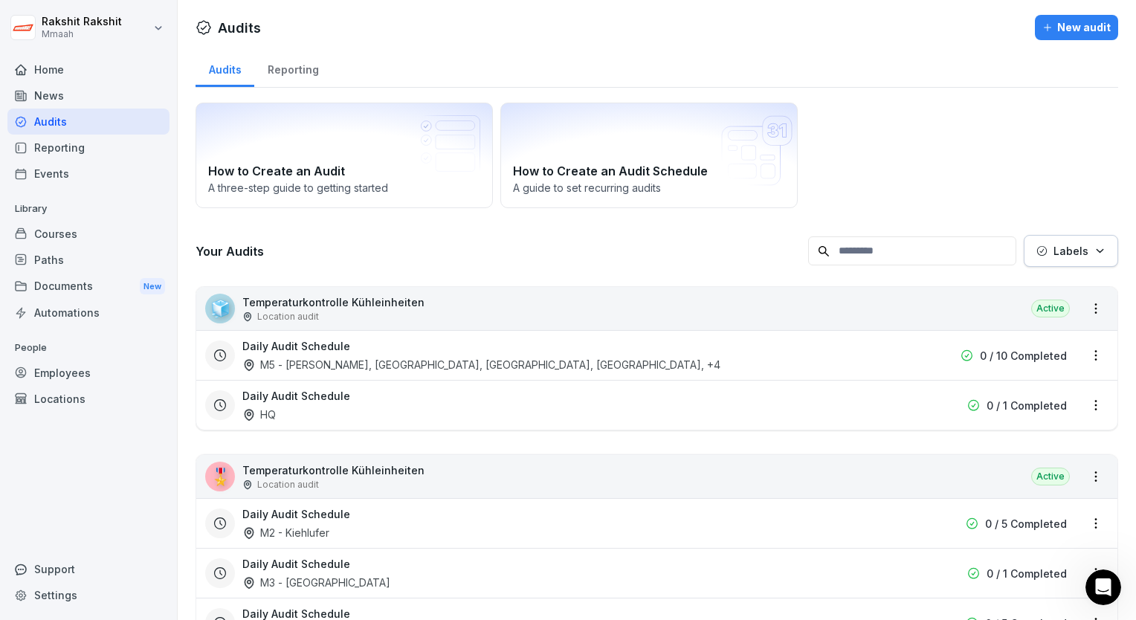
click at [65, 75] on div "Home" at bounding box center [88, 70] width 162 height 26
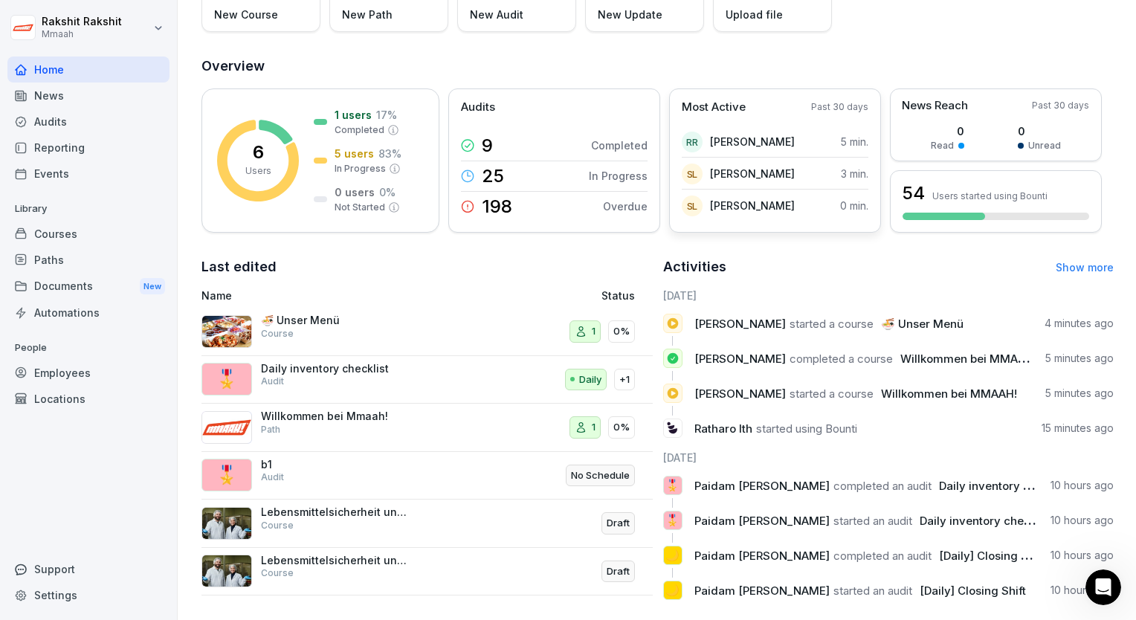
scroll to position [161, 0]
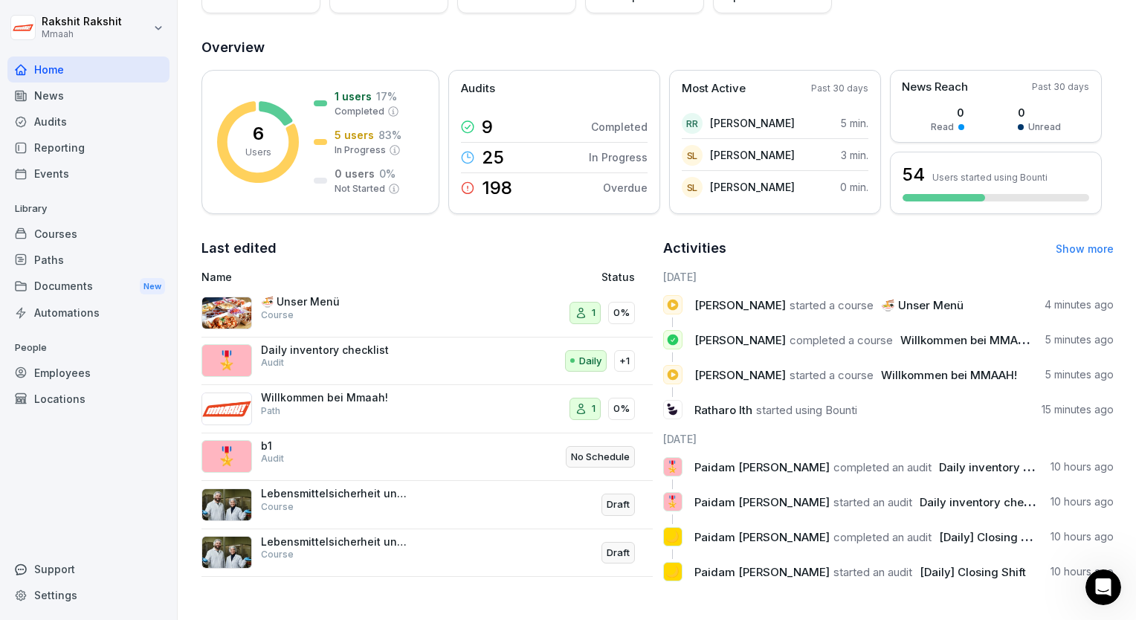
click at [155, 38] on html "[PERSON_NAME] Home News Audits Reporting Events Library Courses Paths Documents…" at bounding box center [568, 310] width 1136 height 620
click at [317, 21] on html "[PERSON_NAME] Home News Audits Reporting Events Library Courses Paths Documents…" at bounding box center [568, 310] width 1136 height 620
click at [89, 114] on div "Audits" at bounding box center [88, 122] width 162 height 26
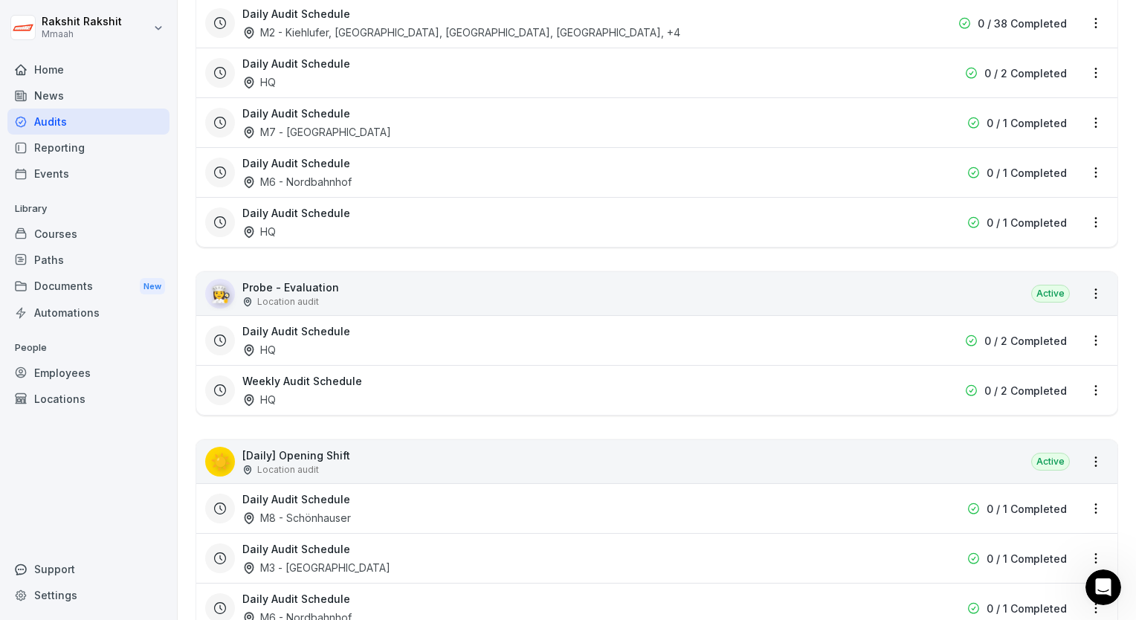
scroll to position [520, 0]
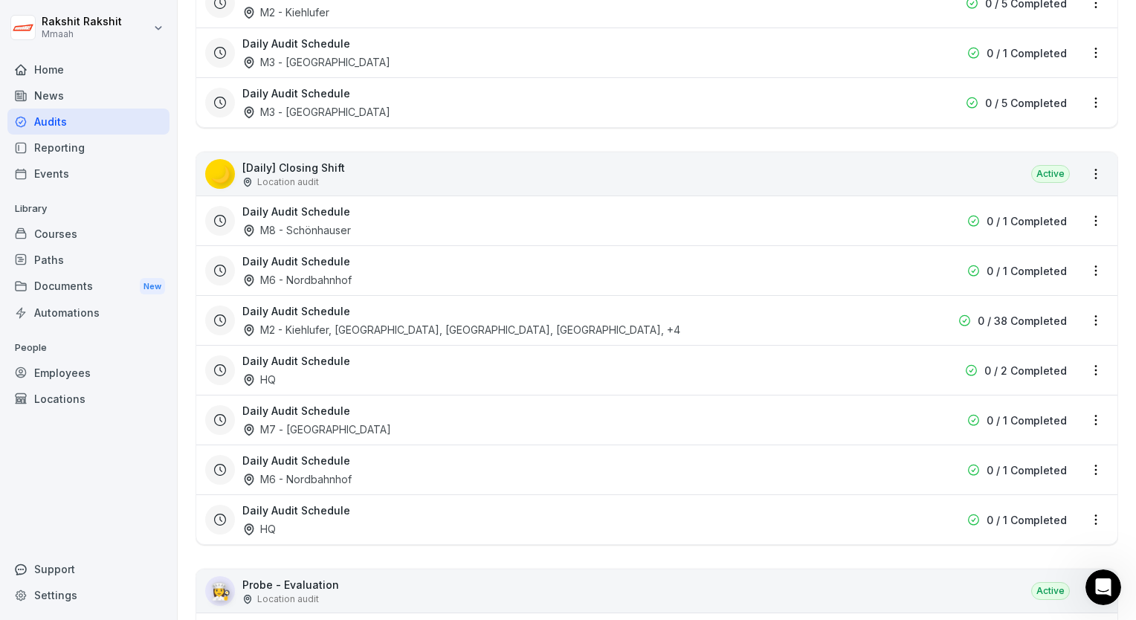
click at [368, 183] on div "🌙 [Daily] Closing Shift Location audit Active" at bounding box center [656, 173] width 921 height 43
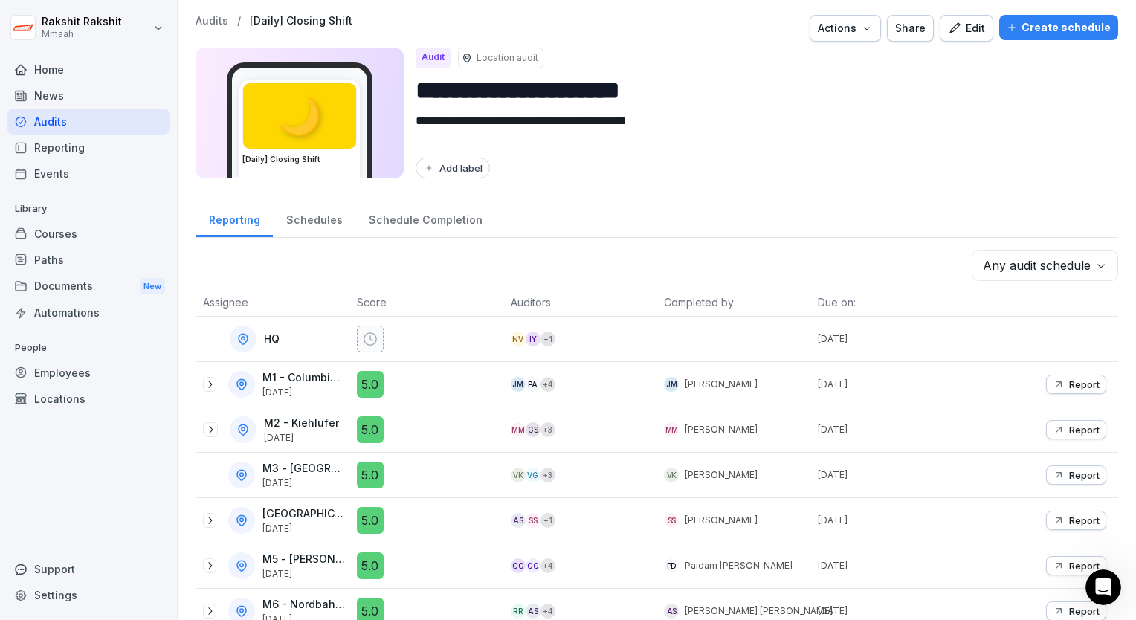
click at [967, 24] on div "Edit" at bounding box center [966, 28] width 37 height 16
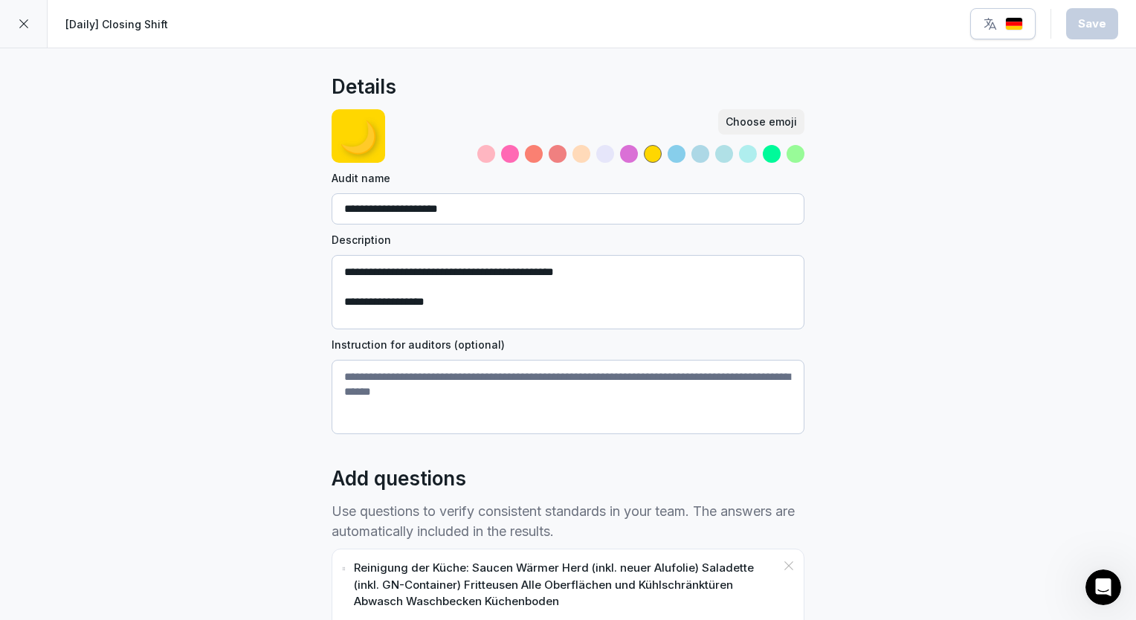
click at [30, 29] on div at bounding box center [24, 24] width 48 height 48
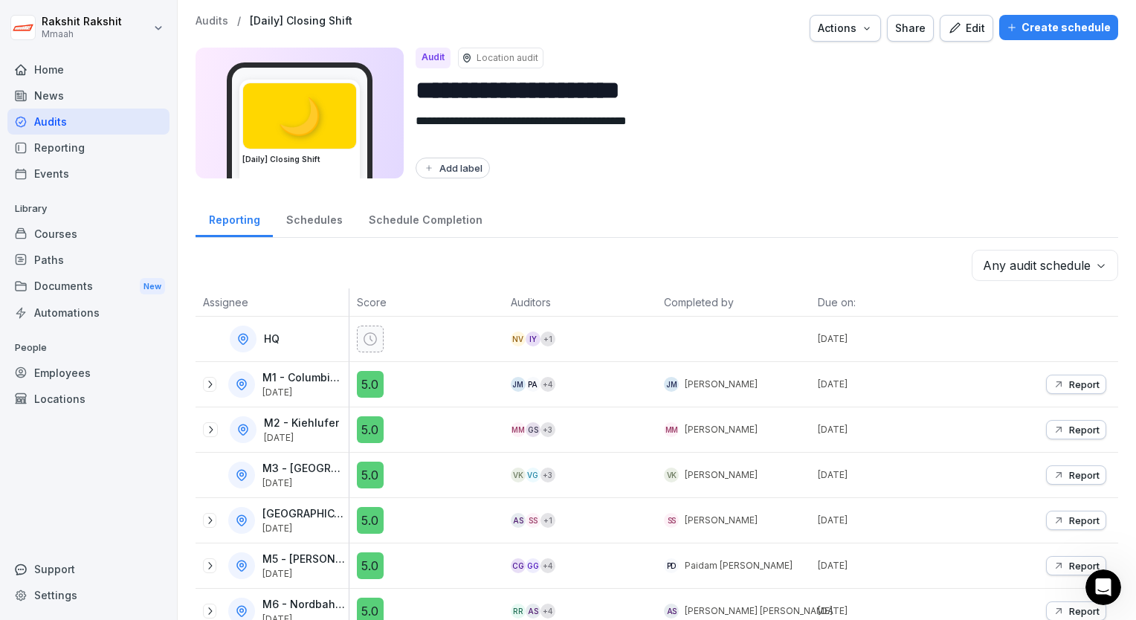
click at [1061, 30] on div "Create schedule" at bounding box center [1059, 27] width 104 height 16
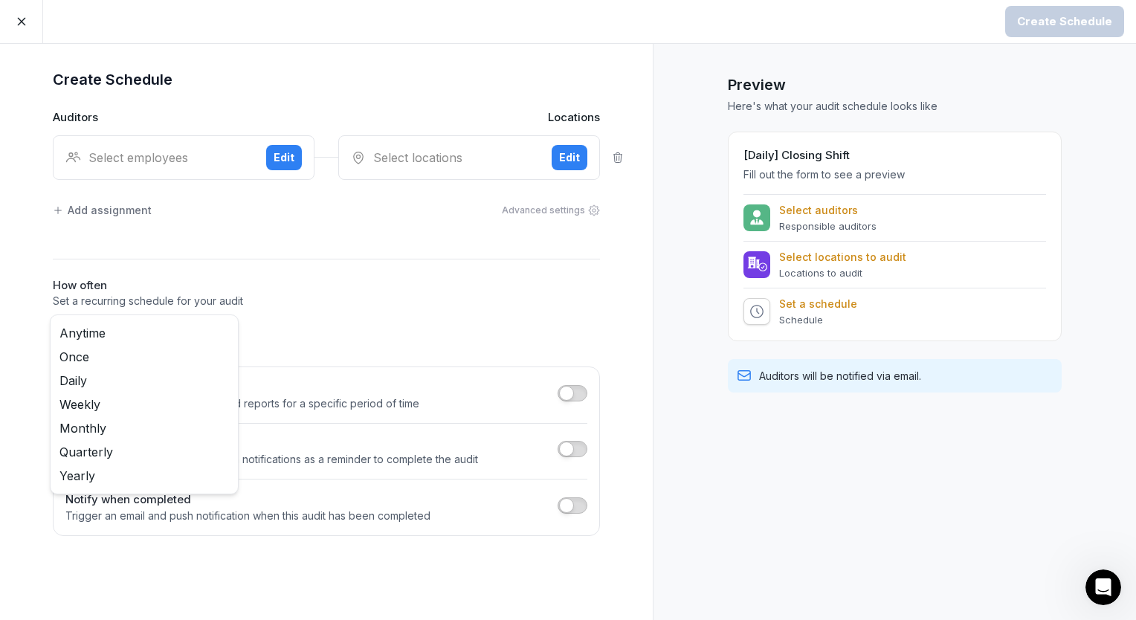
click at [184, 332] on body "Create Schedule Create Schedule Auditors Locations Select employees Edit Select…" at bounding box center [568, 310] width 1136 height 620
click at [18, 21] on html "Create Schedule Create Schedule Auditors Locations Select employees Edit Select…" at bounding box center [568, 310] width 1136 height 620
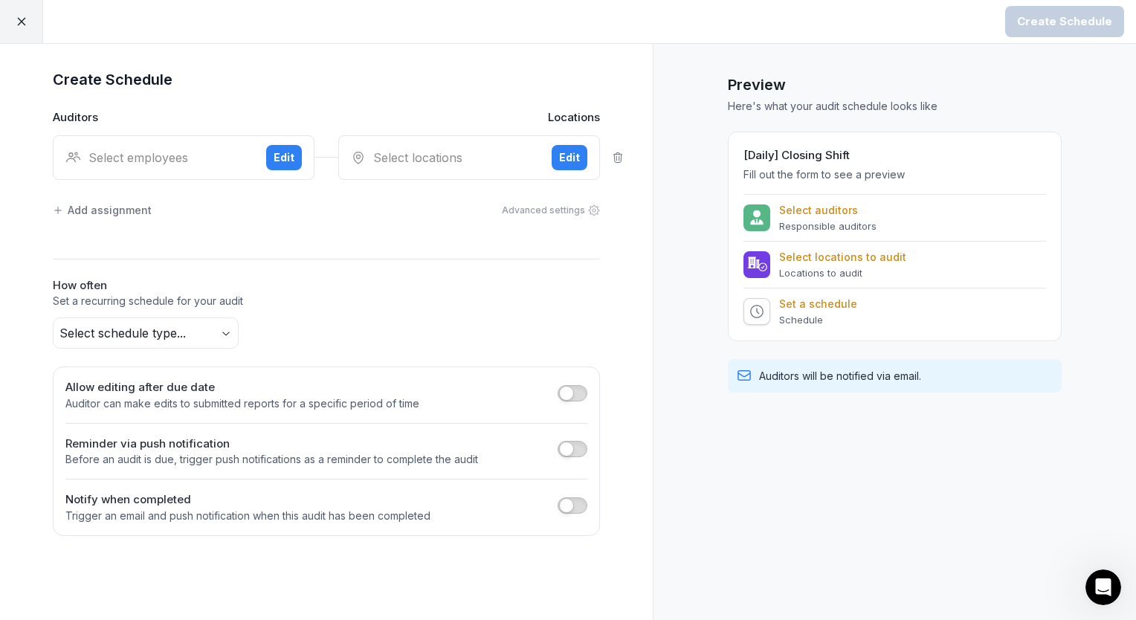
click at [19, 21] on icon at bounding box center [21, 21] width 13 height 13
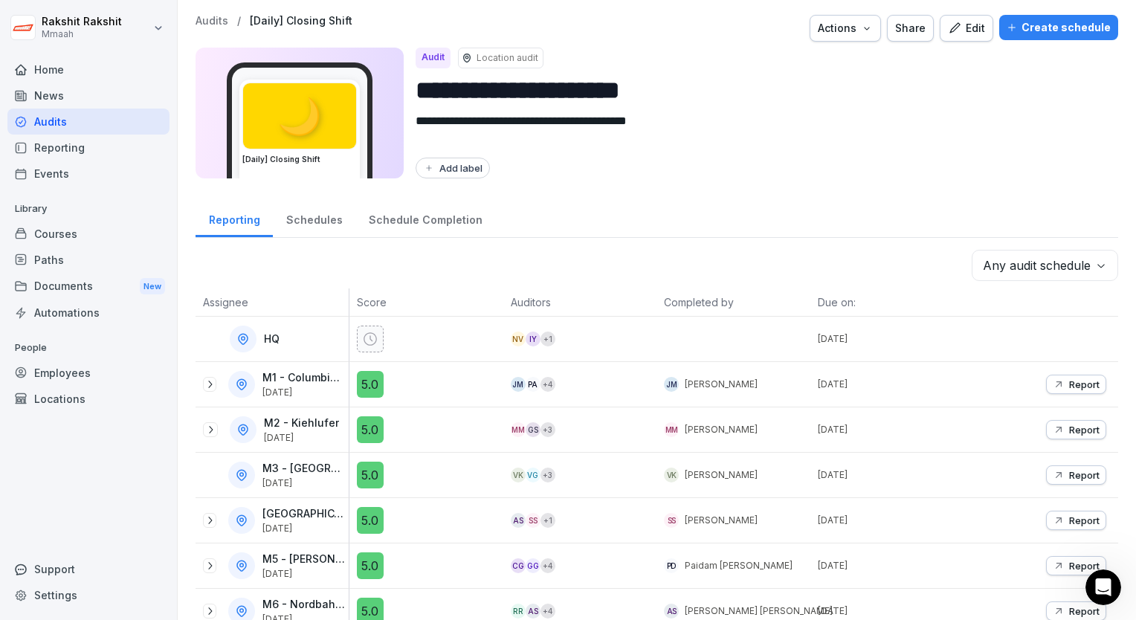
click at [133, 119] on div "Audits" at bounding box center [88, 122] width 162 height 26
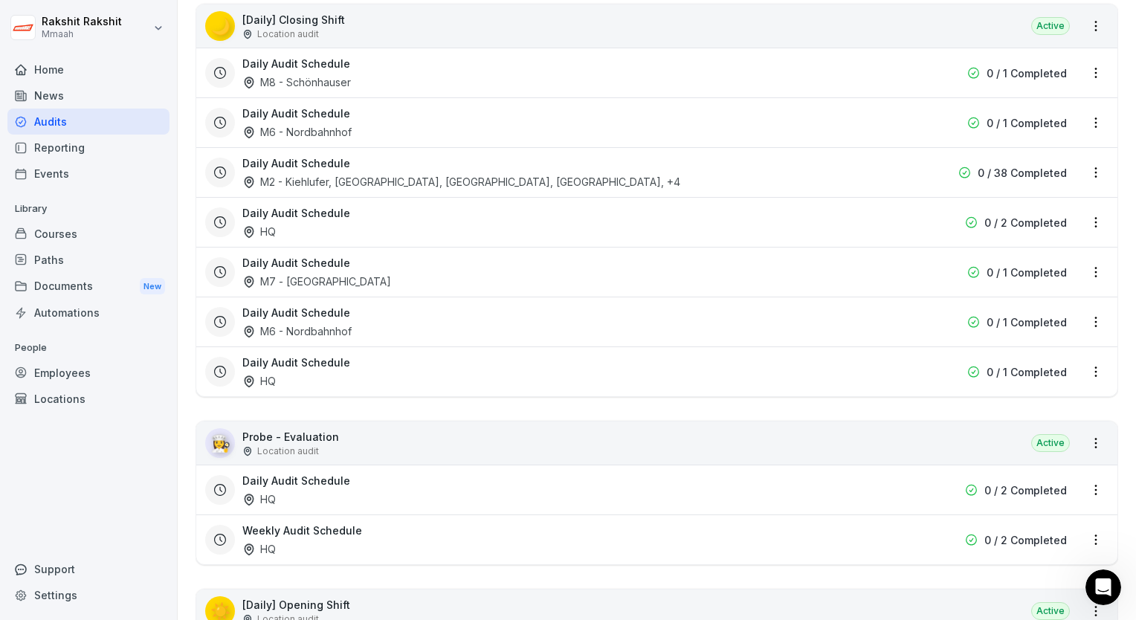
scroll to position [669, 0]
click at [1086, 372] on html "[PERSON_NAME] Mmaah Home News Audits Reporting Events Library Courses Paths Doc…" at bounding box center [568, 310] width 1136 height 620
click at [999, 465] on div "Delete Audit Schedule" at bounding box center [1022, 468] width 149 height 25
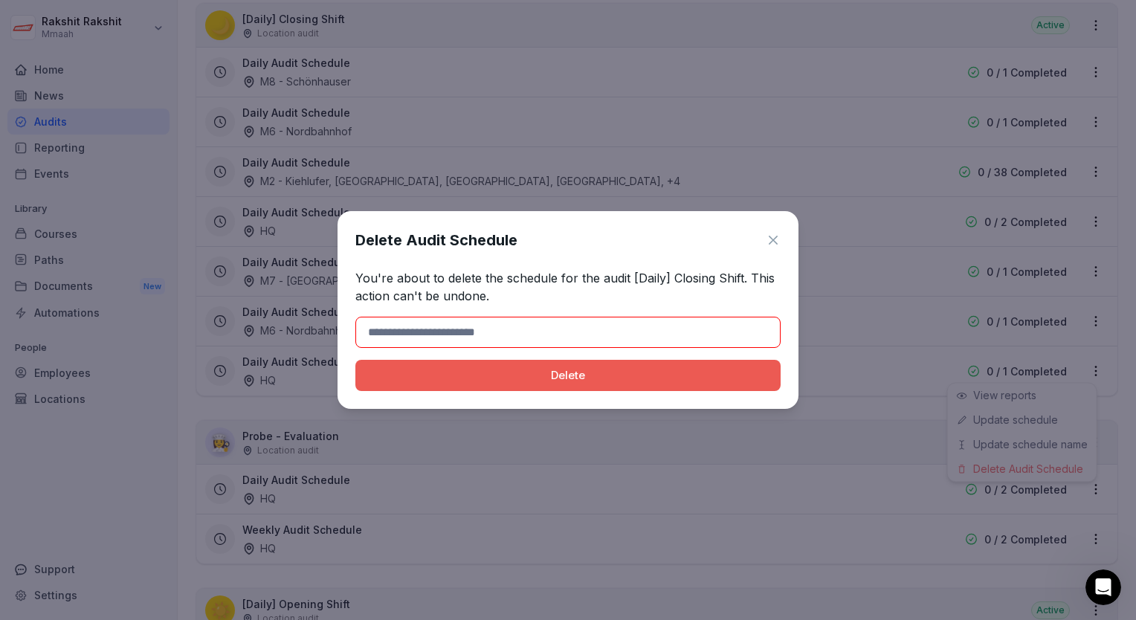
click at [500, 326] on input at bounding box center [567, 332] width 425 height 31
type input "******"
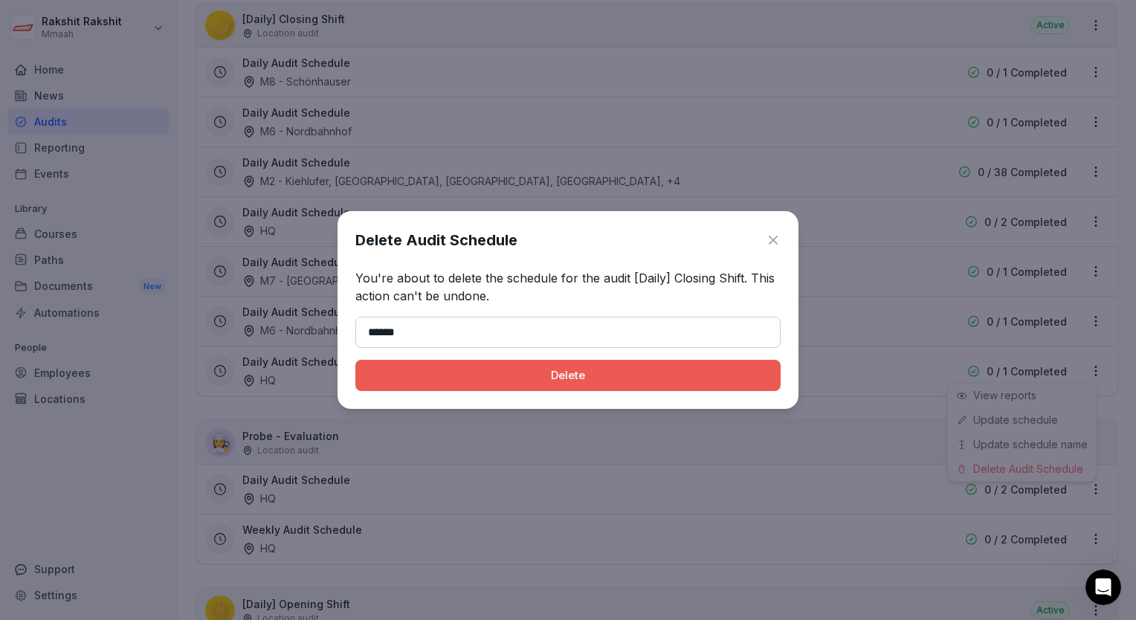
click at [485, 375] on div "Delete" at bounding box center [567, 375] width 401 height 16
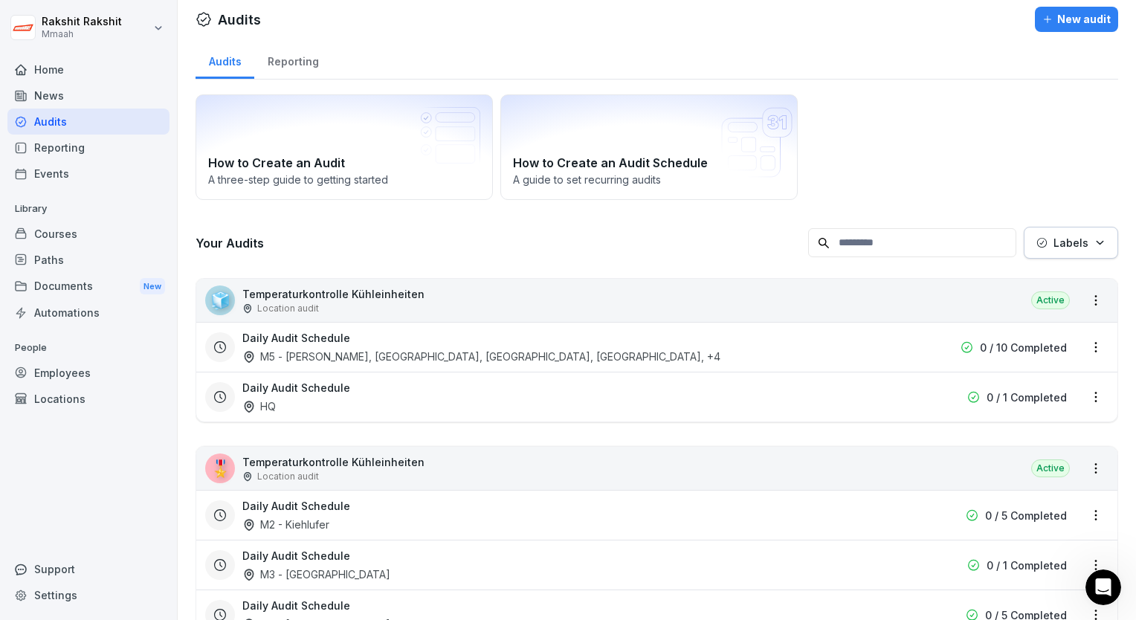
scroll to position [0, 0]
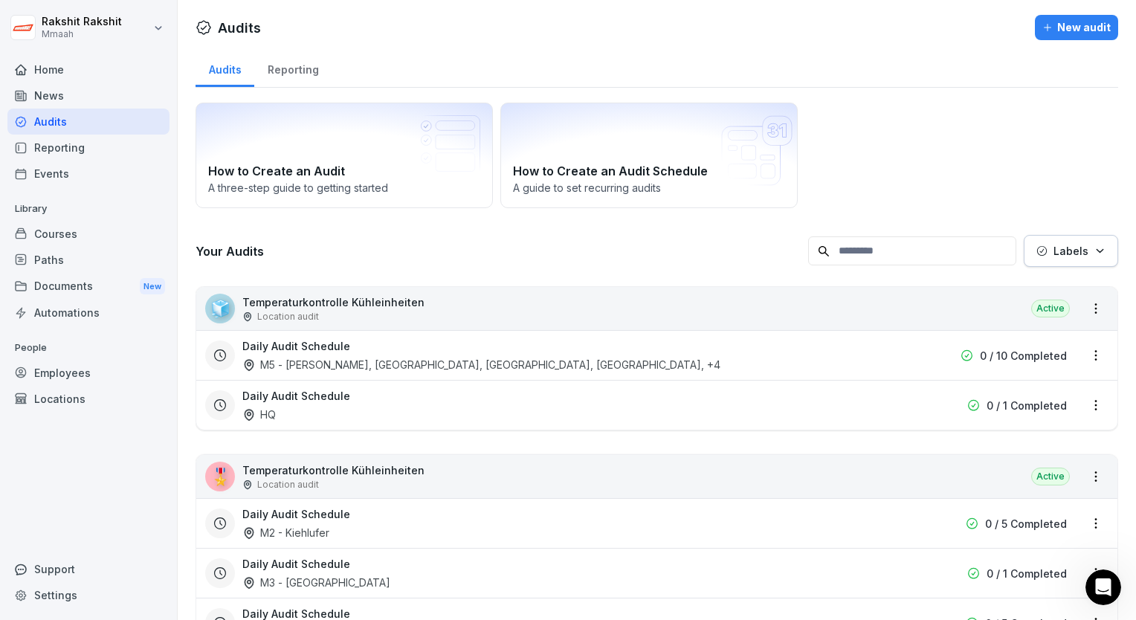
click at [1054, 30] on div "New audit" at bounding box center [1076, 27] width 68 height 16
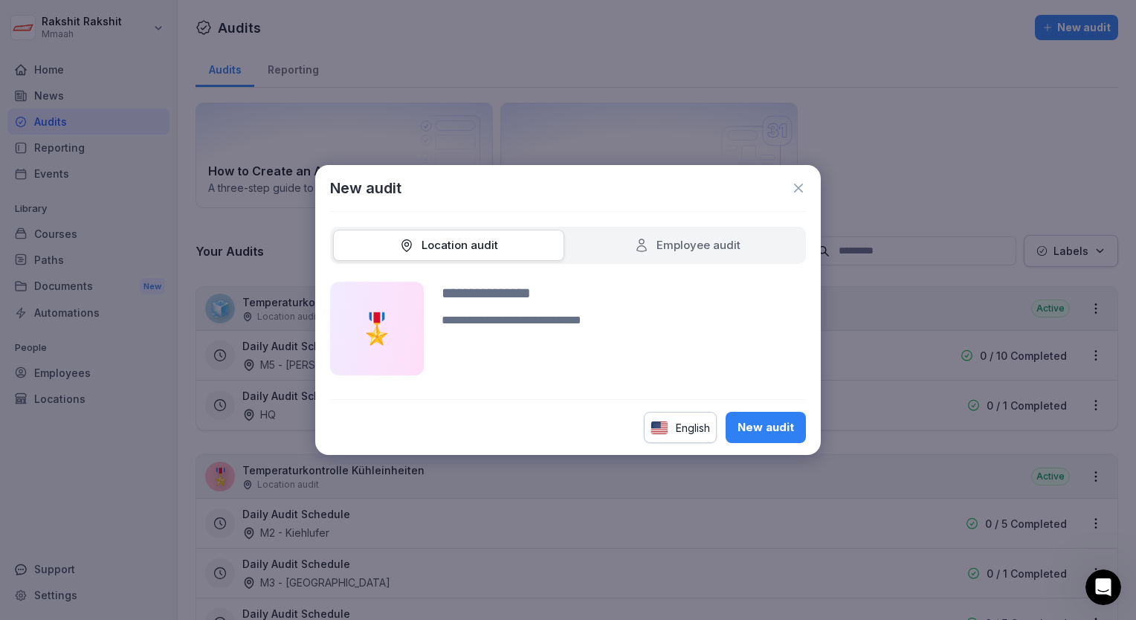
click at [796, 186] on icon at bounding box center [798, 188] width 15 height 15
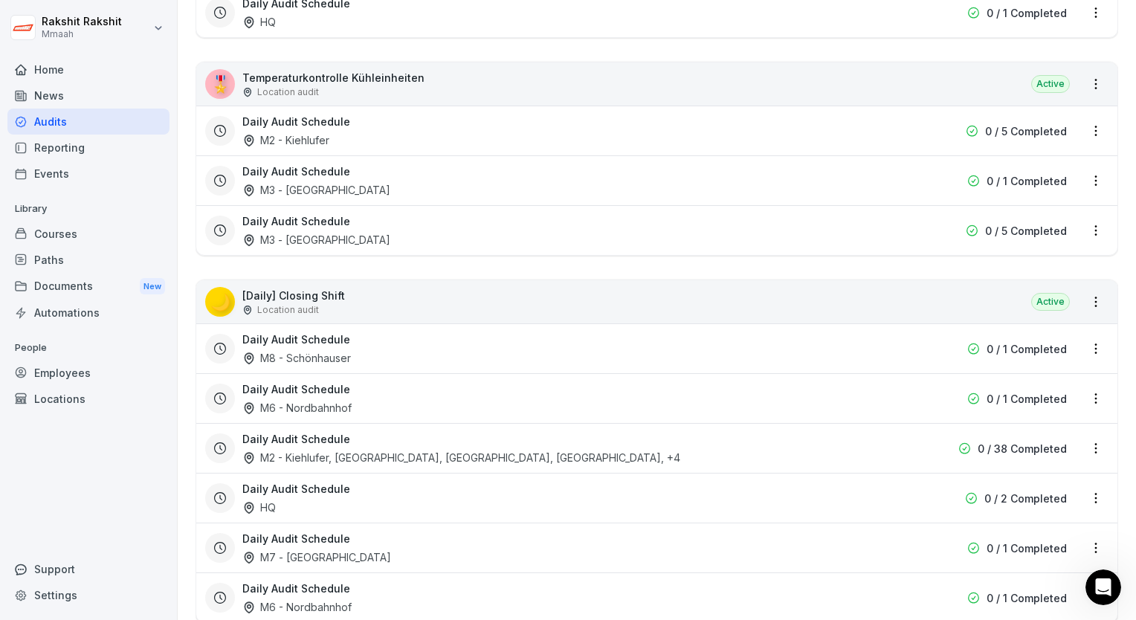
scroll to position [520, 0]
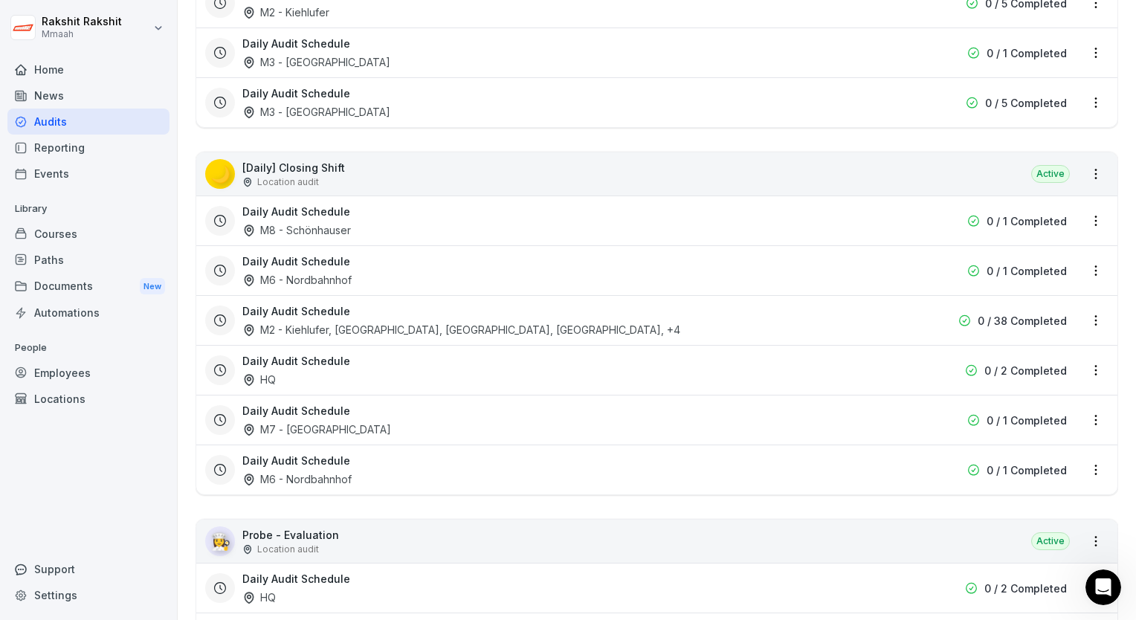
click at [529, 171] on div "🌙 [Daily] Closing Shift Location audit Active" at bounding box center [656, 173] width 921 height 43
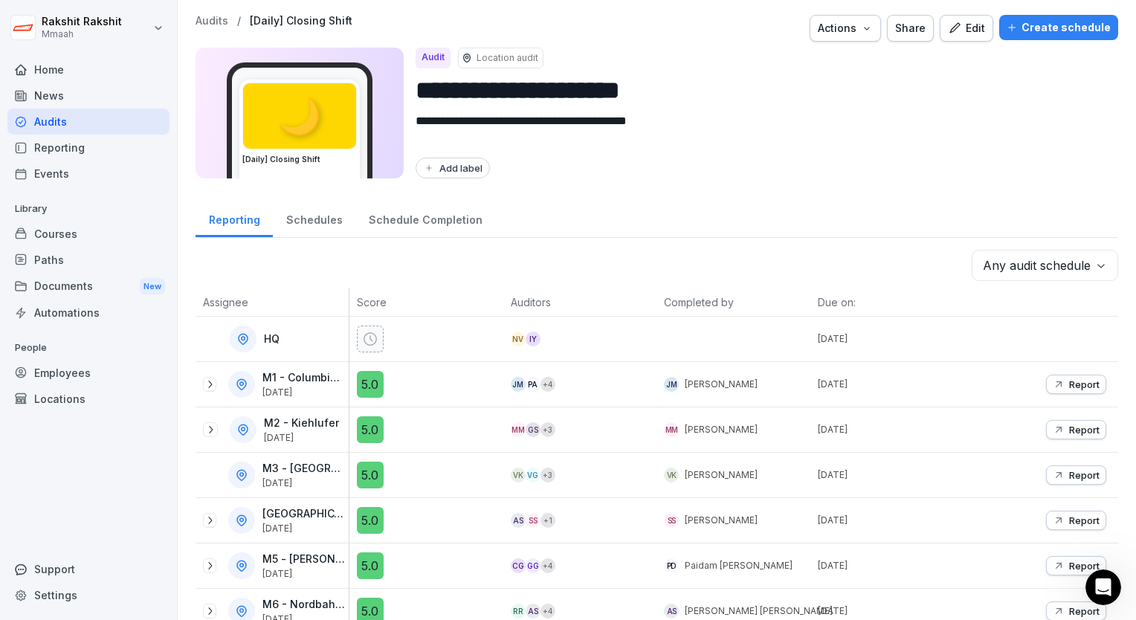
click at [949, 37] on button "Edit" at bounding box center [967, 28] width 54 height 27
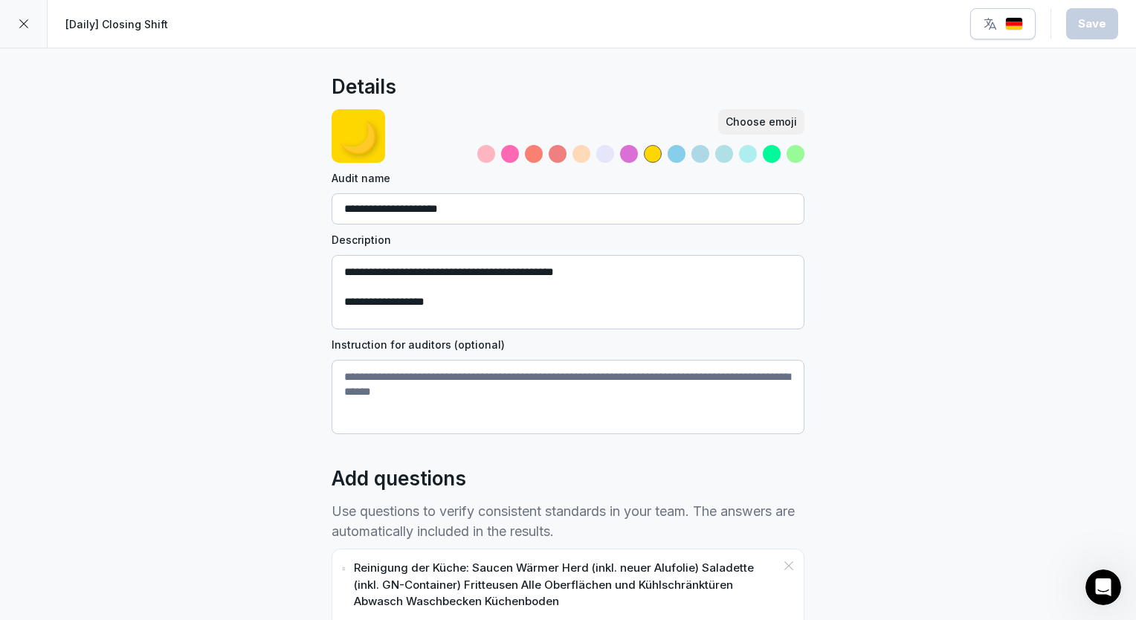
click at [39, 17] on div at bounding box center [24, 24] width 48 height 48
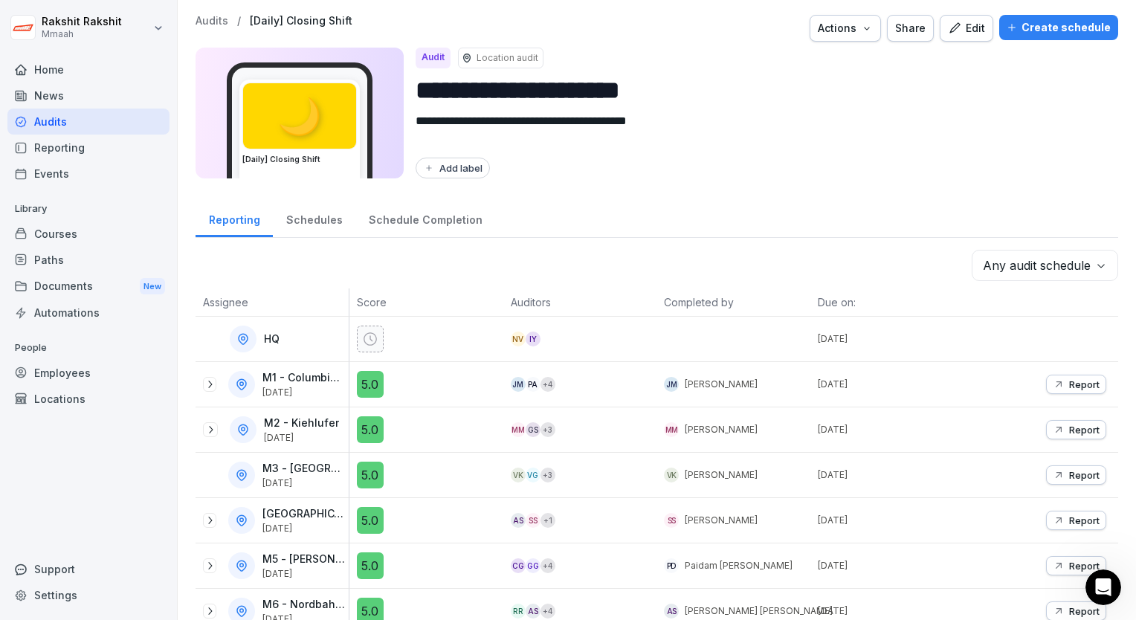
click at [1020, 27] on div "Create schedule" at bounding box center [1059, 27] width 104 height 16
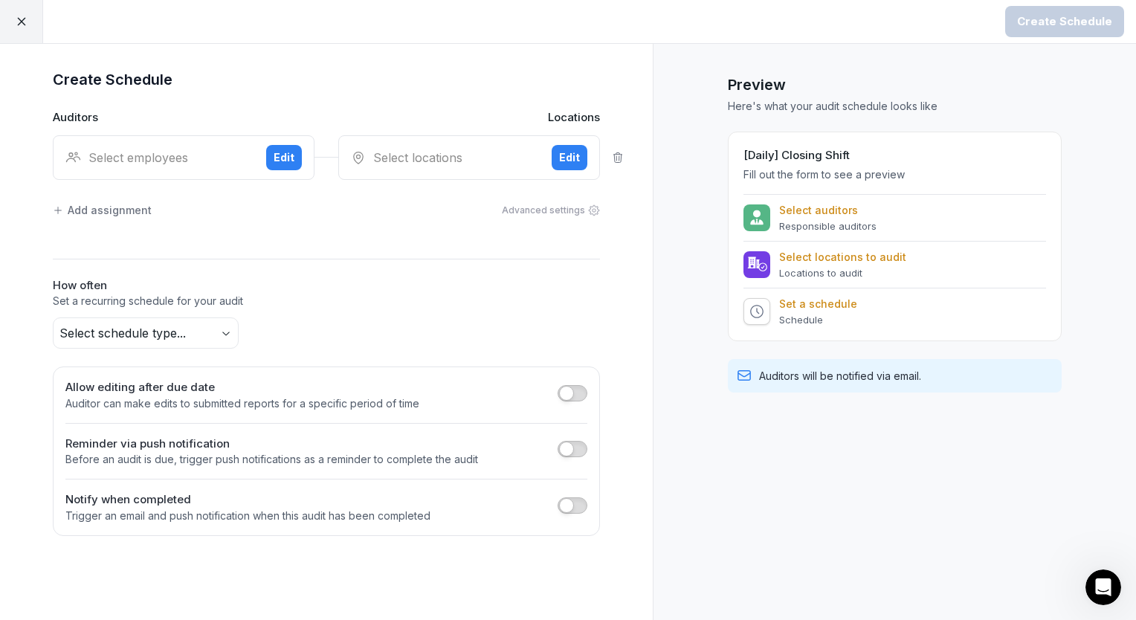
click at [146, 150] on div "Select employees" at bounding box center [159, 158] width 189 height 18
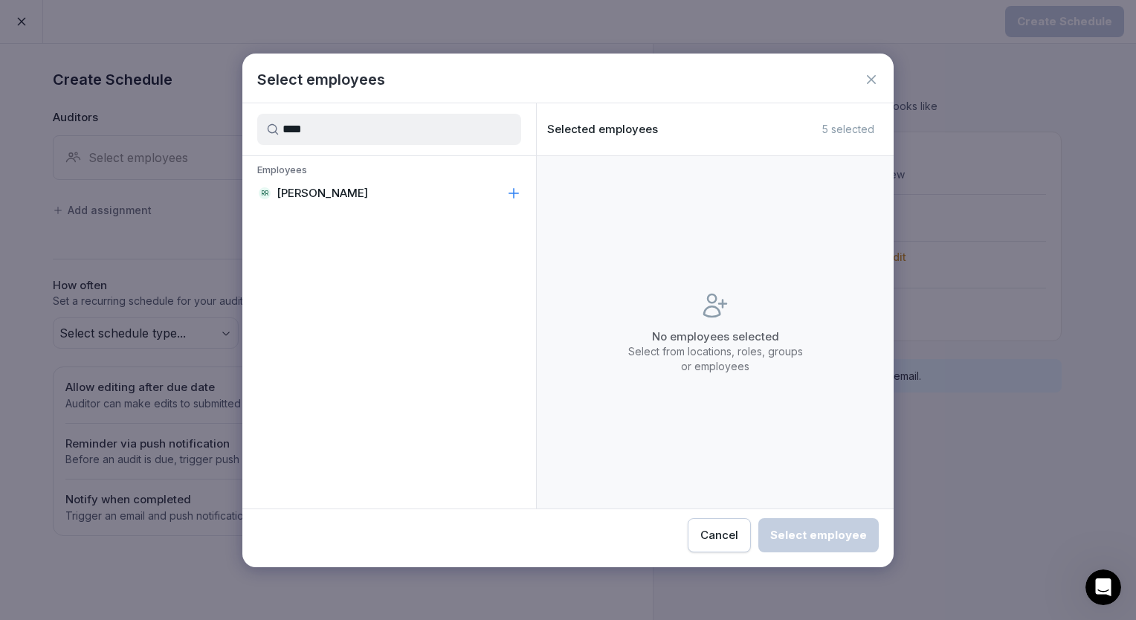
click at [300, 191] on p "[PERSON_NAME]" at bounding box center [322, 193] width 91 height 15
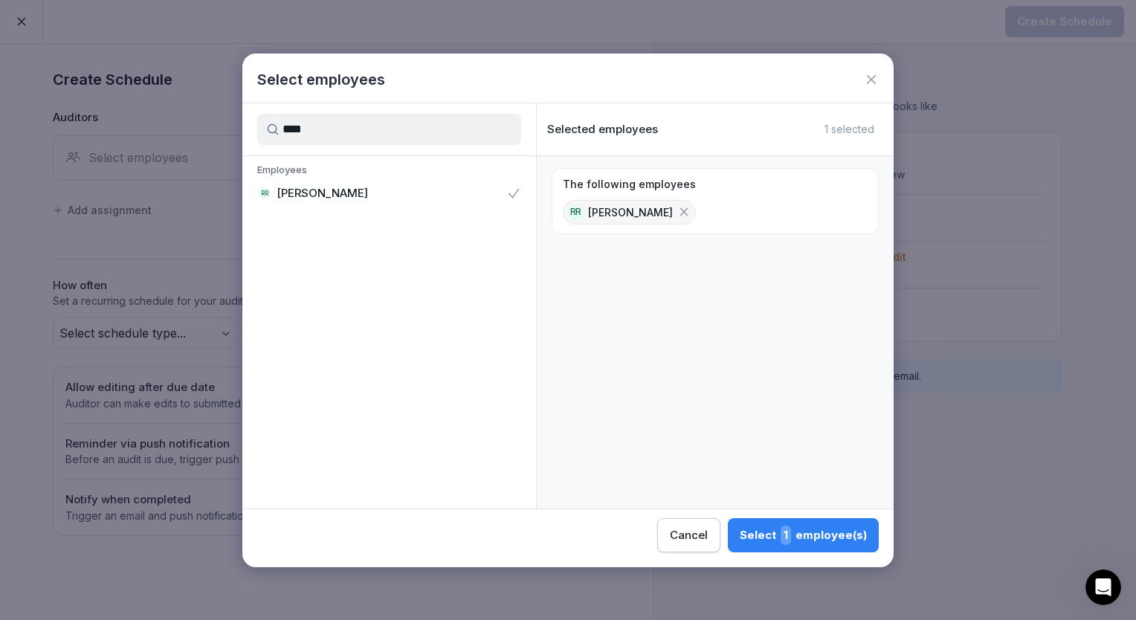
click at [425, 132] on input "****" at bounding box center [389, 129] width 264 height 31
type input "***"
click at [294, 203] on div "RI Ratharo Ith" at bounding box center [389, 193] width 294 height 27
click at [814, 528] on div "Select 2 employee(s)" at bounding box center [802, 535] width 129 height 19
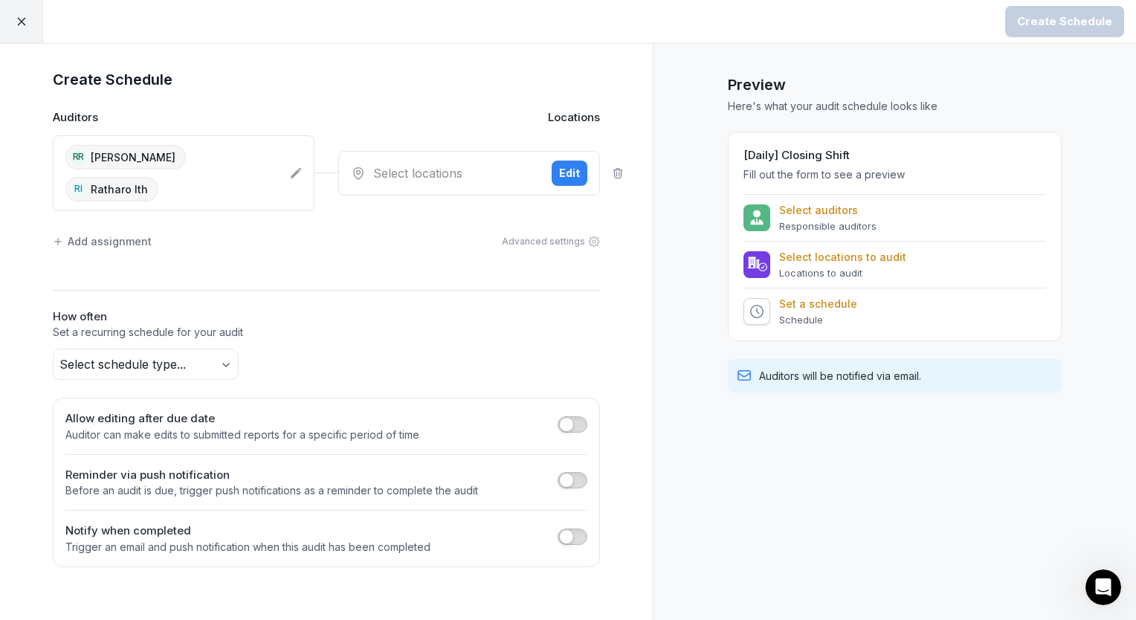
click at [465, 151] on div "Select locations Edit" at bounding box center [469, 173] width 262 height 45
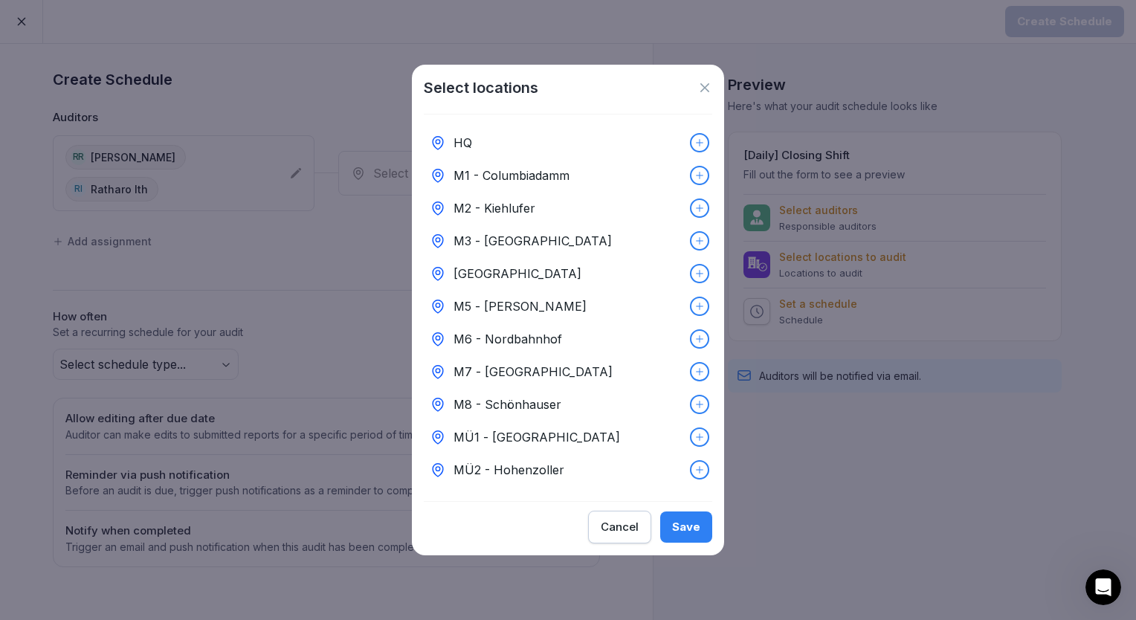
click at [499, 130] on div "HQ" at bounding box center [568, 142] width 288 height 33
click at [700, 532] on button "Save" at bounding box center [686, 527] width 52 height 31
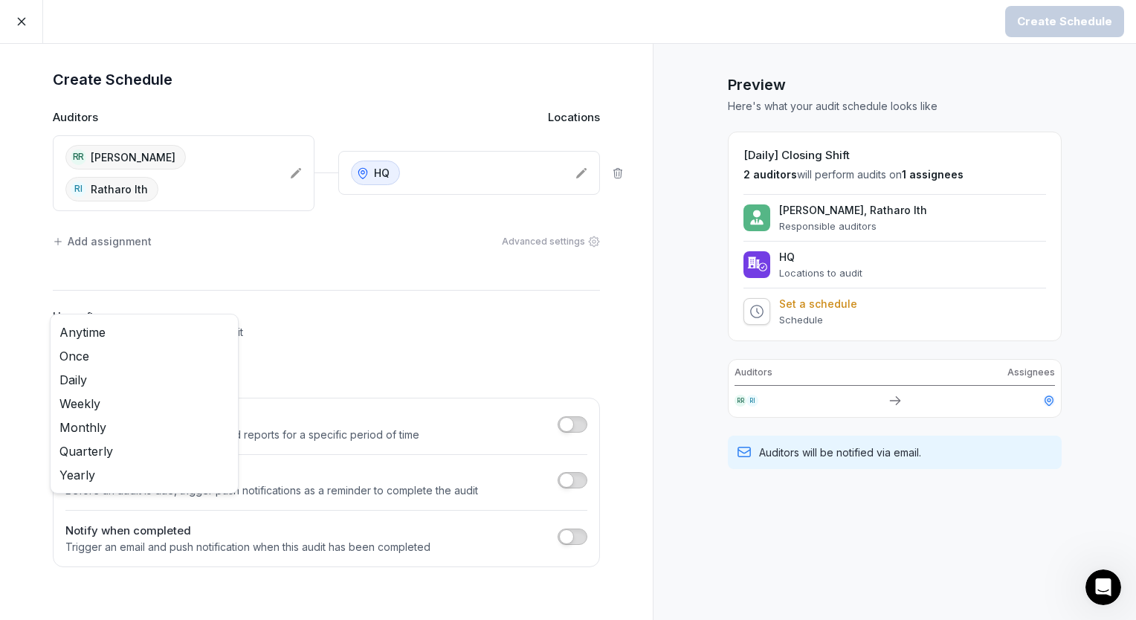
click at [208, 320] on body "Create Schedule Create Schedule Auditors Locations RR [PERSON_NAME] [GEOGRAPHIC…" at bounding box center [568, 310] width 1136 height 620
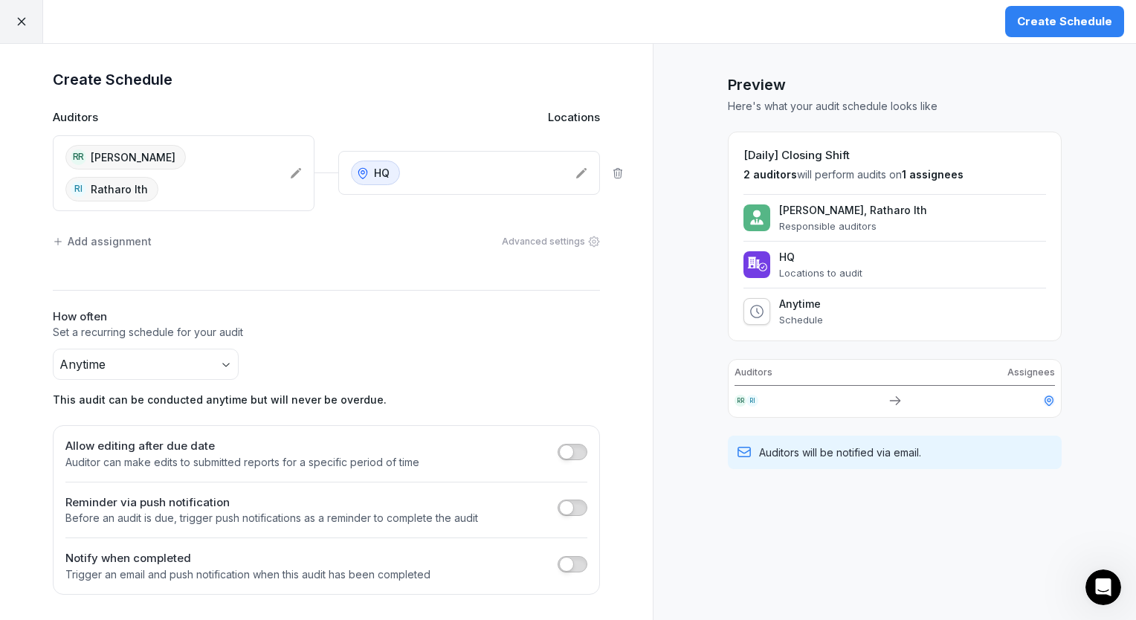
click at [1053, 22] on div "Create Schedule" at bounding box center [1064, 21] width 95 height 16
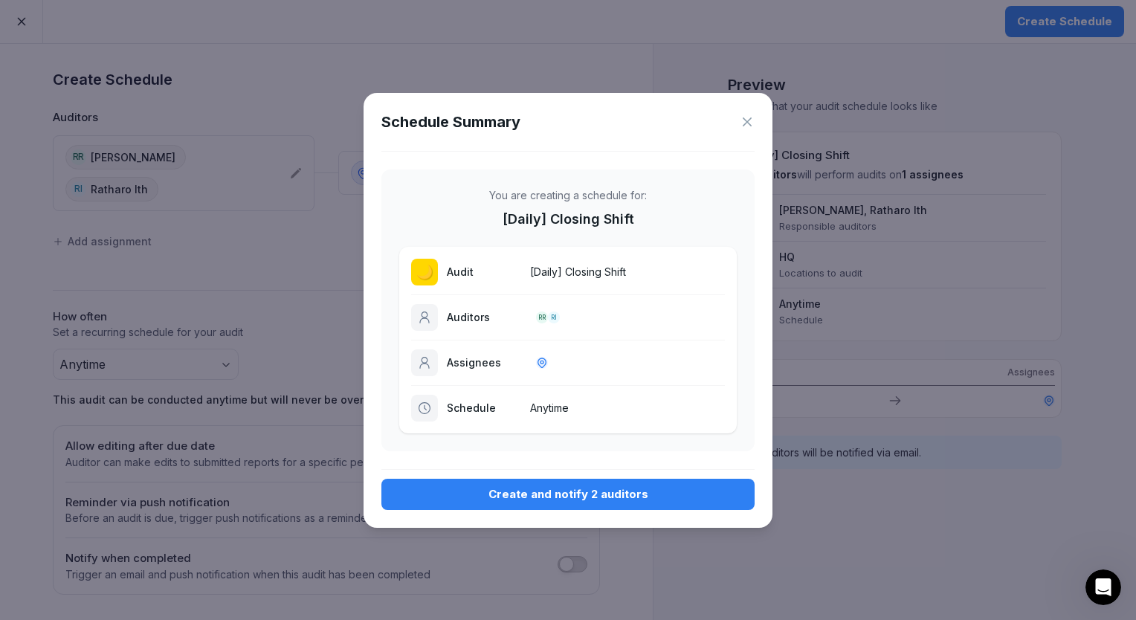
click at [553, 491] on div "Create and notify 2 auditors" at bounding box center [567, 494] width 349 height 16
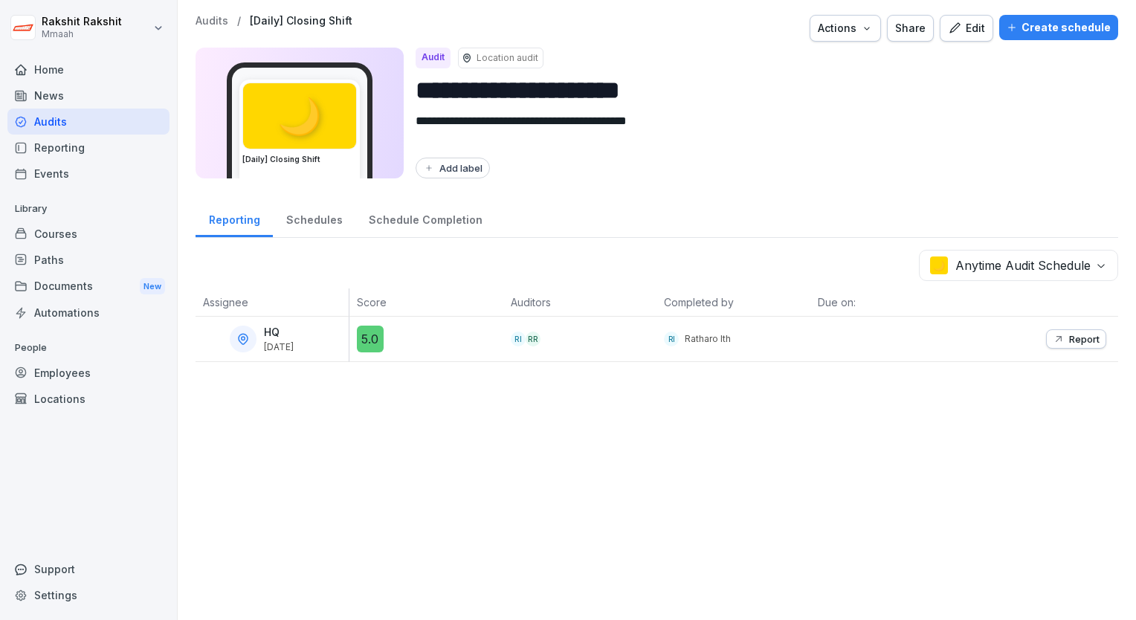
click at [1069, 341] on p "Report" at bounding box center [1084, 339] width 30 height 12
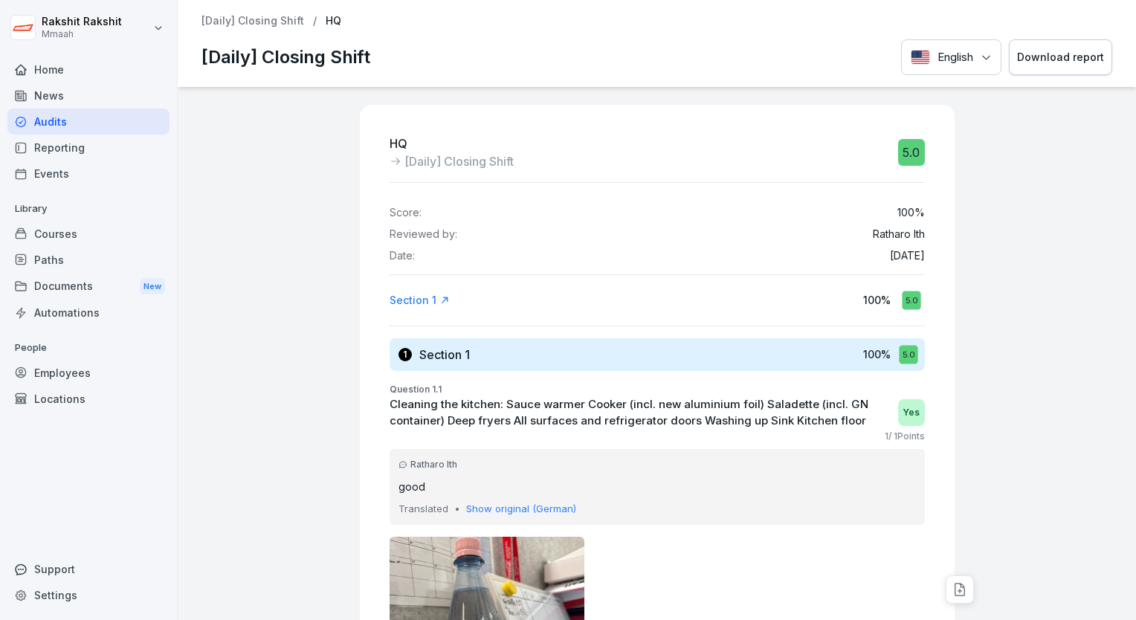
click at [88, 119] on div "Audits" at bounding box center [88, 122] width 162 height 26
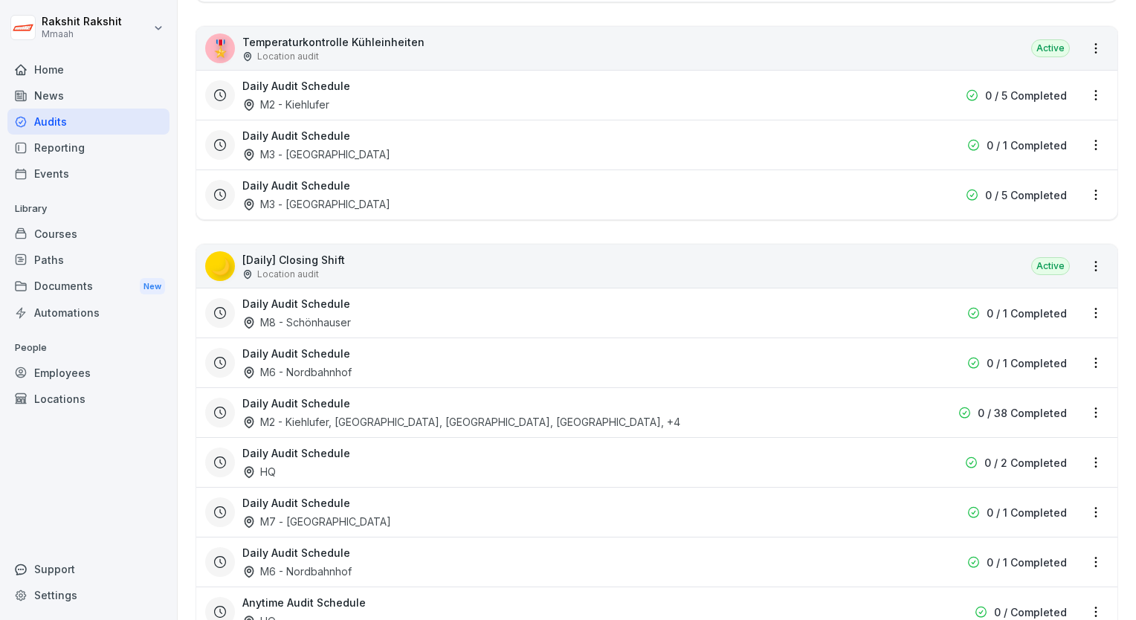
scroll to position [520, 0]
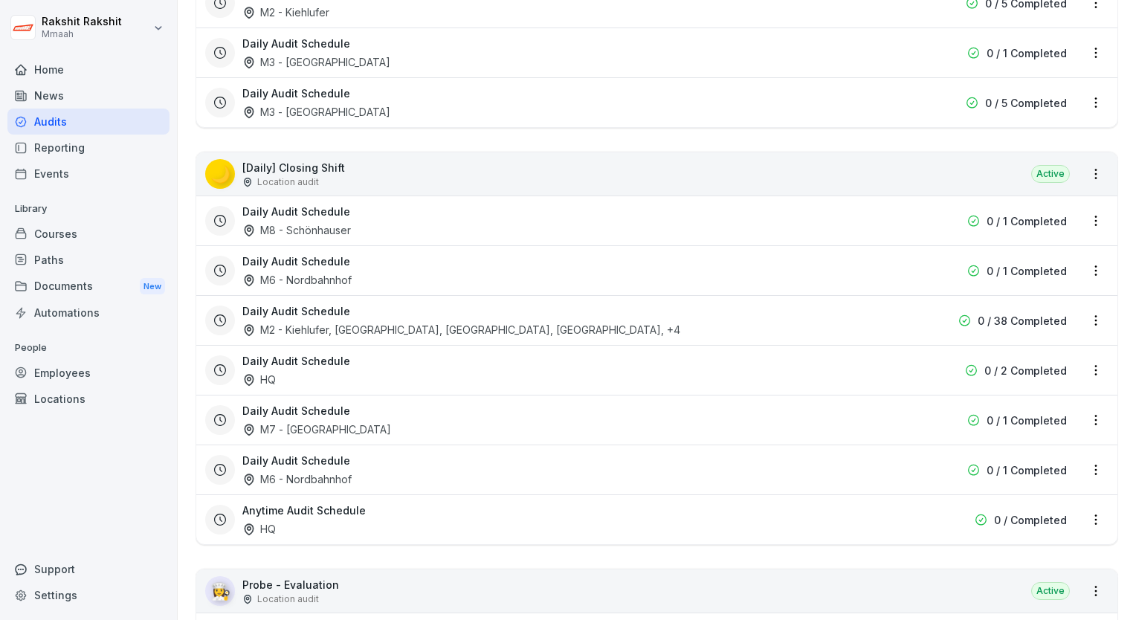
click at [392, 166] on div "🌙 [Daily] Closing Shift Location audit Active" at bounding box center [656, 173] width 921 height 43
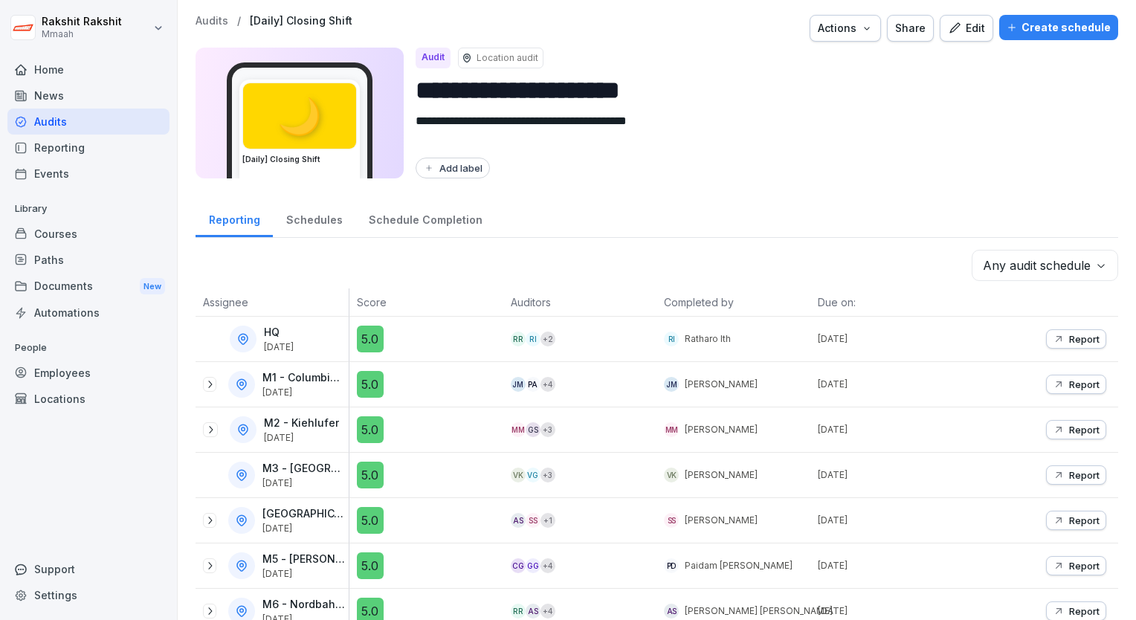
click at [973, 28] on div "Edit" at bounding box center [966, 28] width 37 height 16
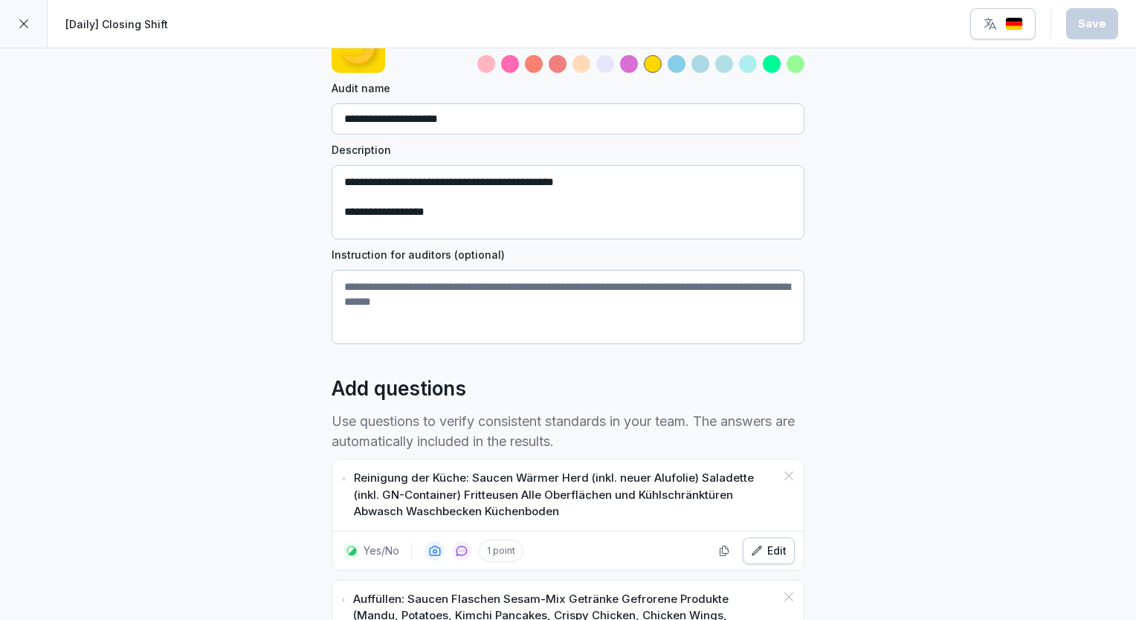
scroll to position [223, 0]
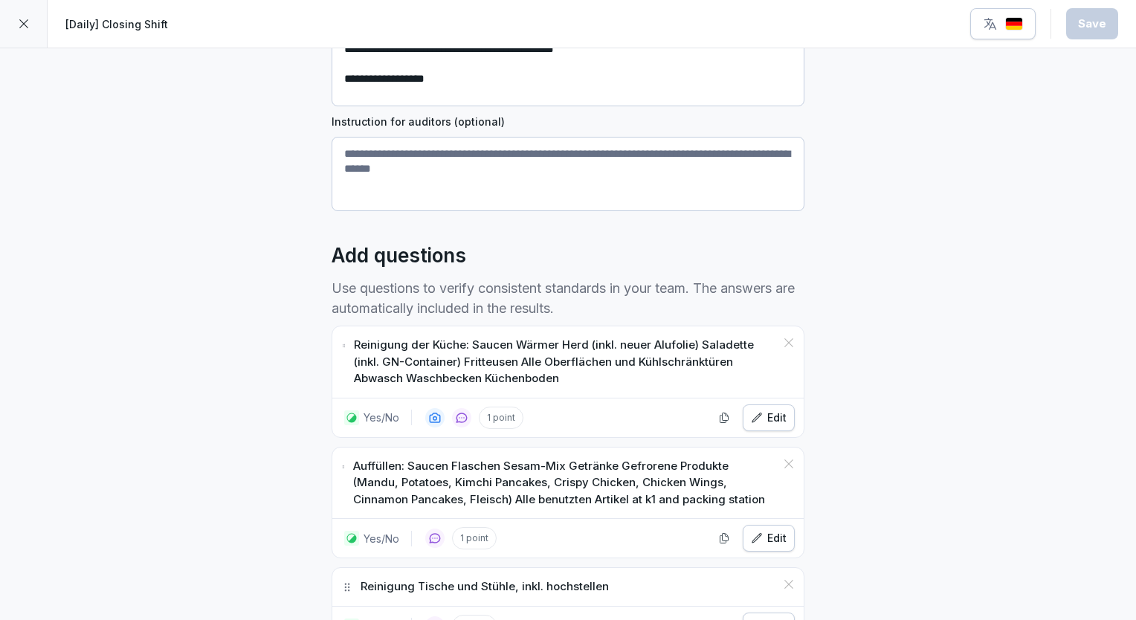
click at [764, 419] on div "Edit" at bounding box center [769, 418] width 36 height 16
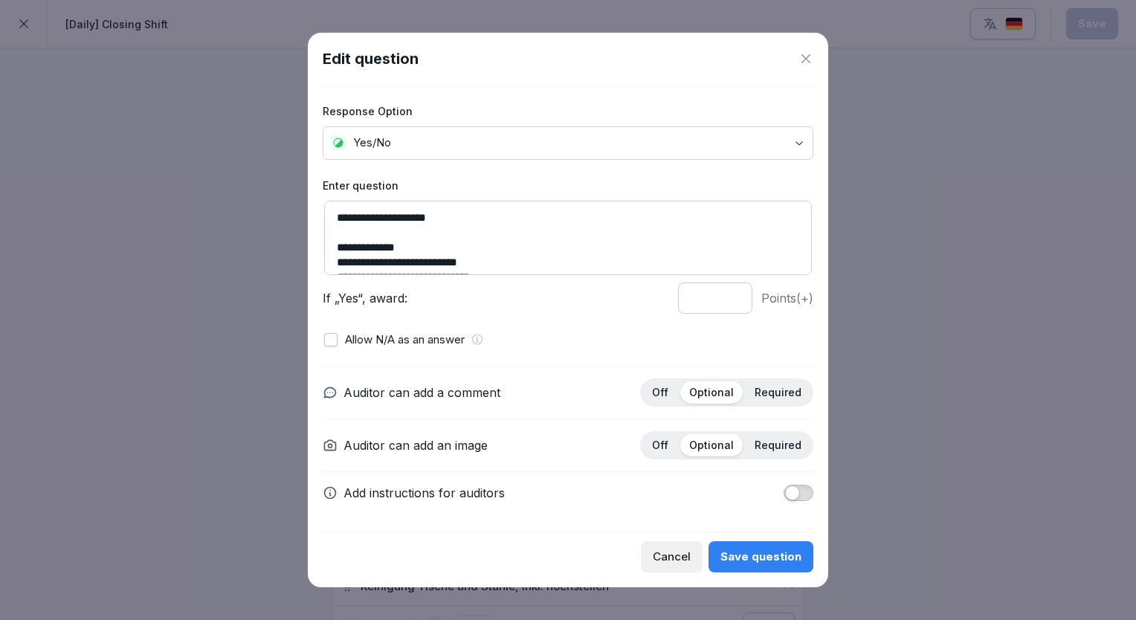
click at [768, 398] on p "Required" at bounding box center [778, 392] width 47 height 13
click at [725, 393] on p "Optional" at bounding box center [711, 392] width 45 height 13
click at [764, 554] on div "Save question" at bounding box center [760, 557] width 81 height 16
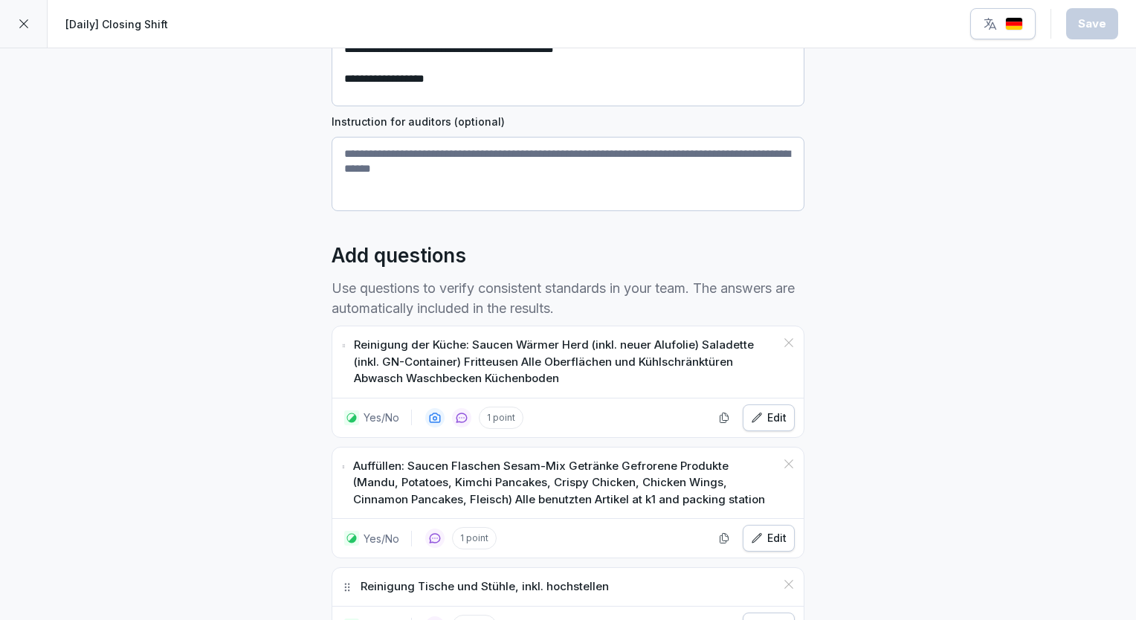
click at [19, 31] on div at bounding box center [24, 24] width 48 height 48
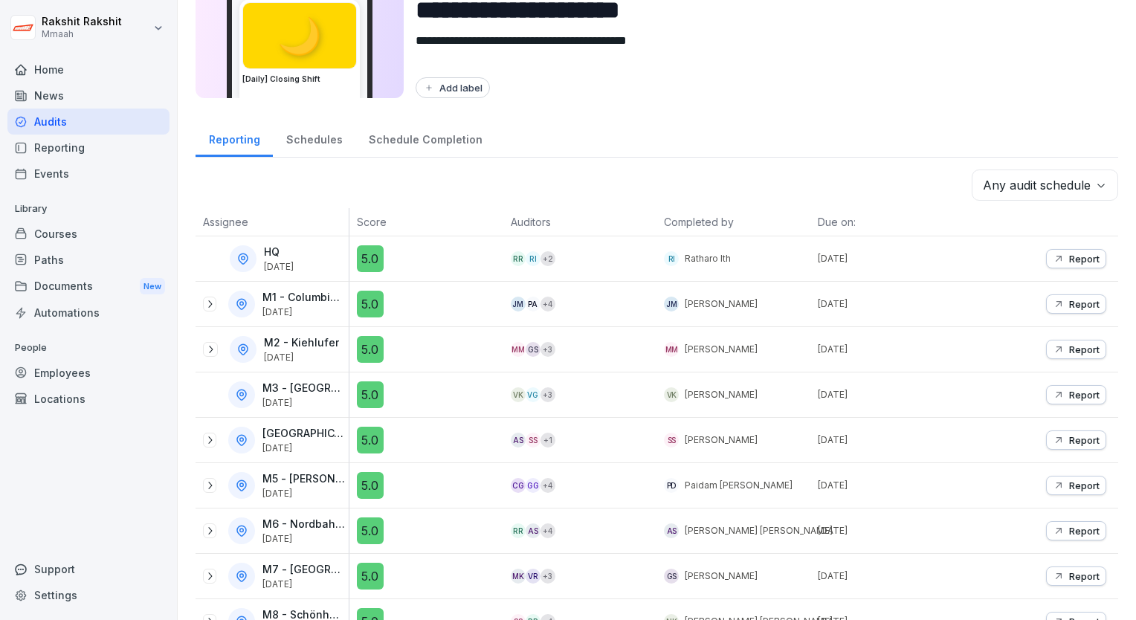
scroll to position [128, 0]
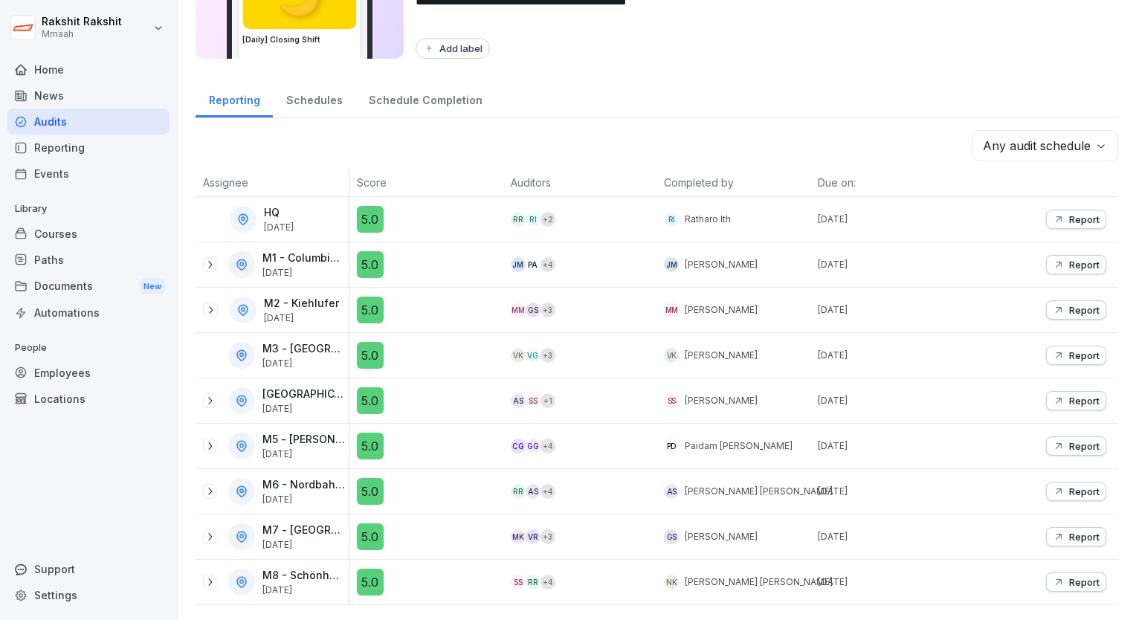
click at [90, 120] on div "Audits" at bounding box center [88, 122] width 162 height 26
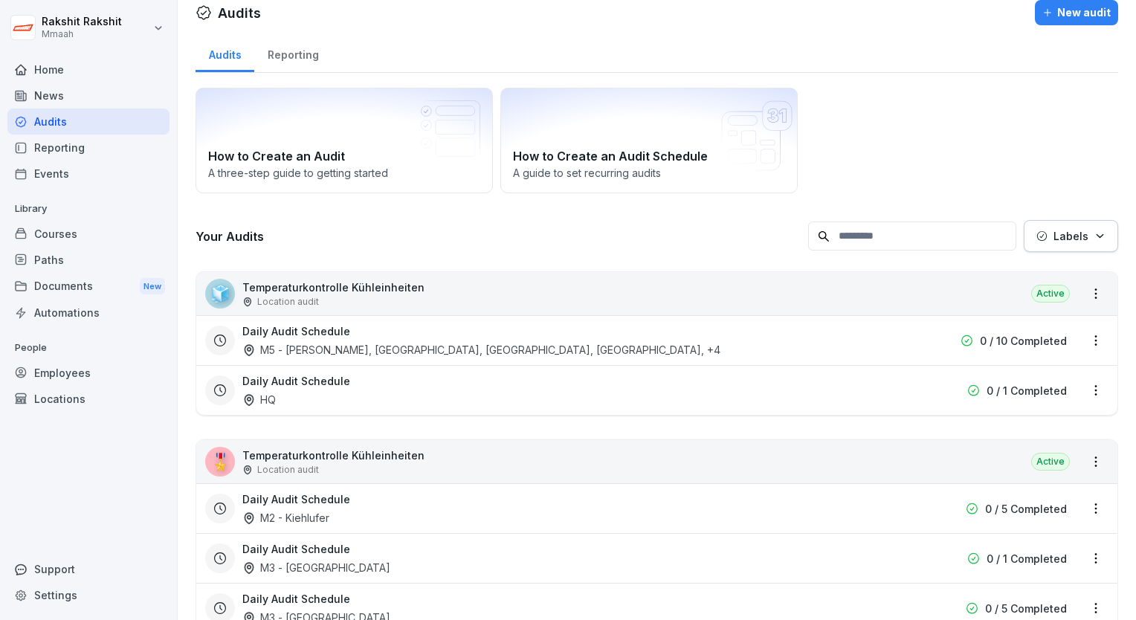
scroll to position [387, 0]
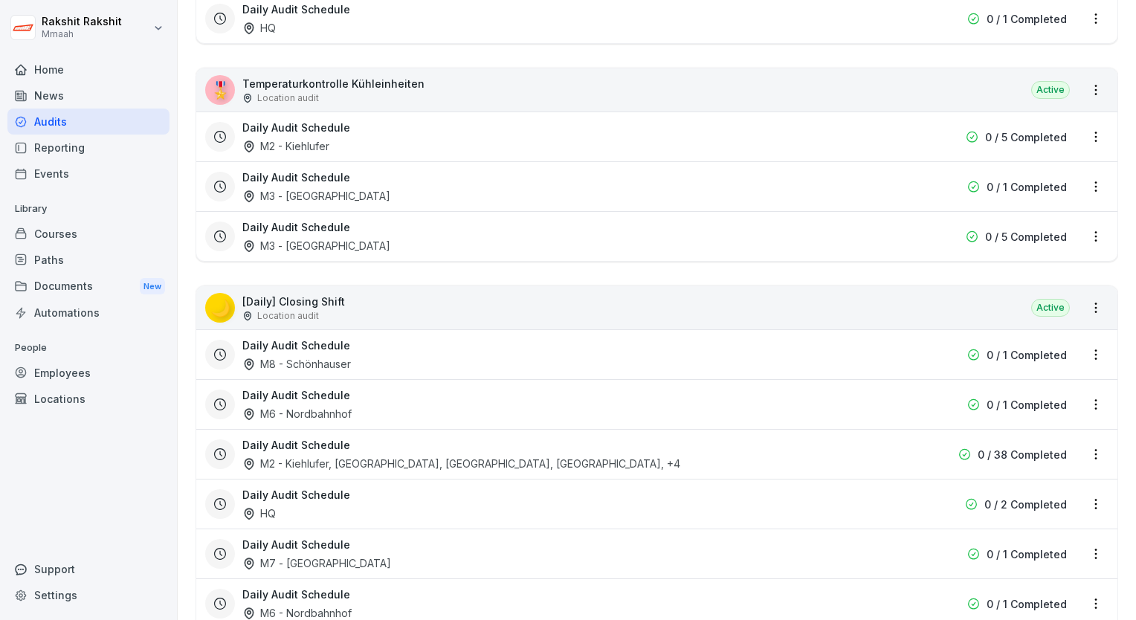
click at [535, 303] on div "🌙 [Daily] Closing Shift Location audit Active" at bounding box center [656, 307] width 921 height 43
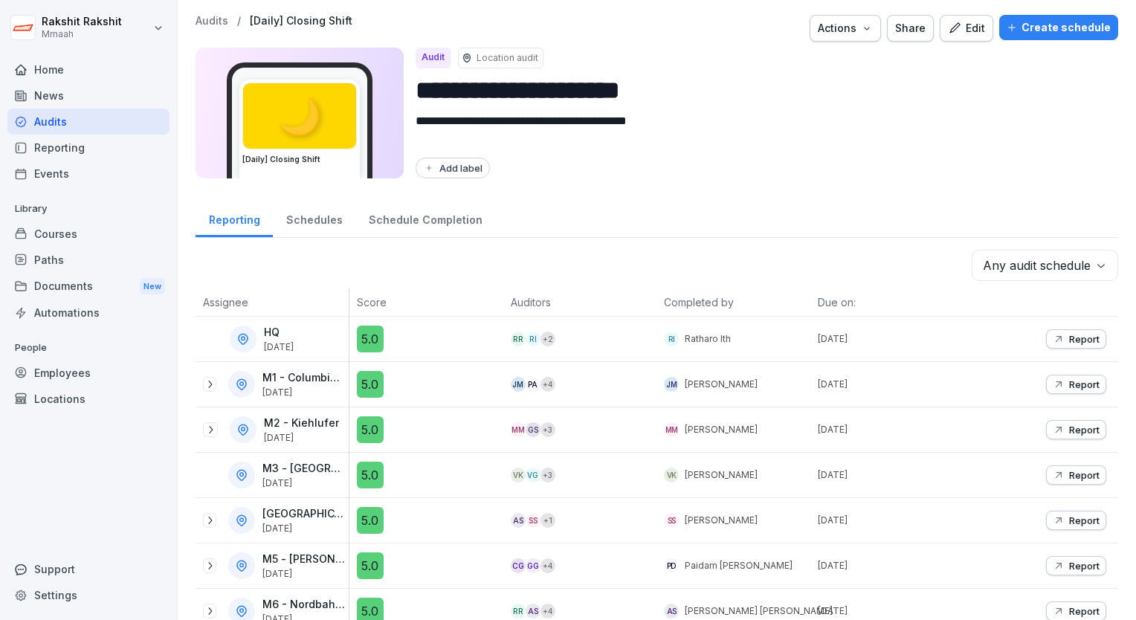
click at [957, 27] on div "Edit" at bounding box center [966, 28] width 37 height 16
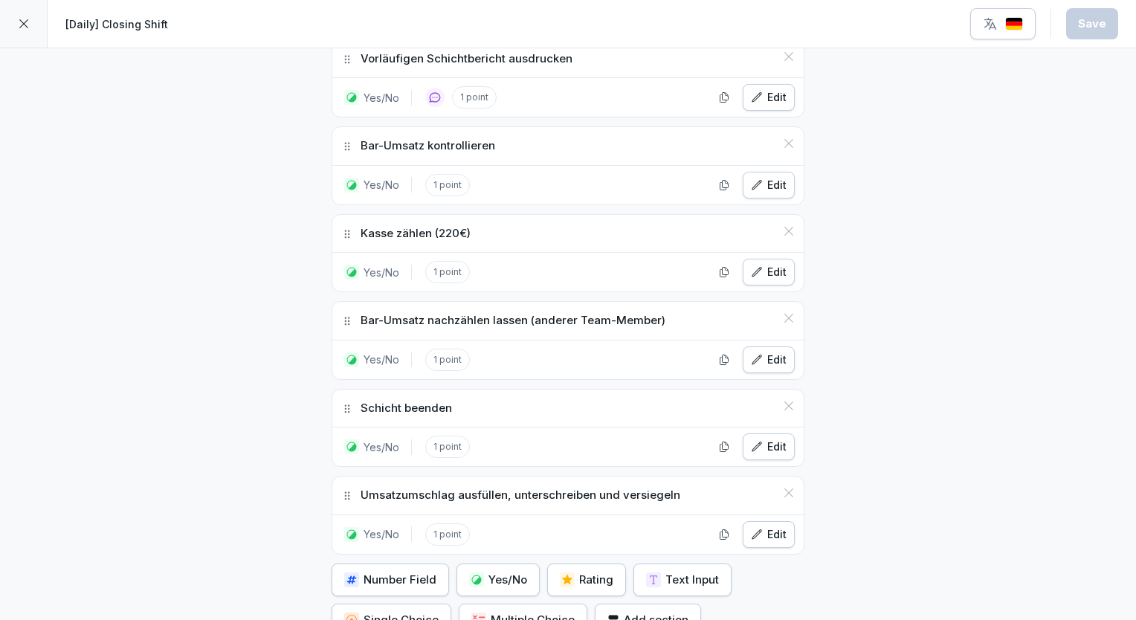
scroll to position [1317, 0]
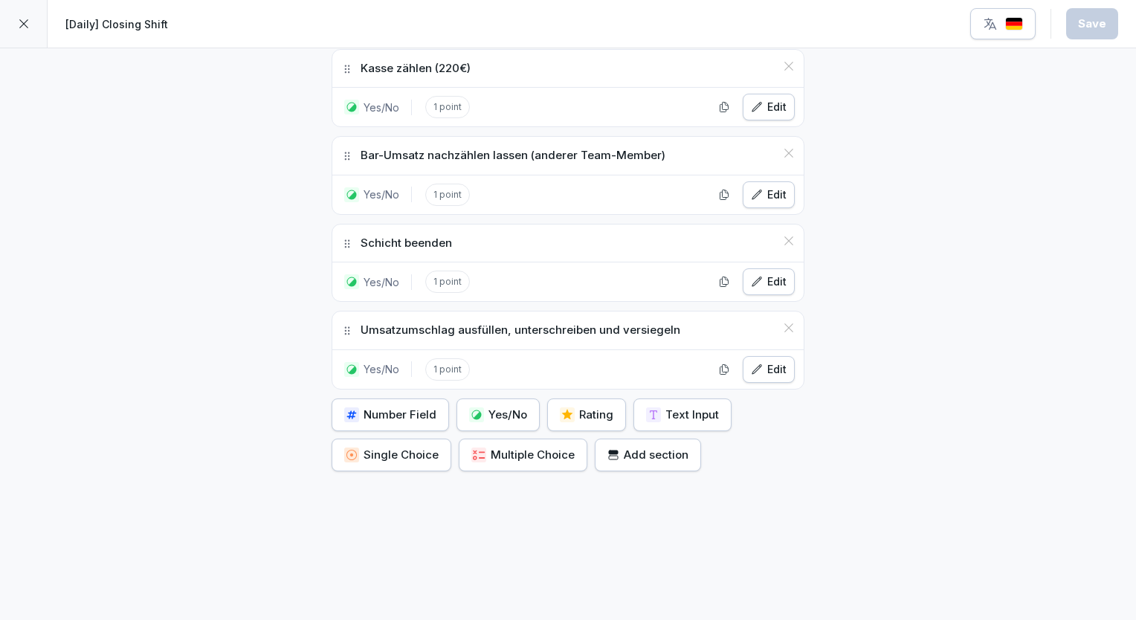
click at [648, 409] on icon "button" at bounding box center [654, 415] width 12 height 12
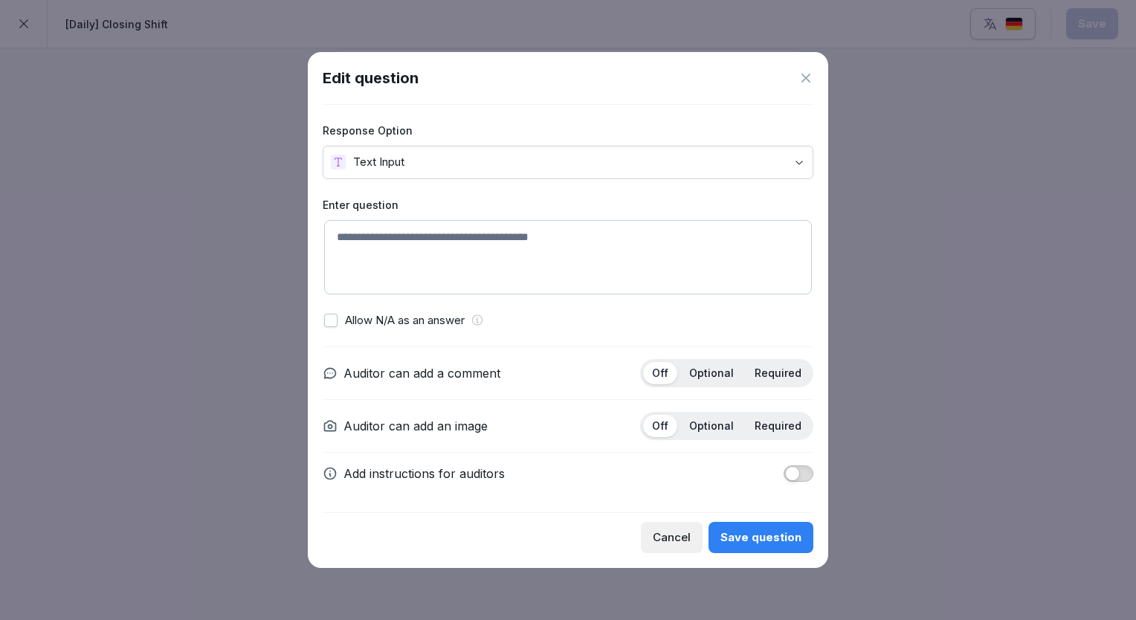
click at [422, 235] on textarea at bounding box center [568, 257] width 488 height 74
type textarea "****"
click at [760, 378] on p "Required" at bounding box center [778, 373] width 47 height 13
click at [794, 534] on div "Save question" at bounding box center [760, 537] width 81 height 16
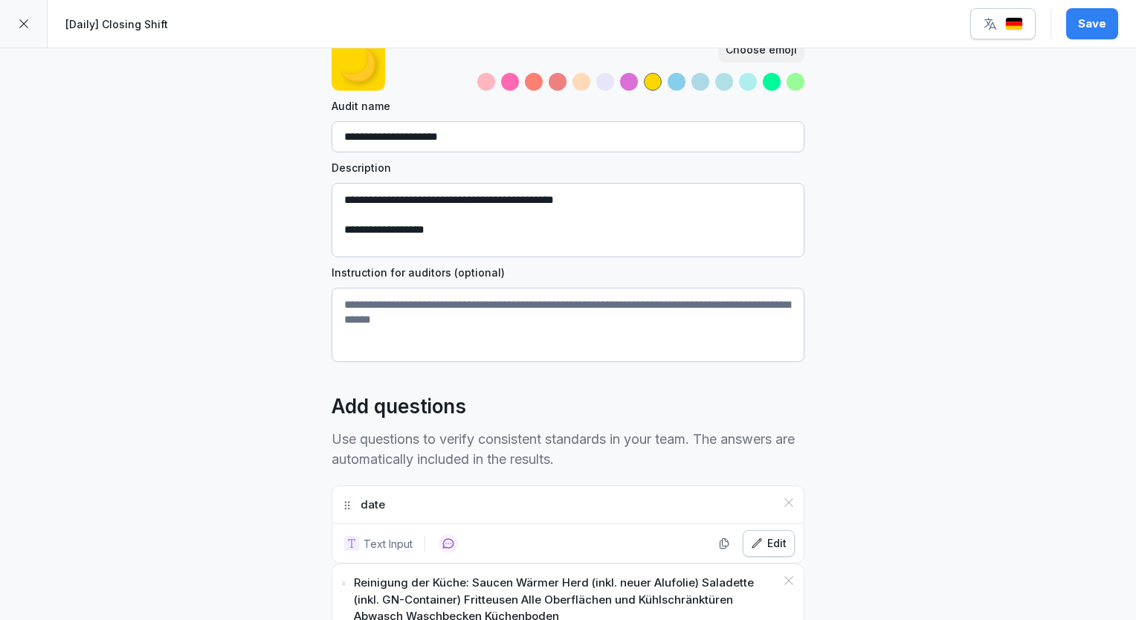
scroll to position [0, 0]
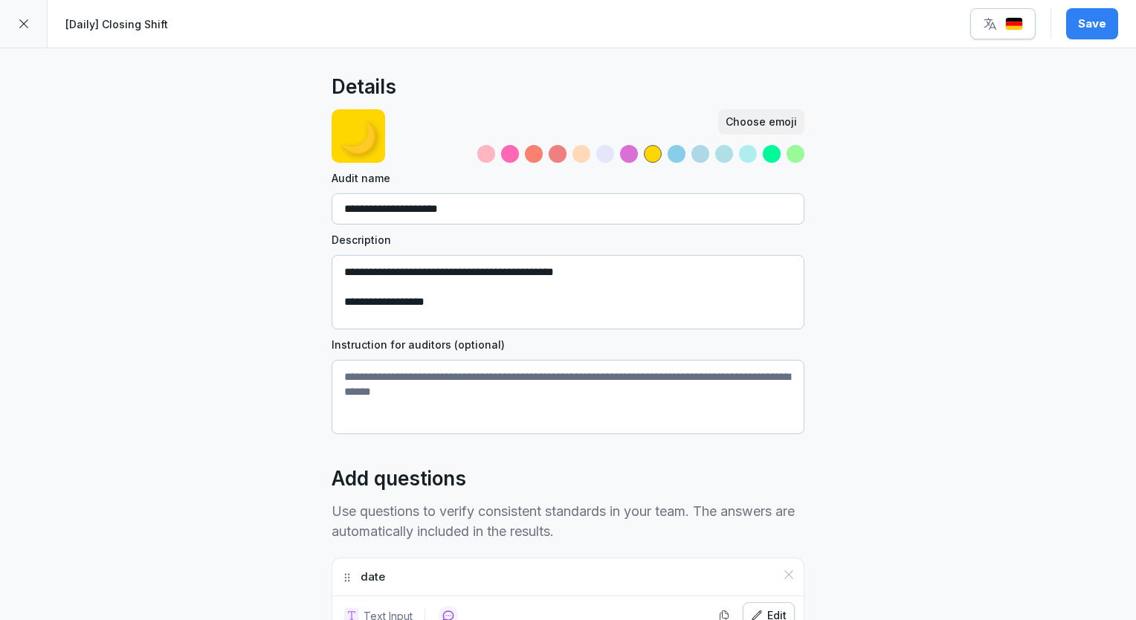
drag, startPoint x: 341, startPoint y: 409, endPoint x: 306, endPoint y: 430, distance: 40.7
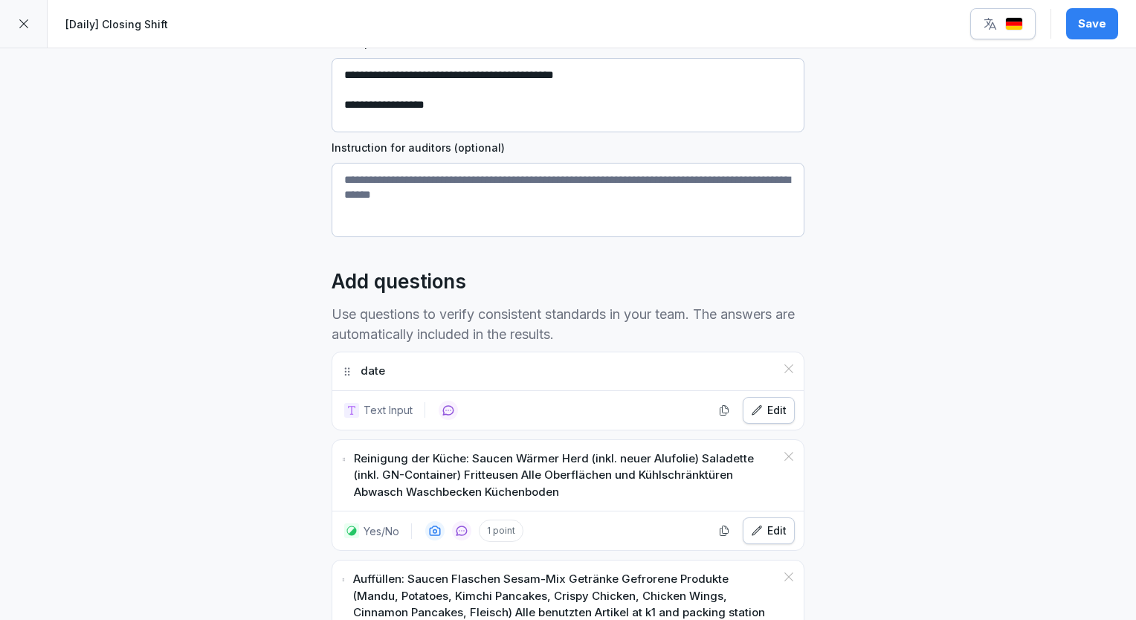
scroll to position [223, 0]
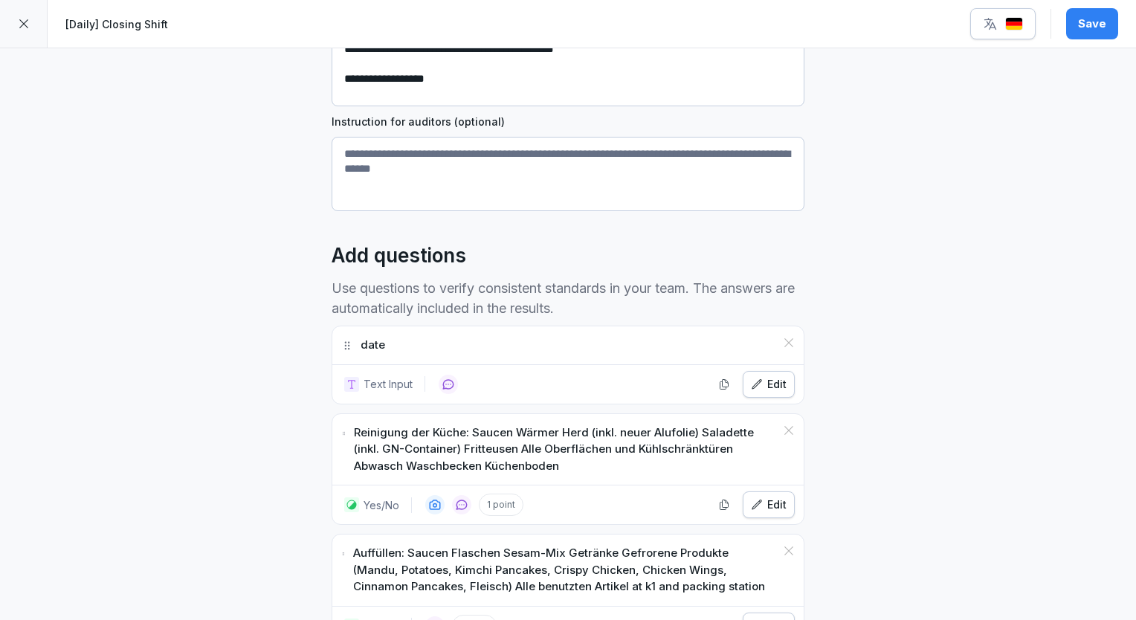
click at [1075, 31] on button "Save" at bounding box center [1092, 23] width 52 height 31
click at [20, 22] on icon at bounding box center [24, 24] width 12 height 12
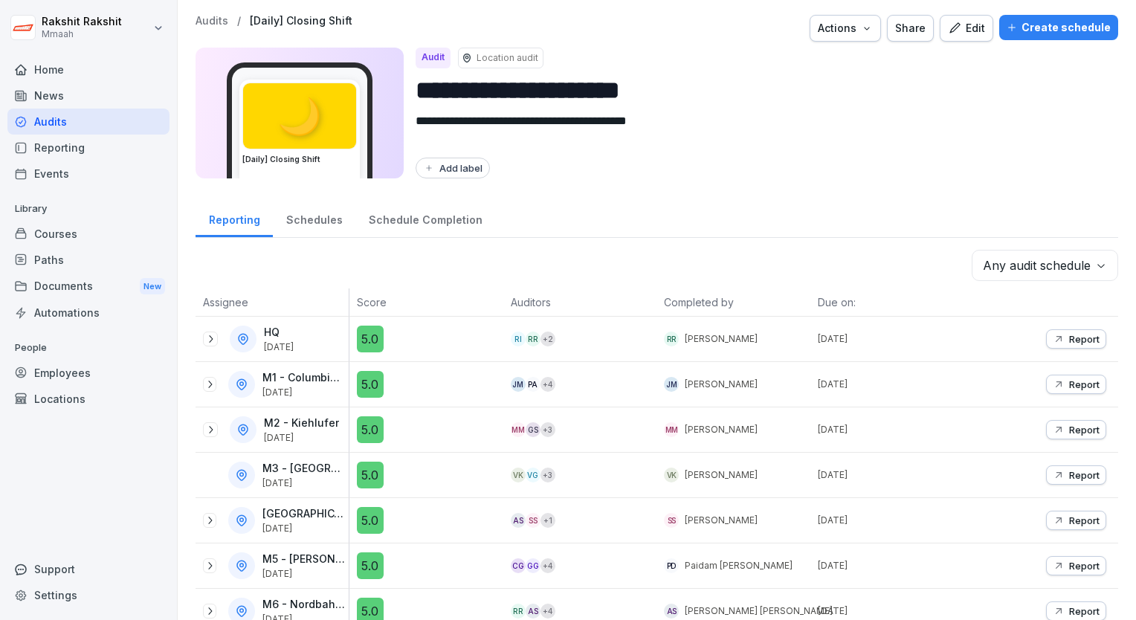
click at [1058, 344] on button "Report" at bounding box center [1076, 338] width 60 height 19
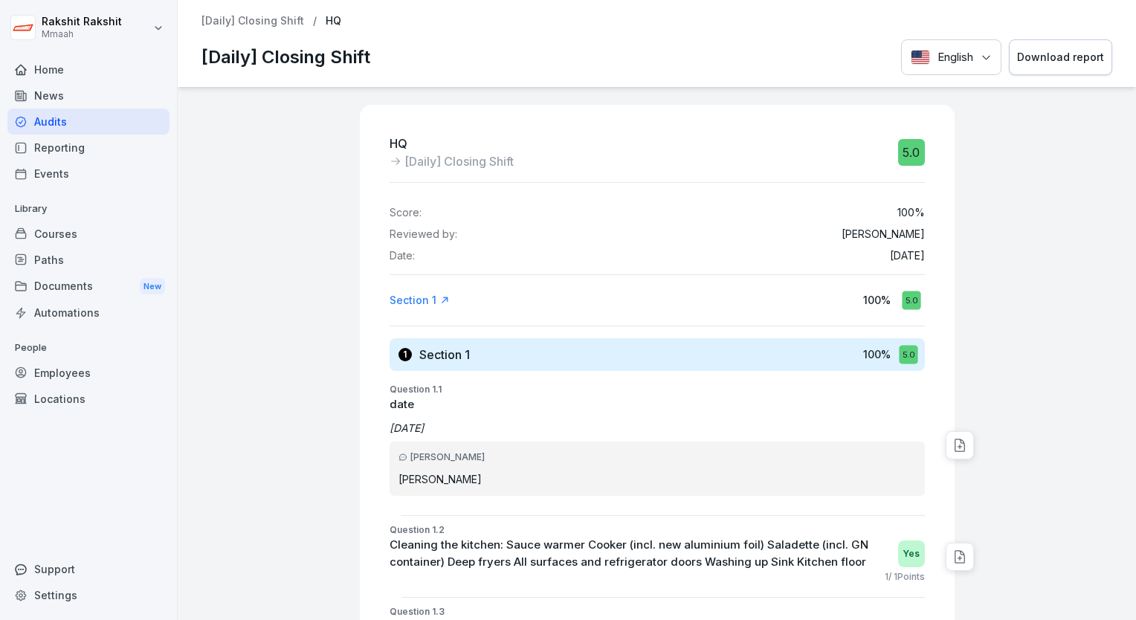
click at [68, 112] on div "Audits" at bounding box center [88, 122] width 162 height 26
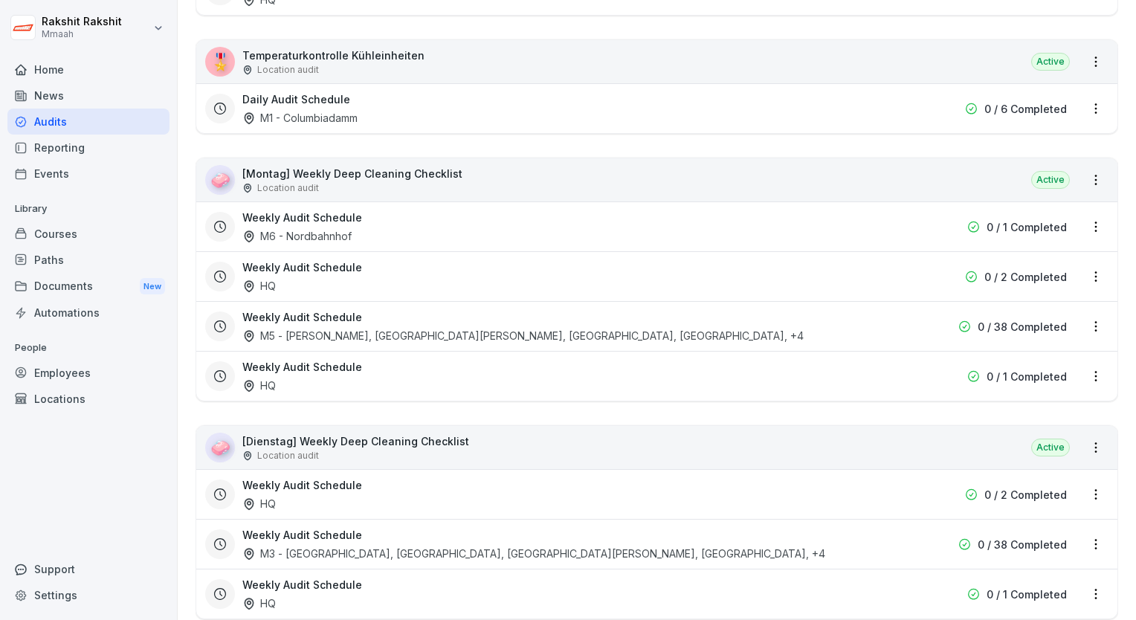
scroll to position [3123, 0]
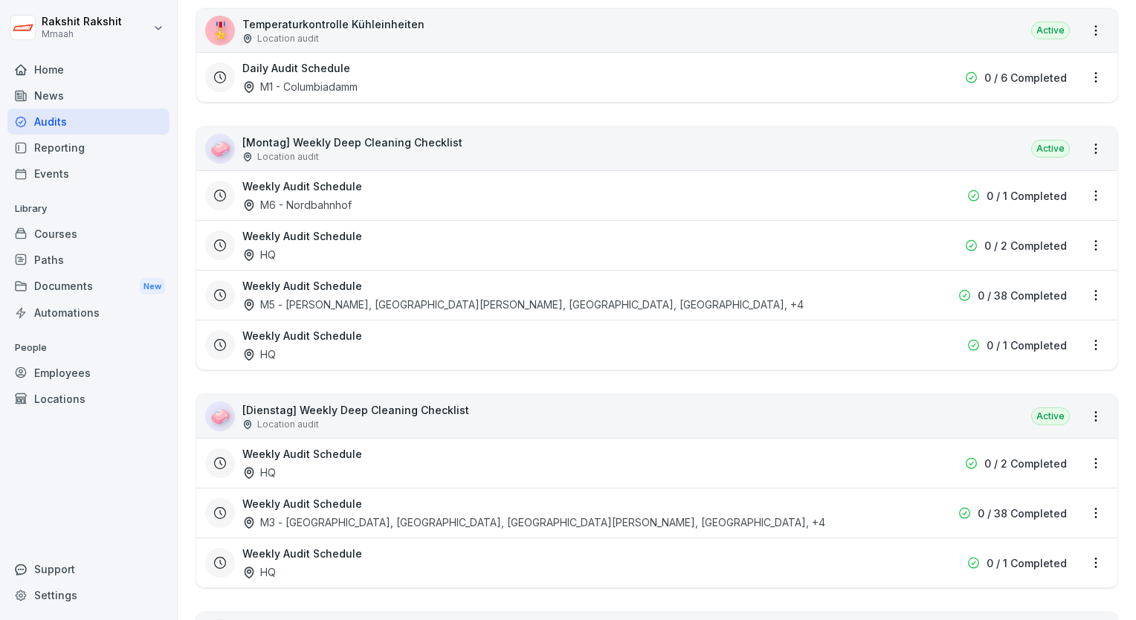
click at [404, 418] on div "Location audit" at bounding box center [355, 424] width 227 height 13
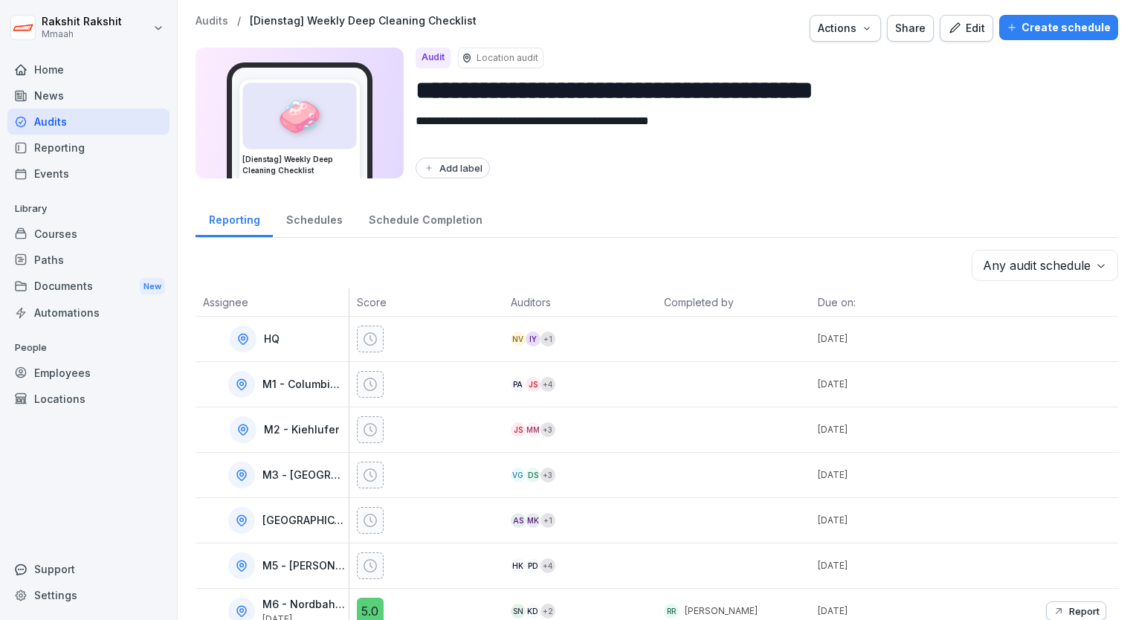
click at [1032, 35] on div "Create schedule" at bounding box center [1059, 27] width 104 height 16
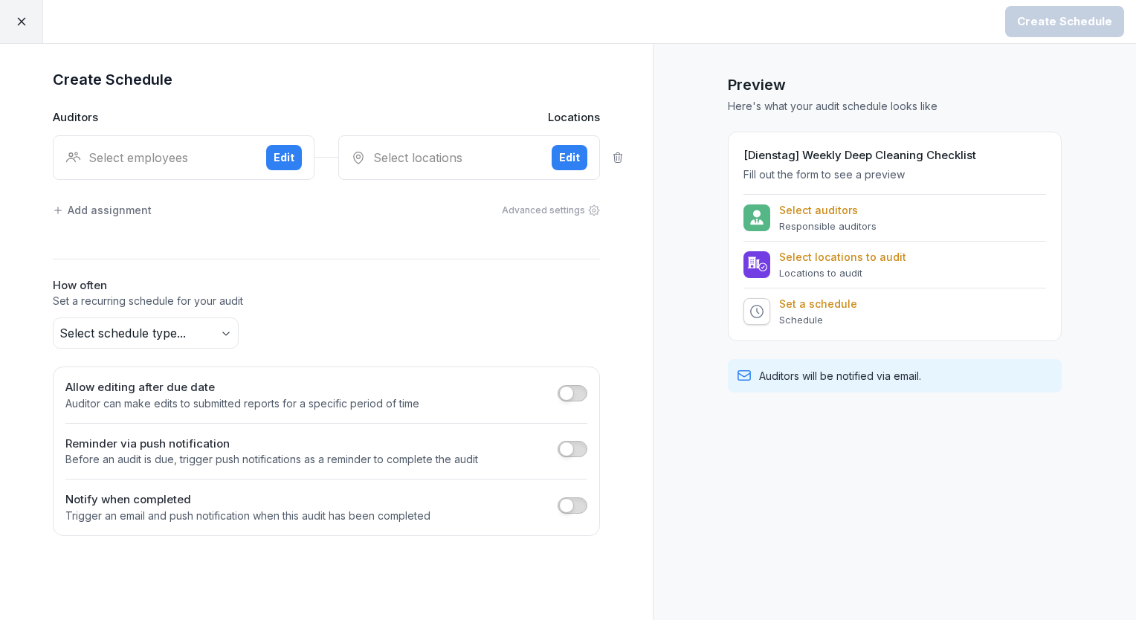
click at [163, 162] on div "Select employees" at bounding box center [159, 158] width 189 height 18
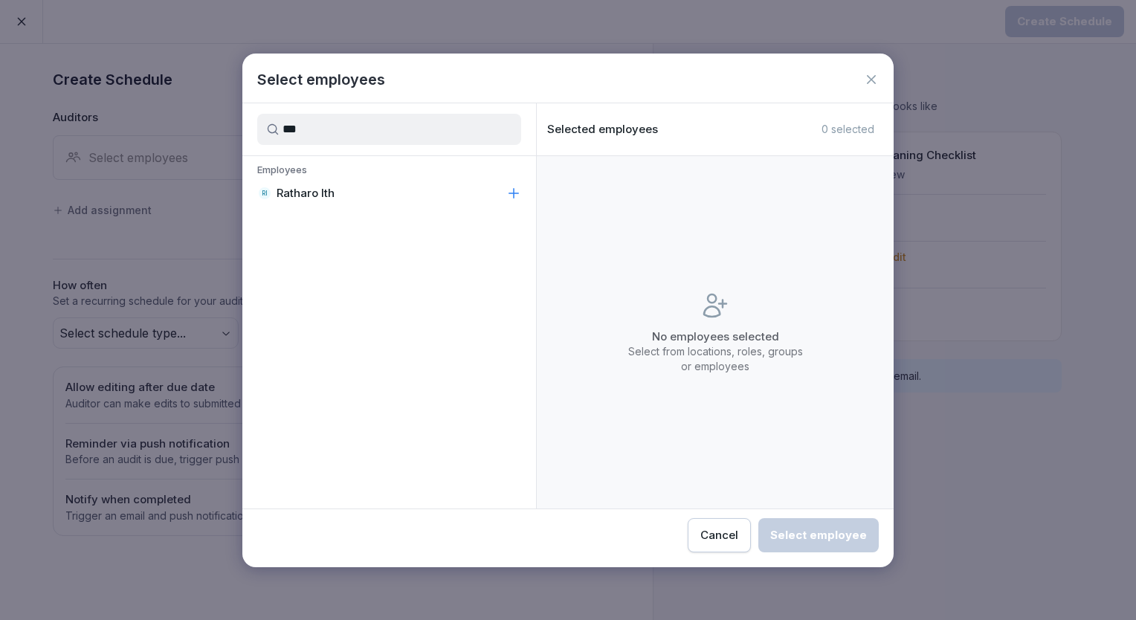
type input "***"
click at [323, 186] on p "Ratharo Ith" at bounding box center [306, 193] width 58 height 15
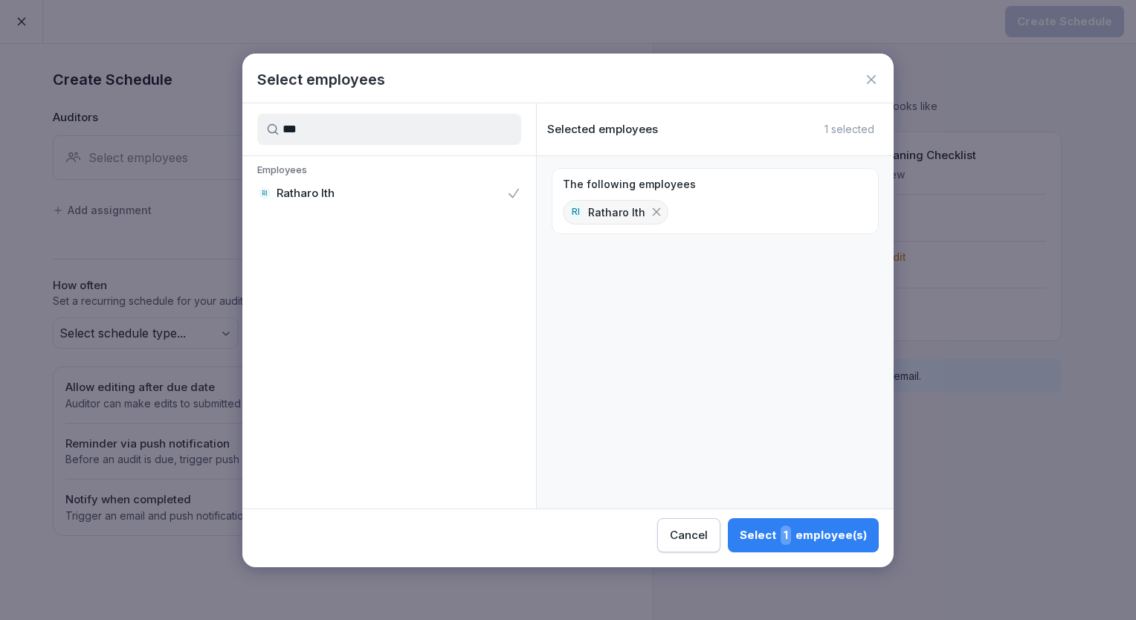
click at [855, 538] on div "Select 1 employee(s)" at bounding box center [803, 535] width 127 height 19
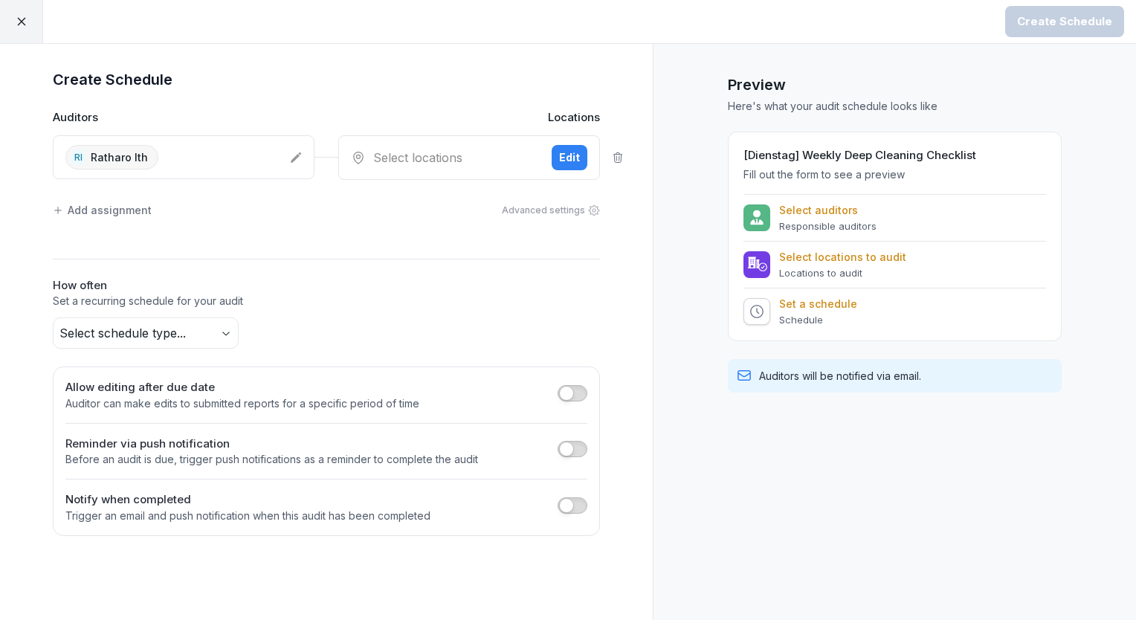
click at [432, 160] on div "Select locations" at bounding box center [445, 158] width 189 height 18
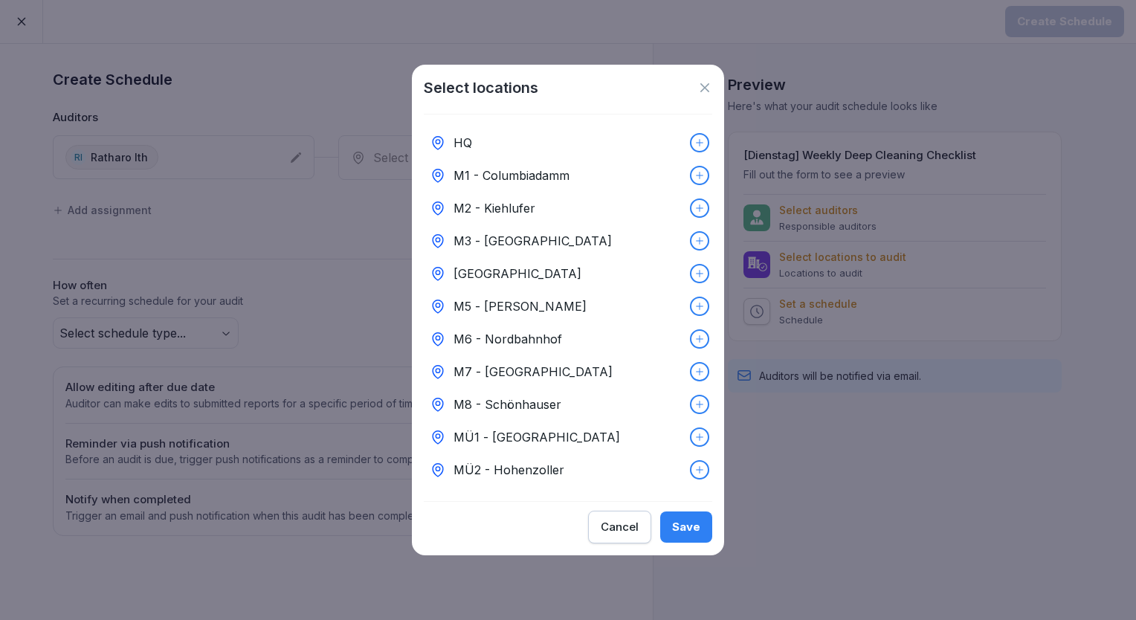
click at [482, 141] on div "HQ" at bounding box center [568, 142] width 288 height 33
click at [695, 522] on button "Save" at bounding box center [686, 527] width 52 height 31
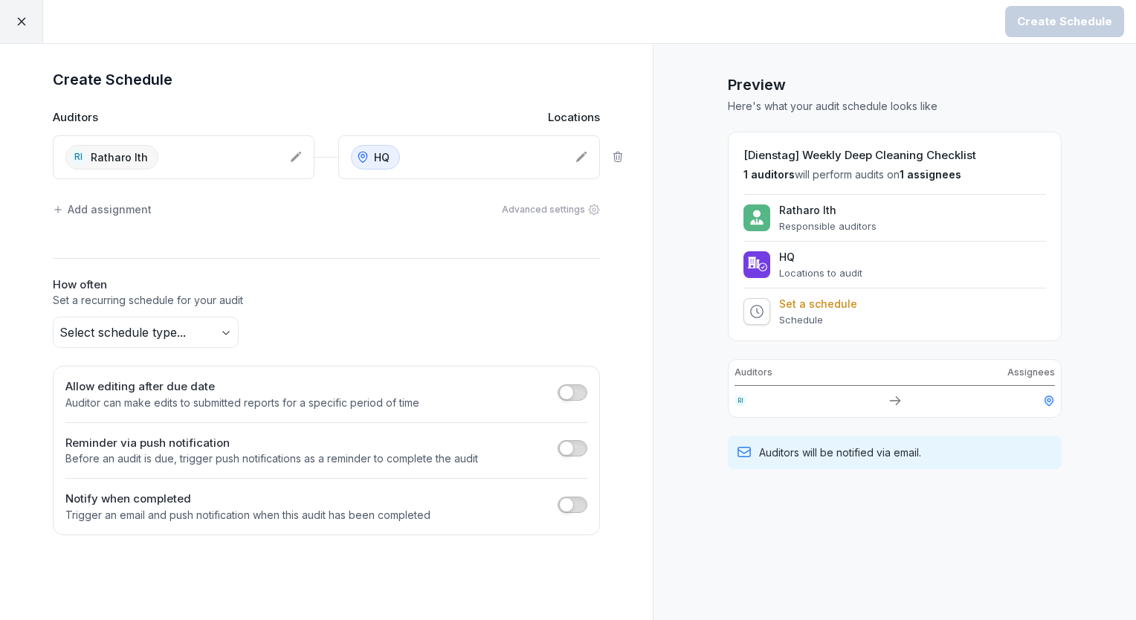
click at [229, 326] on body "Create Schedule Create Schedule Auditors Locations [GEOGRAPHIC_DATA] Ratharo It…" at bounding box center [568, 310] width 1136 height 620
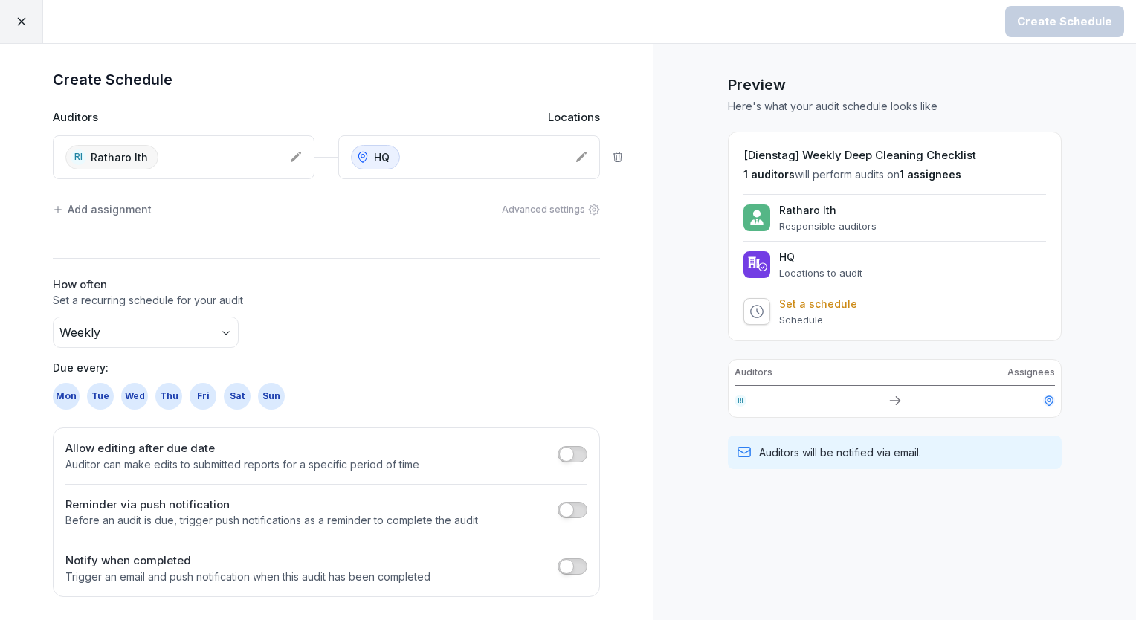
click at [106, 396] on div "Tue" at bounding box center [100, 396] width 27 height 27
click at [1065, 16] on div "Create Schedule" at bounding box center [1064, 21] width 95 height 16
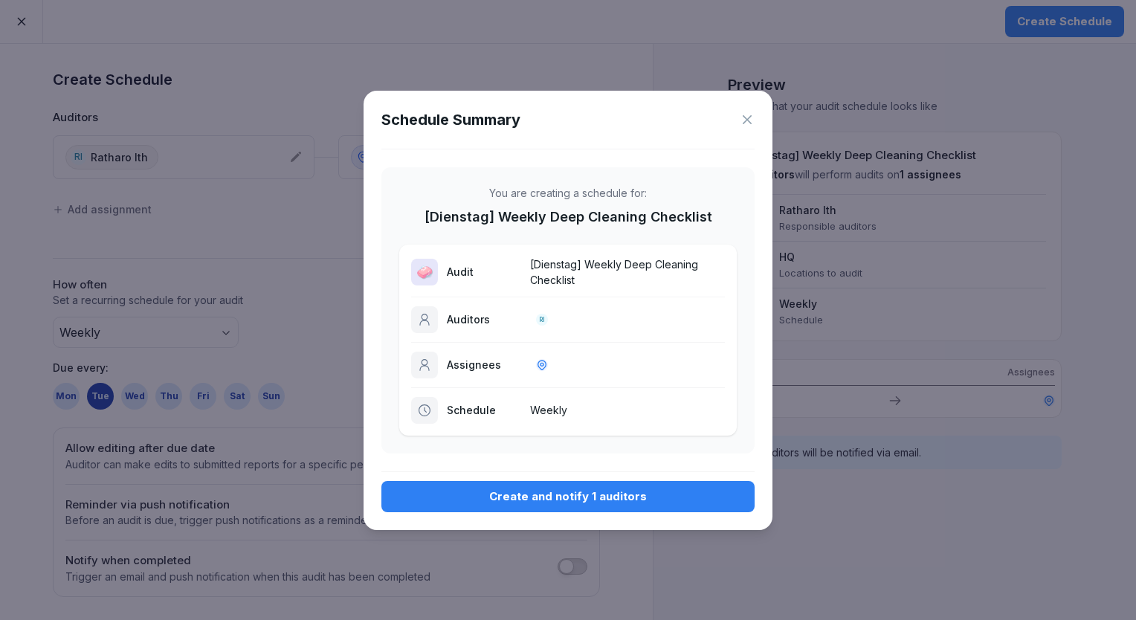
click at [480, 486] on button "Create and notify 1 auditors" at bounding box center [567, 496] width 373 height 31
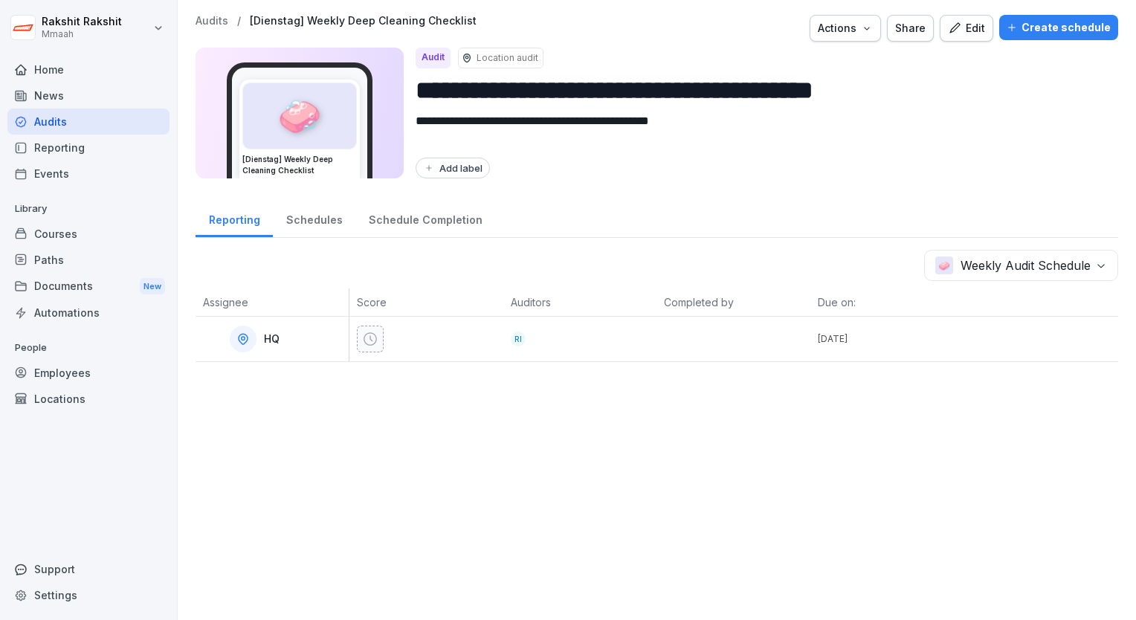
click at [83, 126] on div "Audits" at bounding box center [88, 122] width 162 height 26
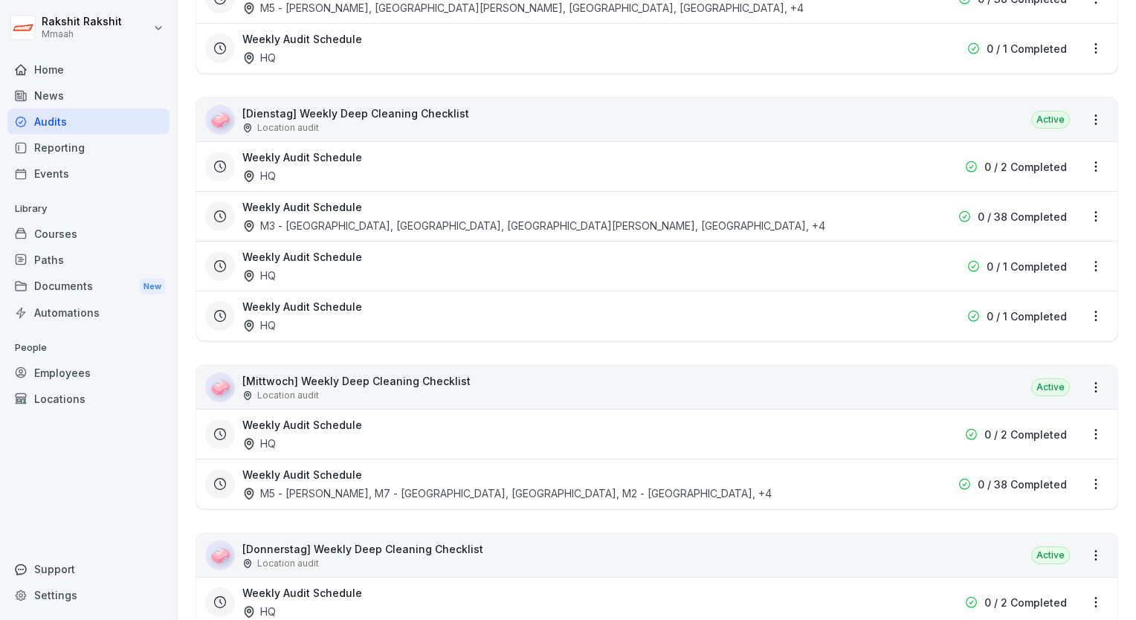
scroll to position [3420, 0]
click at [337, 372] on p "[Mittwoch] Weekly Deep Cleaning Checklist" at bounding box center [356, 380] width 228 height 16
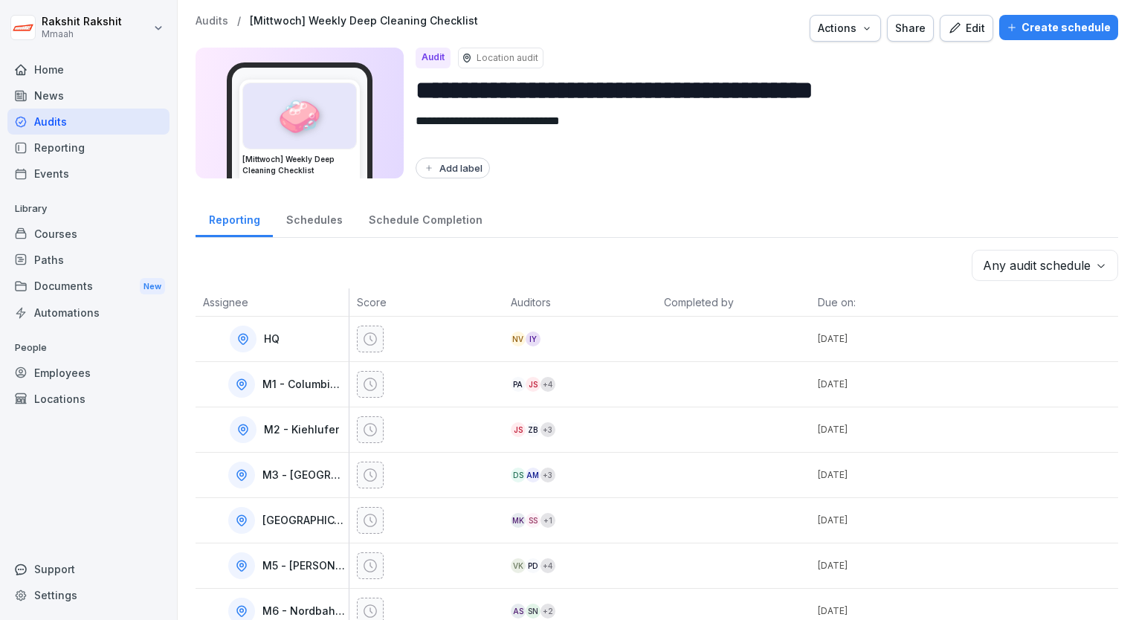
click at [975, 39] on button "Edit" at bounding box center [967, 28] width 54 height 27
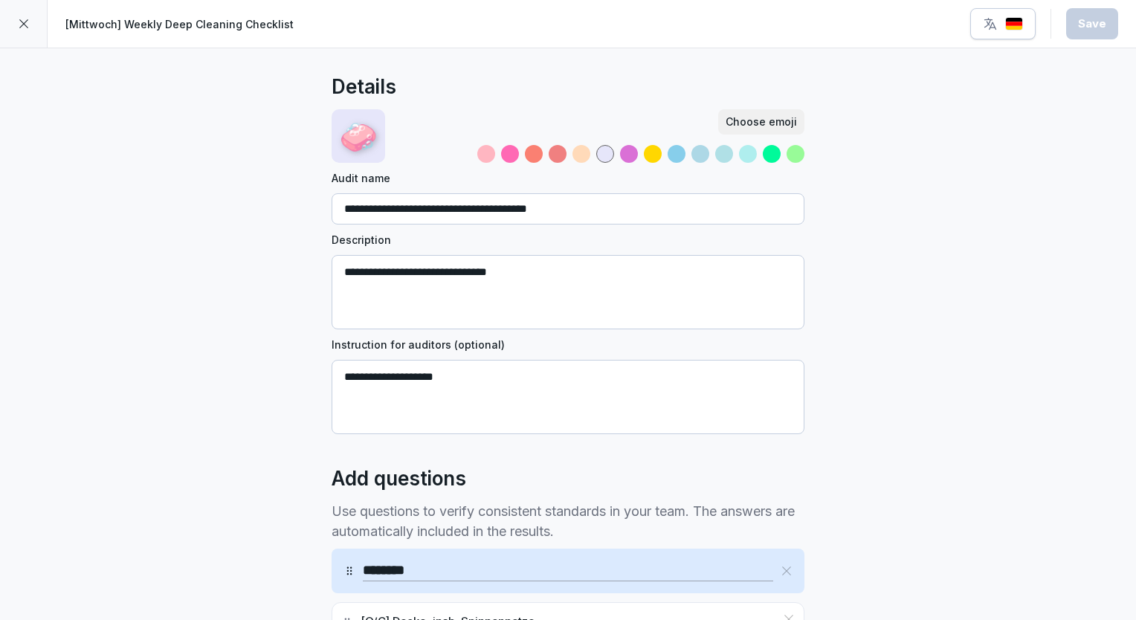
click at [37, 13] on div at bounding box center [24, 24] width 48 height 48
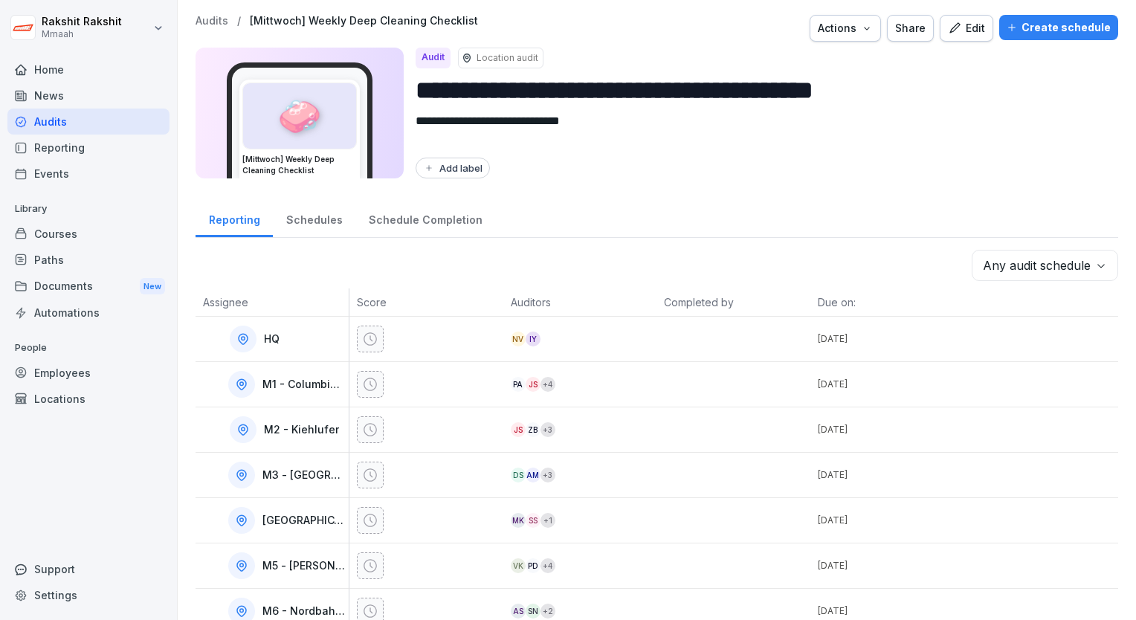
click at [1054, 31] on div "Create schedule" at bounding box center [1059, 27] width 104 height 16
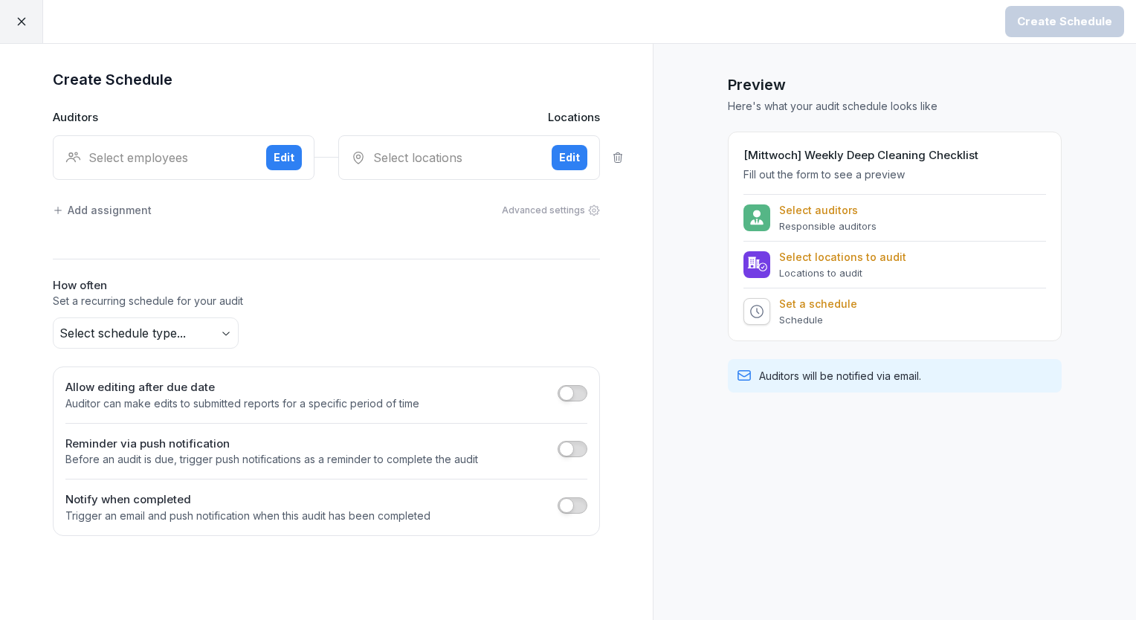
click at [166, 152] on div "Select employees" at bounding box center [159, 158] width 189 height 18
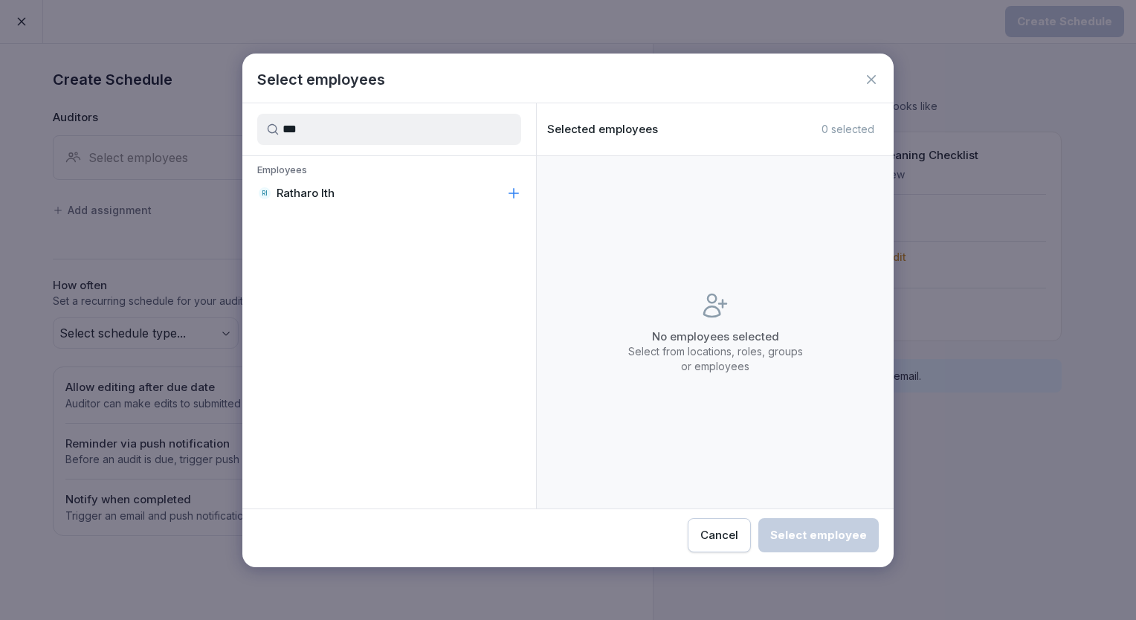
type input "***"
click at [312, 201] on div "RI Ratharo Ith" at bounding box center [389, 193] width 294 height 27
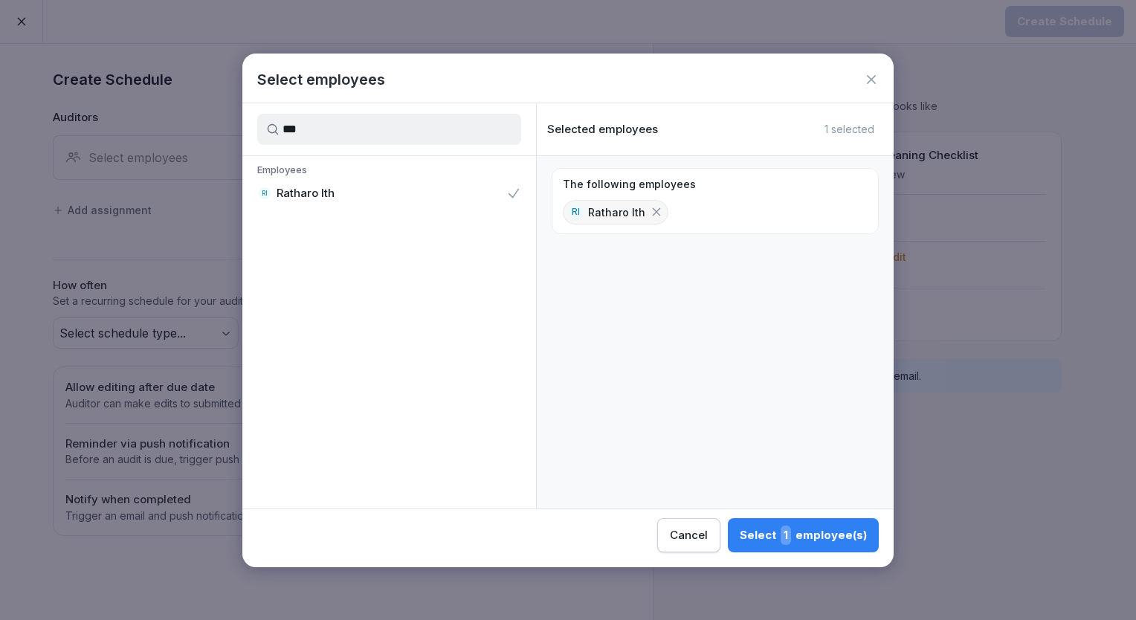
click at [854, 534] on div "Select 1 employee(s)" at bounding box center [803, 535] width 127 height 19
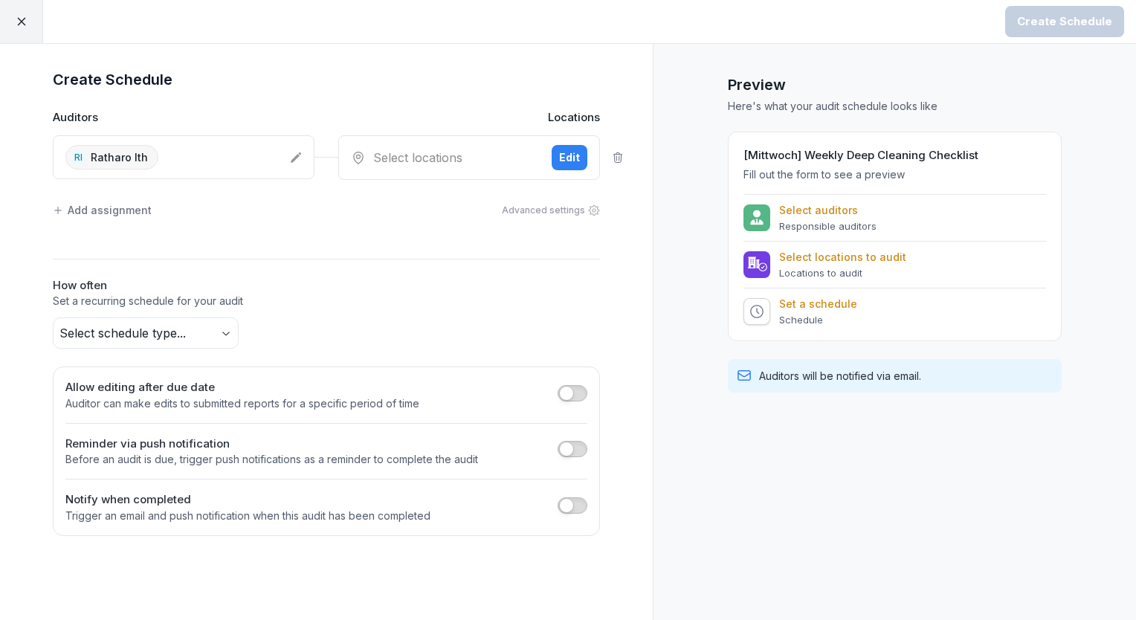
click at [425, 156] on div "Select locations" at bounding box center [445, 158] width 189 height 18
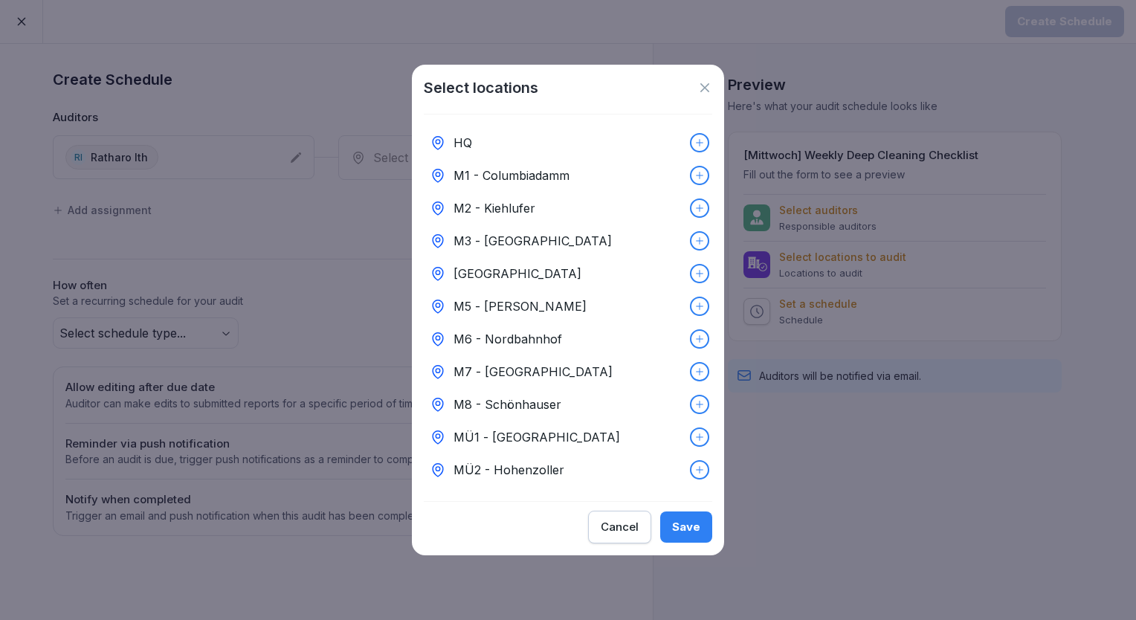
click at [476, 135] on div "HQ" at bounding box center [568, 142] width 288 height 33
click at [674, 535] on div "Save" at bounding box center [686, 527] width 28 height 16
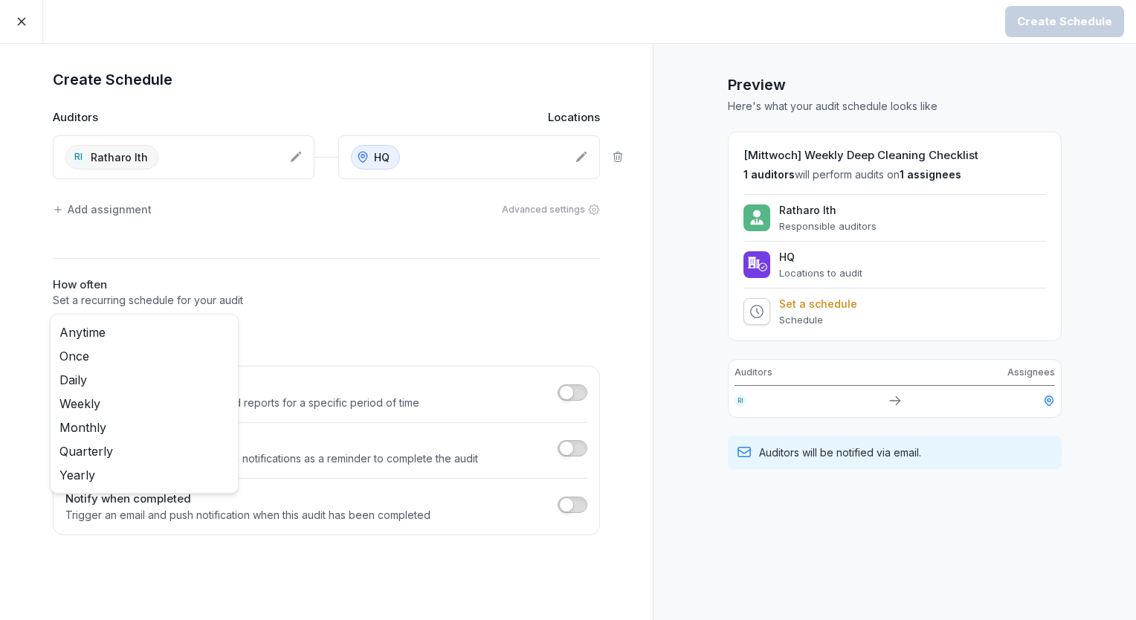
click at [229, 332] on body "Create Schedule Create Schedule Auditors Locations RI Ratharo Ith HQ Add assign…" at bounding box center [568, 310] width 1136 height 620
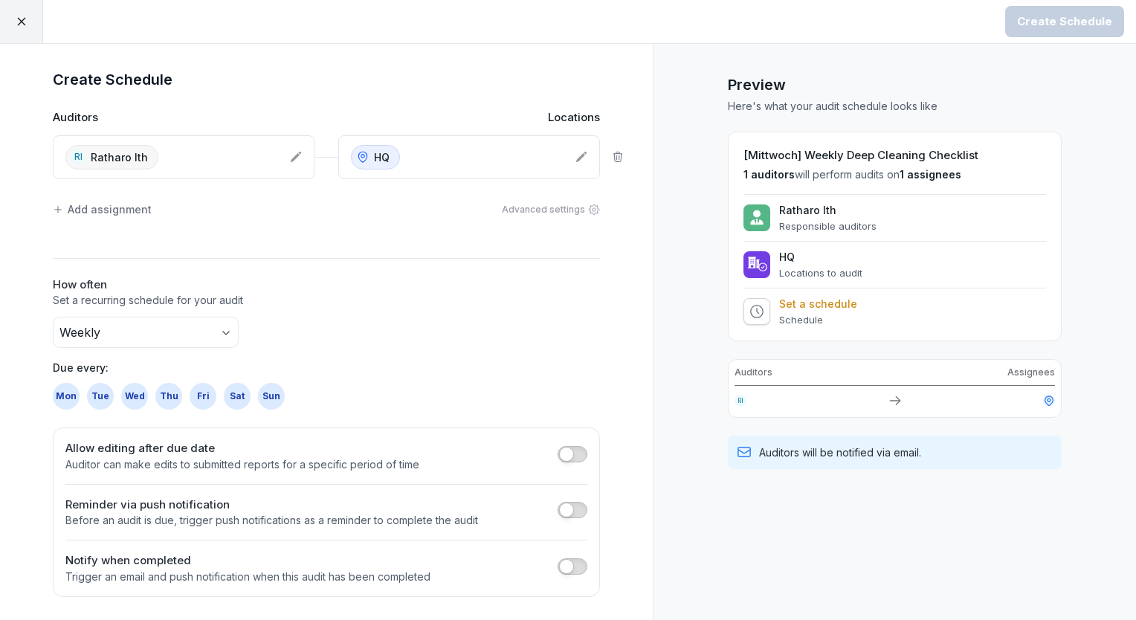
click at [127, 393] on div "Wed" at bounding box center [134, 396] width 27 height 27
click at [1044, 19] on div "Create Schedule" at bounding box center [1064, 21] width 95 height 16
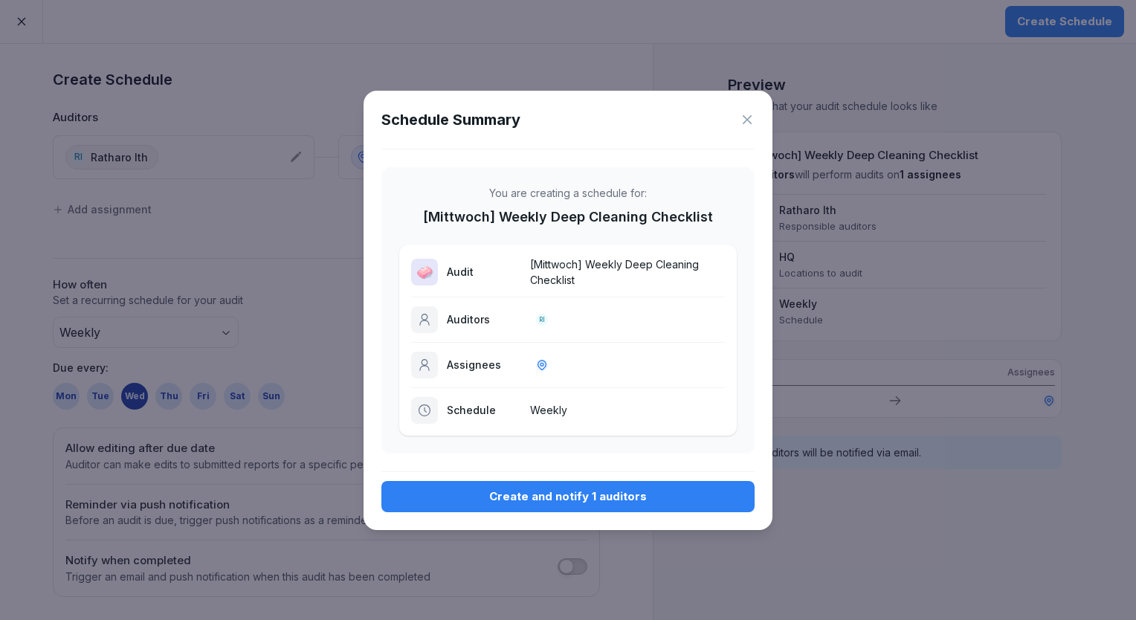
click at [580, 497] on div "Create and notify 1 auditors" at bounding box center [567, 496] width 349 height 16
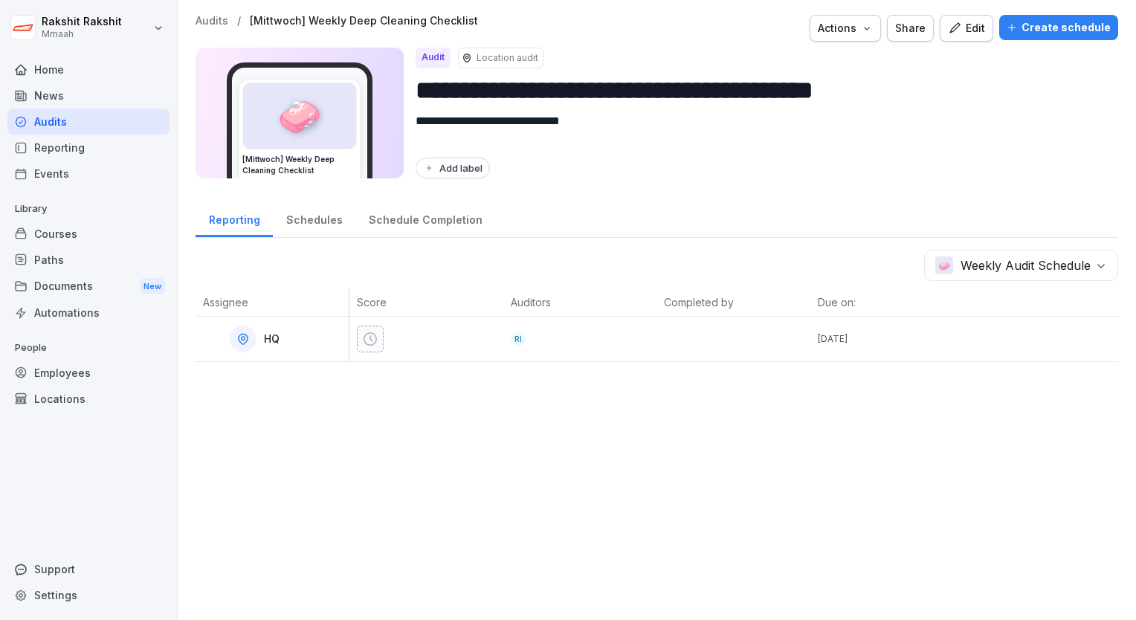
click at [75, 120] on div "Audits" at bounding box center [88, 122] width 162 height 26
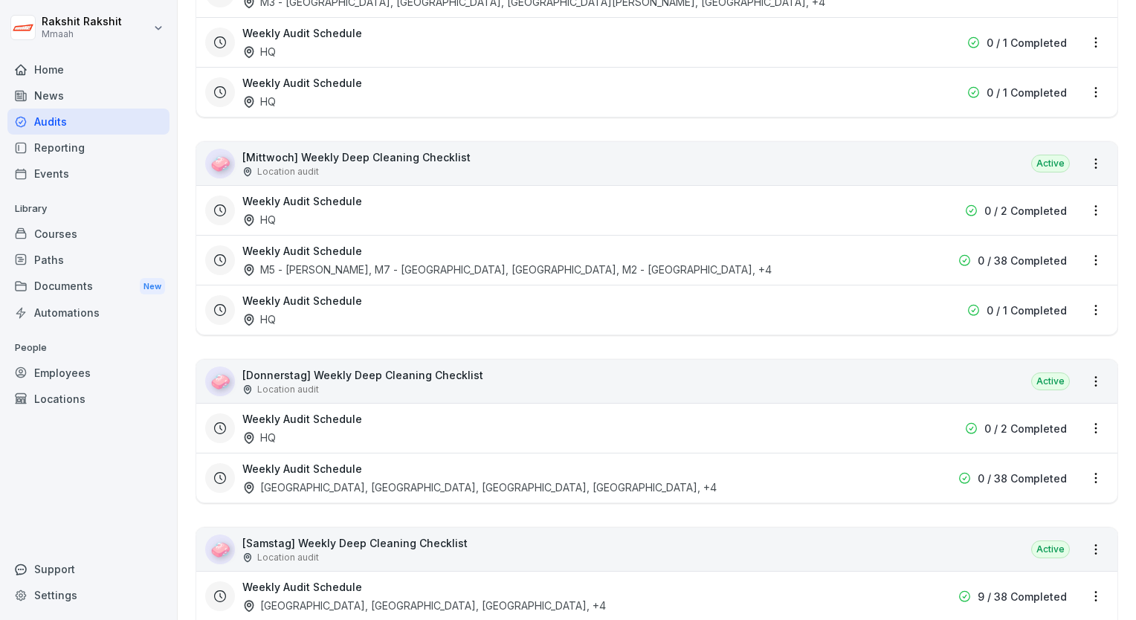
click at [343, 367] on p "[Donnerstag] Weekly Deep Cleaning Checklist" at bounding box center [362, 375] width 241 height 16
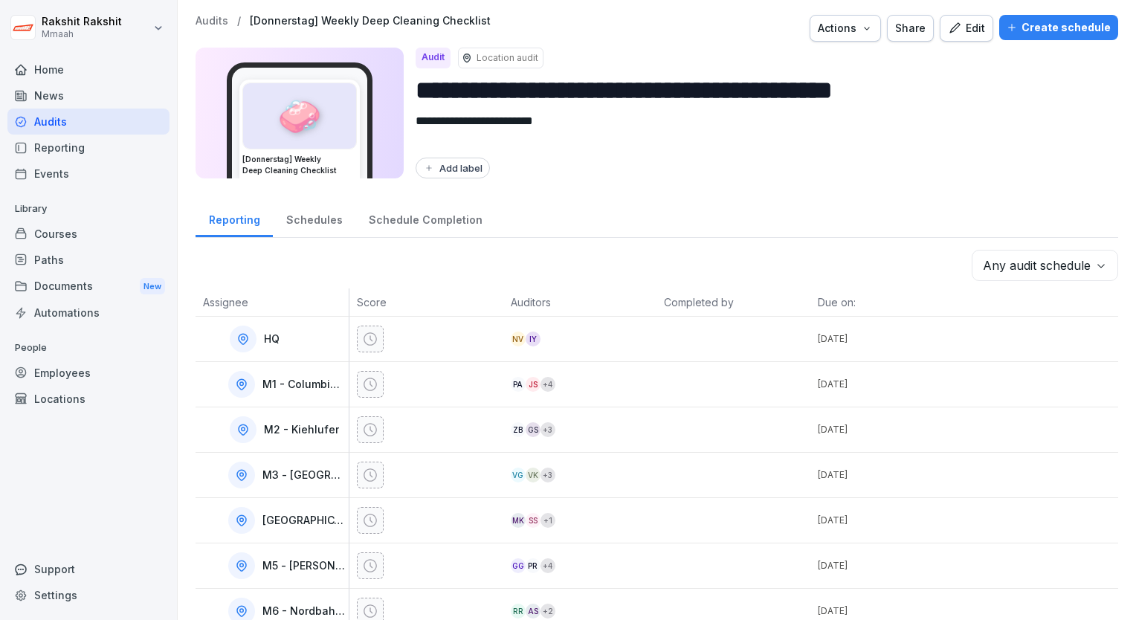
click at [972, 31] on div "Edit" at bounding box center [966, 28] width 37 height 16
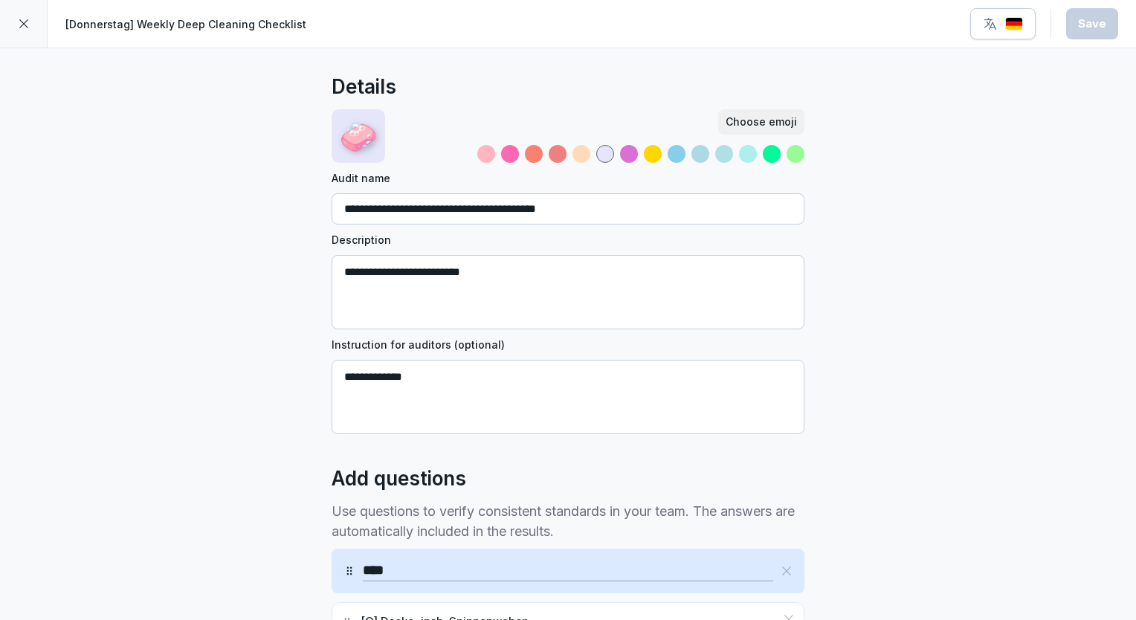
click at [24, 30] on div at bounding box center [24, 24] width 48 height 48
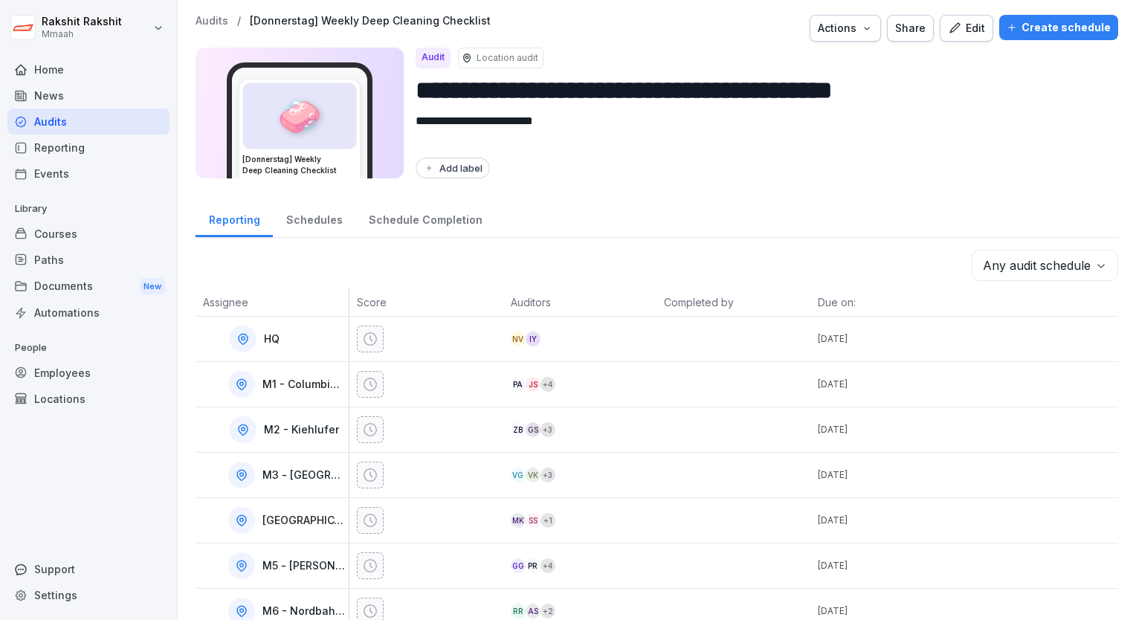
click at [1056, 25] on div "Create schedule" at bounding box center [1059, 27] width 104 height 16
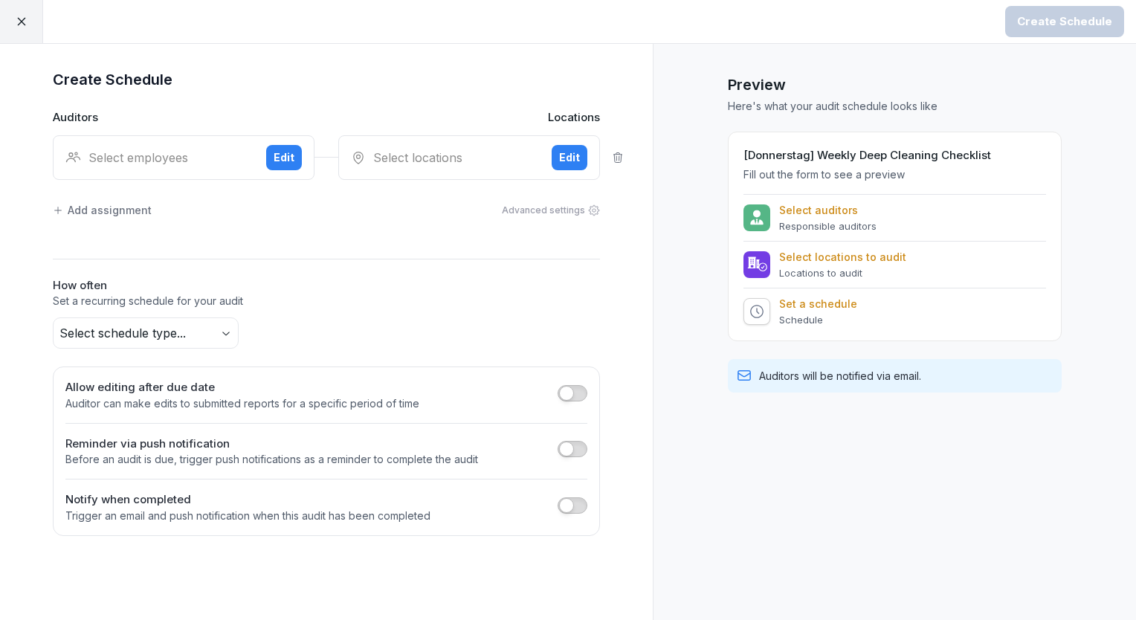
click at [131, 147] on div "Select employees Edit" at bounding box center [184, 157] width 262 height 45
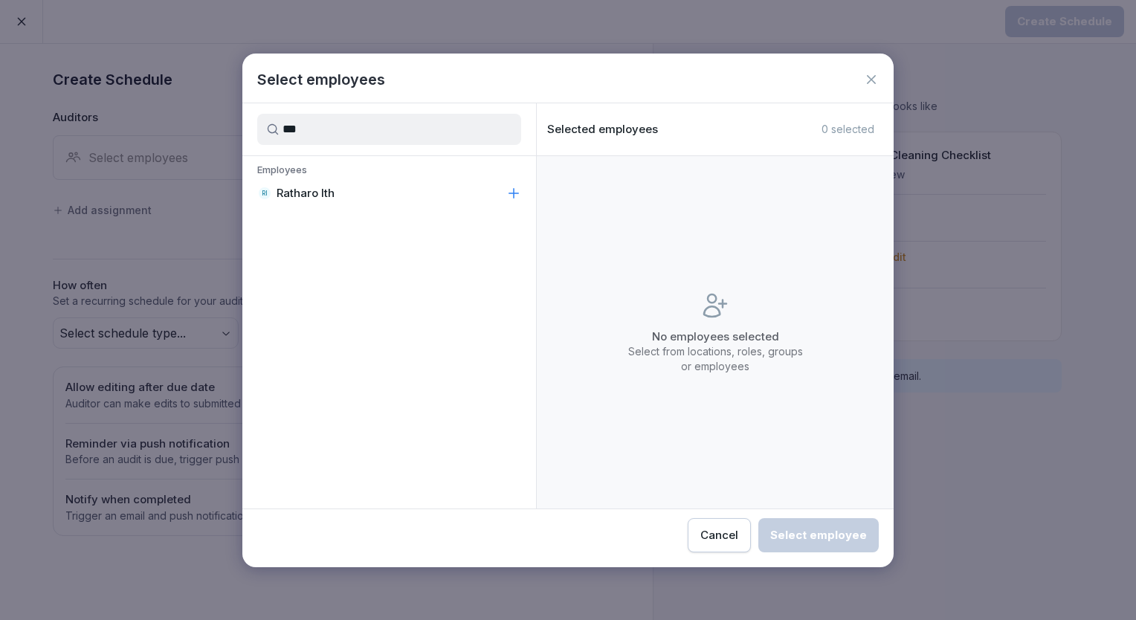
type input "***"
click at [334, 192] on p "Ratharo Ith" at bounding box center [306, 193] width 58 height 15
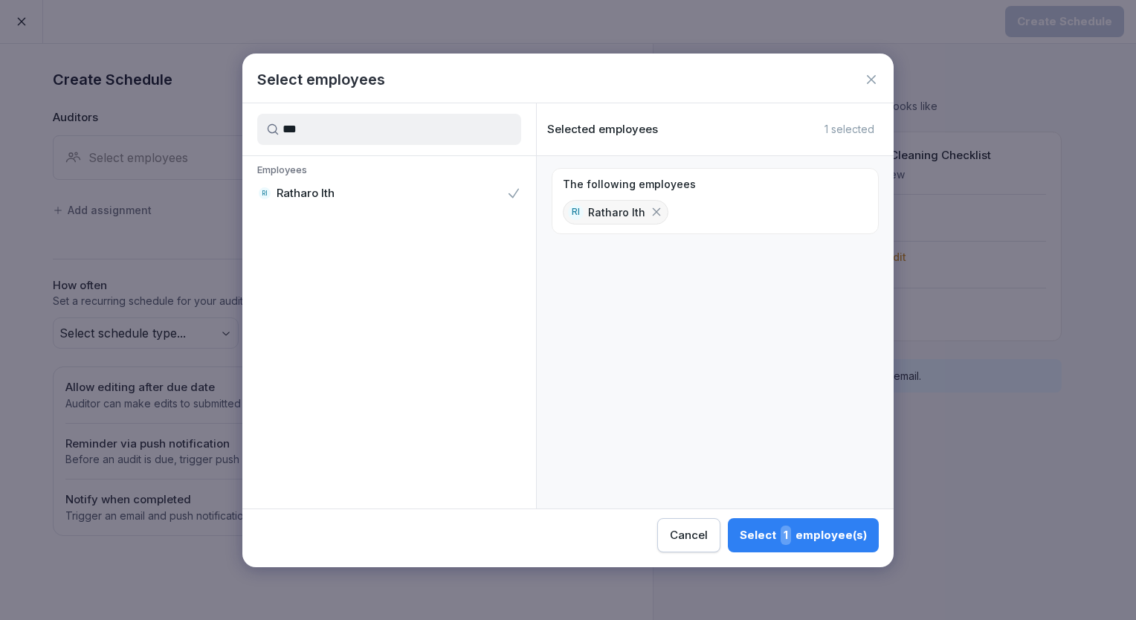
click at [783, 532] on div "Select 1 employee(s)" at bounding box center [803, 535] width 127 height 19
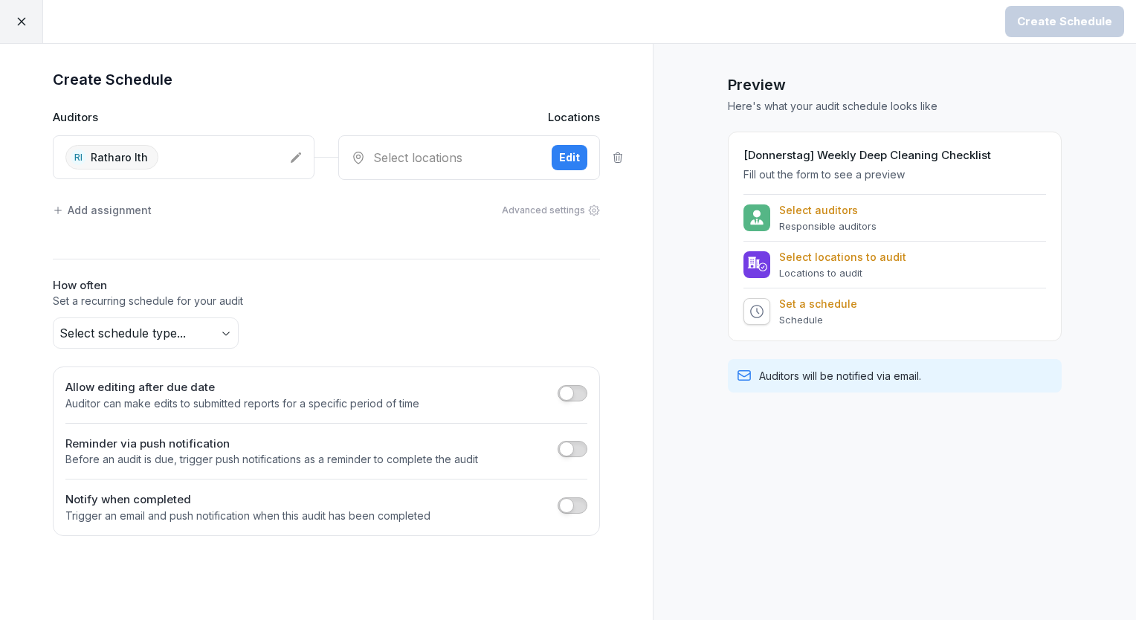
click at [384, 151] on div "Select locations" at bounding box center [445, 158] width 189 height 18
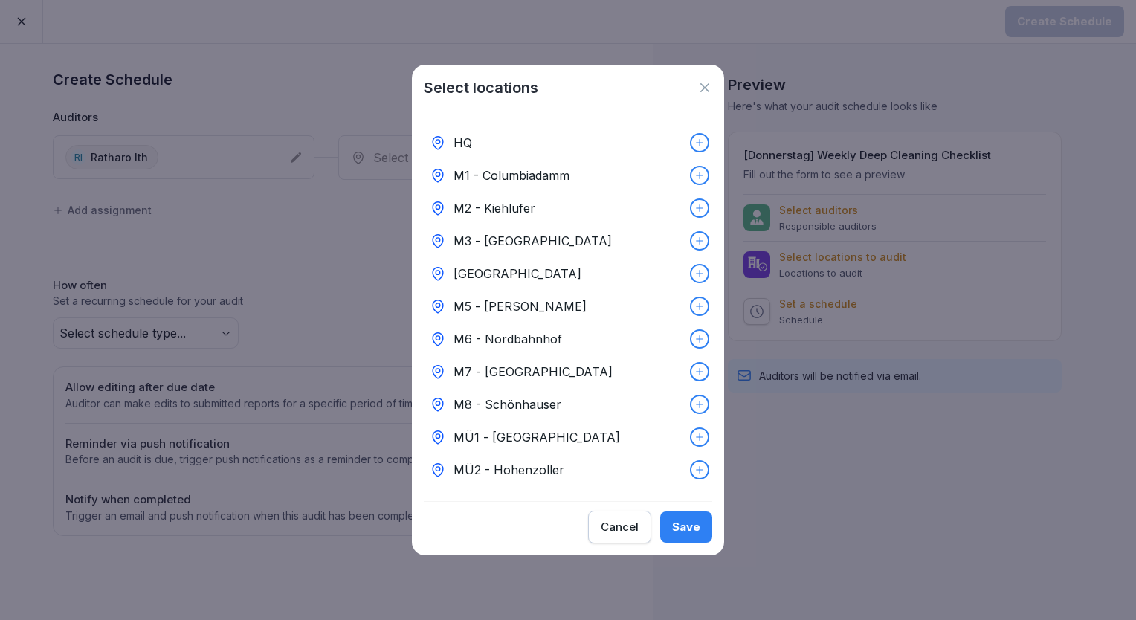
click at [482, 149] on div "HQ" at bounding box center [568, 142] width 288 height 33
click at [699, 526] on div "Save" at bounding box center [686, 527] width 28 height 16
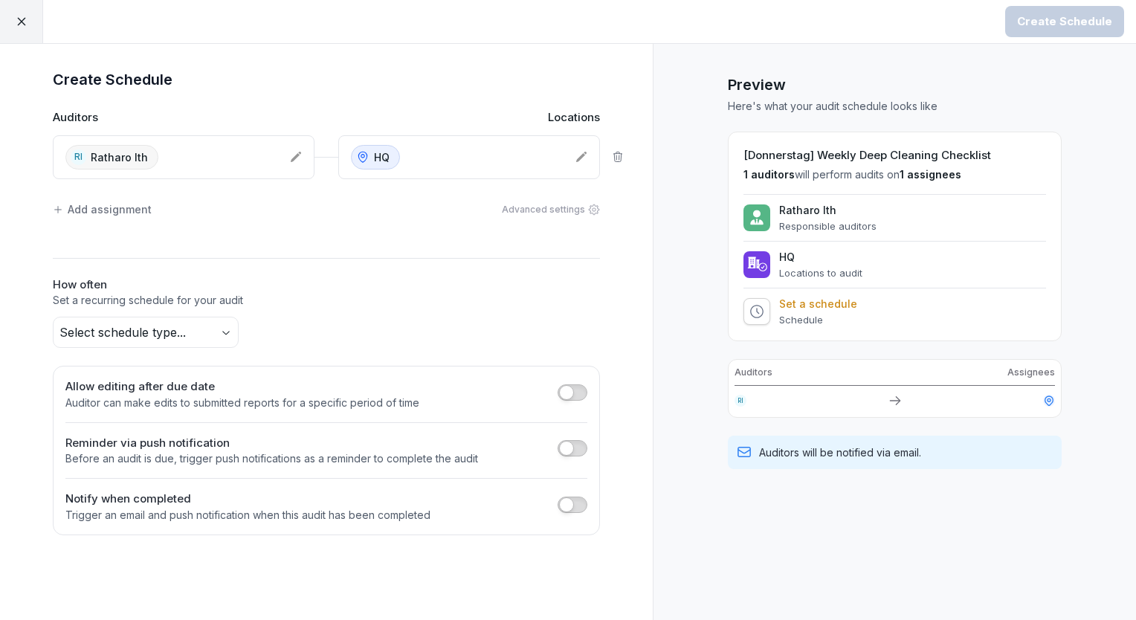
click at [229, 328] on body "Create Schedule Create Schedule Auditors Locations RI Ratharo Ith HQ Add assign…" at bounding box center [568, 310] width 1136 height 620
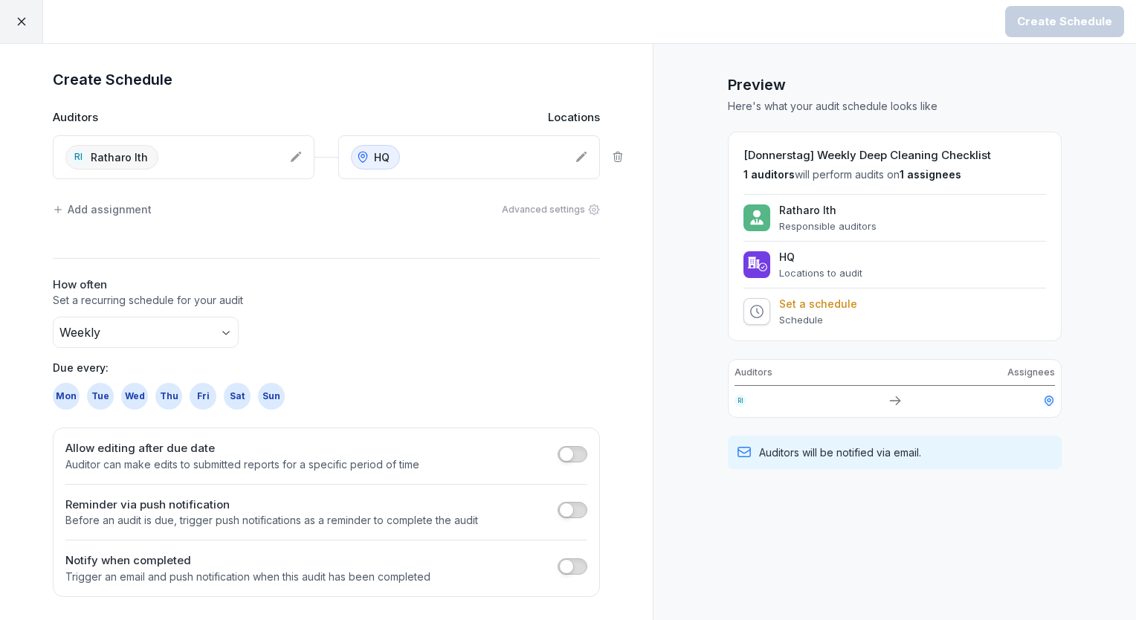
click at [161, 399] on div "Thu" at bounding box center [168, 396] width 27 height 27
click at [1041, 27] on div "Create Schedule" at bounding box center [1064, 21] width 95 height 16
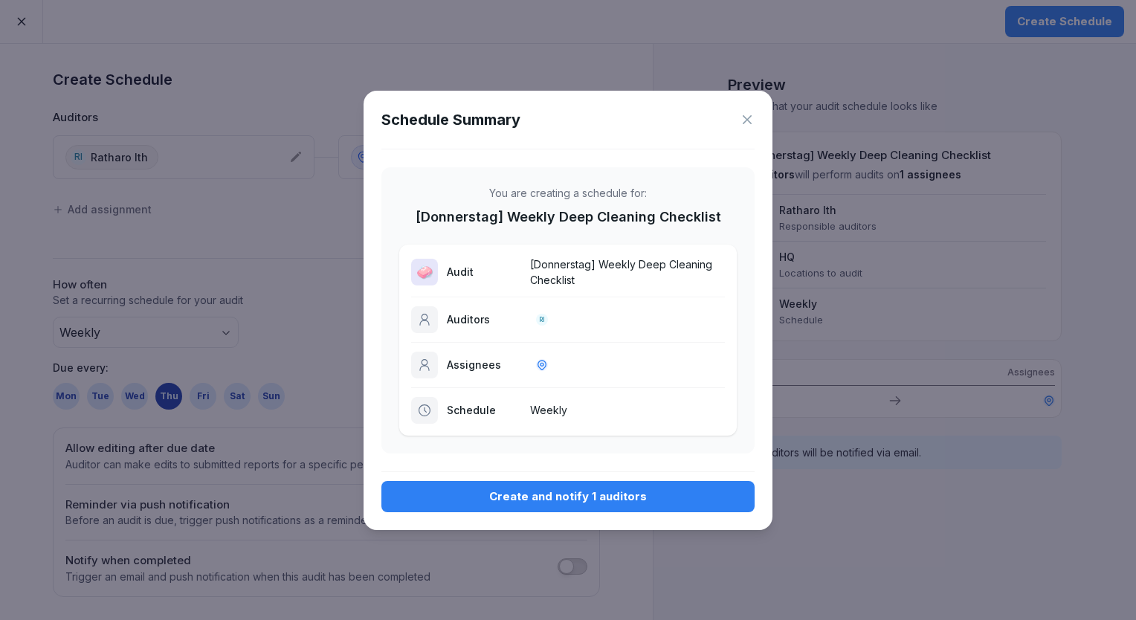
click at [530, 494] on div "Create and notify 1 auditors" at bounding box center [567, 496] width 349 height 16
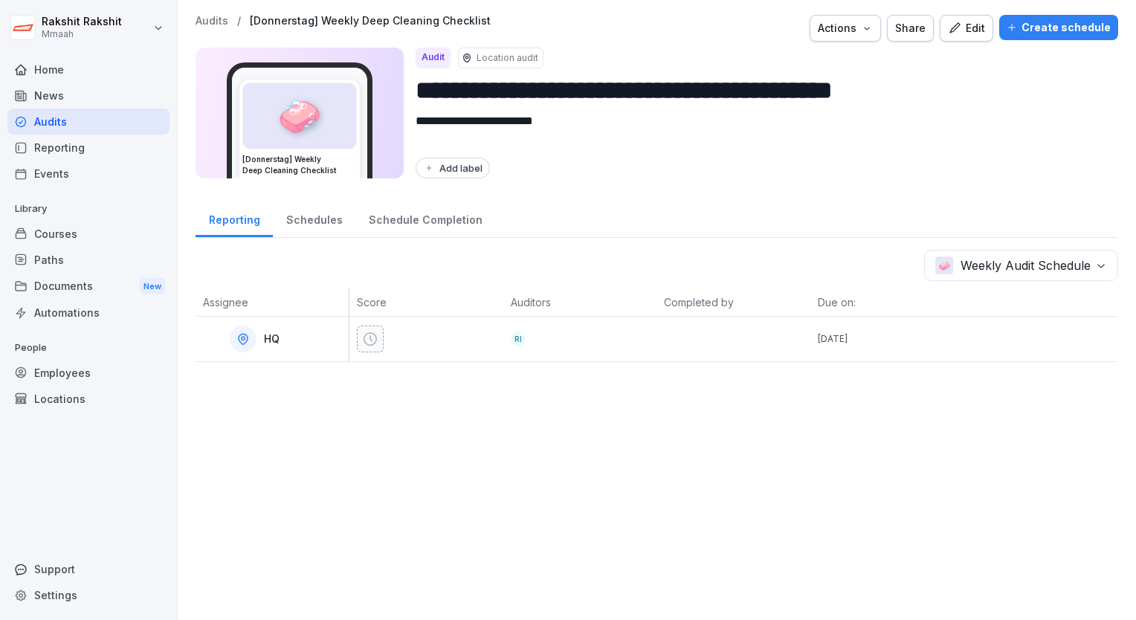
click at [63, 129] on div "Audits" at bounding box center [88, 122] width 162 height 26
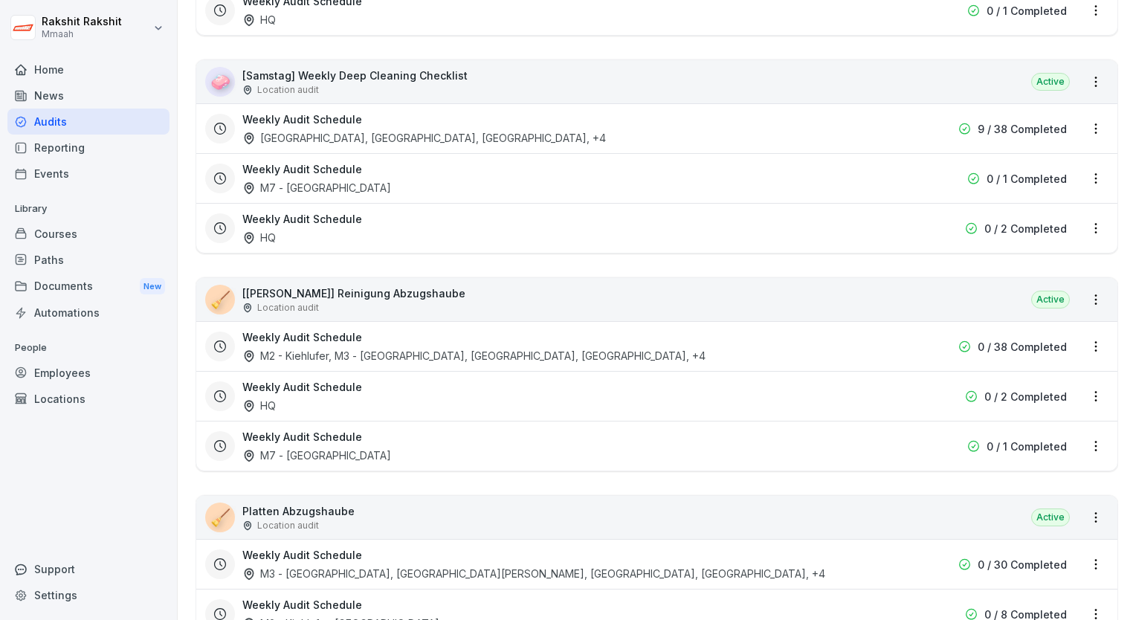
scroll to position [4163, 0]
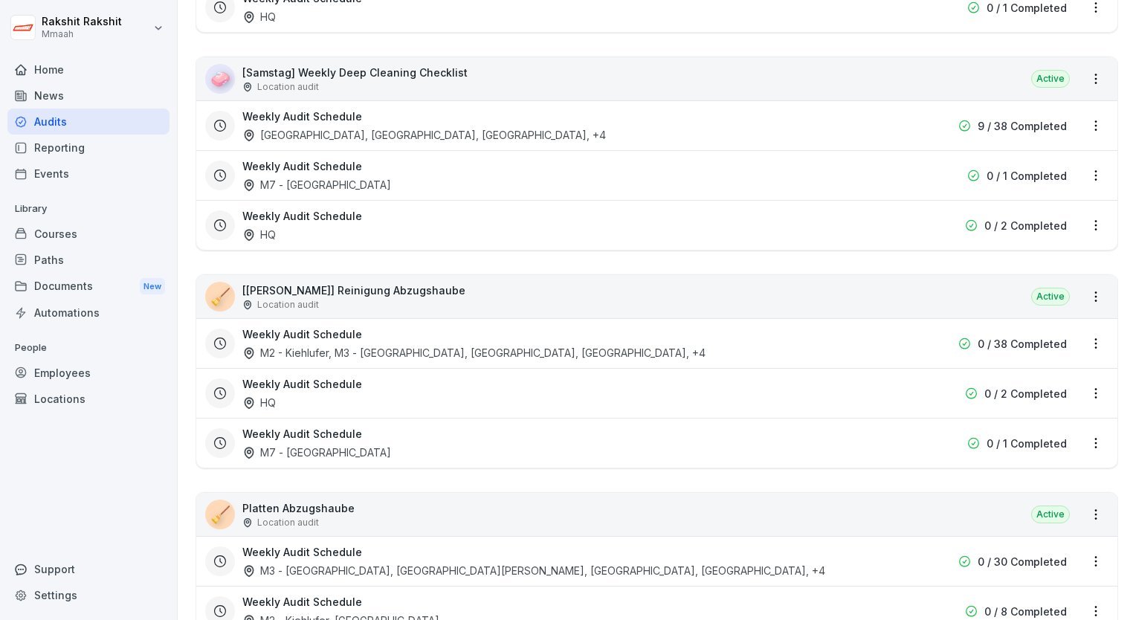
click at [440, 80] on div "Location audit" at bounding box center [354, 86] width 225 height 13
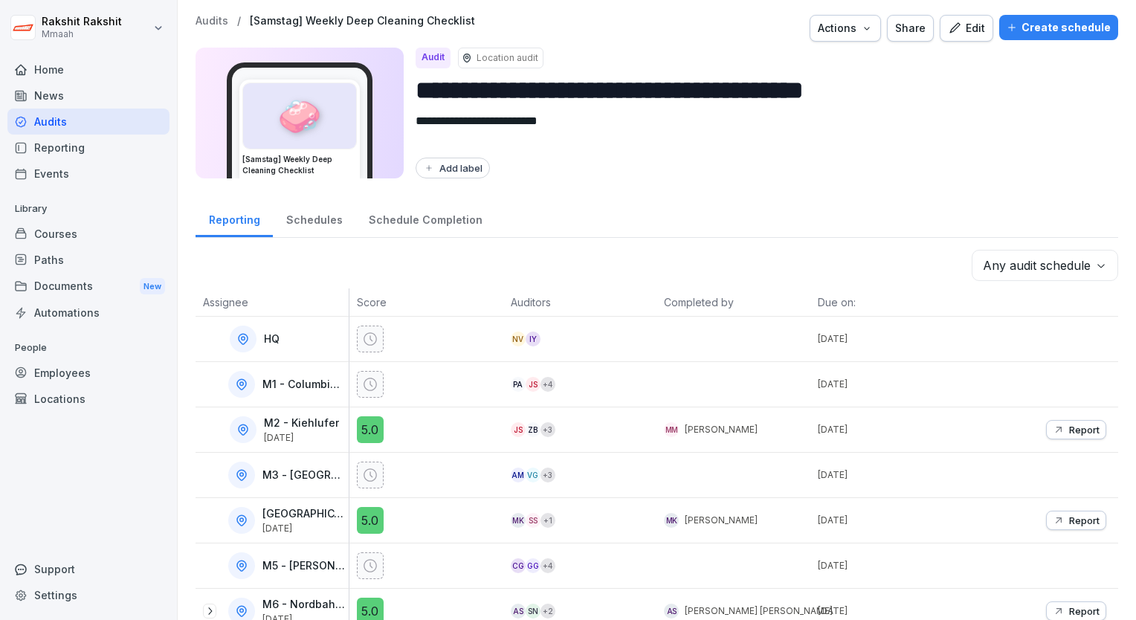
click at [999, 31] on button "Create schedule" at bounding box center [1058, 27] width 119 height 25
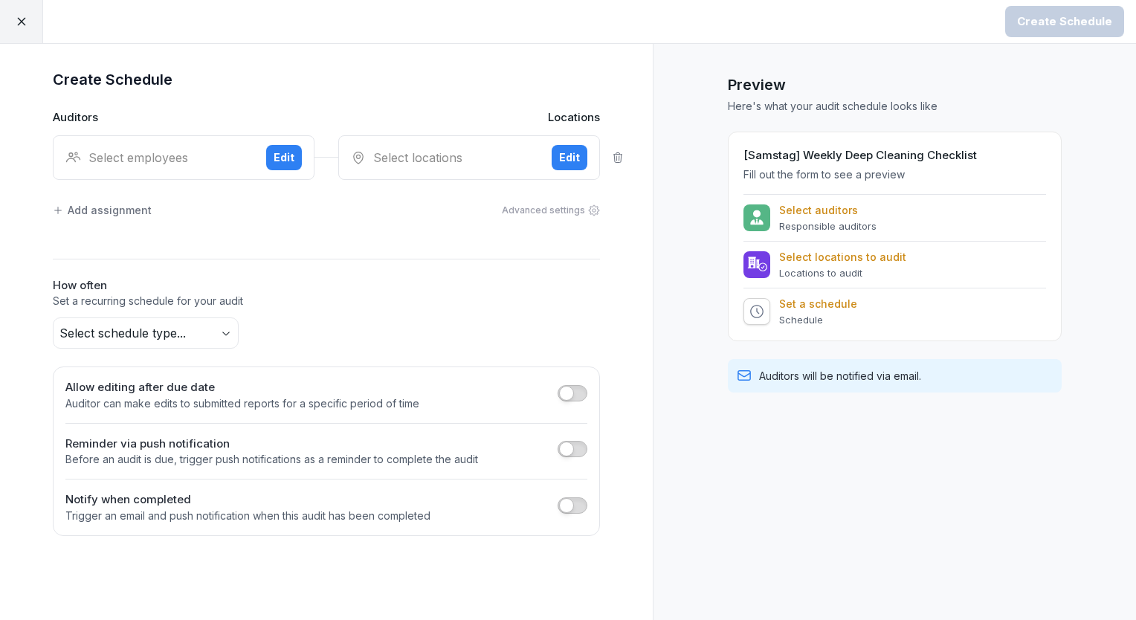
click at [137, 149] on div "Select employees" at bounding box center [159, 158] width 189 height 18
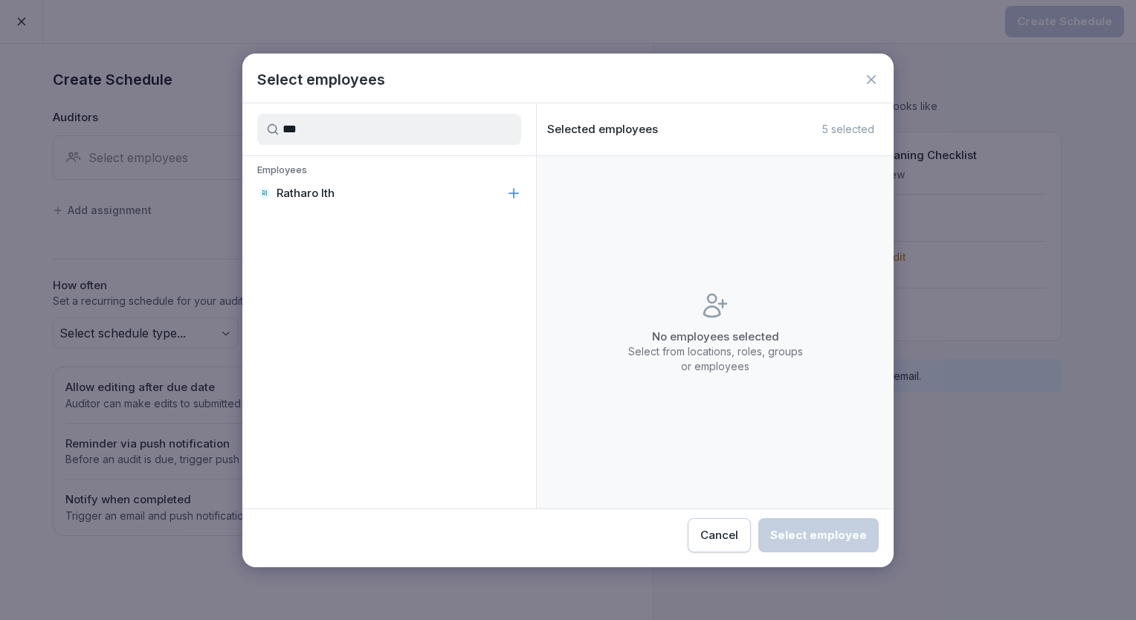
type input "***"
click at [297, 189] on p "Ratharo Ith" at bounding box center [306, 193] width 58 height 15
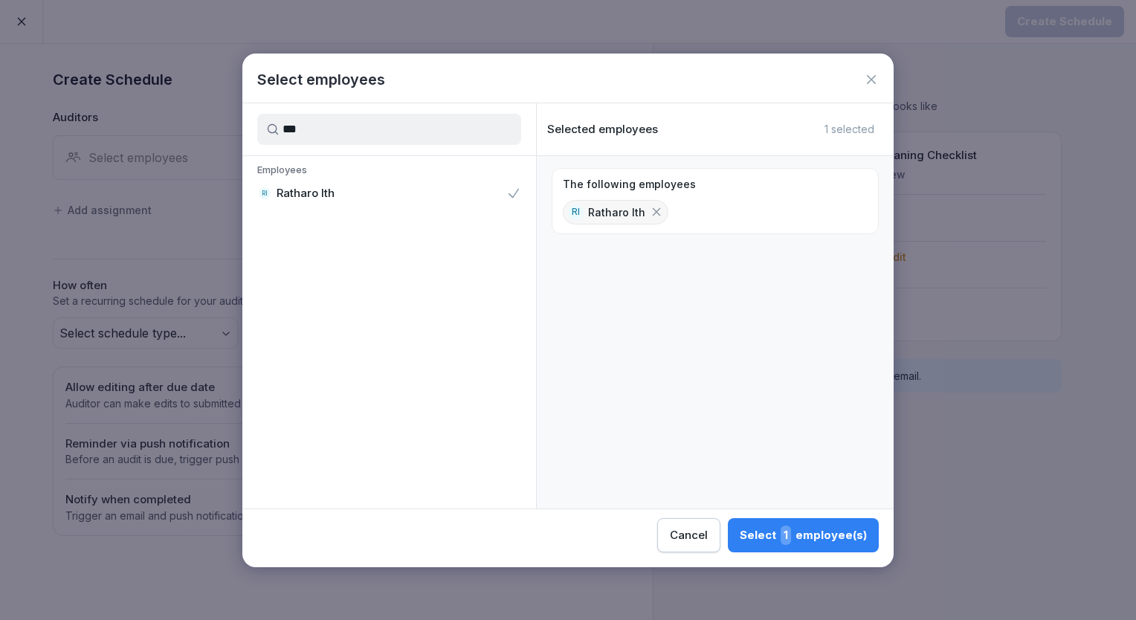
click at [808, 543] on div "Select 1 employee(s)" at bounding box center [803, 535] width 127 height 19
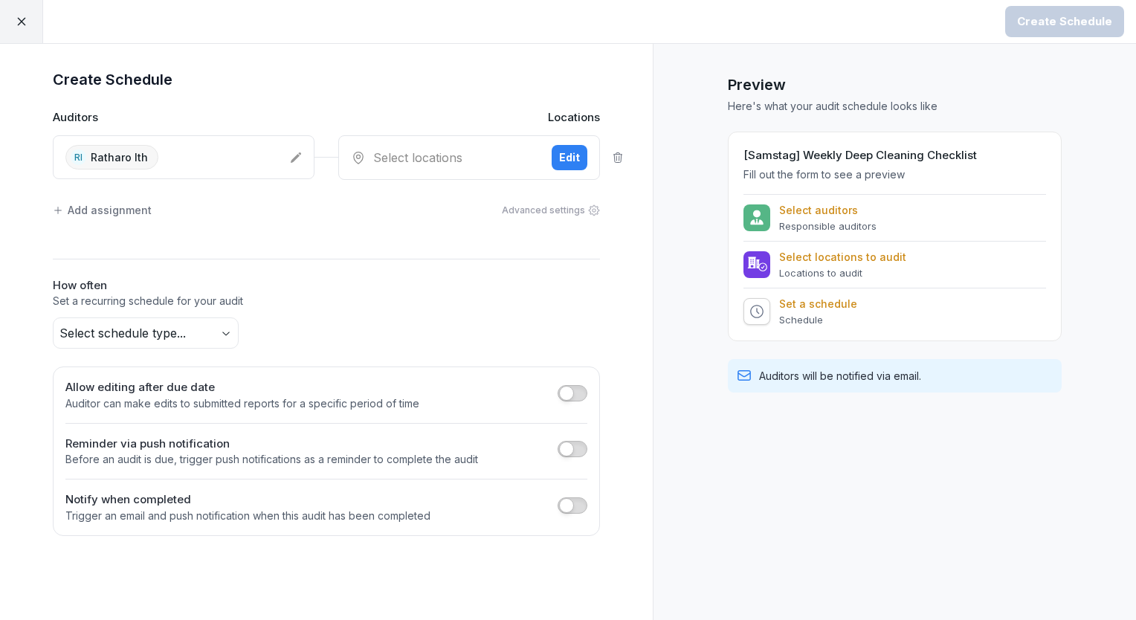
click at [430, 155] on div "Select locations" at bounding box center [445, 158] width 189 height 18
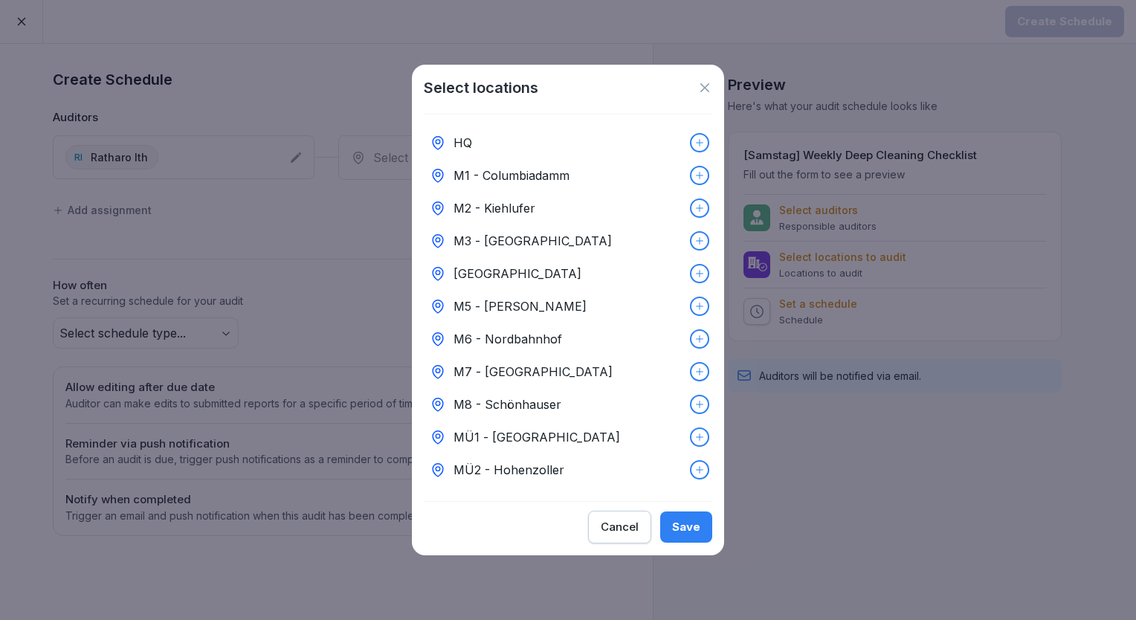
click at [469, 149] on div "HQ" at bounding box center [568, 142] width 288 height 33
click at [688, 526] on div "Save" at bounding box center [686, 527] width 28 height 16
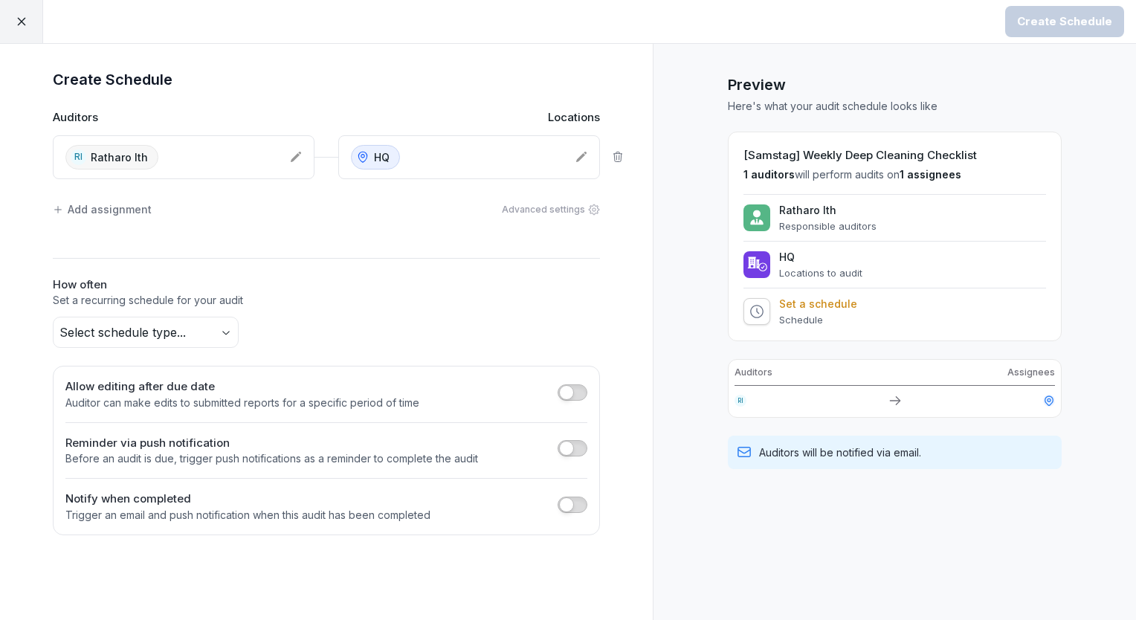
click at [222, 332] on body "Create Schedule Create Schedule Auditors Locations RI Ratharo Ith HQ Add assign…" at bounding box center [568, 310] width 1136 height 620
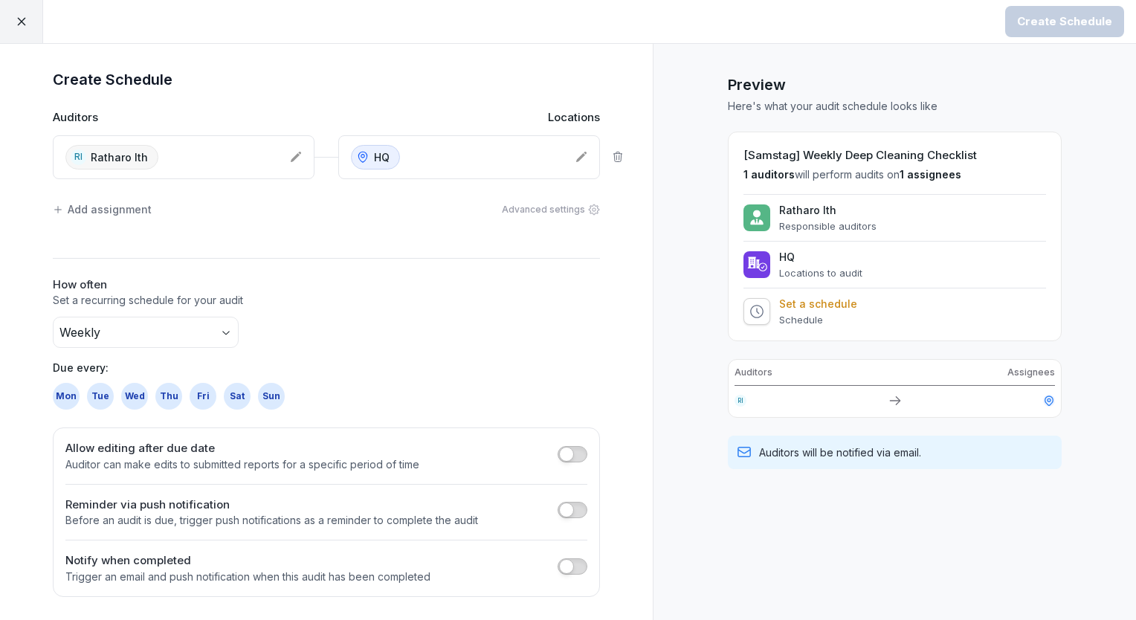
click at [234, 394] on div "Sat" at bounding box center [237, 396] width 27 height 27
click at [1085, 30] on button "Create Schedule" at bounding box center [1064, 21] width 119 height 31
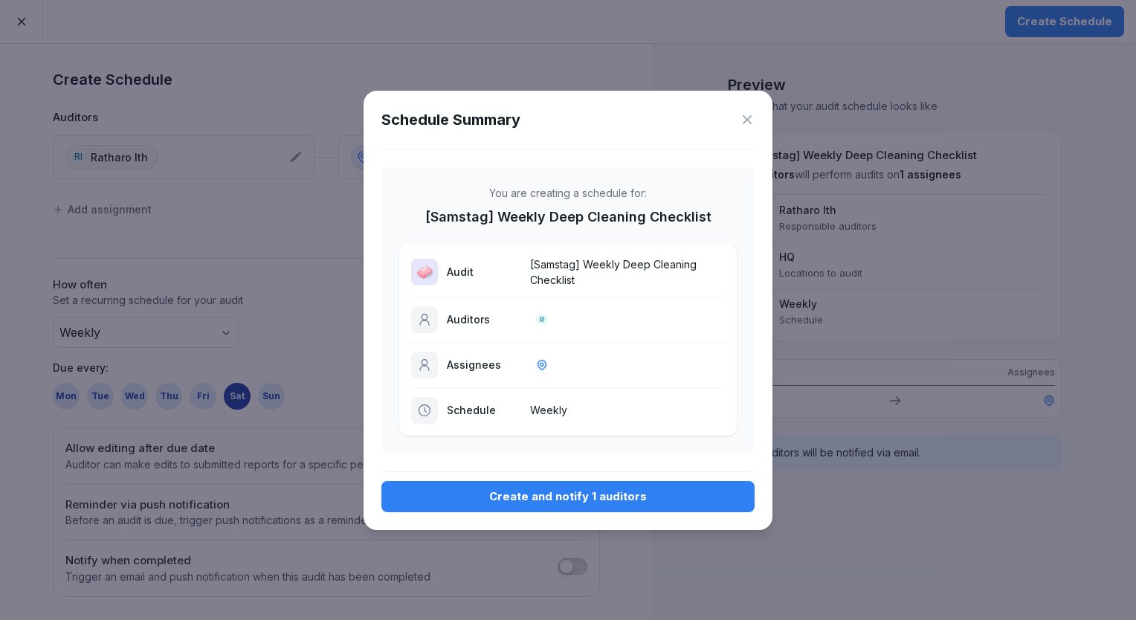
click at [542, 492] on div "Create and notify 1 auditors" at bounding box center [567, 496] width 349 height 16
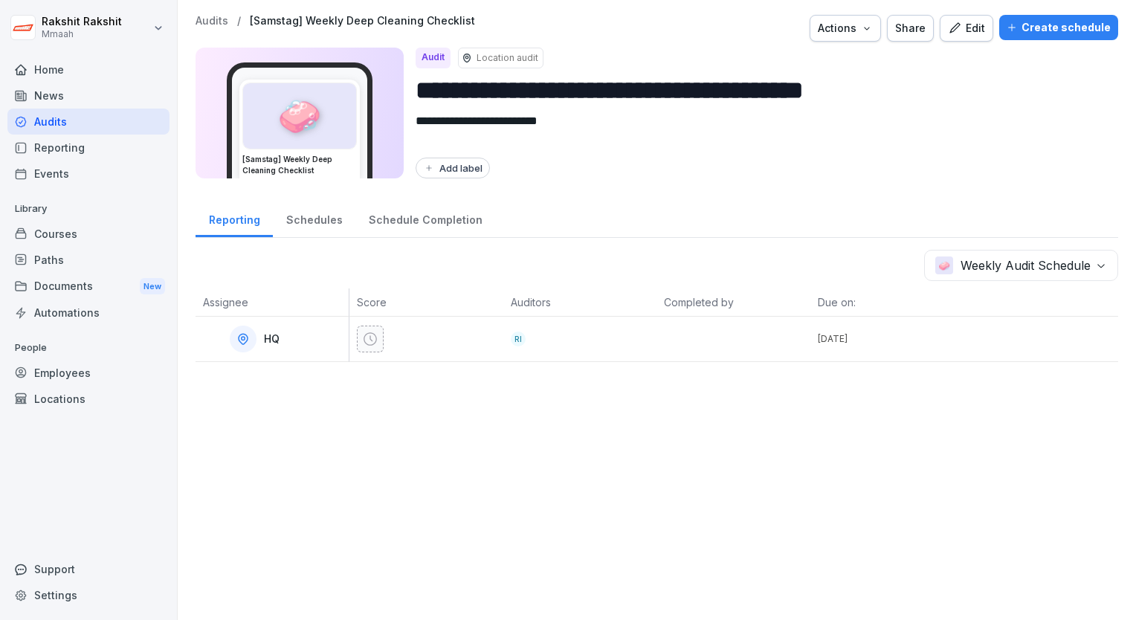
click at [67, 119] on div "Audits" at bounding box center [88, 122] width 162 height 26
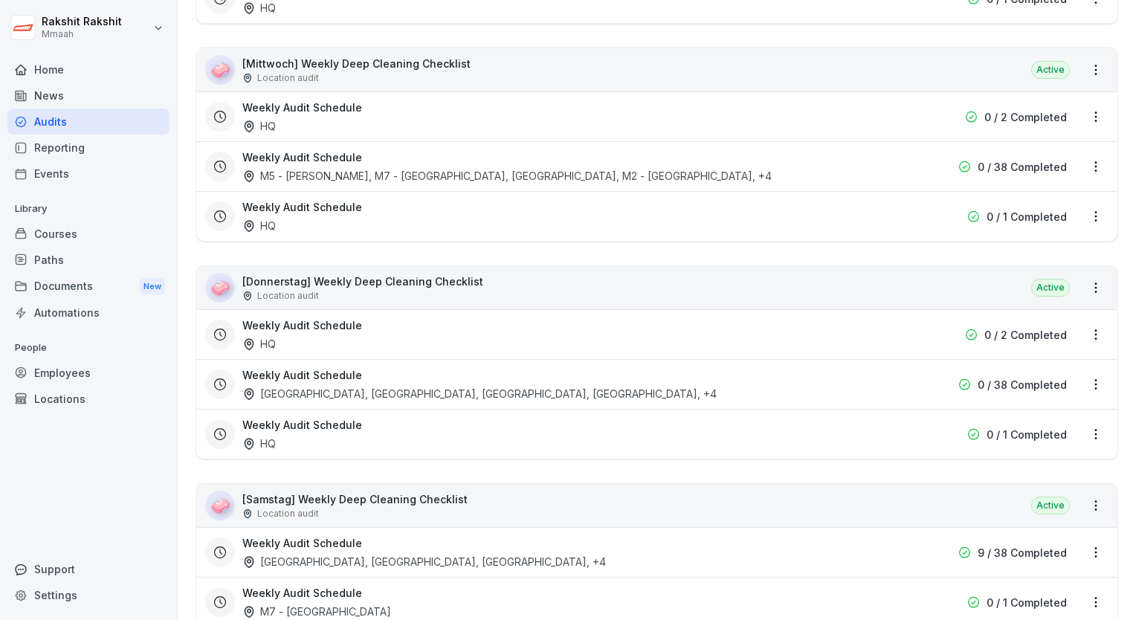
scroll to position [3866, 0]
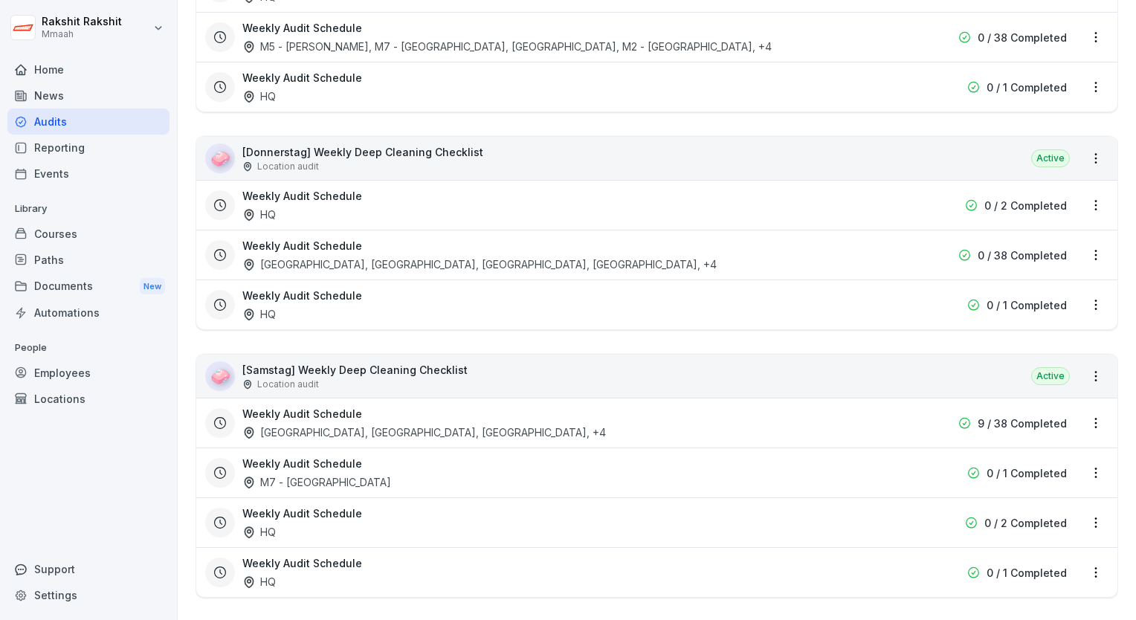
click at [443, 378] on div "Location audit" at bounding box center [354, 384] width 225 height 13
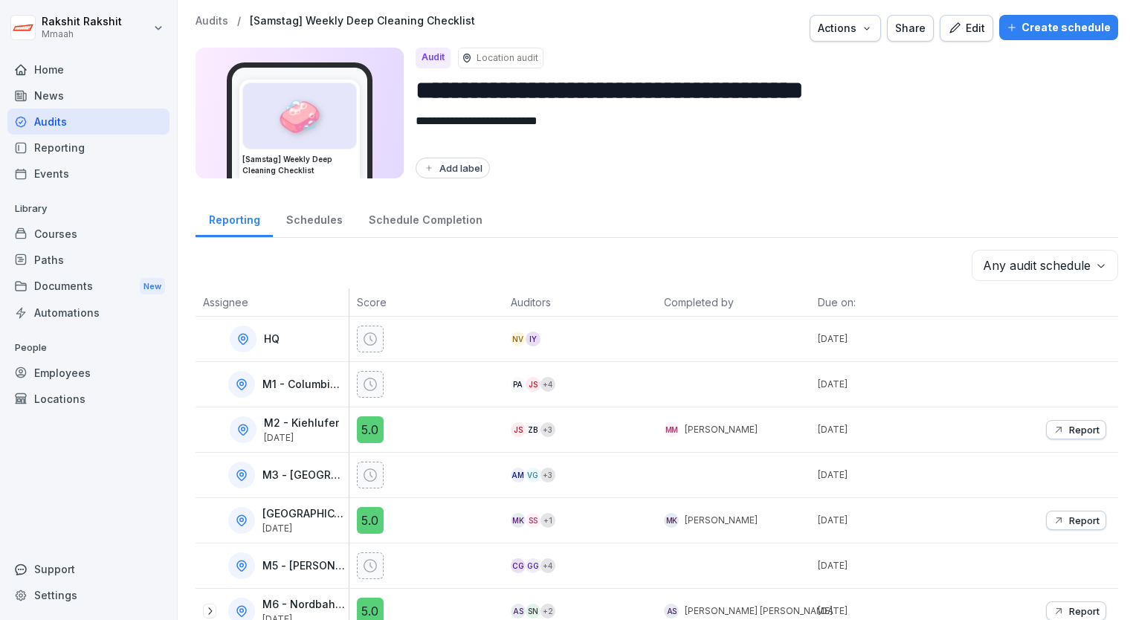
click at [1036, 38] on button "Create schedule" at bounding box center [1058, 27] width 119 height 25
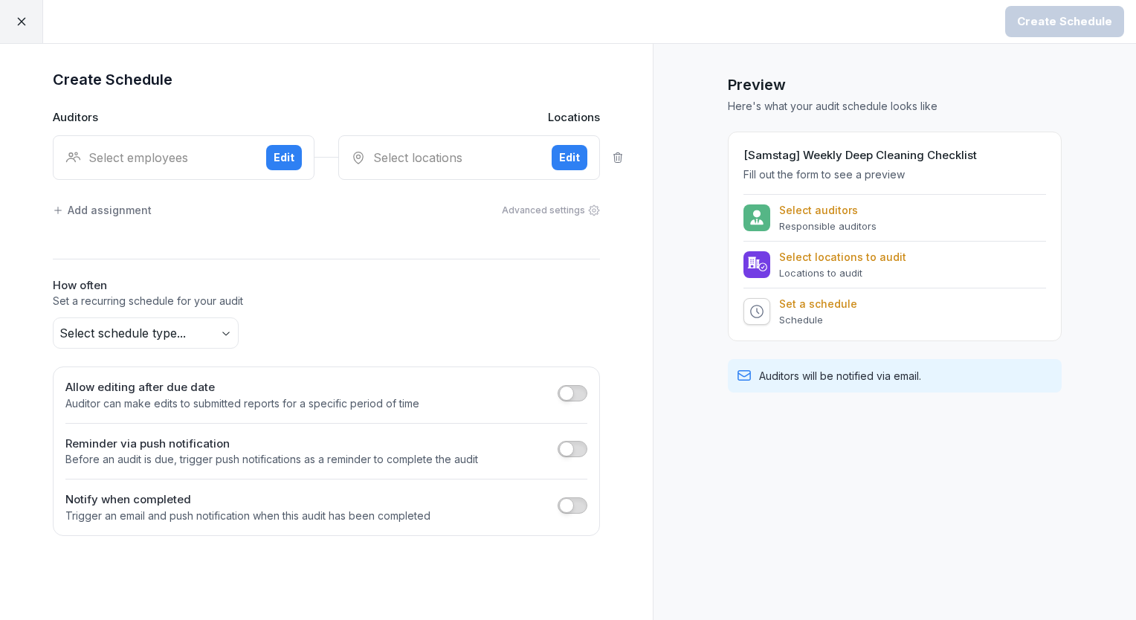
click at [154, 175] on div "Select employees Edit" at bounding box center [184, 157] width 262 height 45
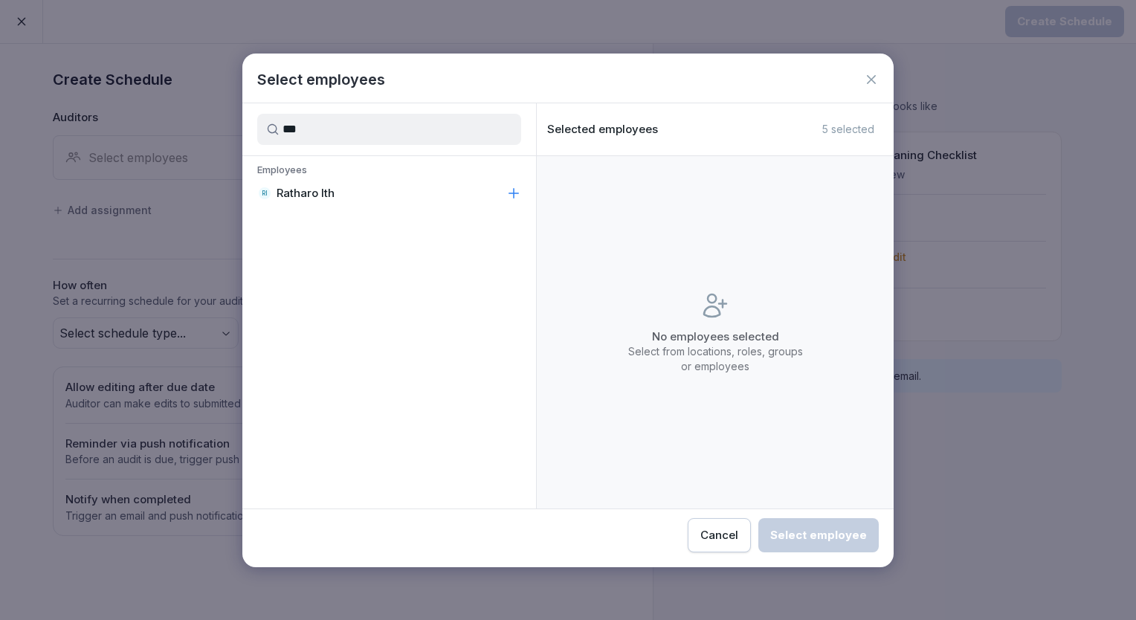
type input "***"
click at [333, 181] on div "RI Ratharo Ith" at bounding box center [389, 193] width 294 height 27
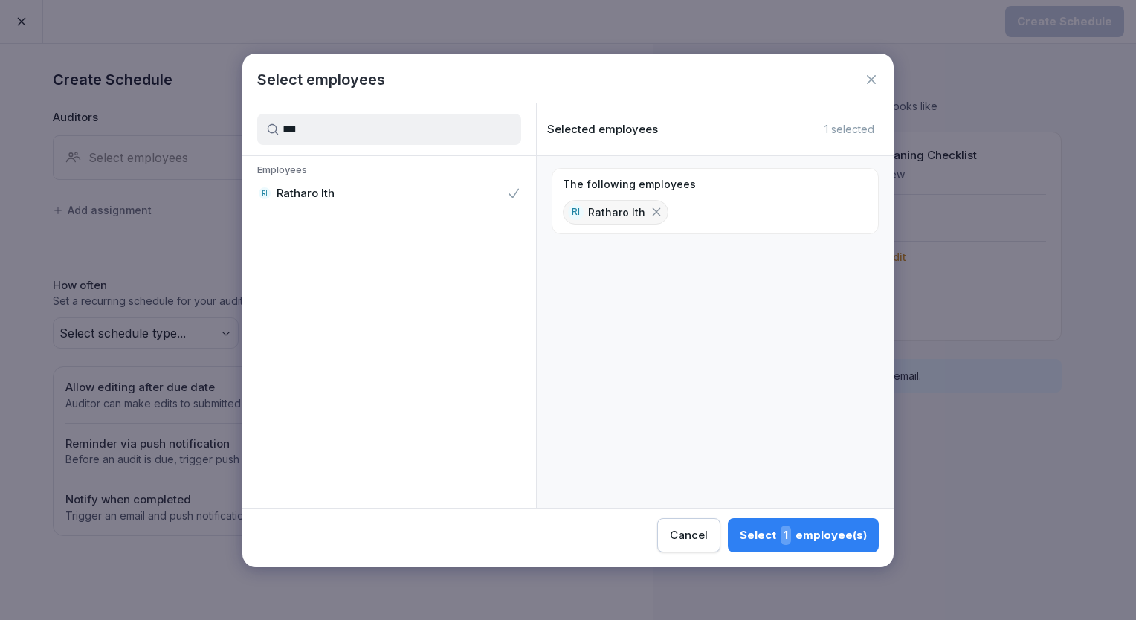
click at [789, 519] on button "Select 1 employee(s)" at bounding box center [803, 535] width 151 height 34
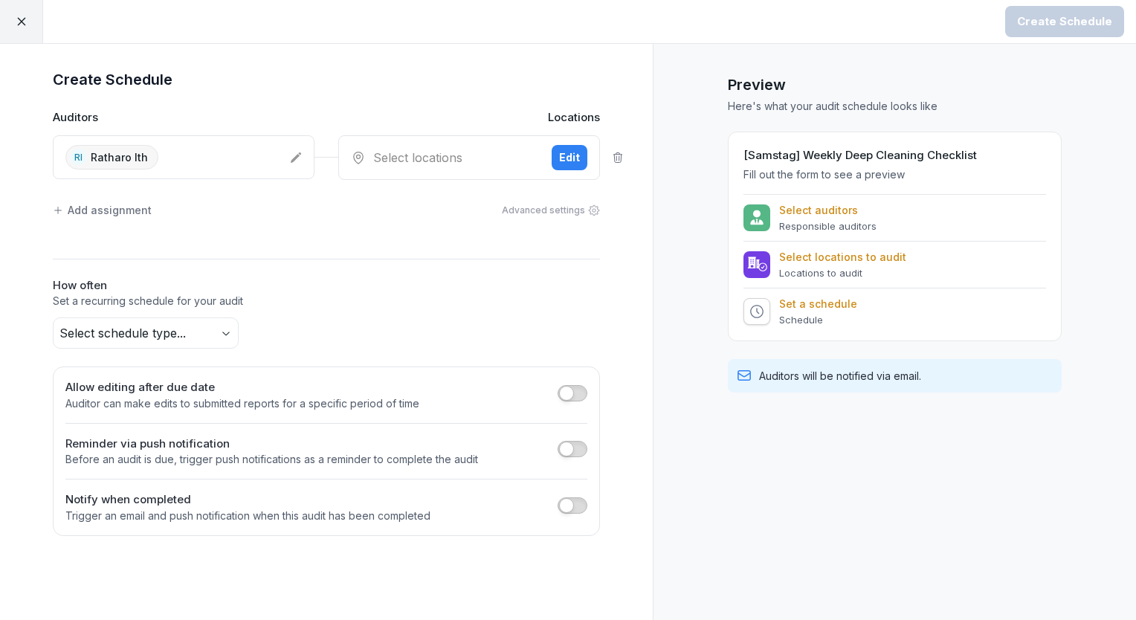
click at [434, 166] on div "Select locations Edit" at bounding box center [469, 157] width 262 height 45
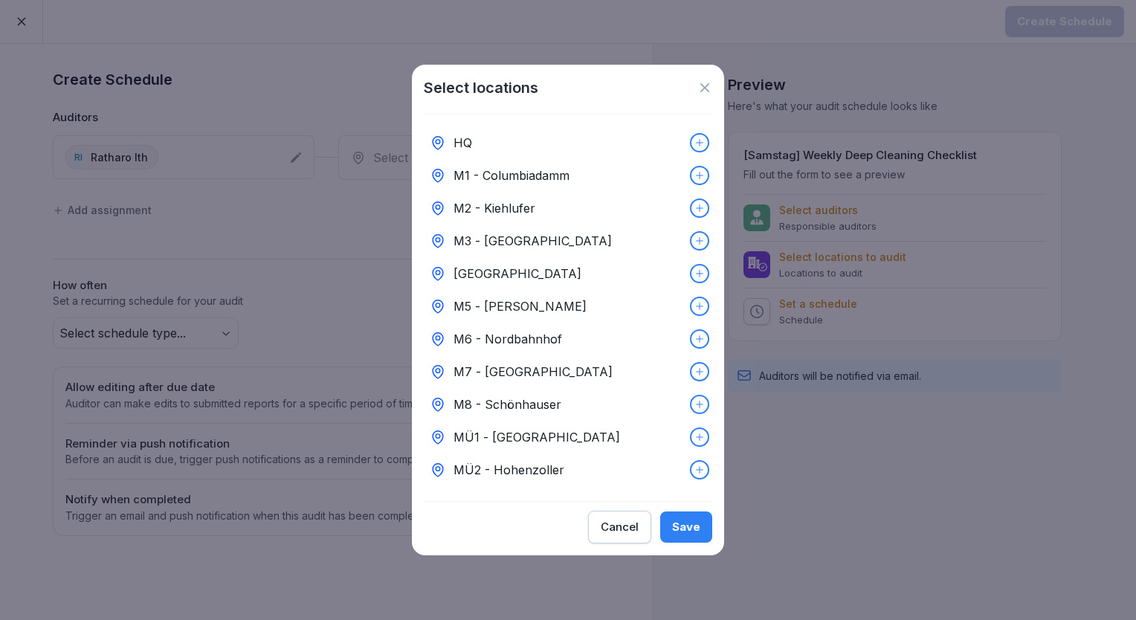
click at [490, 131] on div "HQ" at bounding box center [568, 142] width 288 height 33
click at [691, 527] on div "Save" at bounding box center [686, 527] width 28 height 16
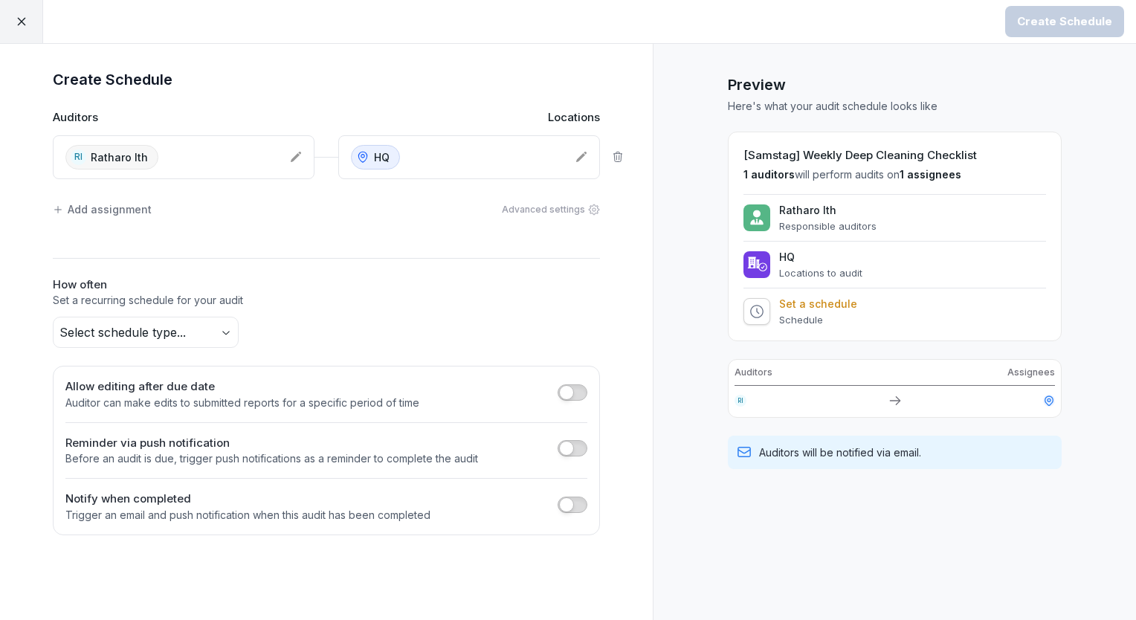
click at [218, 336] on body "Create Schedule Create Schedule Auditors Locations RI Ratharo Ith HQ Add assign…" at bounding box center [568, 310] width 1136 height 620
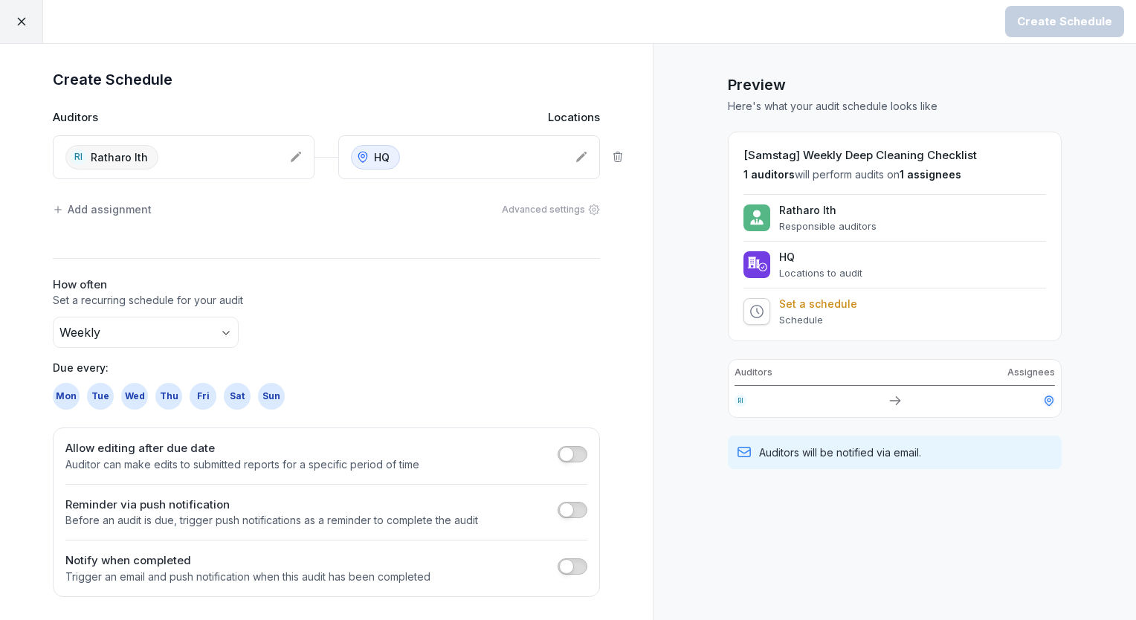
click at [276, 387] on div "Sun" at bounding box center [271, 396] width 27 height 27
click at [20, 30] on div at bounding box center [21, 21] width 43 height 43
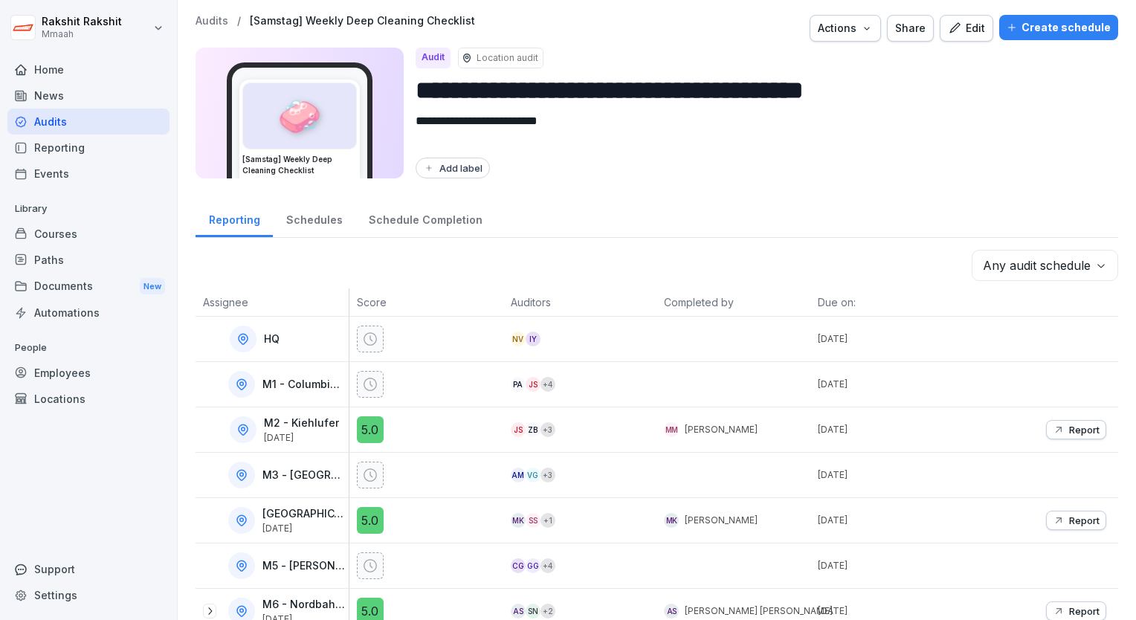
click at [42, 126] on div "Audits" at bounding box center [88, 122] width 162 height 26
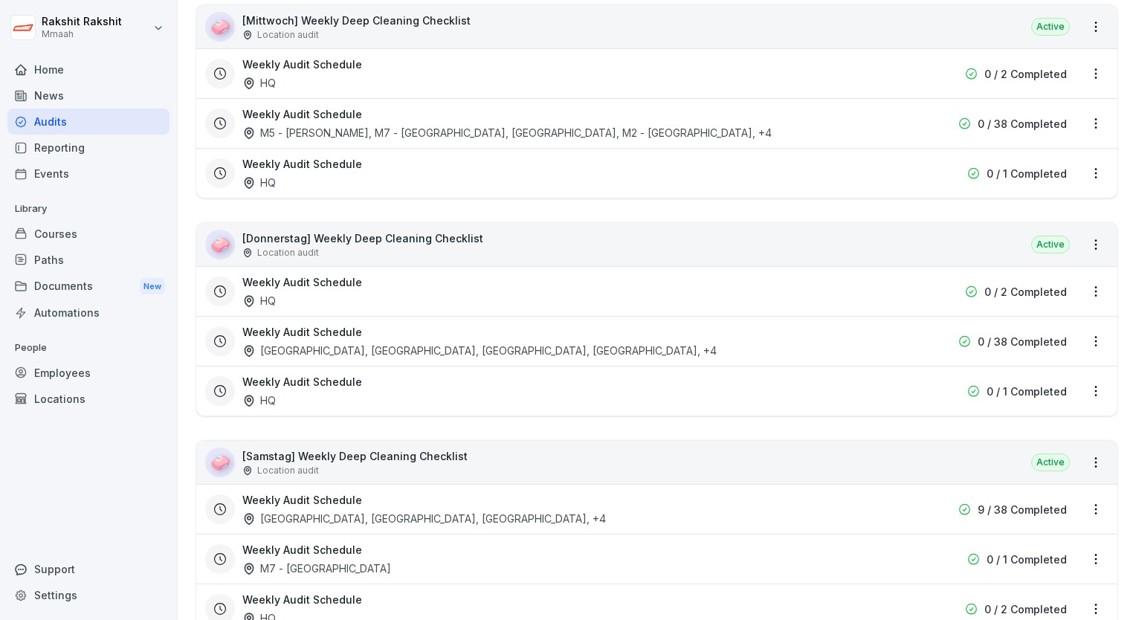
scroll to position [4030, 0]
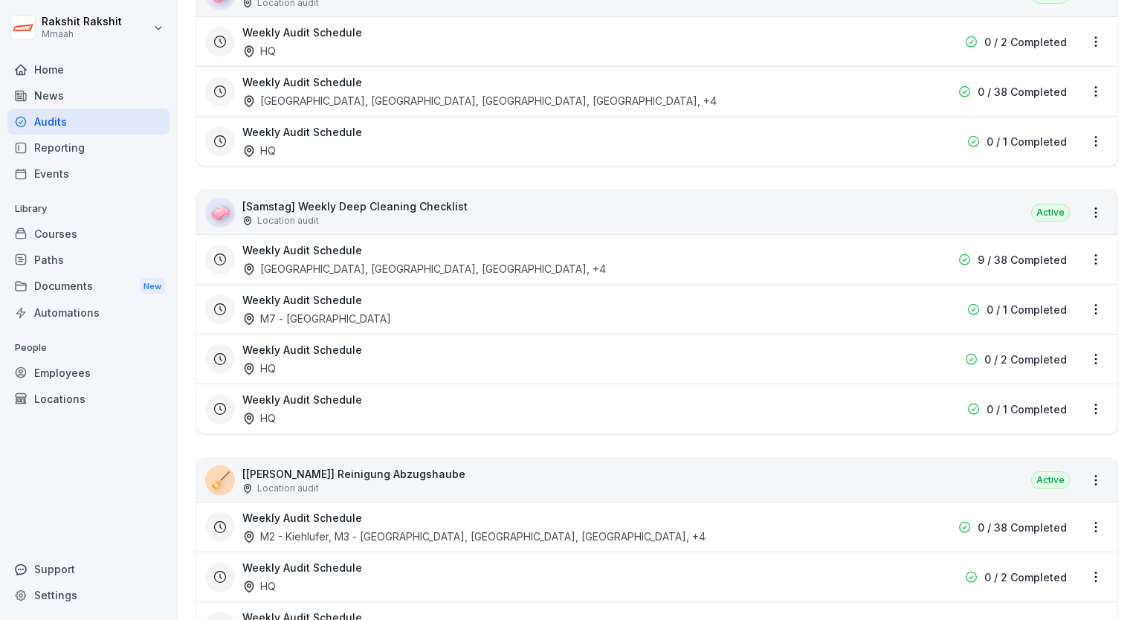
click at [356, 466] on p "[[PERSON_NAME]] Reinigung Abzugshaube" at bounding box center [353, 474] width 223 height 16
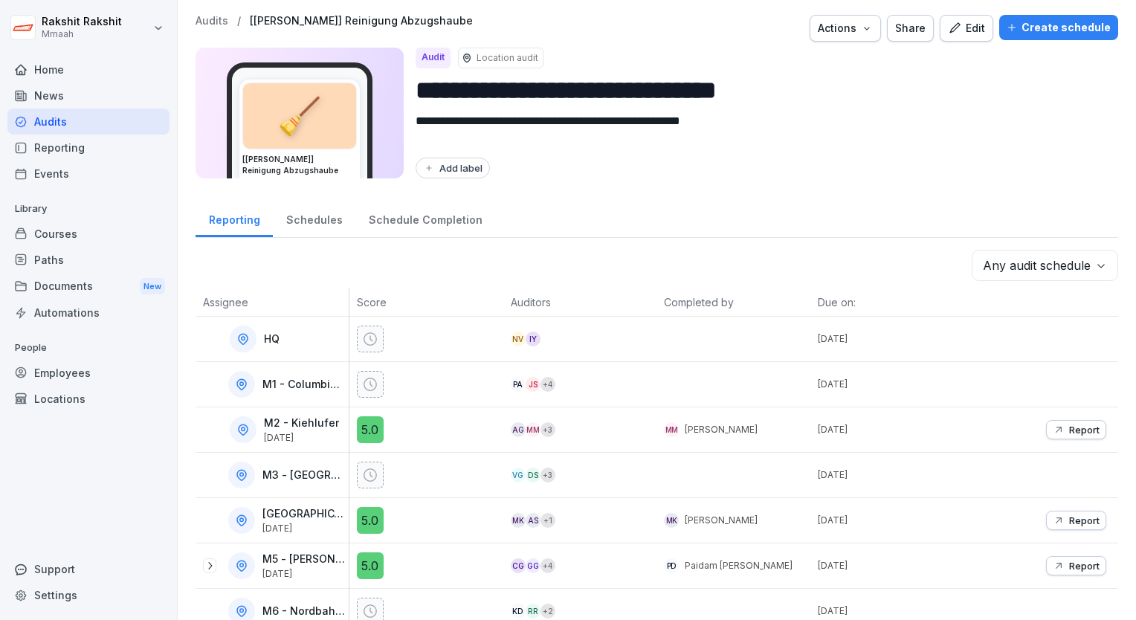
click at [1035, 37] on button "Create schedule" at bounding box center [1058, 27] width 119 height 25
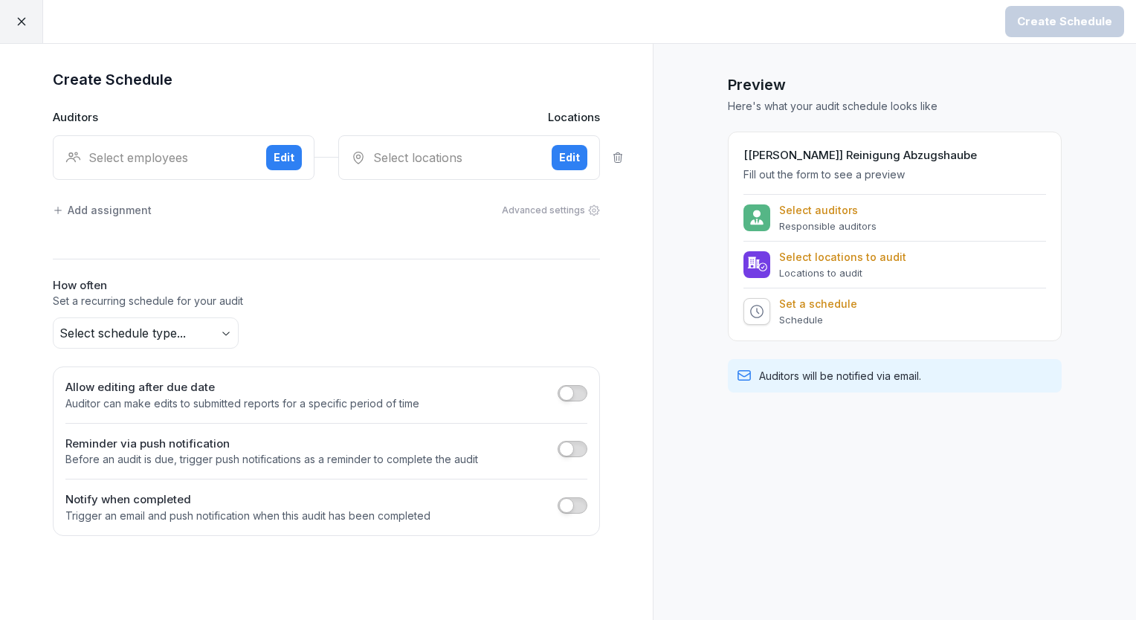
click at [129, 160] on div "Select employees" at bounding box center [159, 158] width 189 height 18
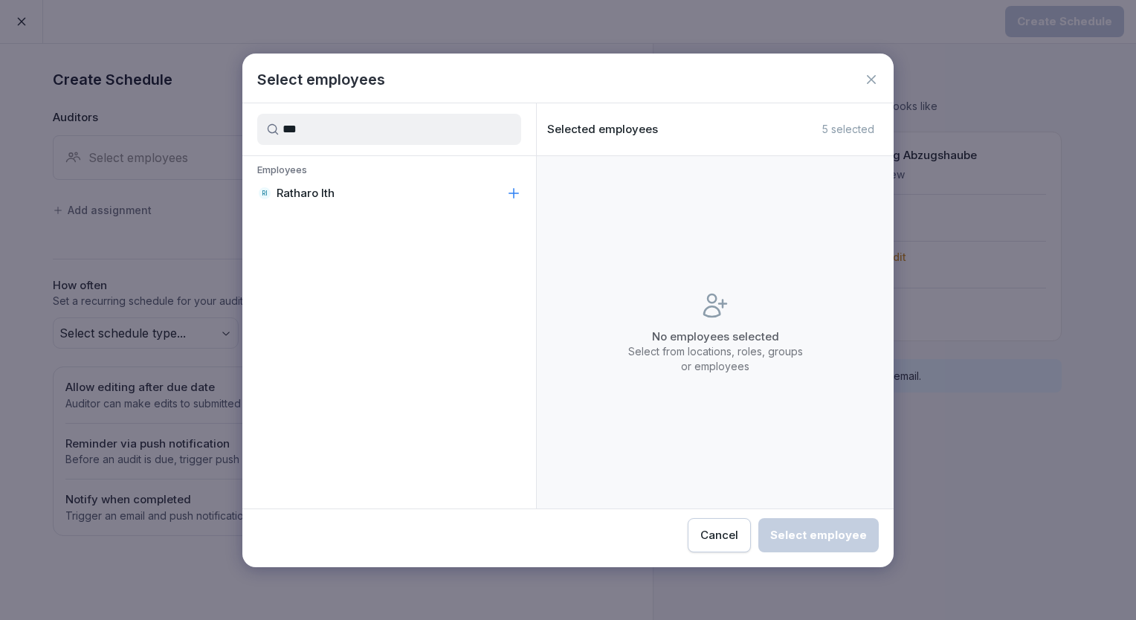
type input "***"
click at [342, 193] on div "RI Ratharo Ith" at bounding box center [389, 193] width 294 height 27
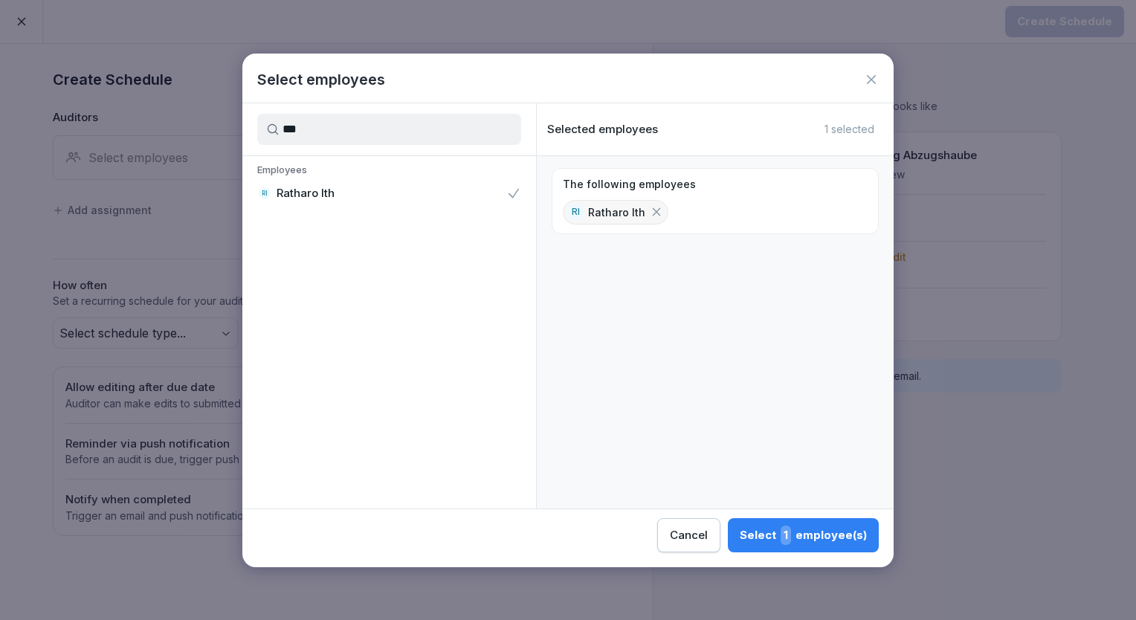
click at [804, 542] on div "Select 1 employee(s)" at bounding box center [803, 535] width 127 height 19
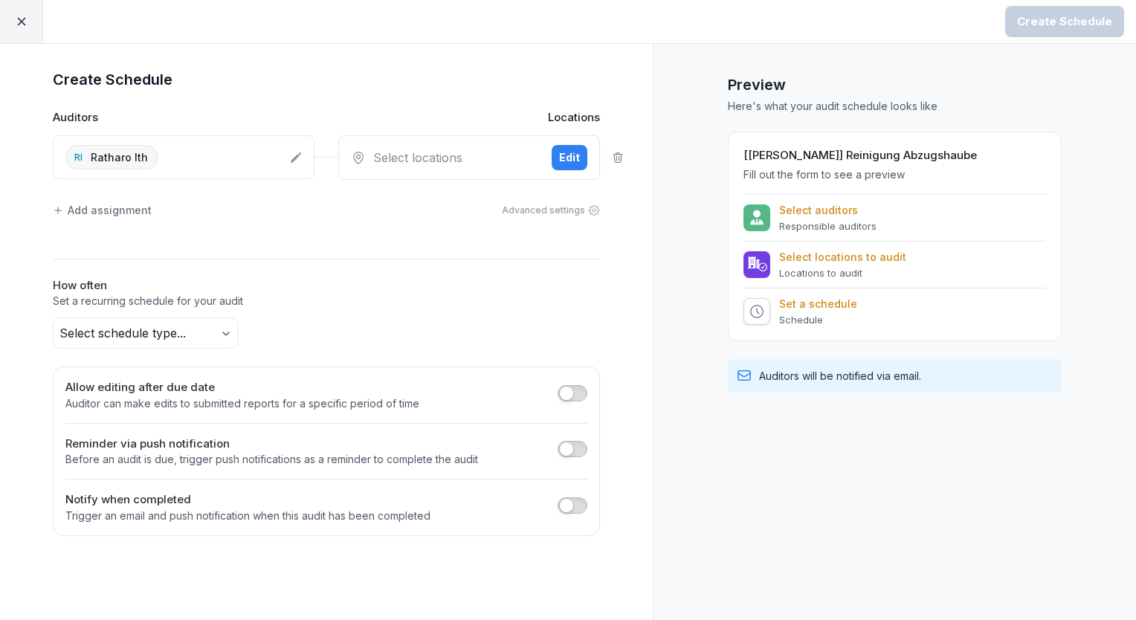
click at [473, 167] on div "Select locations Edit" at bounding box center [469, 157] width 262 height 45
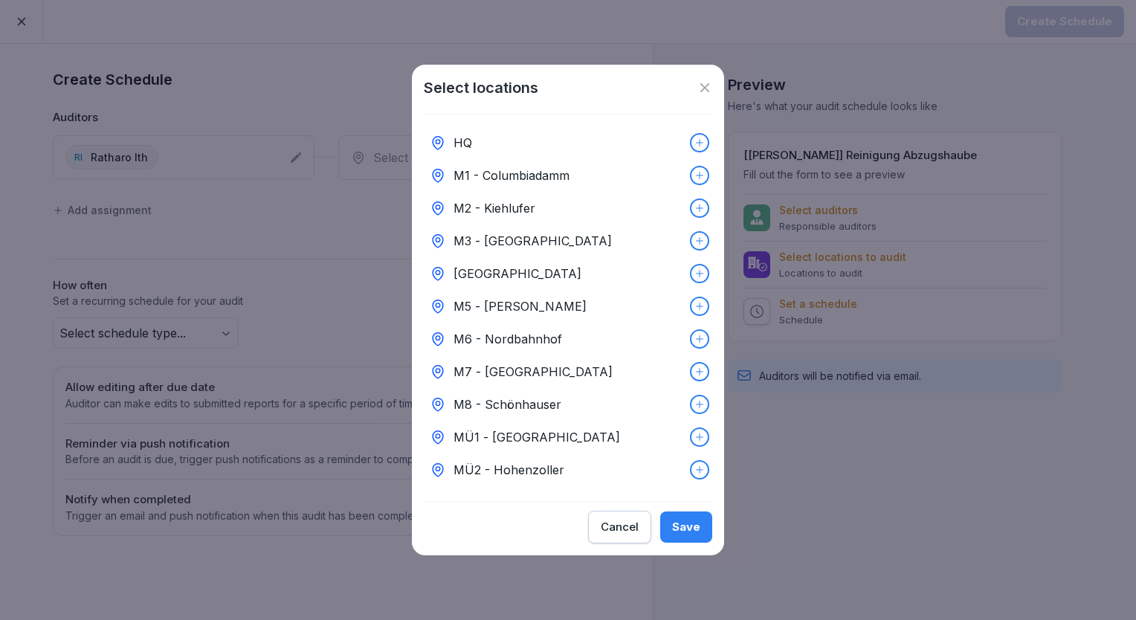
click at [501, 143] on div "HQ" at bounding box center [568, 142] width 288 height 33
click at [696, 534] on div "Save" at bounding box center [686, 527] width 28 height 16
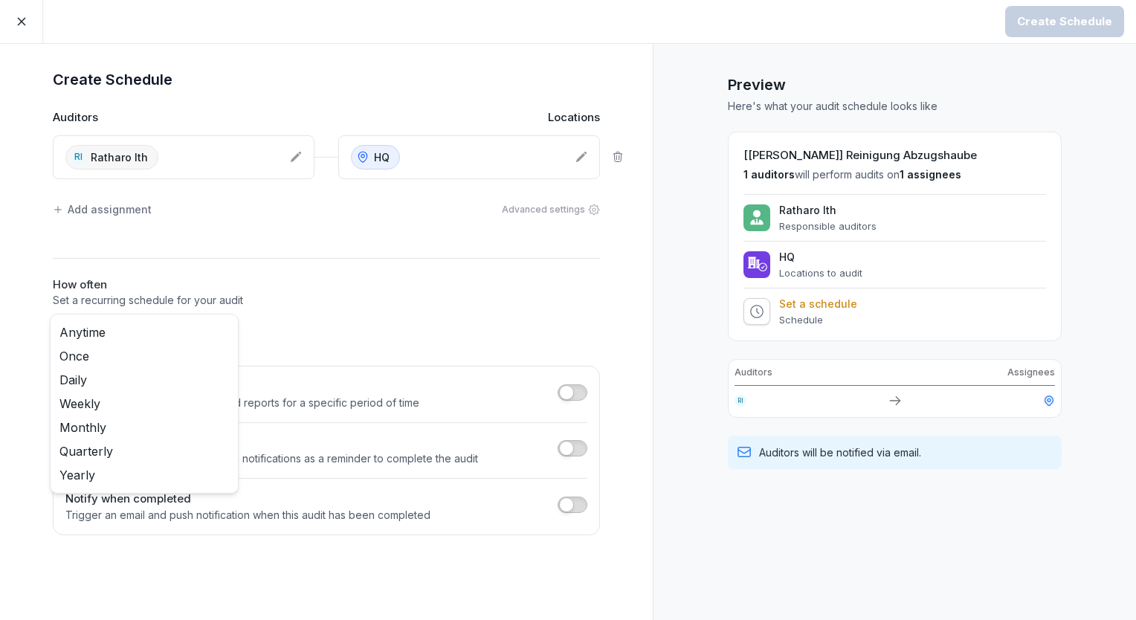
click at [120, 325] on body "Create Schedule Create Schedule Auditors Locations RI Ratharo Ith HQ Add assign…" at bounding box center [568, 310] width 1136 height 620
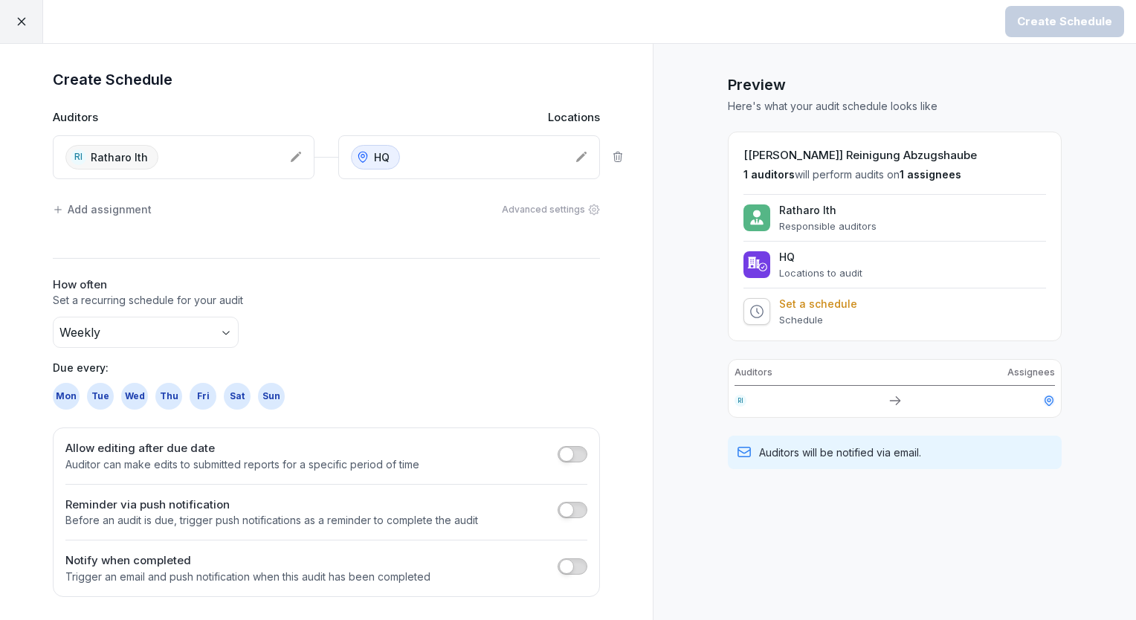
click at [274, 399] on div "Sun" at bounding box center [271, 396] width 27 height 27
click at [1088, 22] on div "Create Schedule" at bounding box center [1064, 21] width 95 height 16
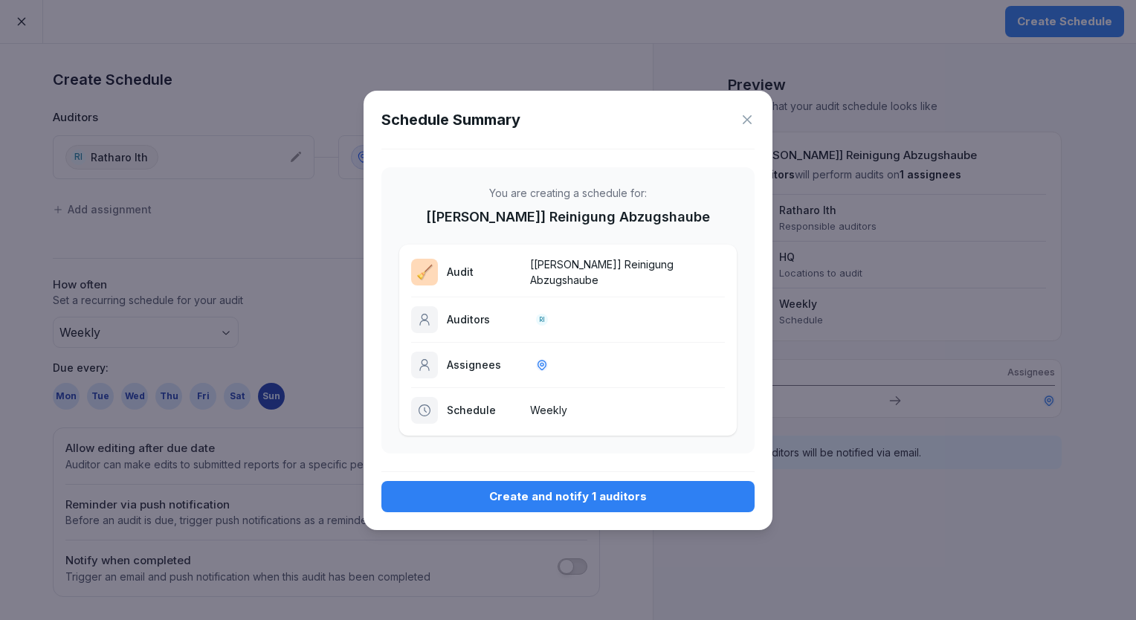
click at [607, 498] on div "Create and notify 1 auditors" at bounding box center [567, 496] width 349 height 16
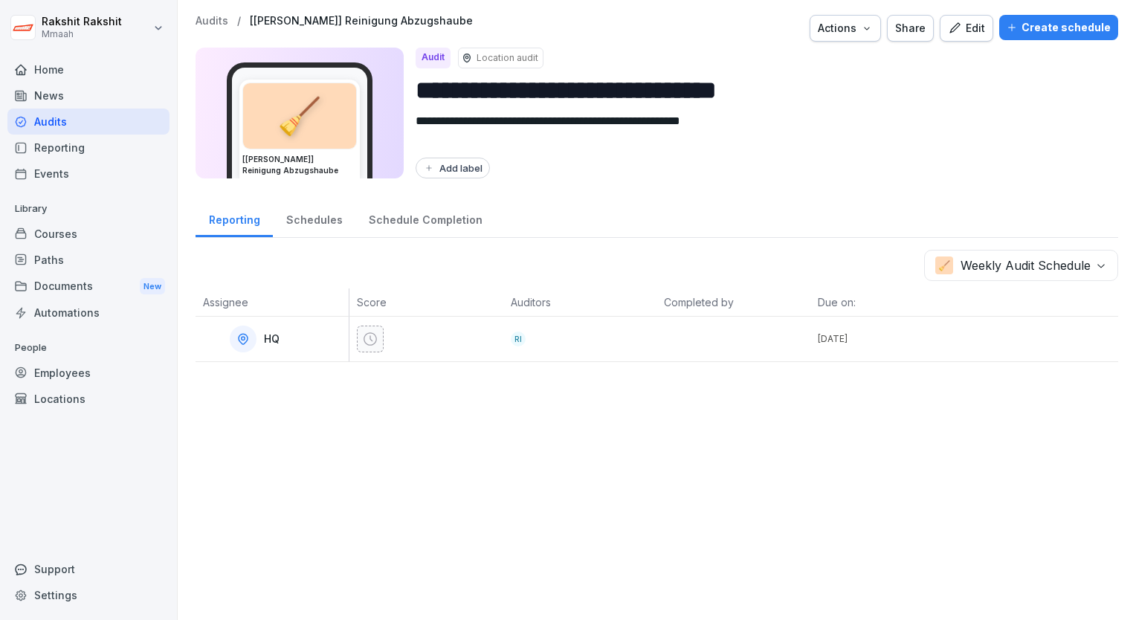
click at [91, 125] on div "Audits" at bounding box center [88, 122] width 162 height 26
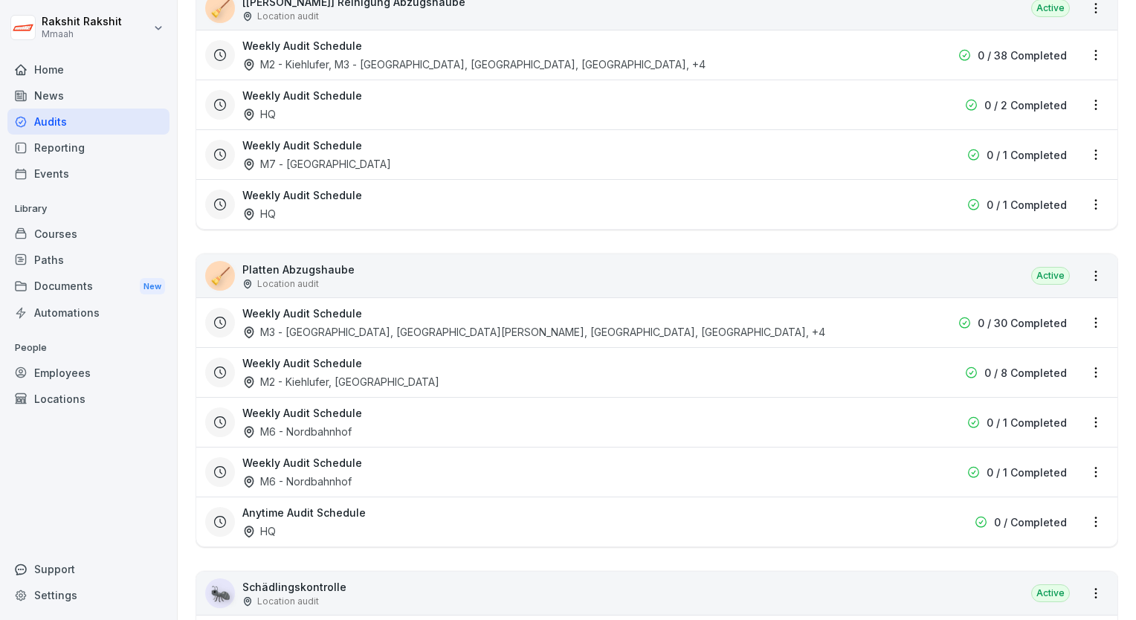
scroll to position [4535, 0]
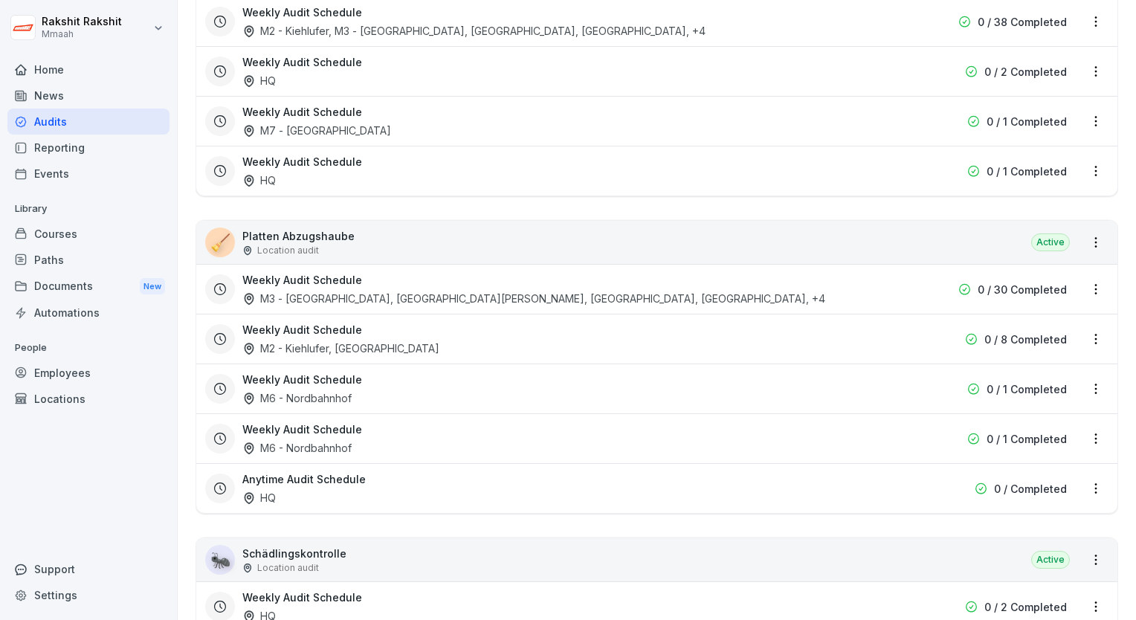
click at [601, 236] on div "🧹 Platten Abzugshaube Location audit Active" at bounding box center [656, 242] width 921 height 43
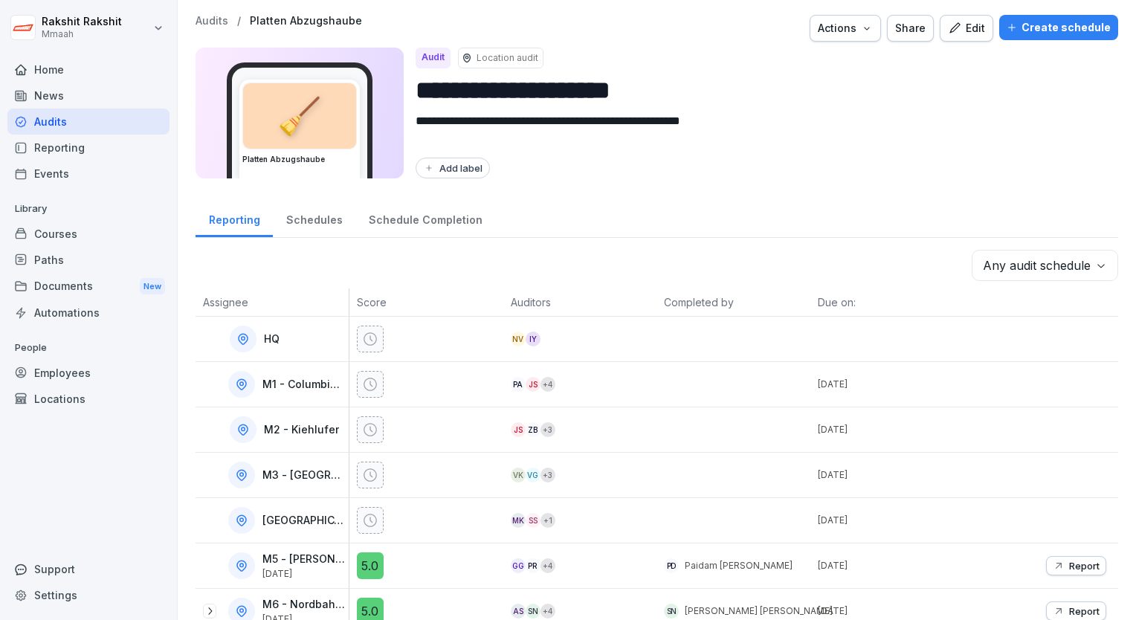
click at [1032, 31] on div "Create schedule" at bounding box center [1059, 27] width 104 height 16
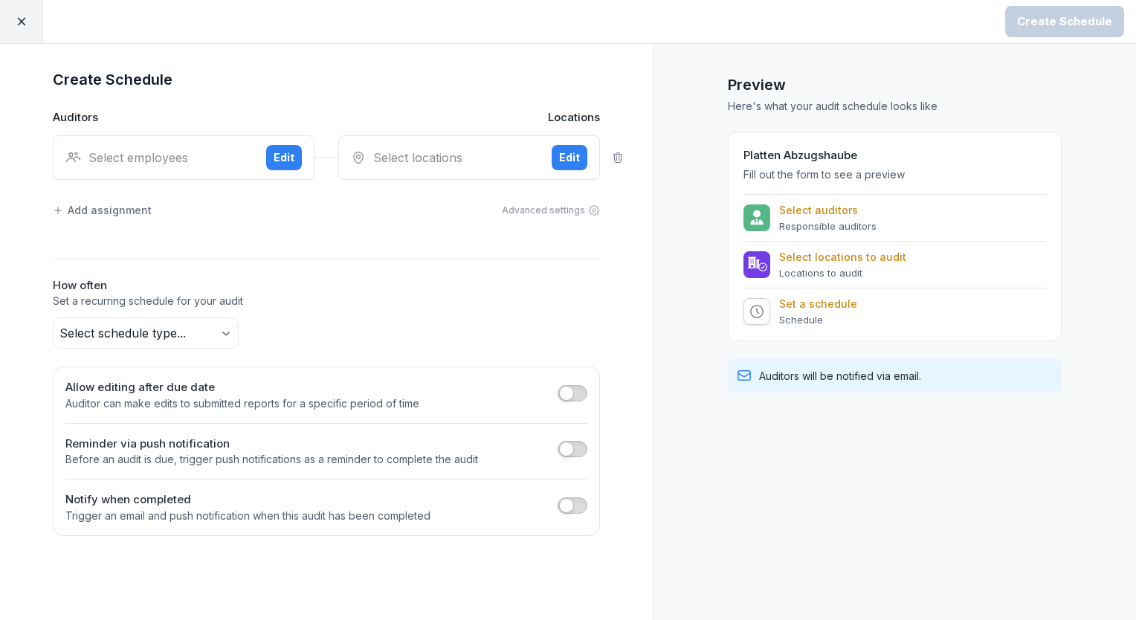
click at [214, 149] on div "Select employees" at bounding box center [159, 158] width 189 height 18
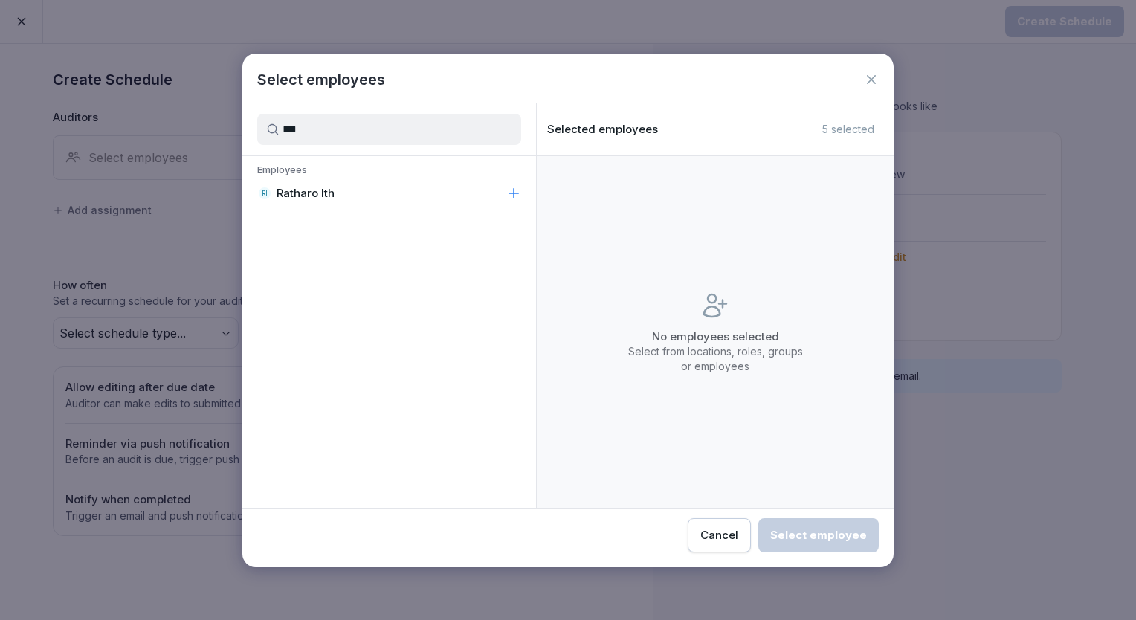
type input "***"
click at [295, 183] on div "RI Ratharo Ith" at bounding box center [389, 193] width 294 height 27
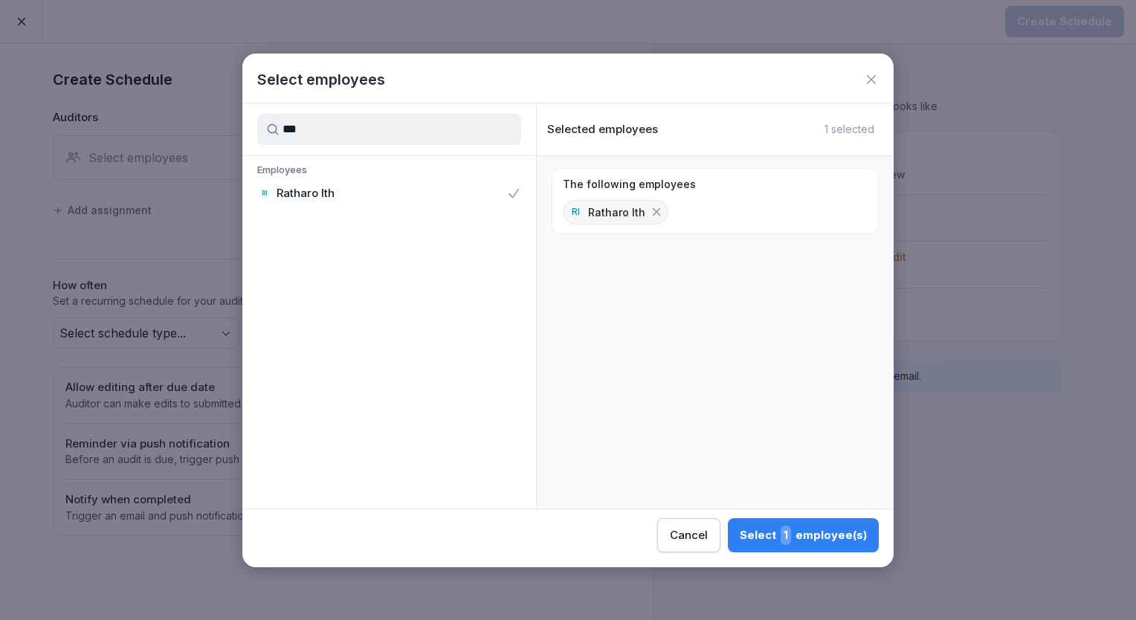
click at [789, 522] on div "Cancel Select 1 employee(s)" at bounding box center [567, 530] width 651 height 43
click at [812, 540] on div "Select 1 employee(s)" at bounding box center [803, 535] width 127 height 19
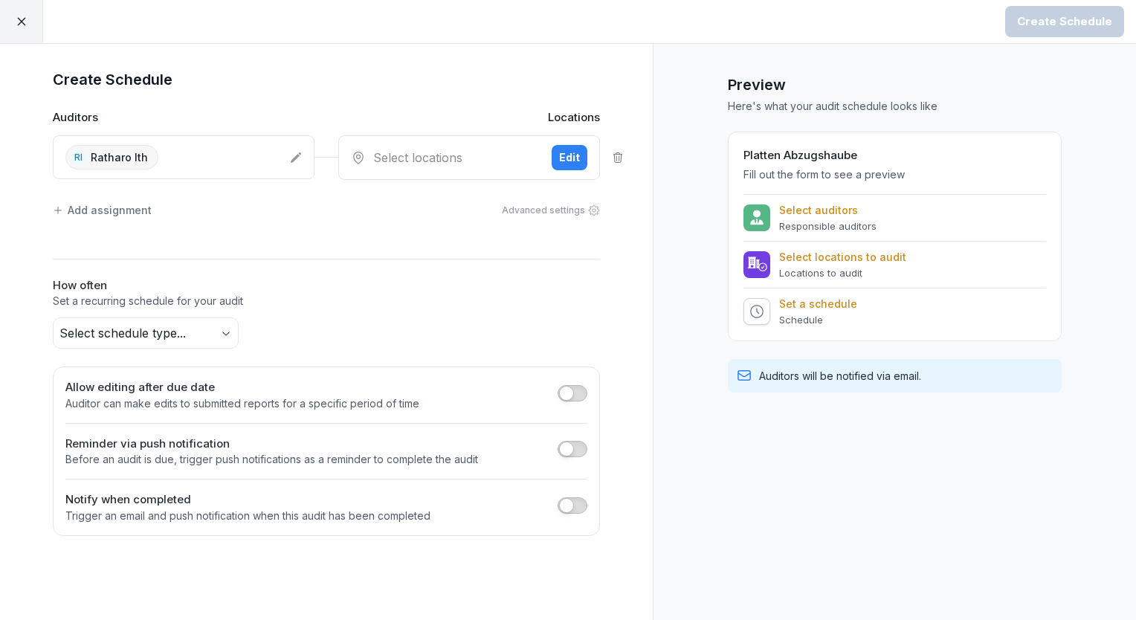
click at [452, 149] on div "Select locations" at bounding box center [445, 158] width 189 height 18
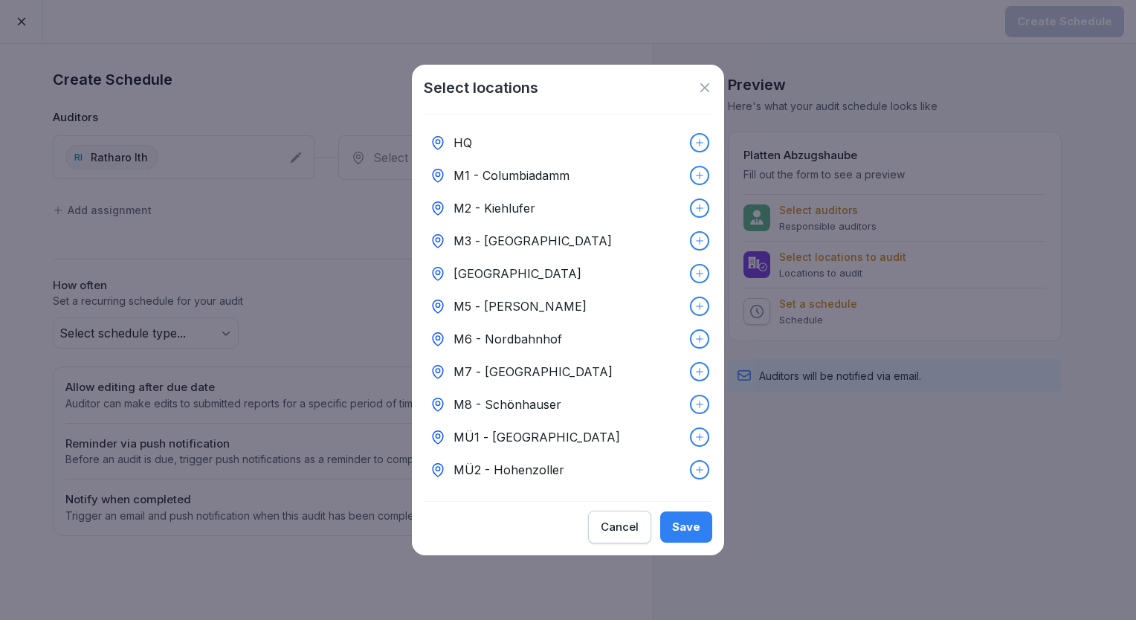
click at [468, 127] on div "HQ" at bounding box center [568, 142] width 288 height 33
click at [684, 535] on div "Save" at bounding box center [686, 527] width 28 height 16
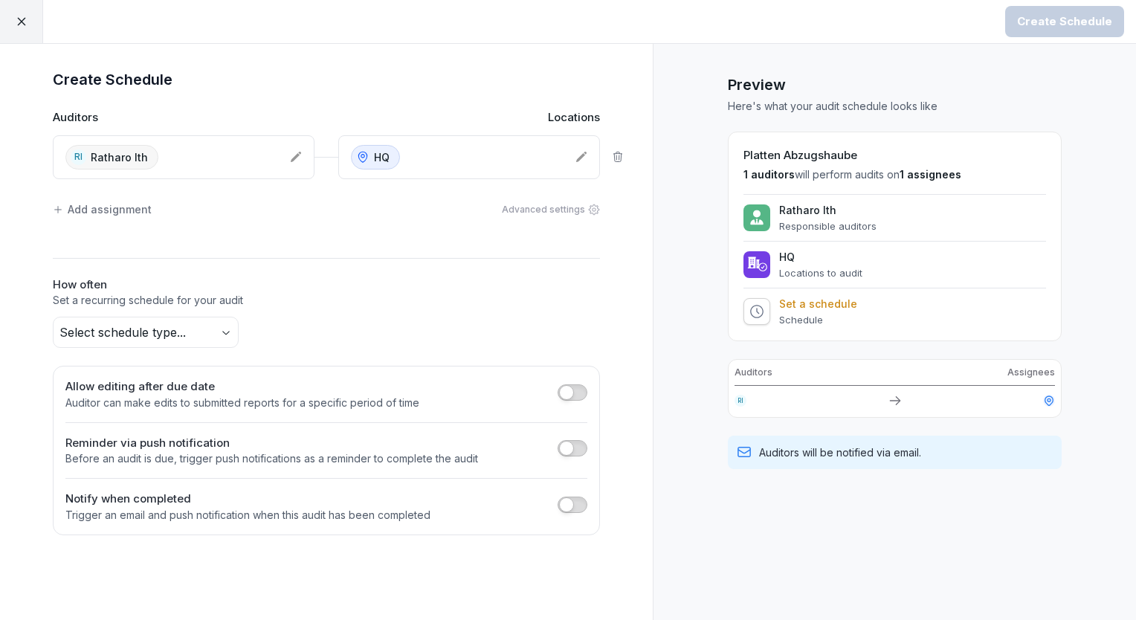
click at [230, 335] on body "Create Schedule Create Schedule Auditors Locations RI Ratharo Ith HQ Add assign…" at bounding box center [568, 310] width 1136 height 620
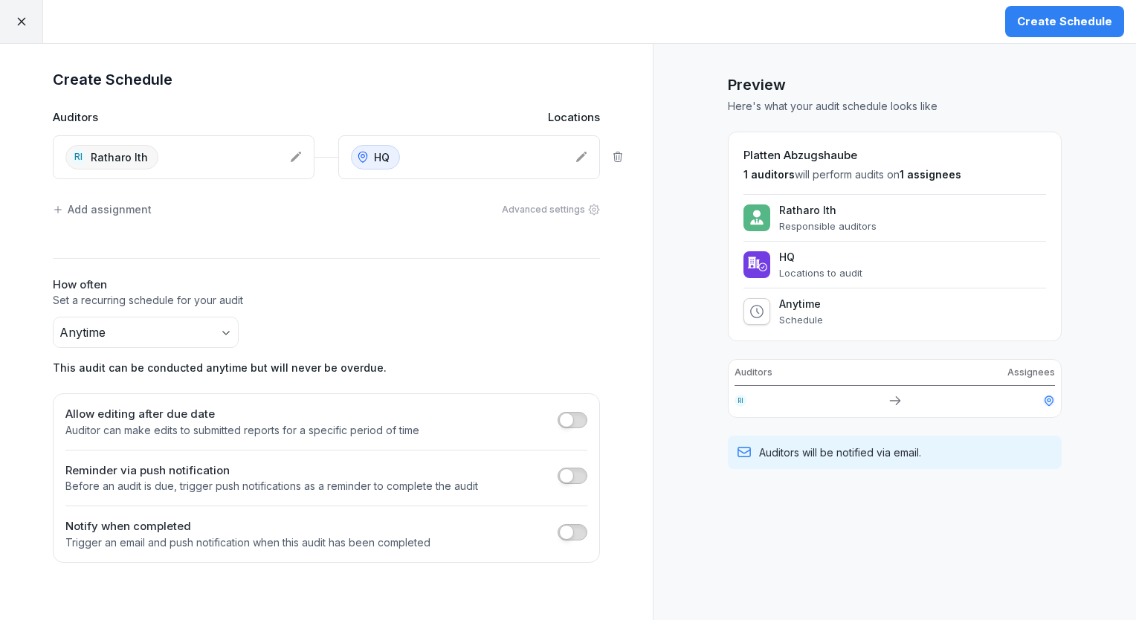
click at [1047, 19] on div "Create Schedule" at bounding box center [1064, 21] width 95 height 16
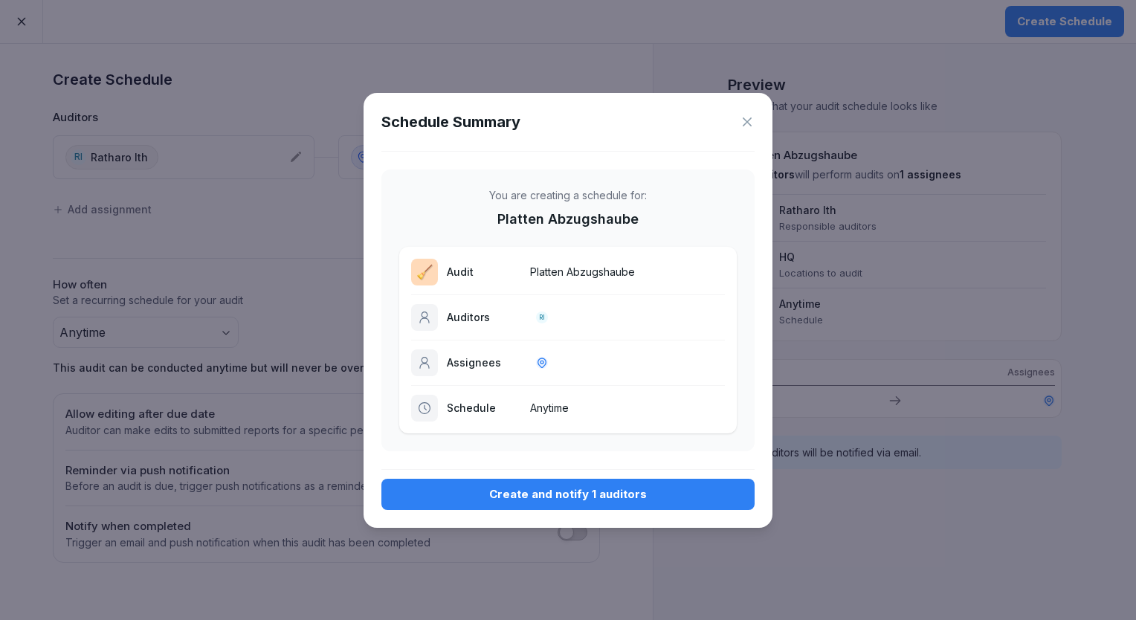
click at [614, 496] on div "Create and notify 1 auditors" at bounding box center [567, 494] width 349 height 16
